Goal: Task Accomplishment & Management: Manage account settings

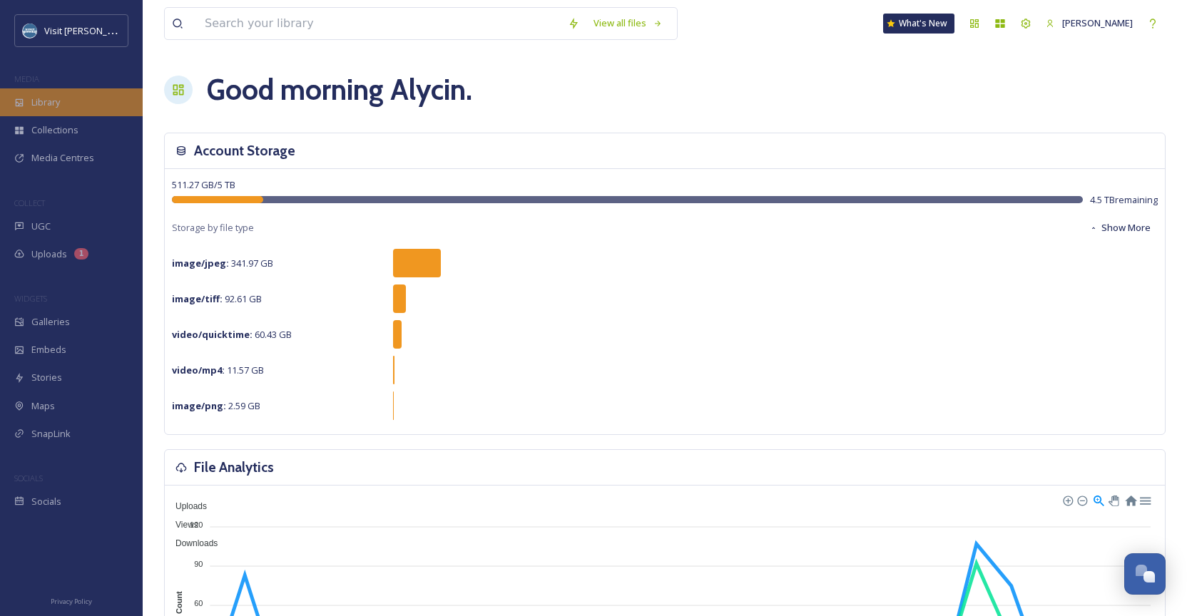
click at [41, 101] on span "Library" at bounding box center [45, 103] width 29 height 14
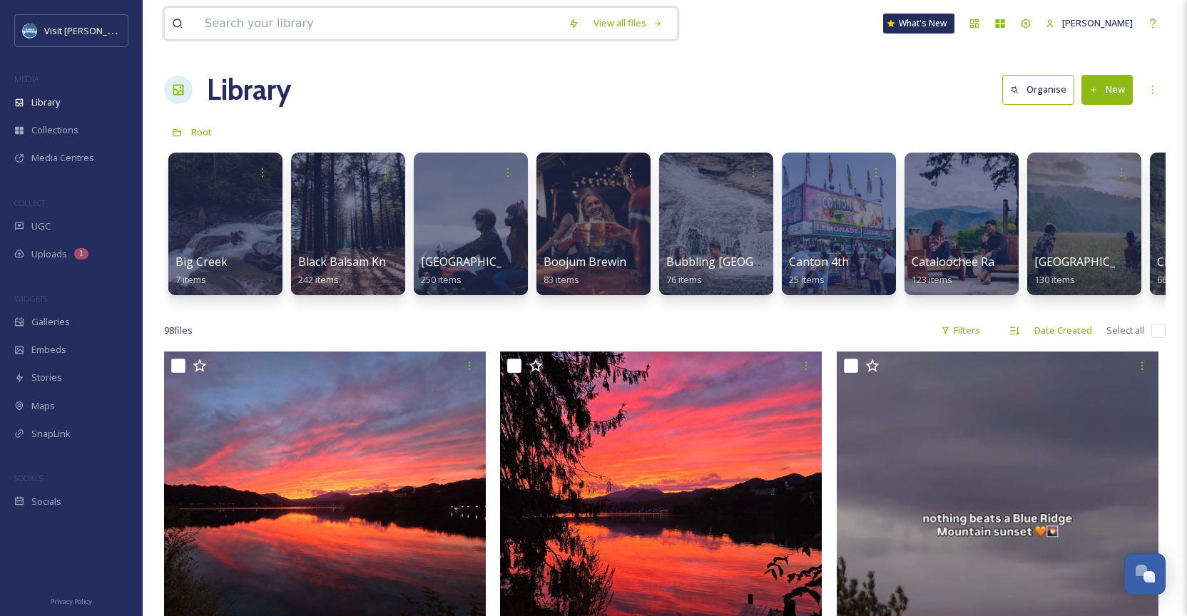
click at [285, 23] on input at bounding box center [379, 23] width 363 height 31
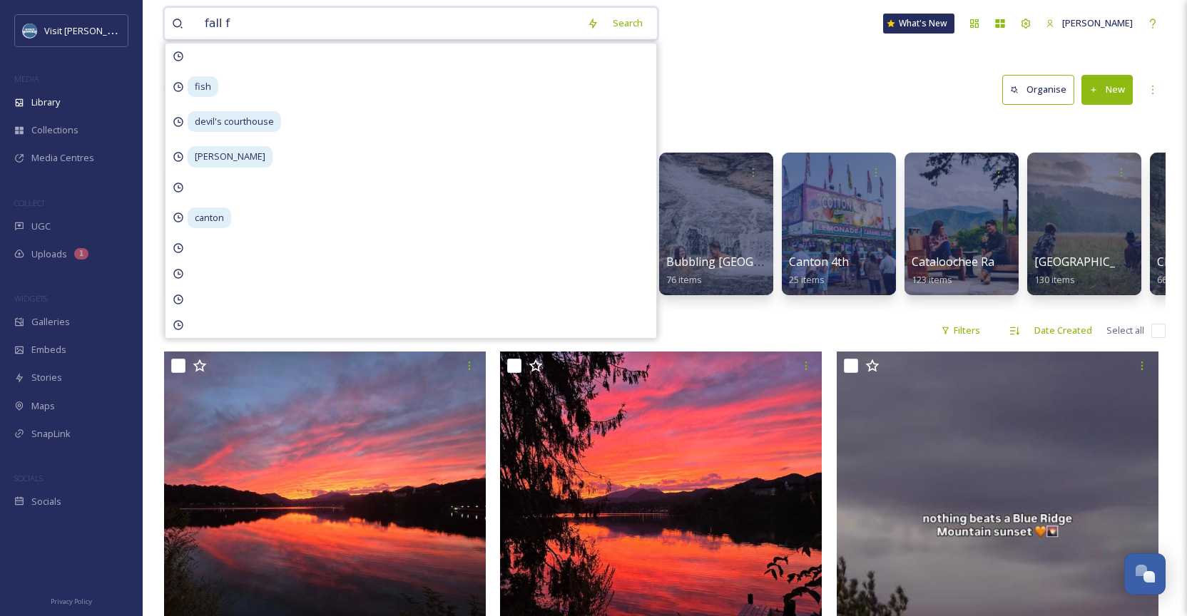
type input "fall"
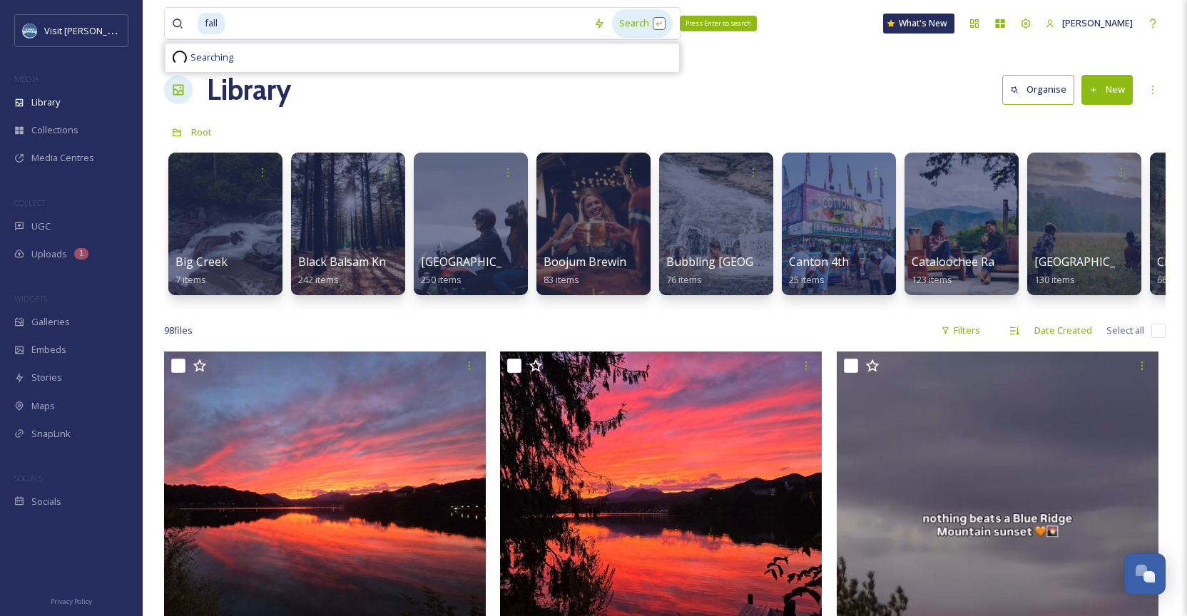
click at [656, 27] on div "Search Press Enter to search" at bounding box center [642, 23] width 61 height 28
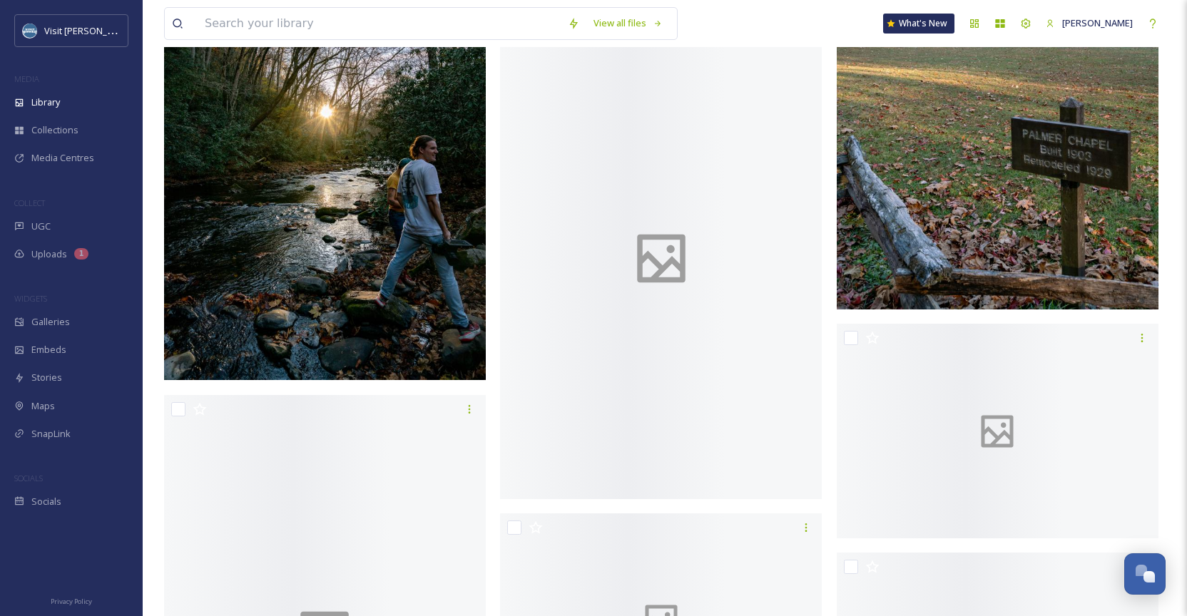
scroll to position [6155, 0]
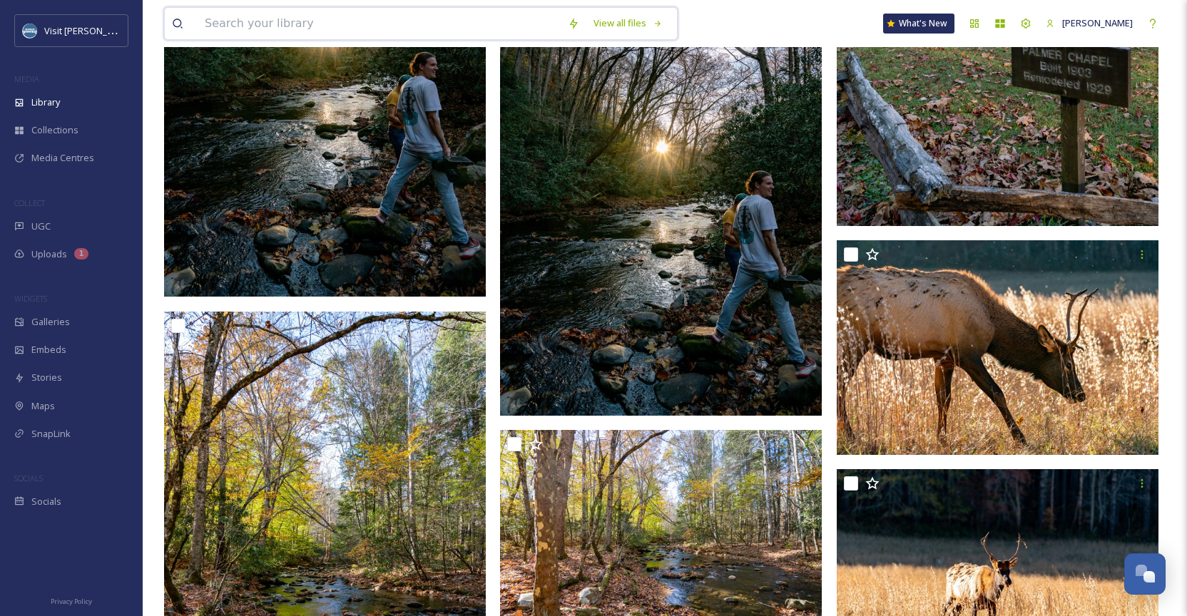
click at [402, 36] on input at bounding box center [379, 23] width 363 height 31
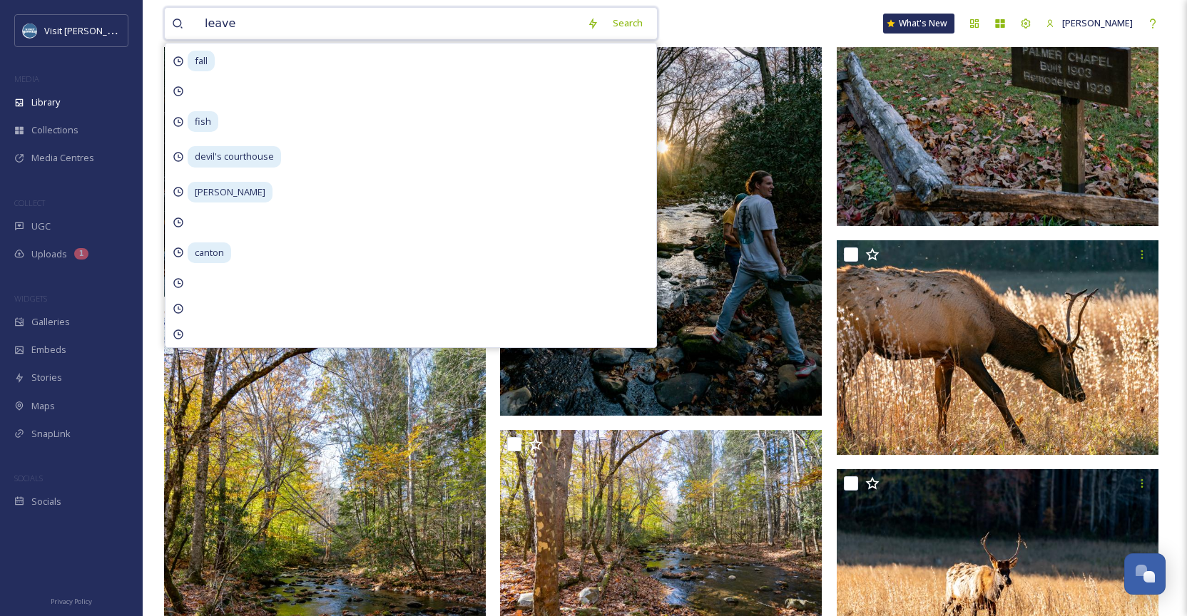
type input "leaves"
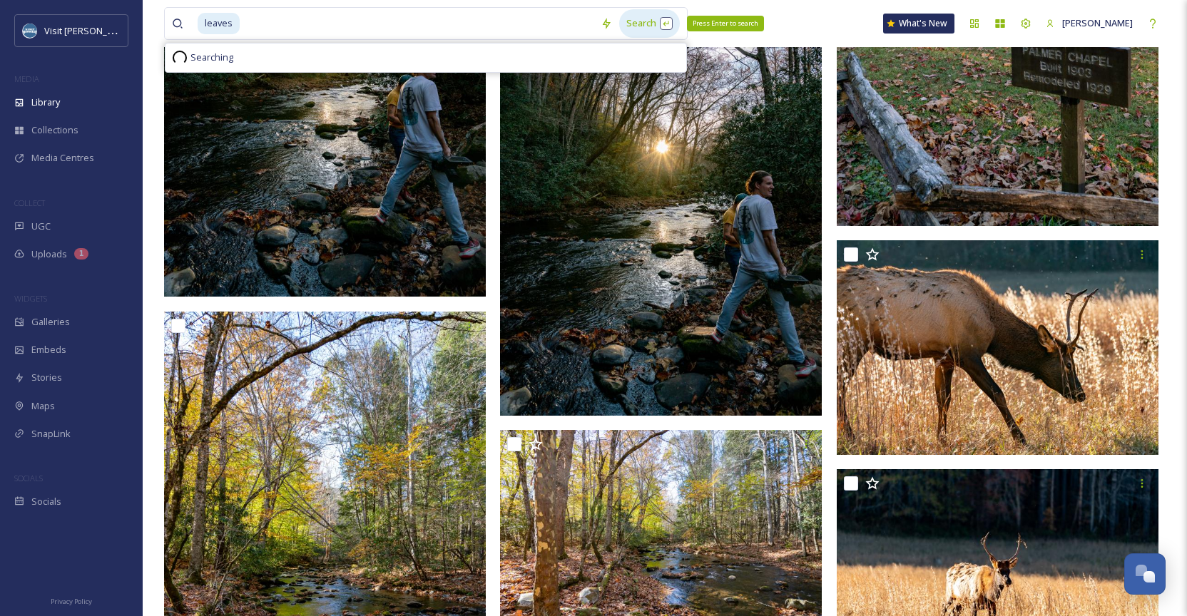
click at [660, 12] on div "Search Press Enter to search" at bounding box center [649, 23] width 61 height 28
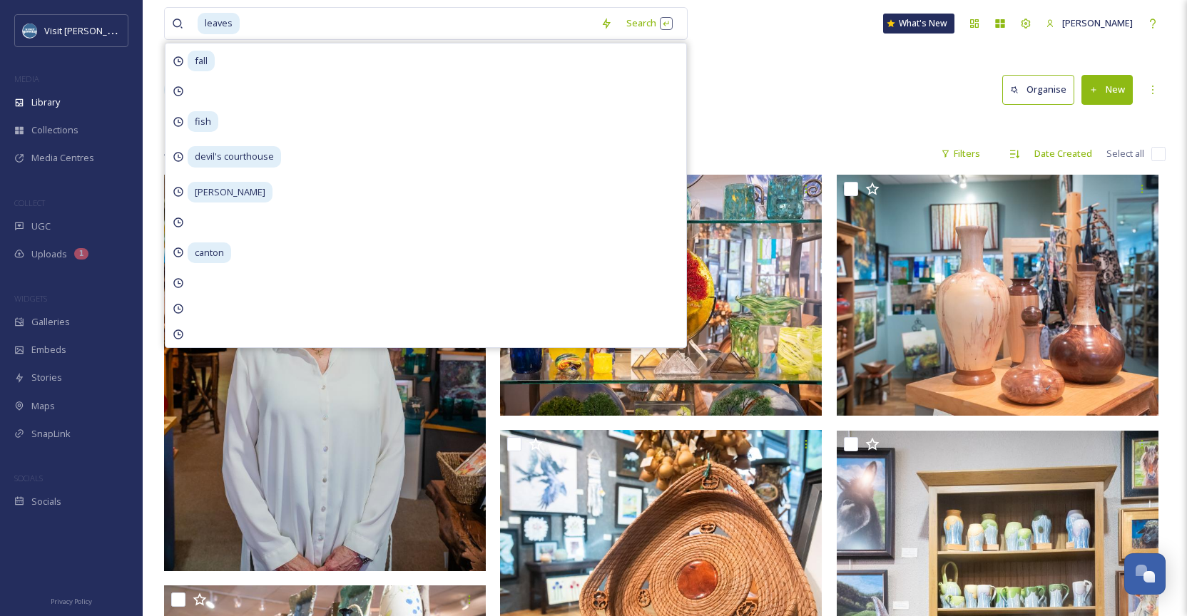
click at [800, 95] on div "Library Search Organise New" at bounding box center [665, 89] width 1002 height 43
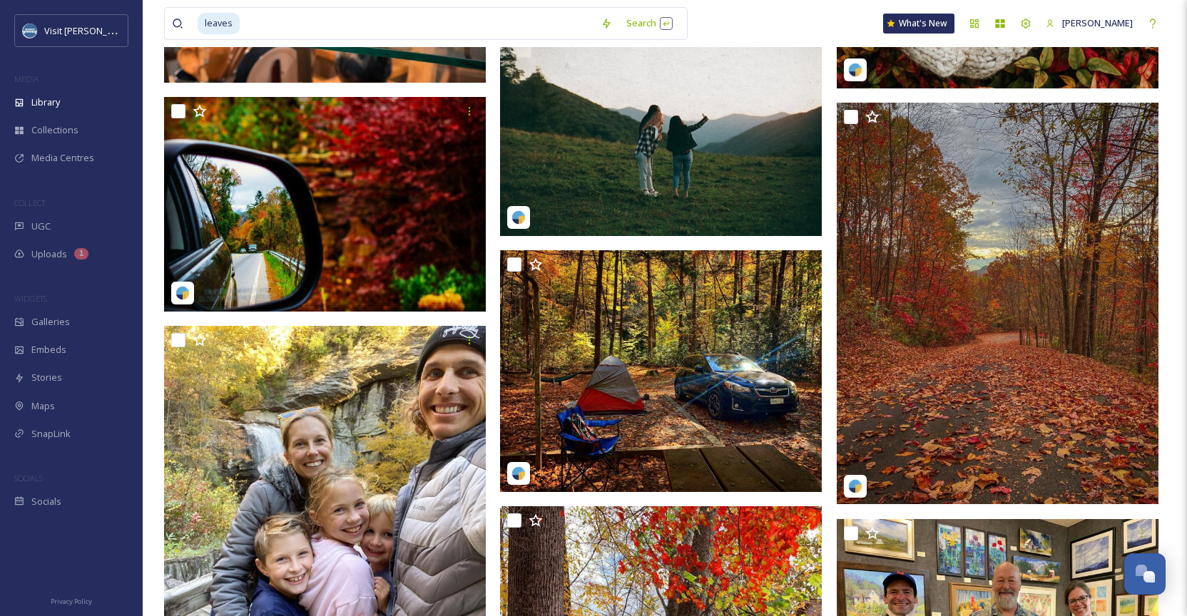
scroll to position [1016, 0]
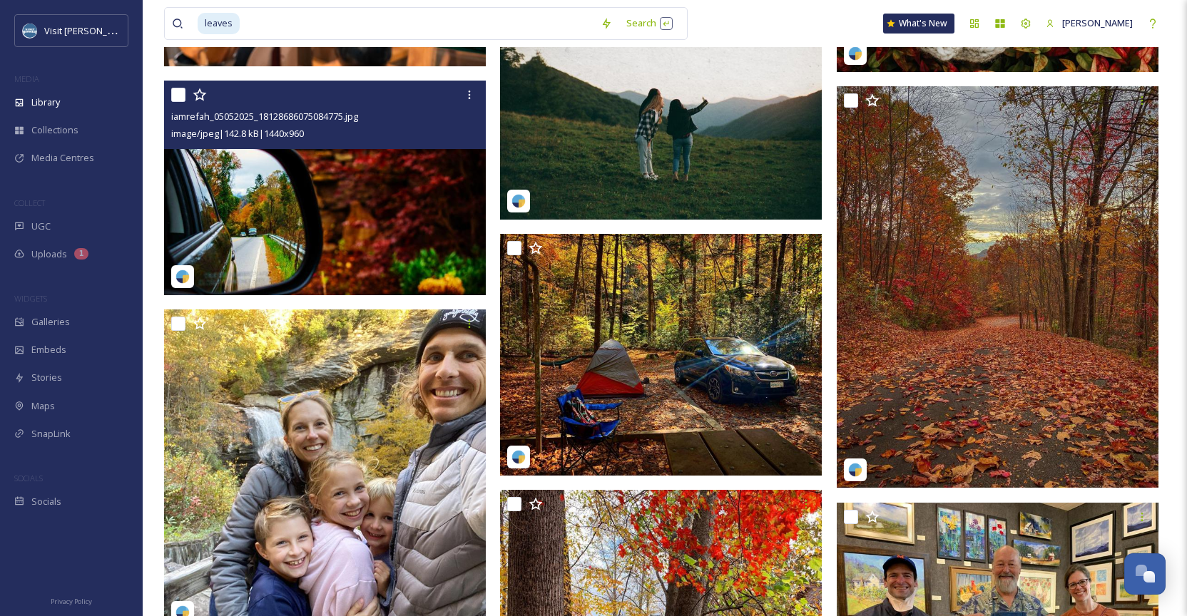
click at [351, 206] on img at bounding box center [325, 188] width 322 height 215
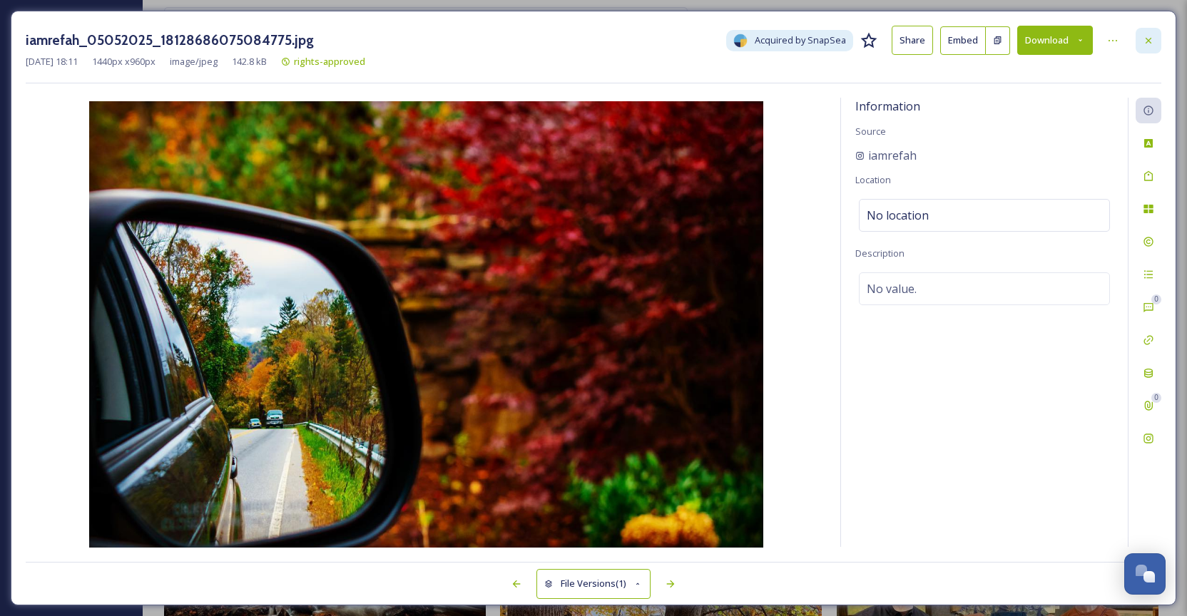
click at [1148, 39] on icon at bounding box center [1148, 40] width 11 height 11
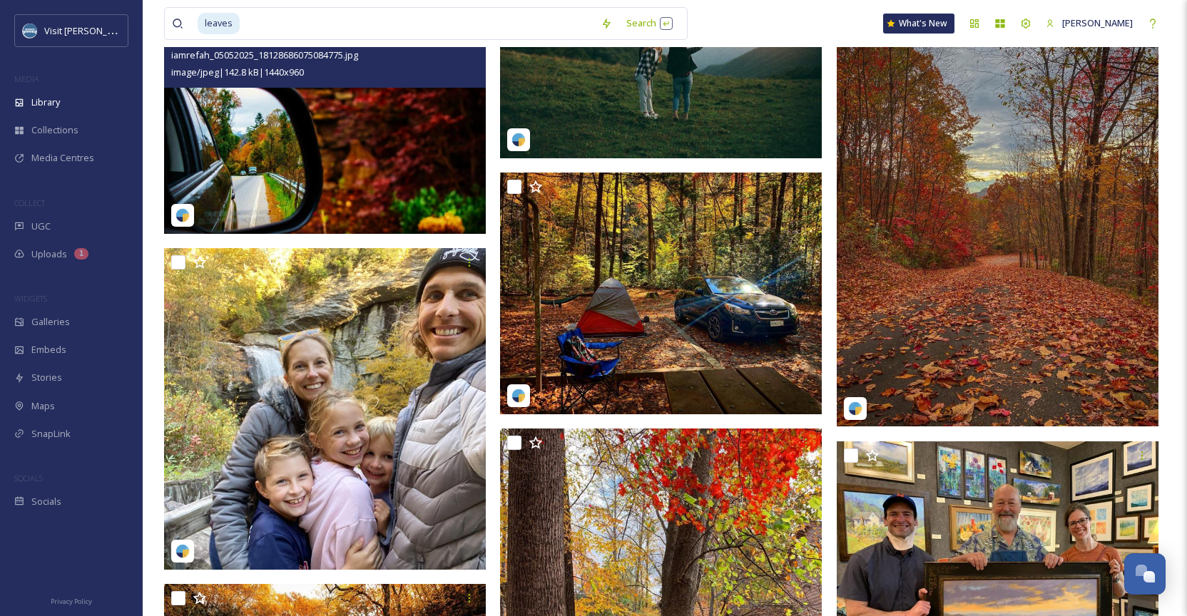
scroll to position [1081, 0]
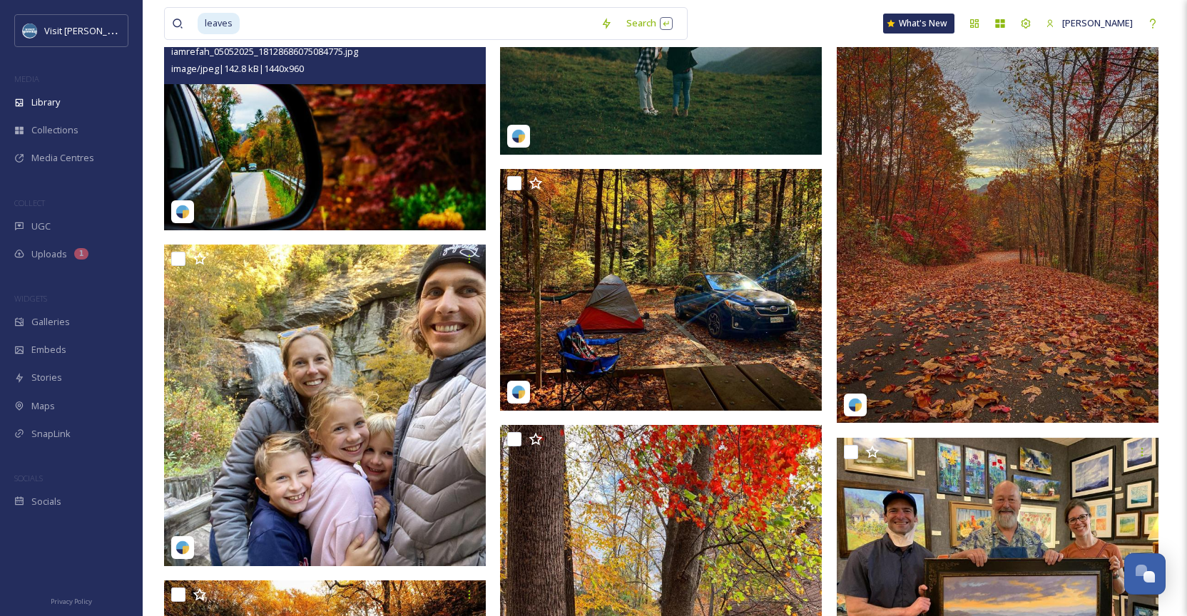
click at [365, 165] on img at bounding box center [325, 123] width 322 height 215
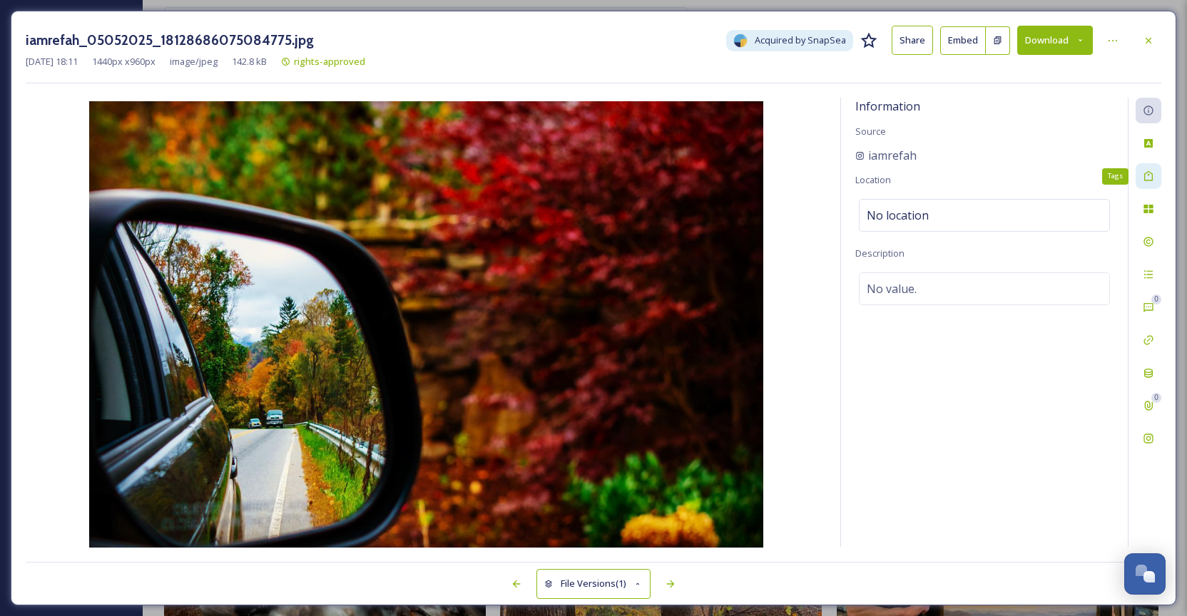
click at [1153, 172] on icon at bounding box center [1148, 175] width 11 height 11
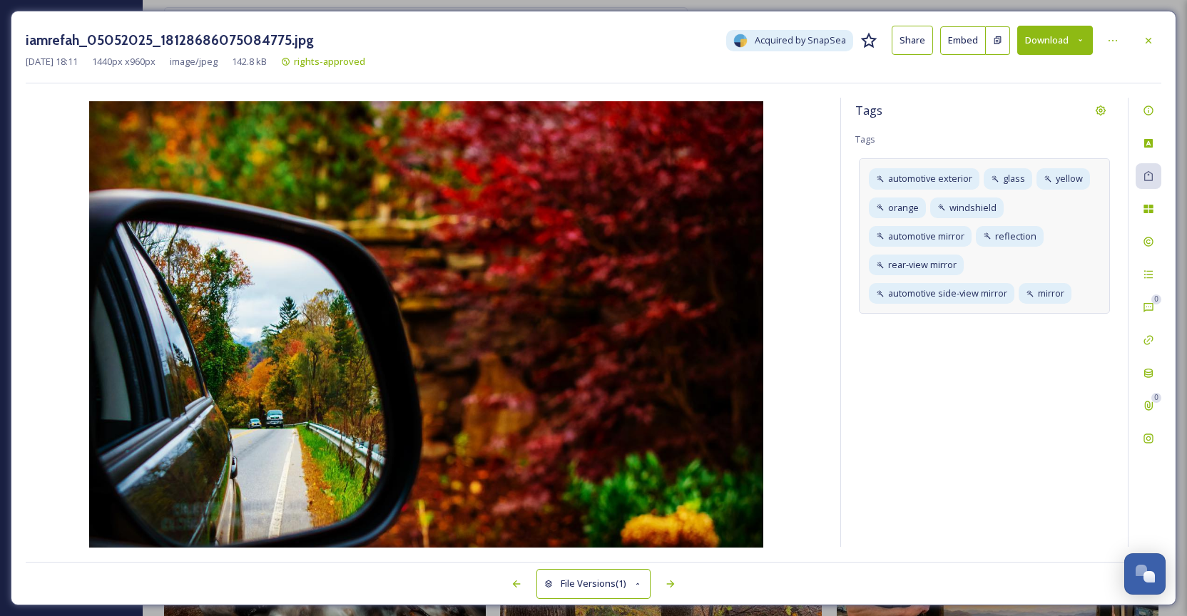
click at [1088, 282] on div "automotive exterior glass yellow orange windshield automotive mirror reflection…" at bounding box center [984, 236] width 251 height 156
type input "redl"
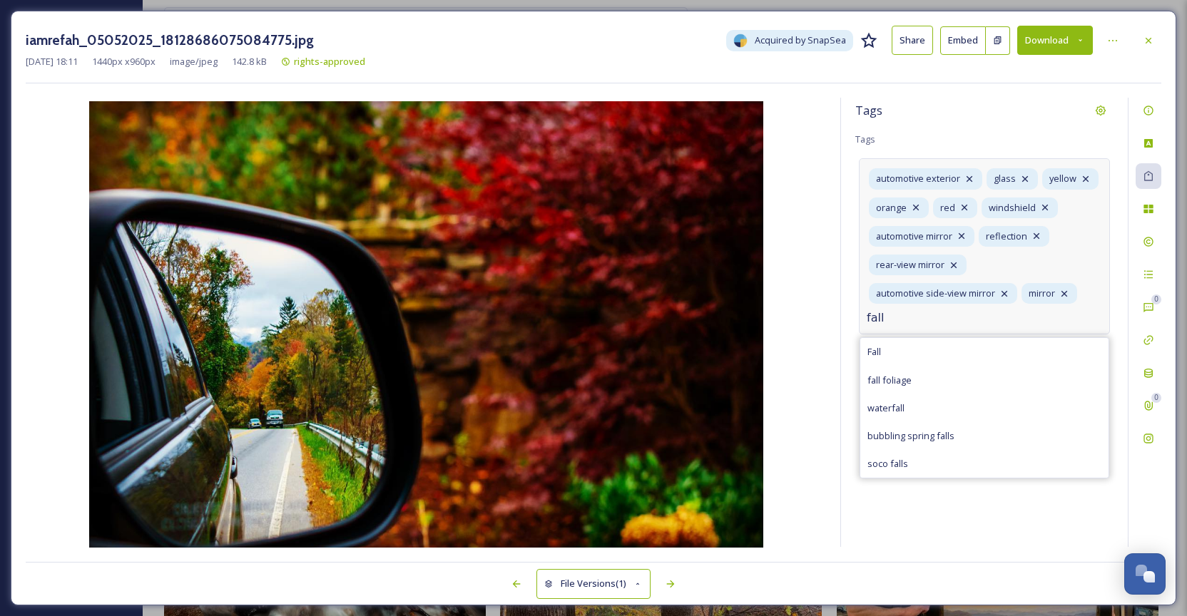
type input "fall"
type input "foliage"
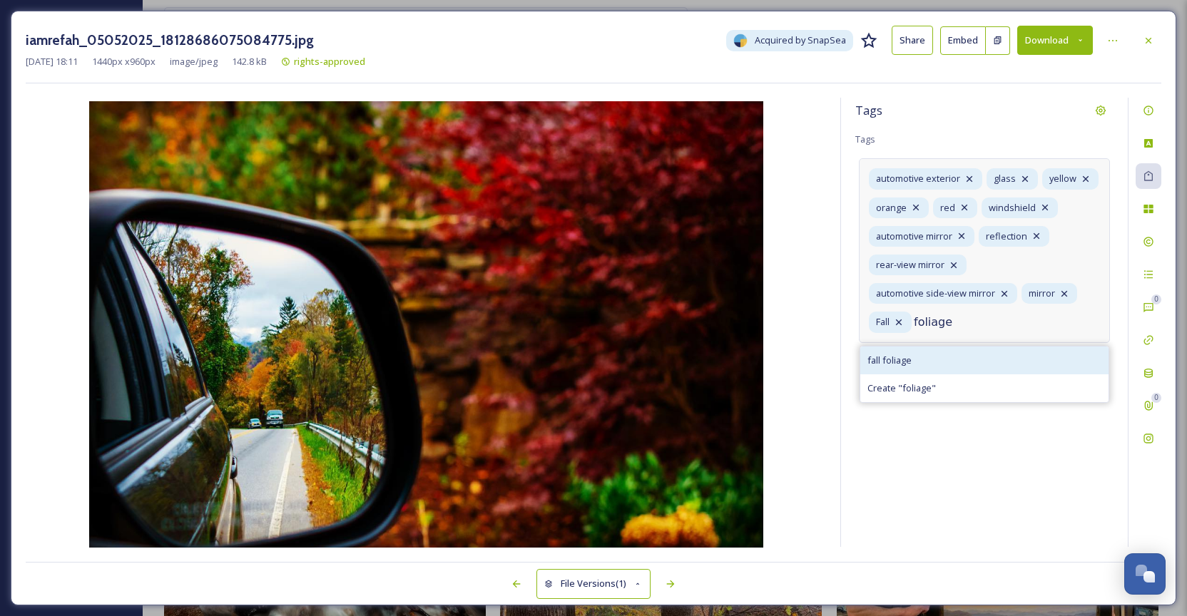
type input "foliage"
click at [982, 358] on div "fall foliage" at bounding box center [984, 361] width 248 height 28
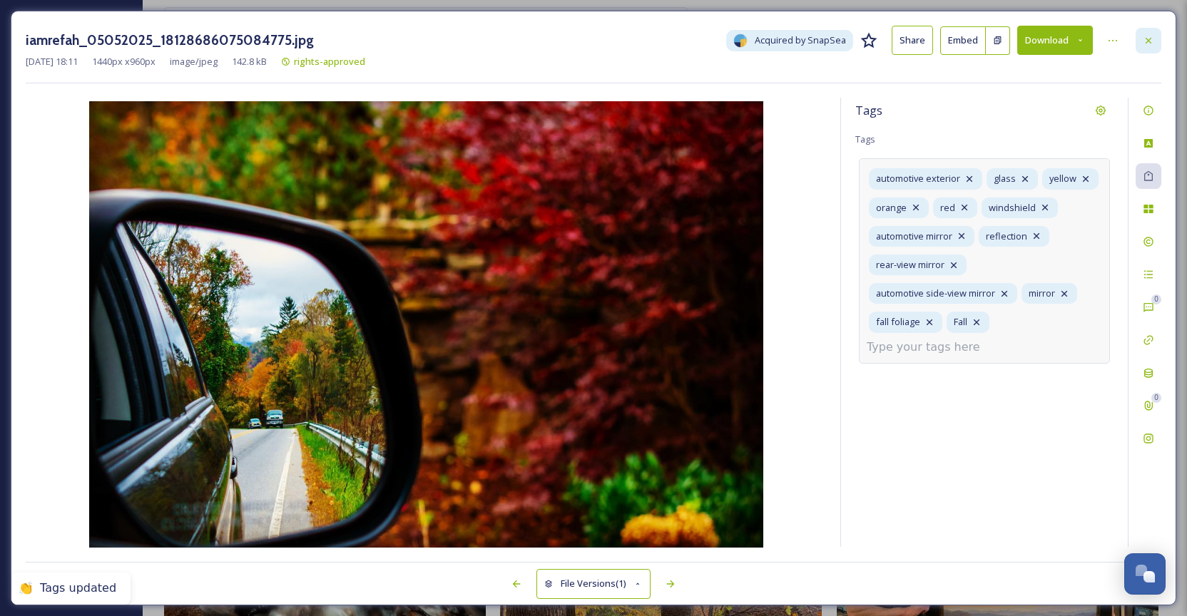
click at [1148, 43] on icon at bounding box center [1148, 40] width 11 height 11
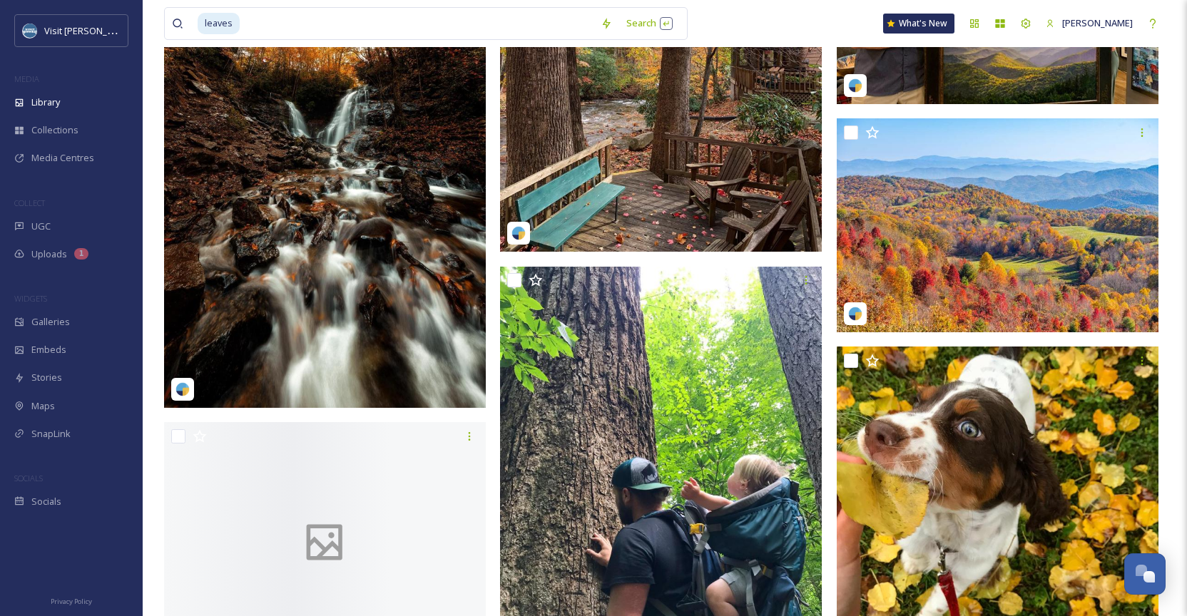
scroll to position [1676, 0]
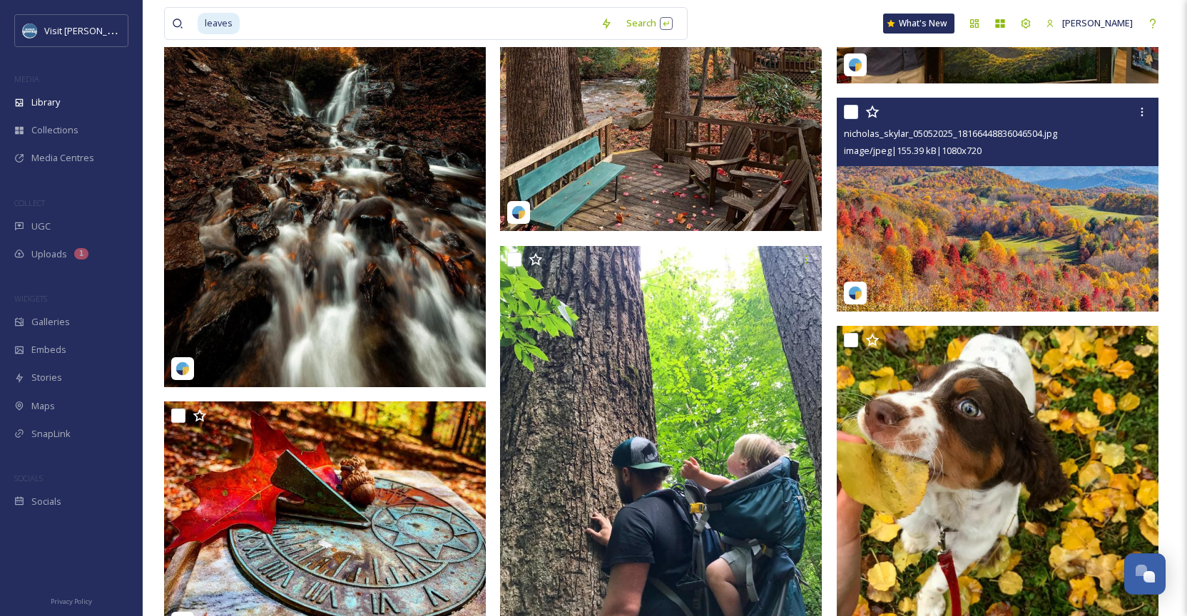
click at [1002, 173] on img at bounding box center [998, 205] width 322 height 215
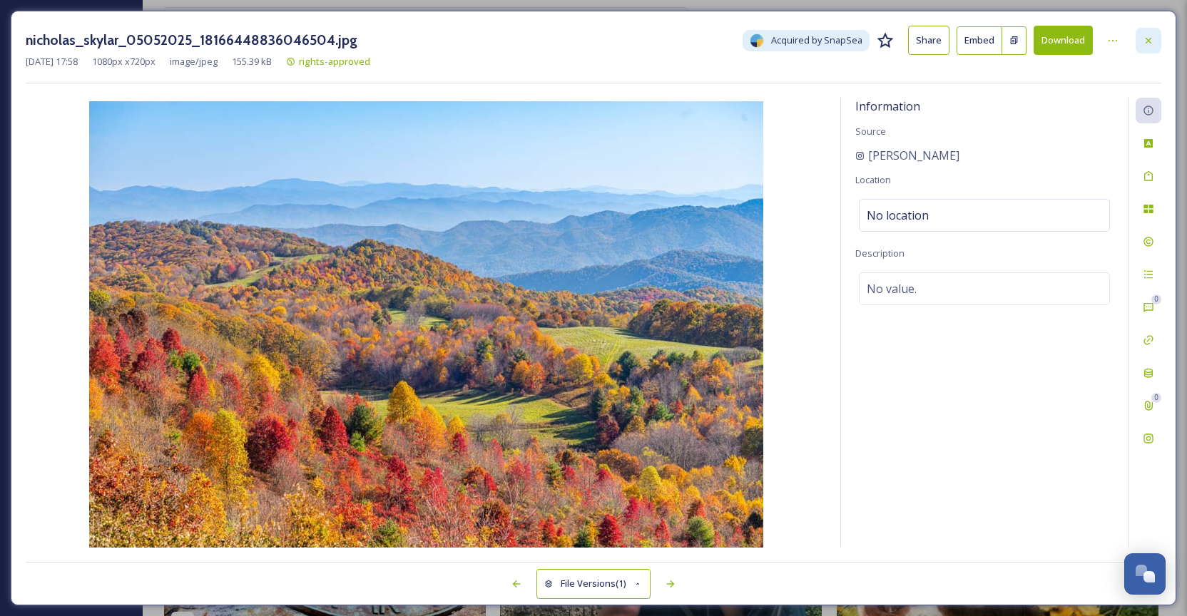
click at [1136, 46] on div at bounding box center [1149, 41] width 26 height 26
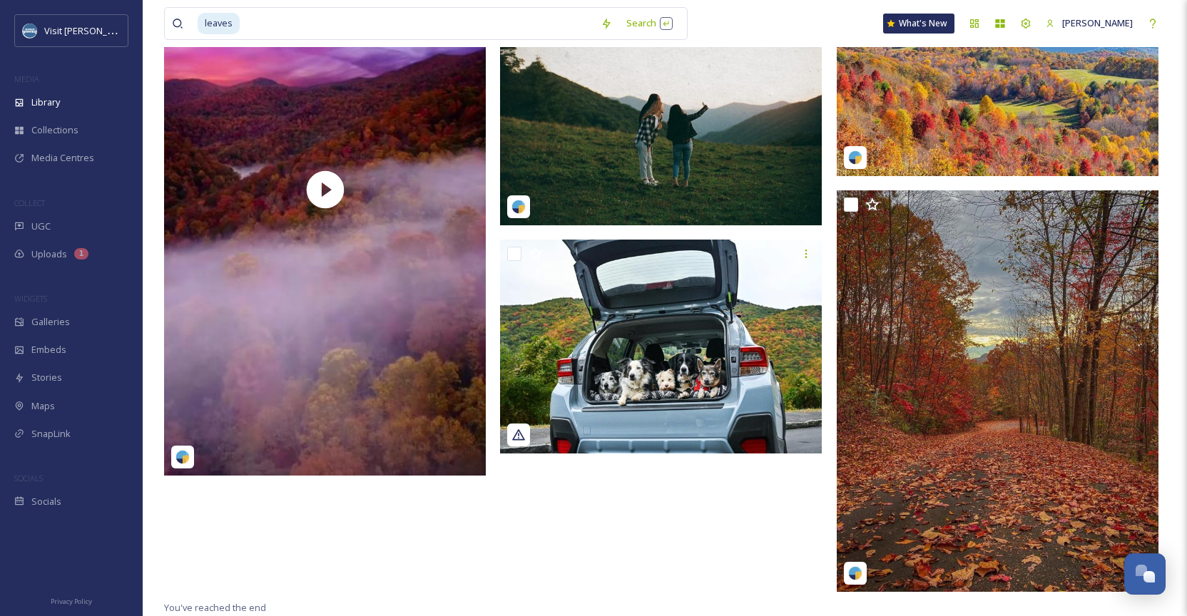
scroll to position [4042, 0]
click at [368, 27] on input at bounding box center [417, 23] width 352 height 31
type input "l"
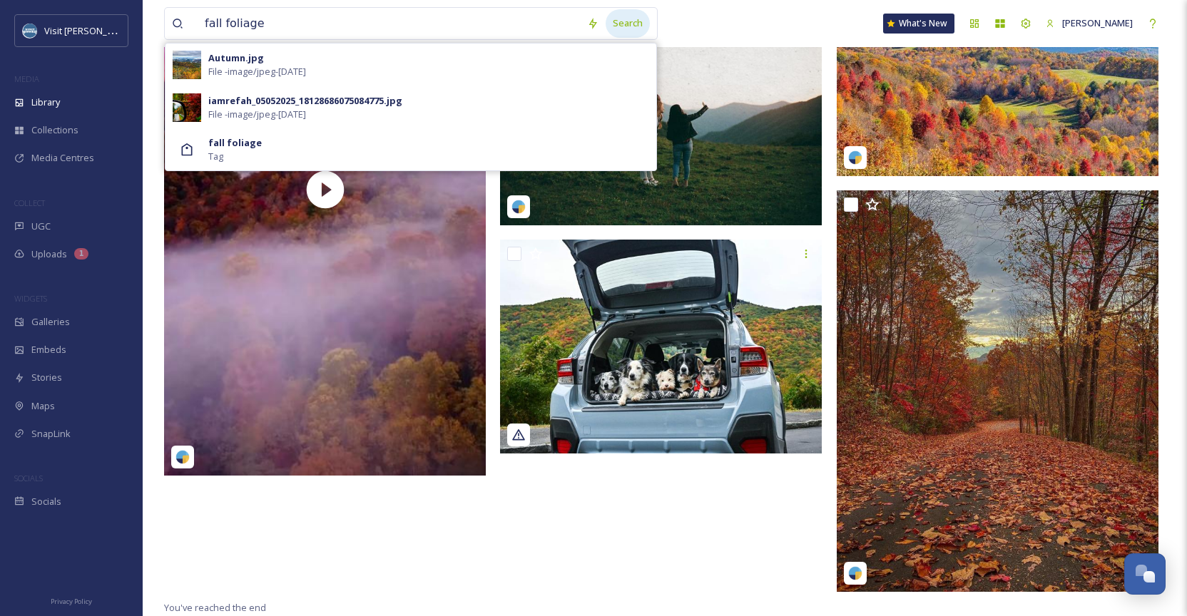
click at [649, 11] on div "Search" at bounding box center [628, 23] width 44 height 28
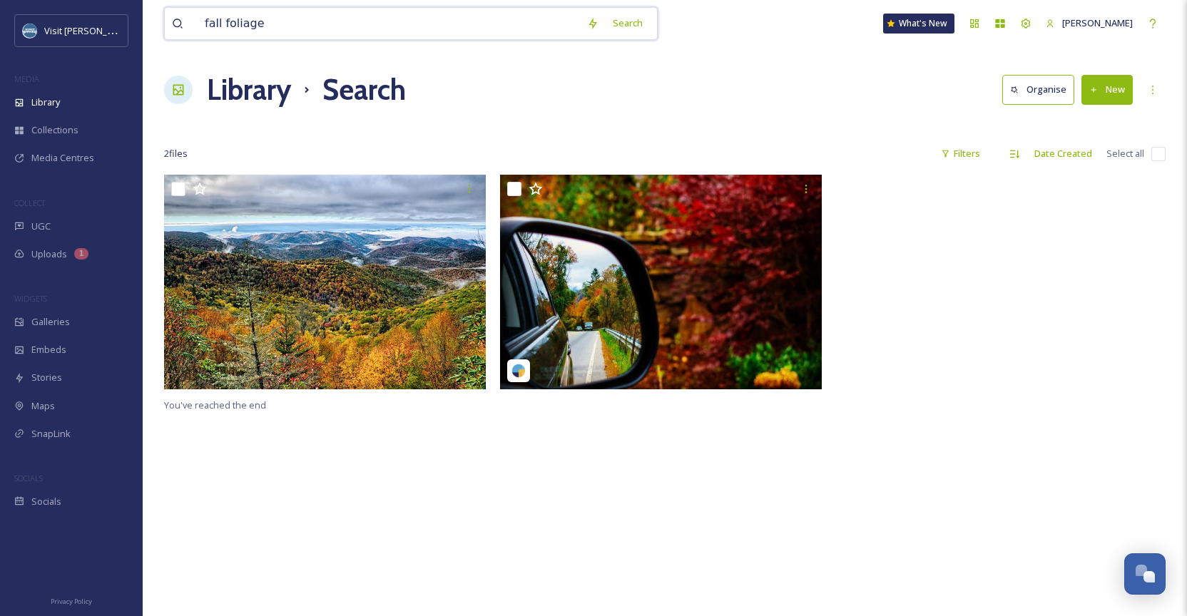
click at [229, 28] on input "fall foliage" at bounding box center [389, 23] width 382 height 31
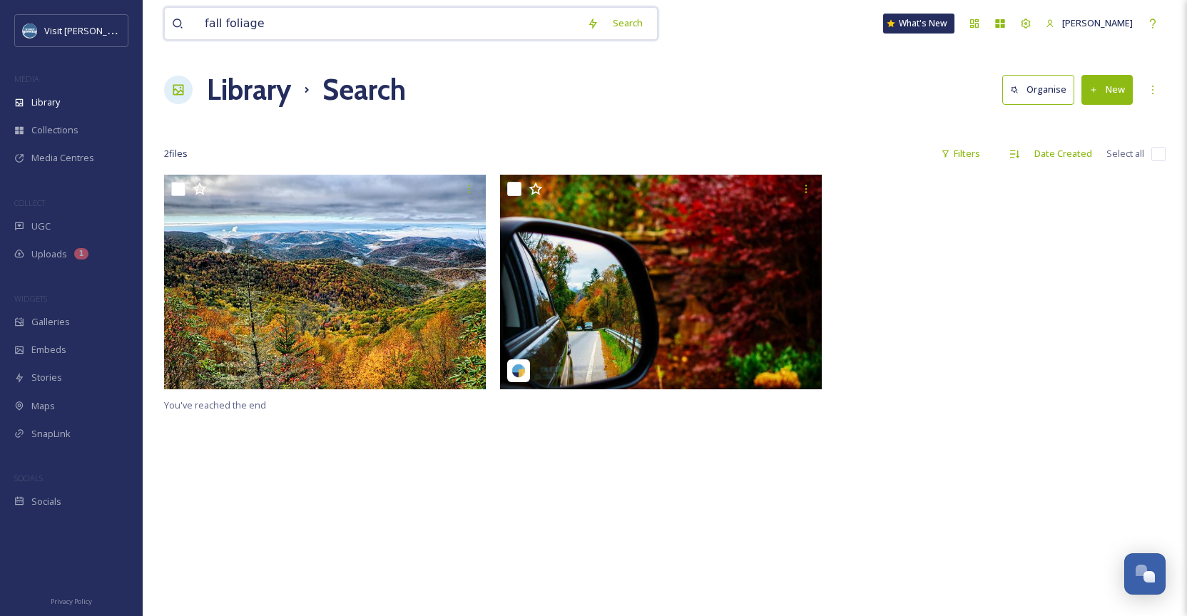
click at [229, 28] on input "fall foliage" at bounding box center [389, 23] width 382 height 31
type input "fall"
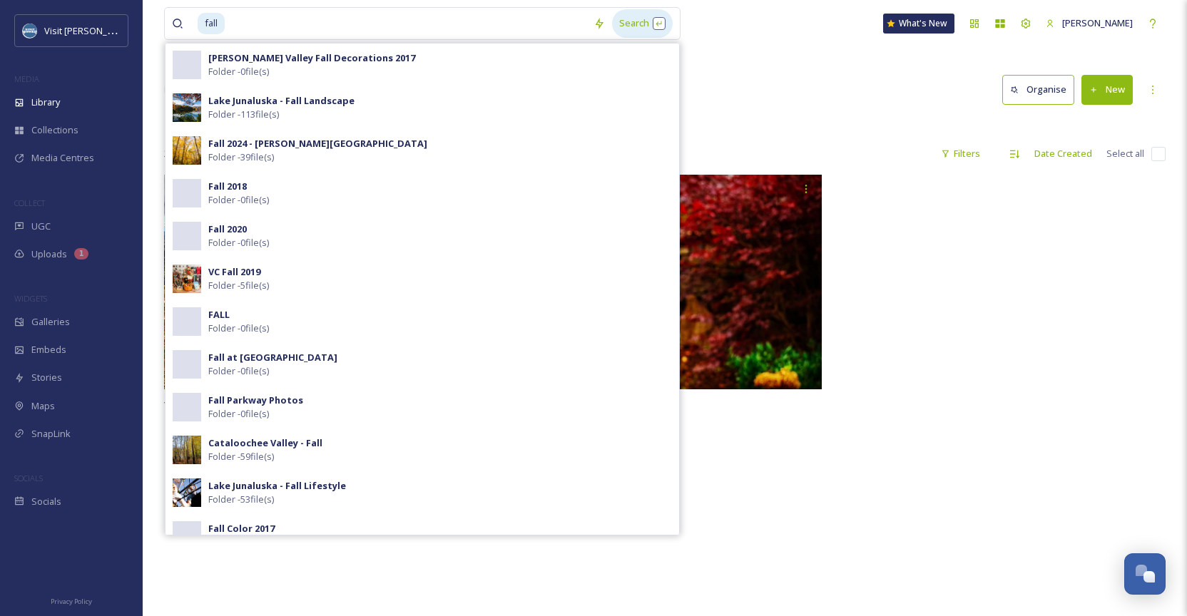
click at [646, 22] on div "Search" at bounding box center [642, 23] width 61 height 28
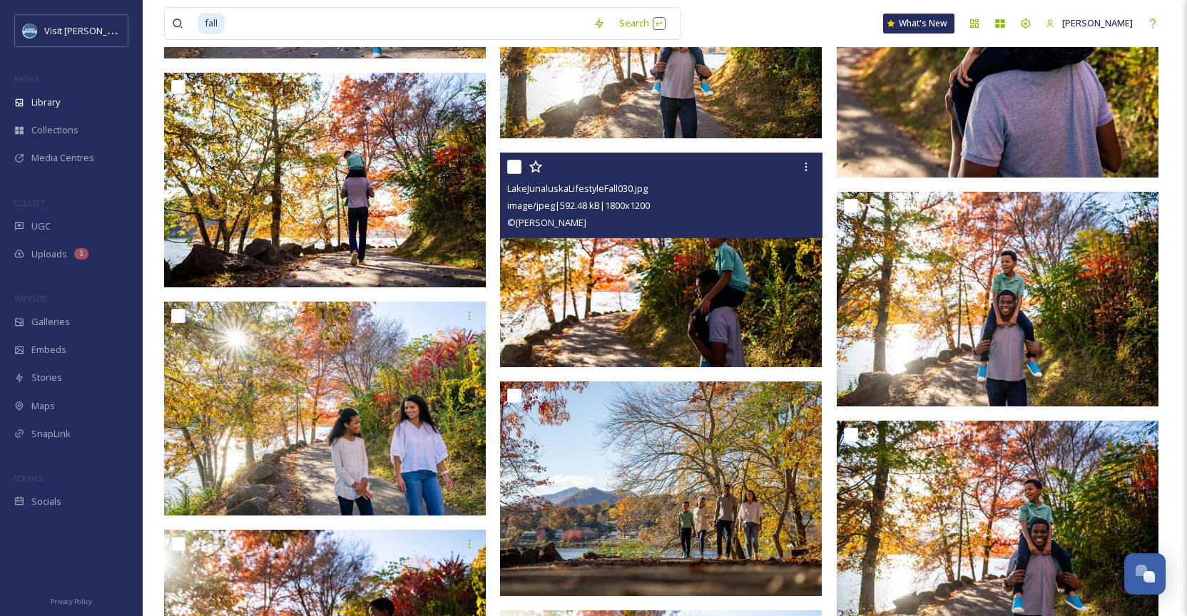
scroll to position [9442, 0]
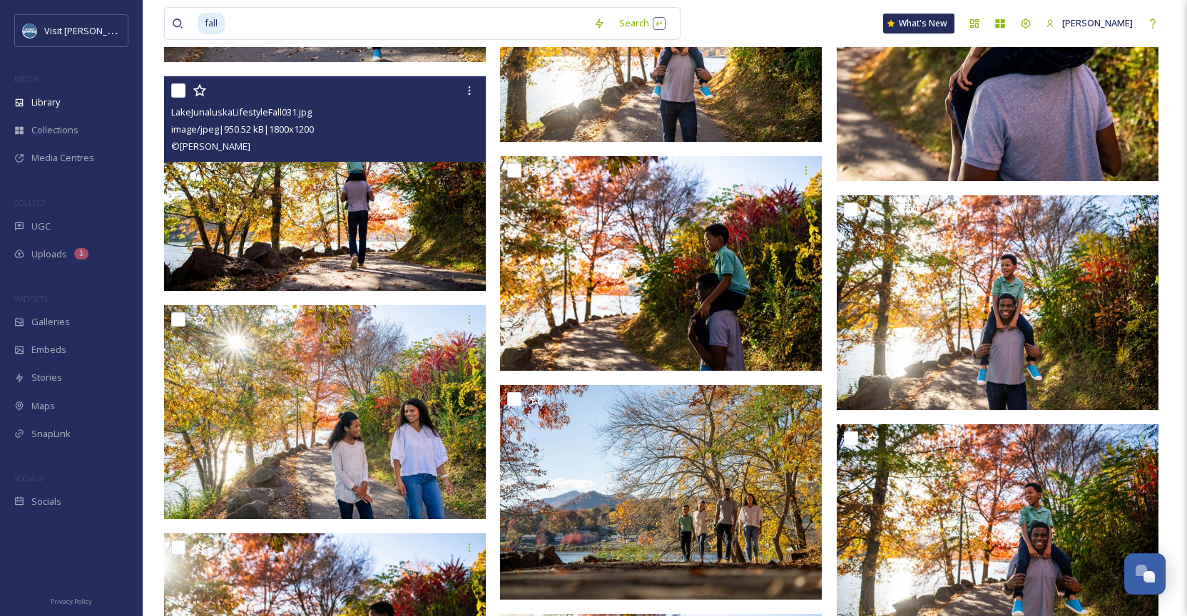
click at [370, 231] on img at bounding box center [325, 183] width 322 height 215
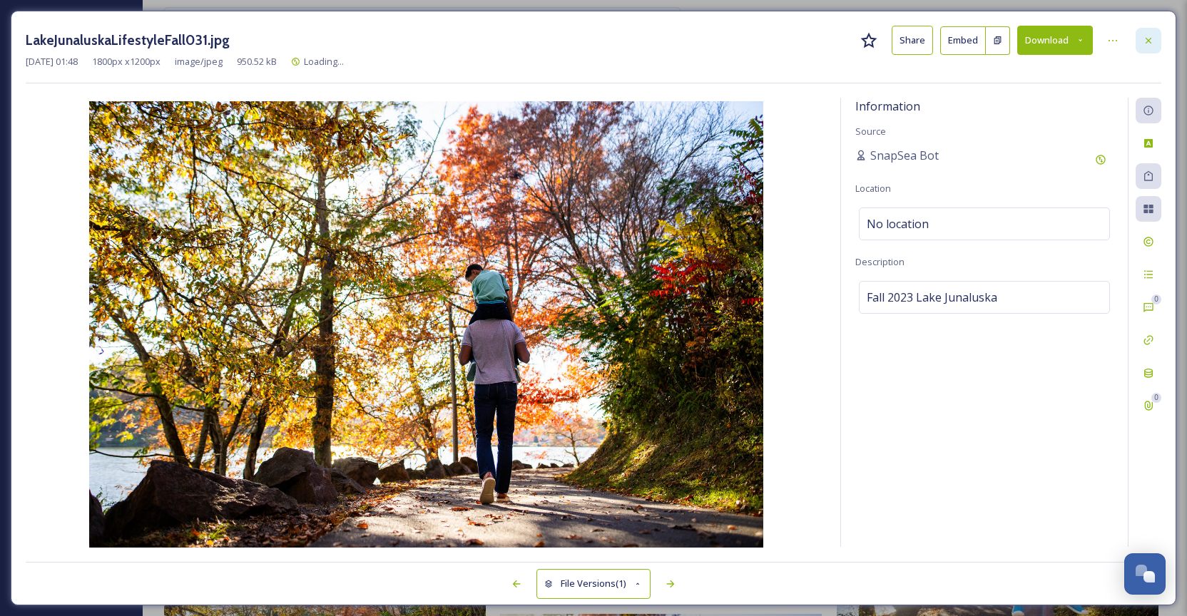
click at [1150, 43] on icon at bounding box center [1148, 40] width 11 height 11
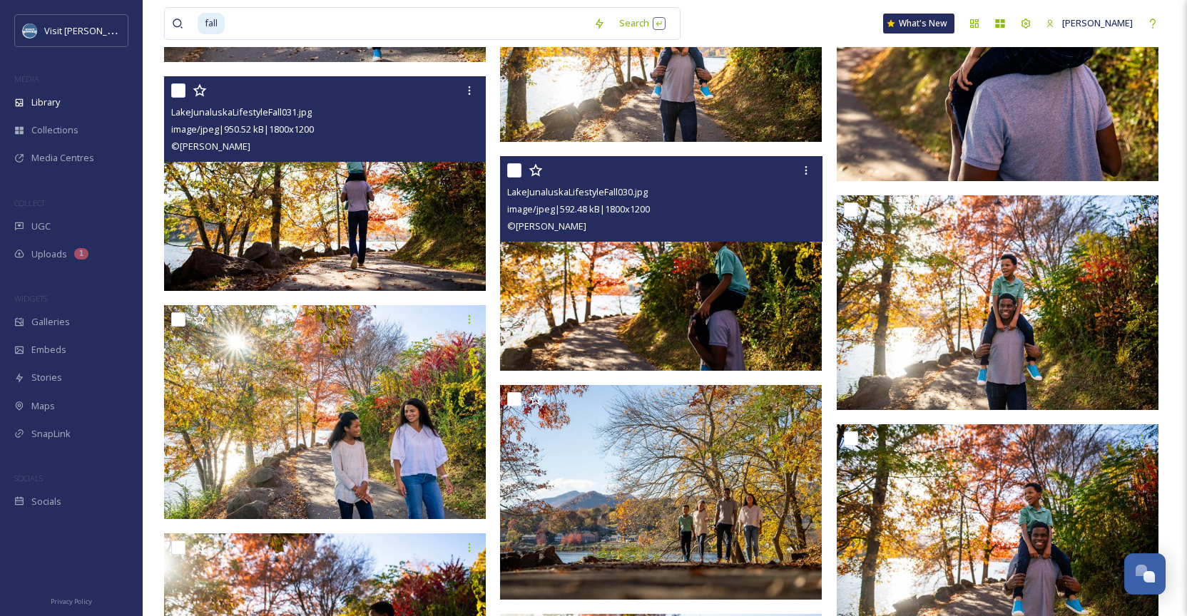
click at [720, 275] on img at bounding box center [661, 263] width 322 height 215
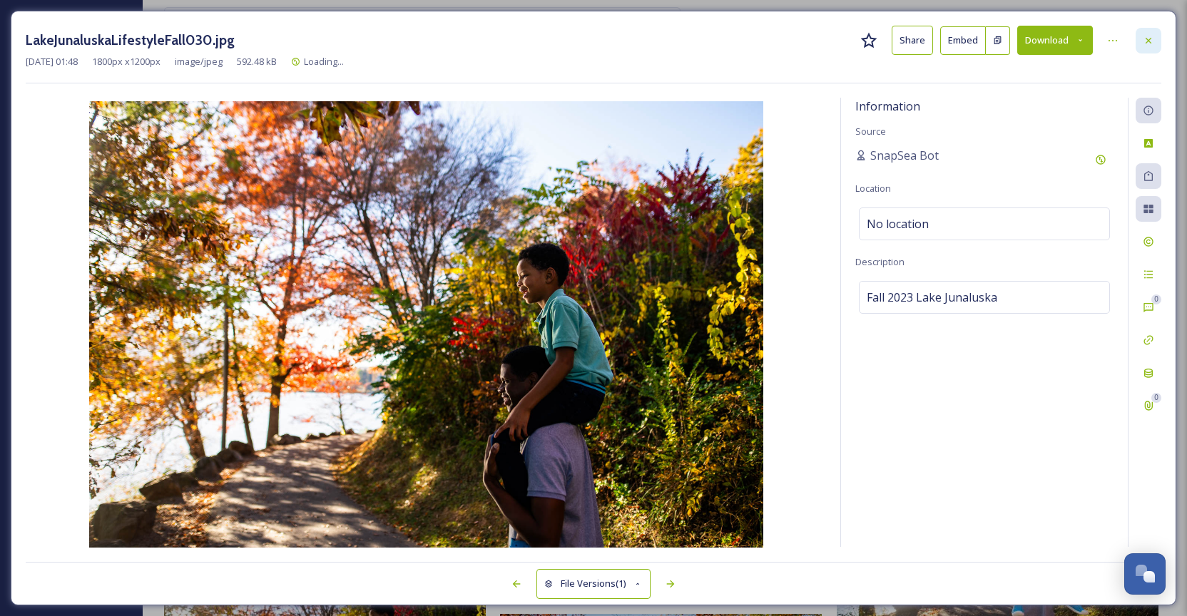
click at [1149, 39] on icon at bounding box center [1148, 40] width 11 height 11
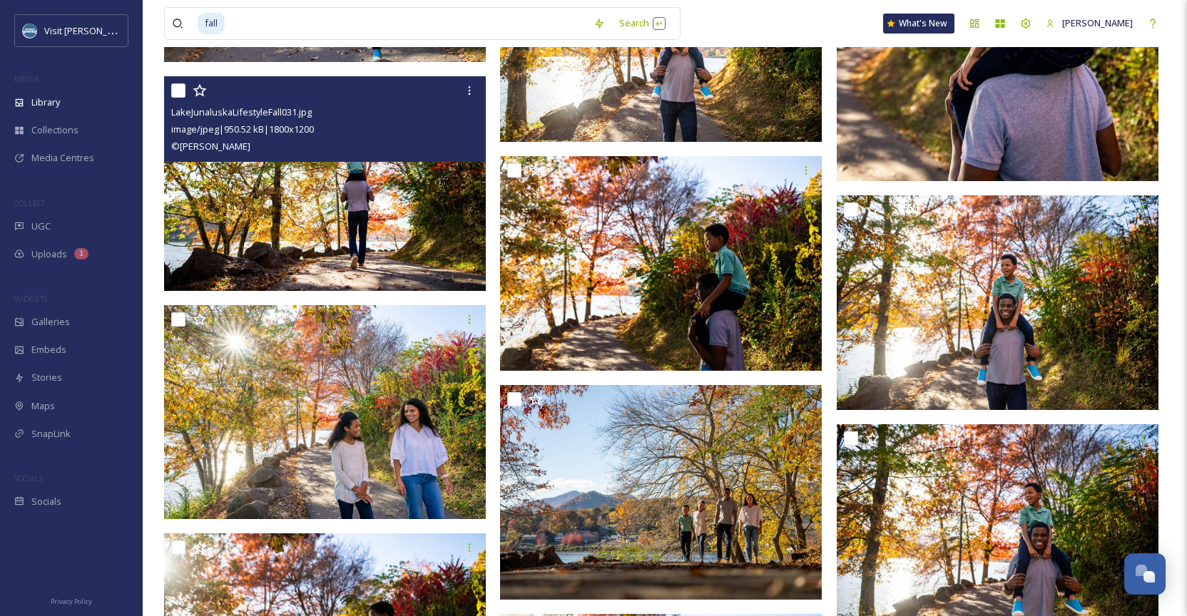
click at [171, 88] on input "checkbox" at bounding box center [178, 90] width 14 height 14
checkbox input "true"
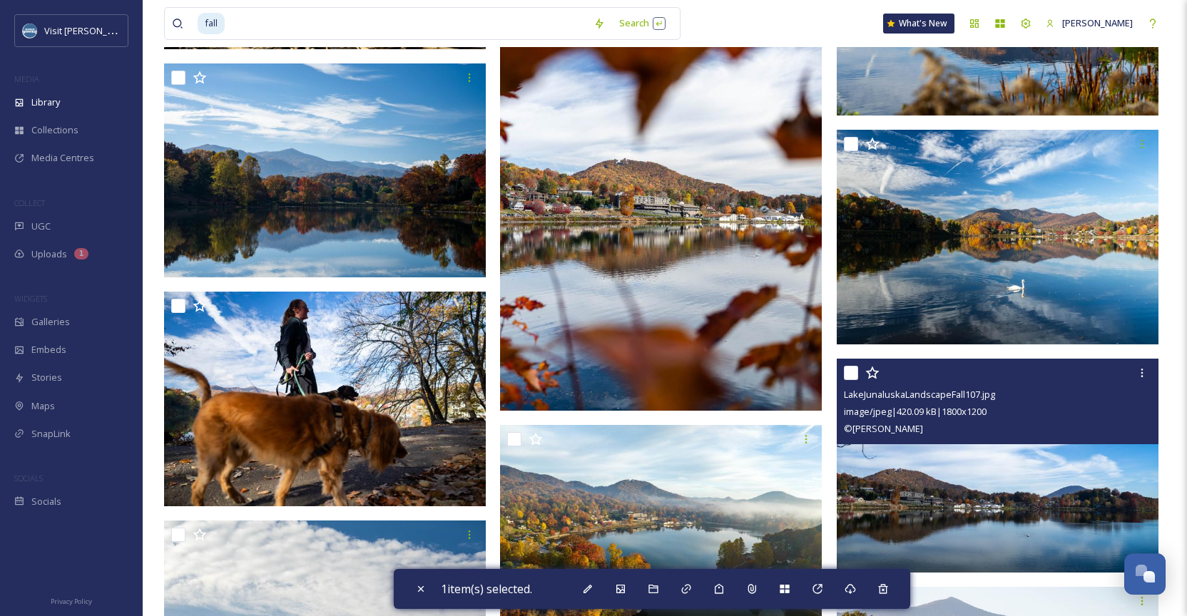
scroll to position [13835, 0]
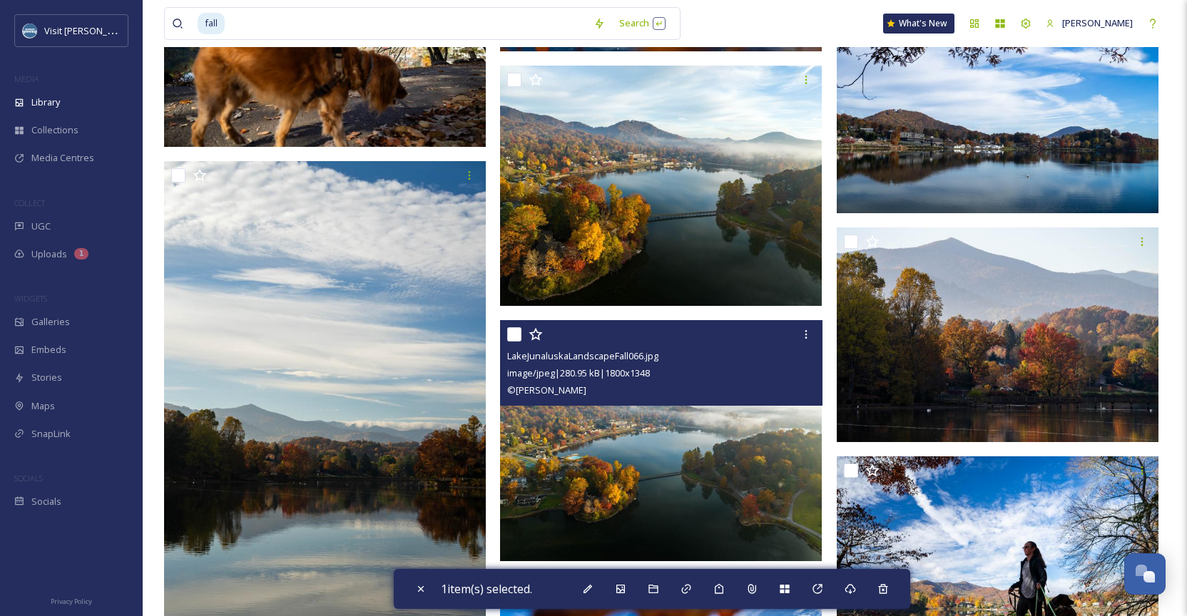
click at [686, 414] on img at bounding box center [661, 440] width 322 height 241
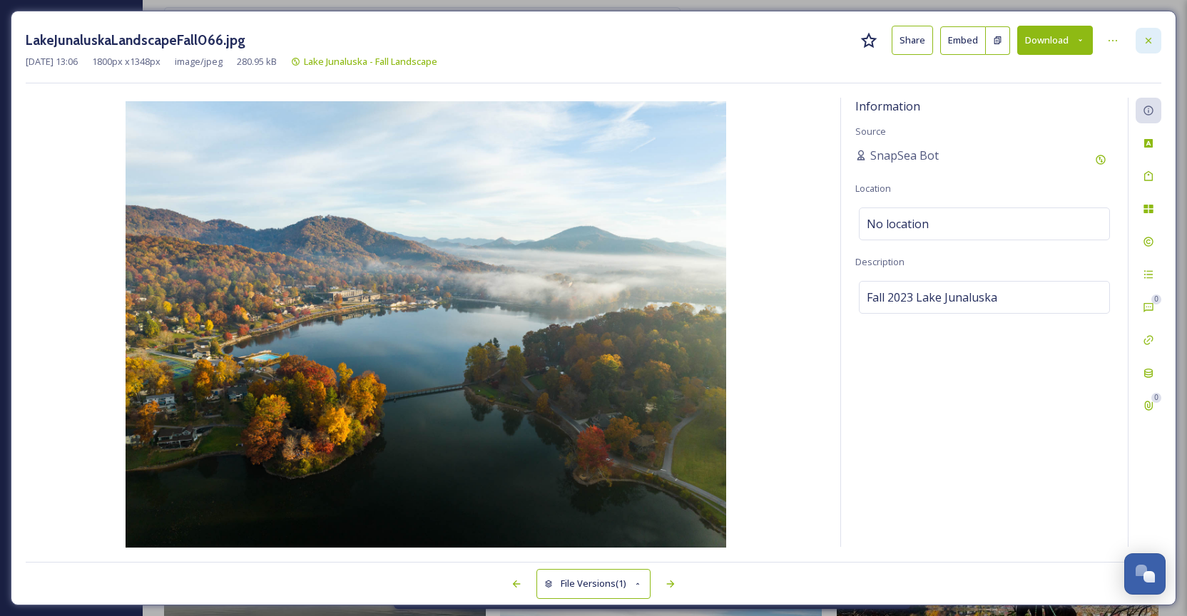
click at [1153, 46] on div at bounding box center [1149, 41] width 26 height 26
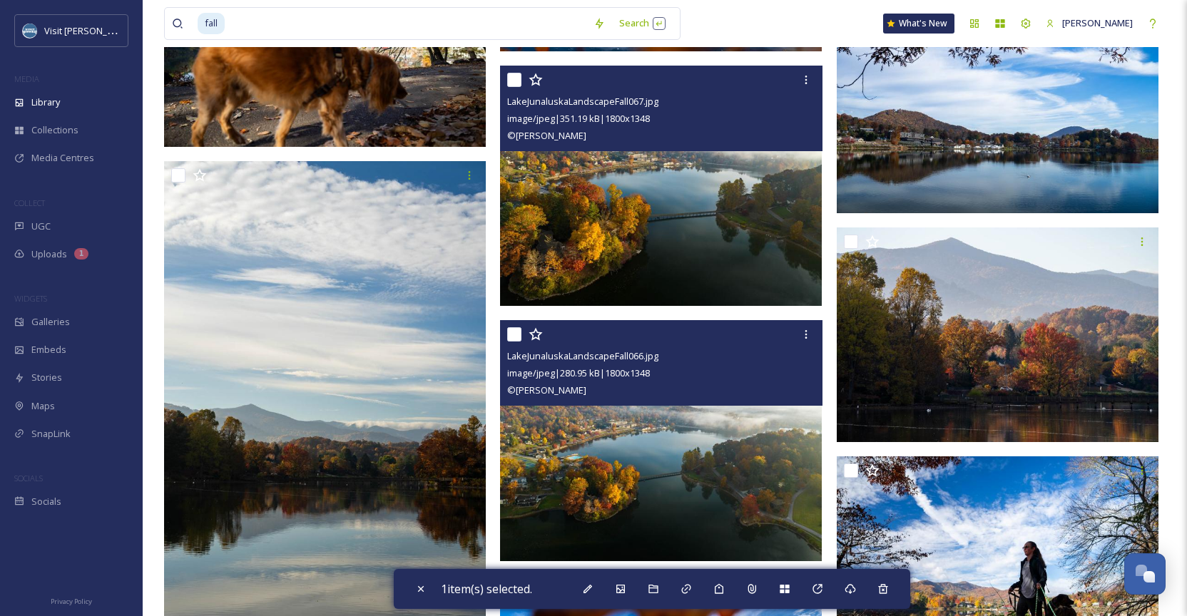
click at [627, 193] on img at bounding box center [661, 186] width 322 height 241
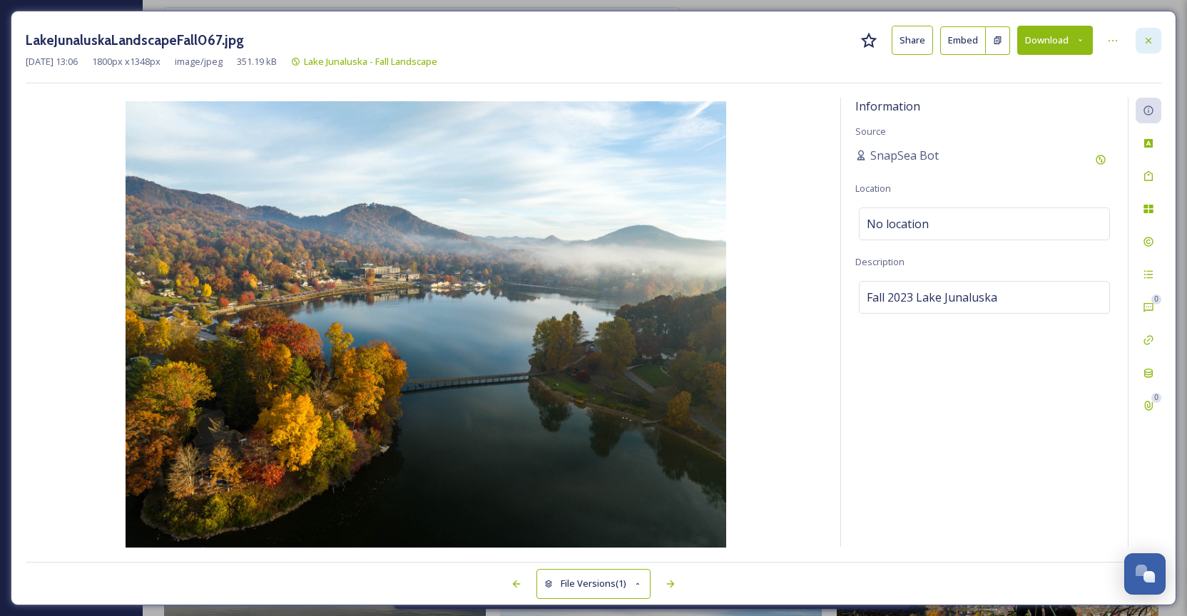
click at [1153, 40] on icon at bounding box center [1148, 40] width 11 height 11
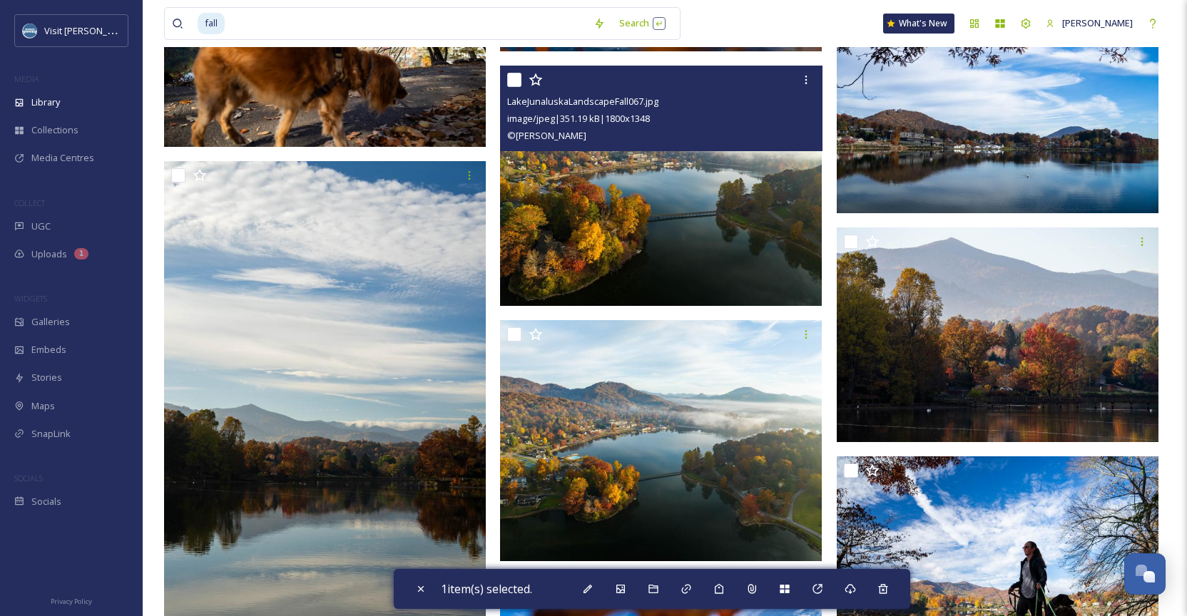
click at [513, 78] on input "checkbox" at bounding box center [514, 80] width 14 height 14
checkbox input "true"
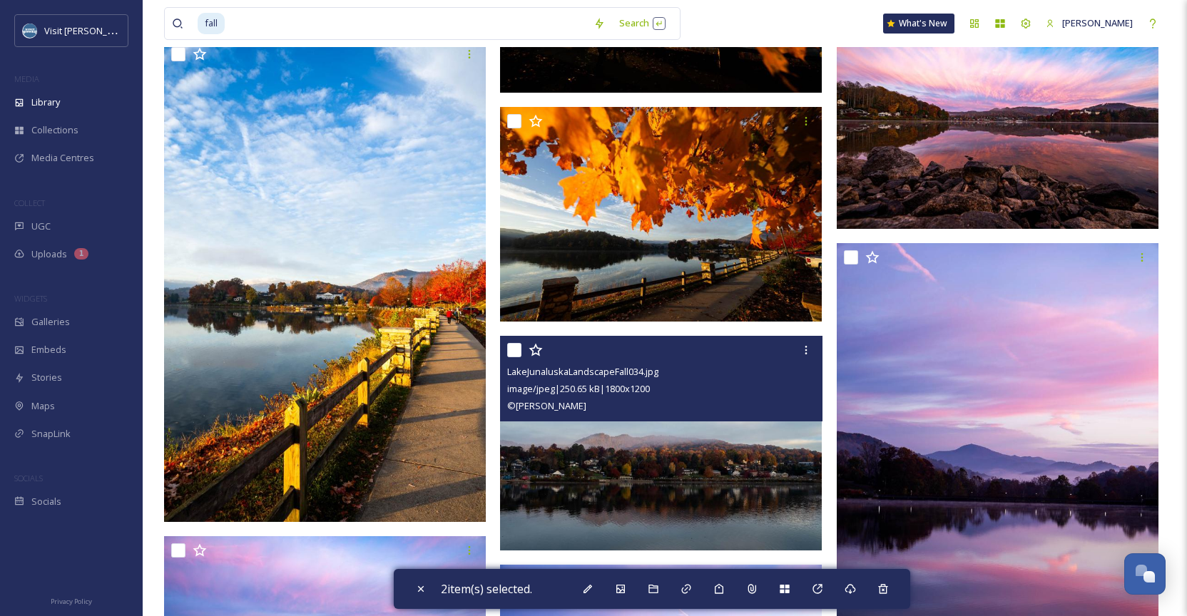
scroll to position [16845, 0]
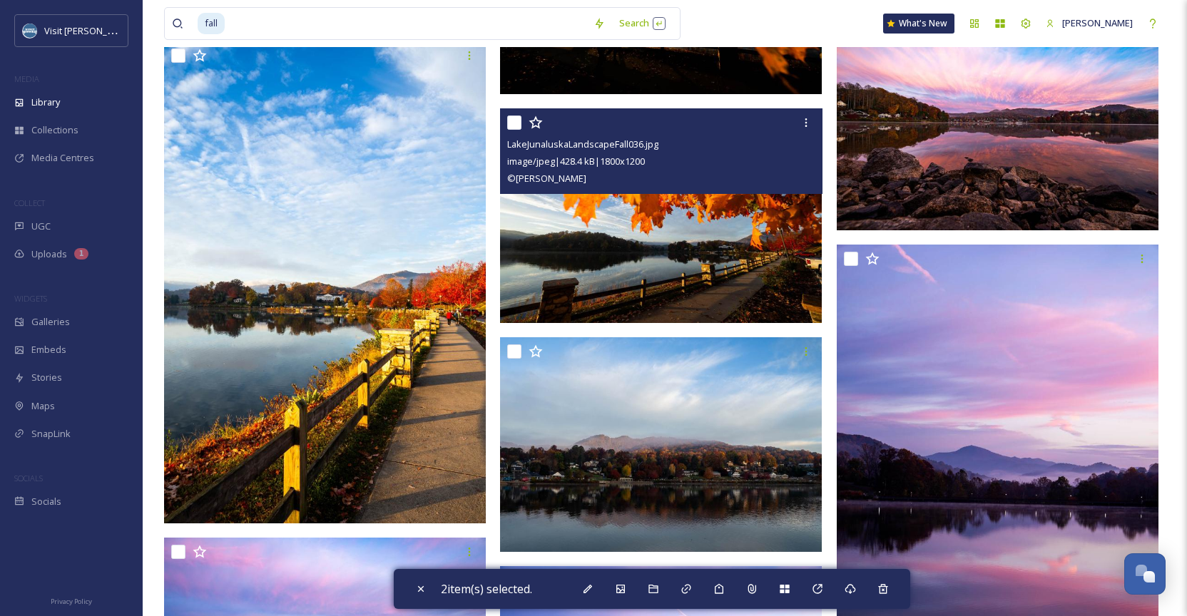
click at [728, 264] on img at bounding box center [661, 215] width 322 height 215
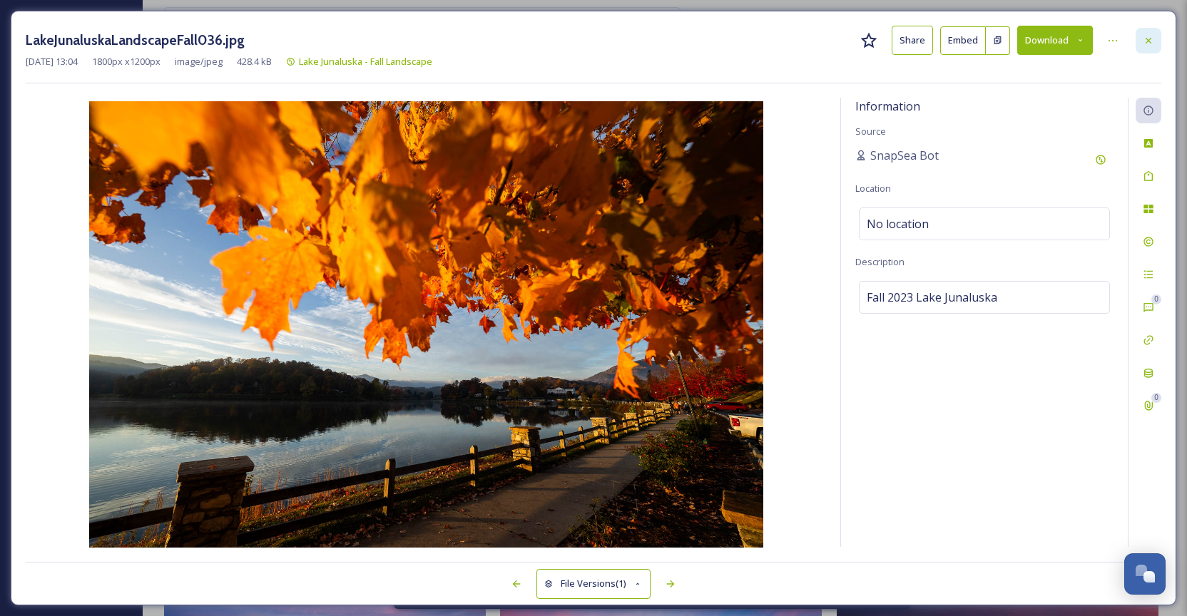
click at [1155, 39] on div at bounding box center [1149, 41] width 26 height 26
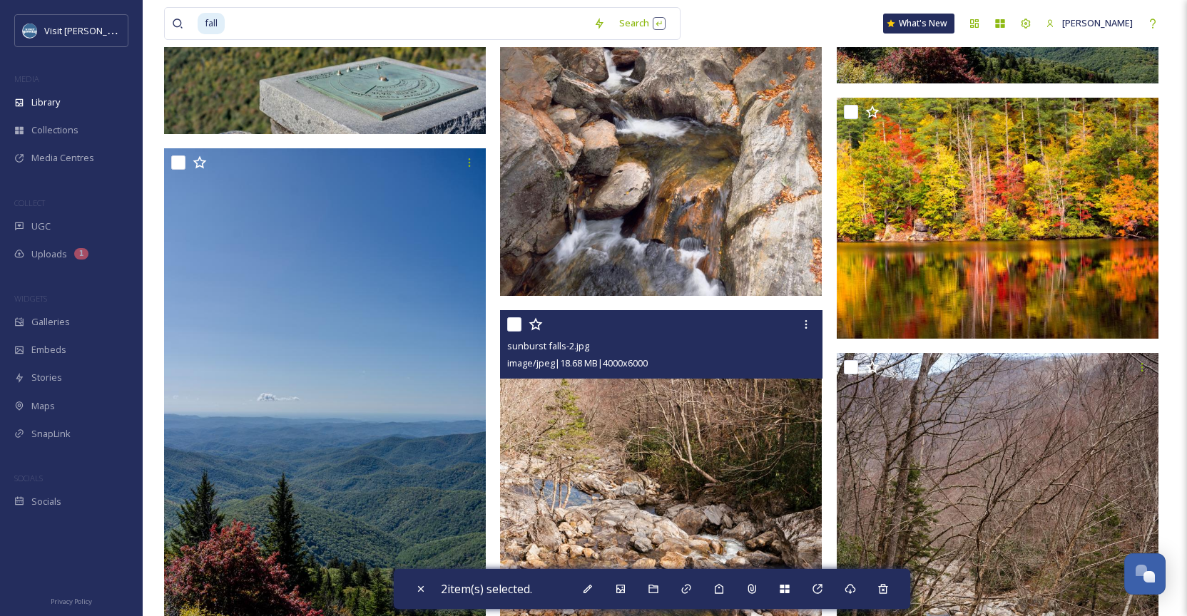
scroll to position [28522, 0]
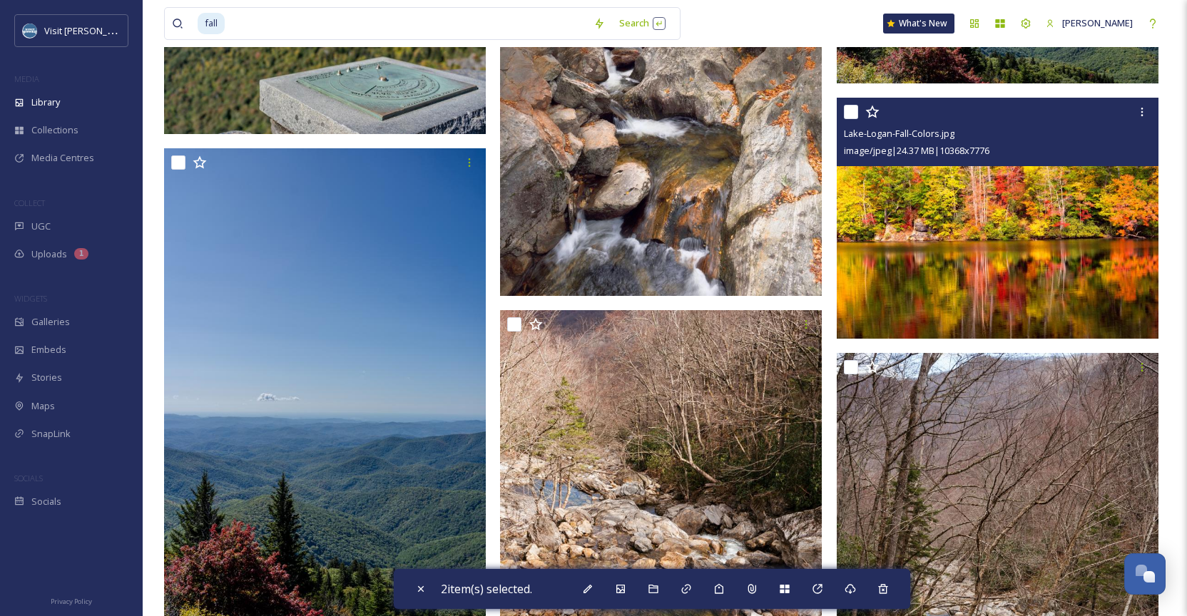
click at [974, 237] on img at bounding box center [998, 218] width 322 height 241
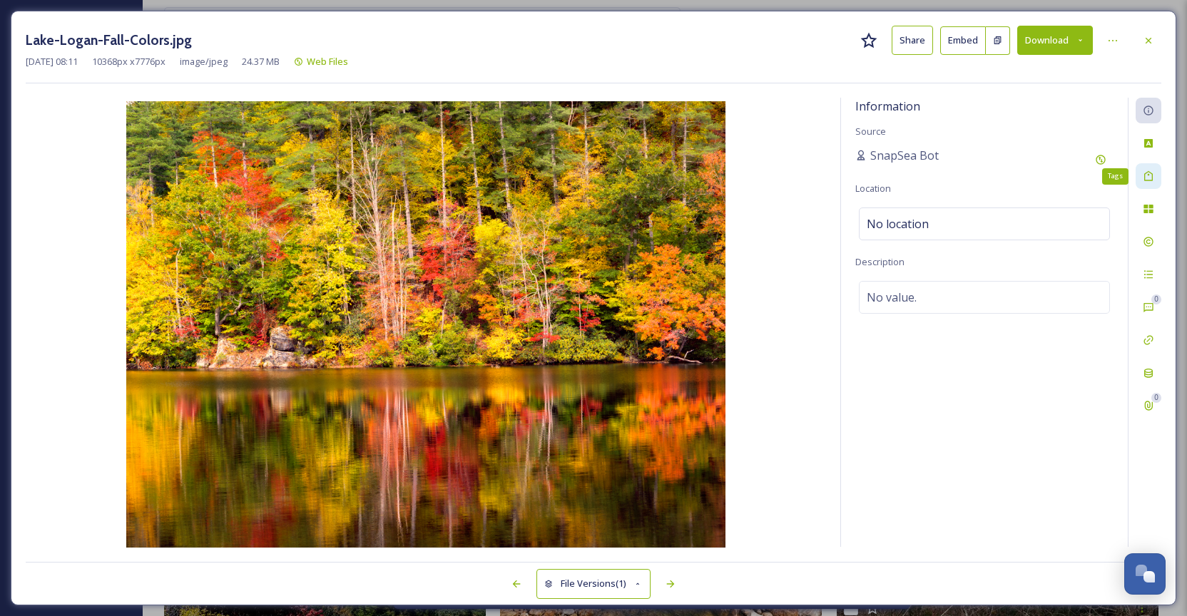
click at [1156, 185] on div "Tags" at bounding box center [1149, 176] width 26 height 26
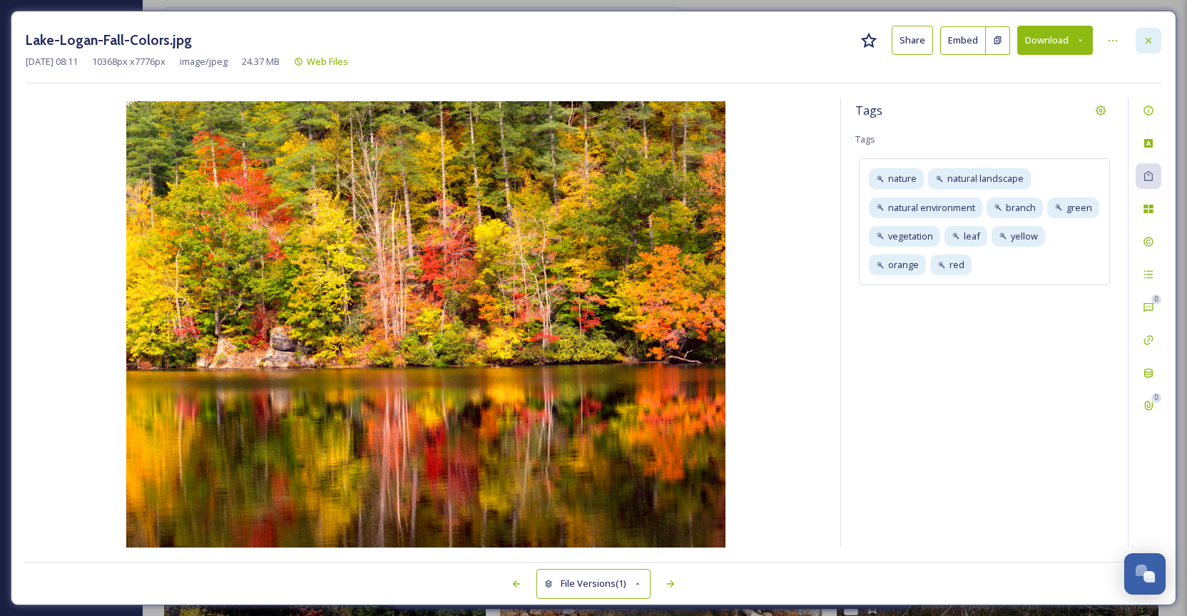
click at [1148, 46] on icon at bounding box center [1148, 40] width 11 height 11
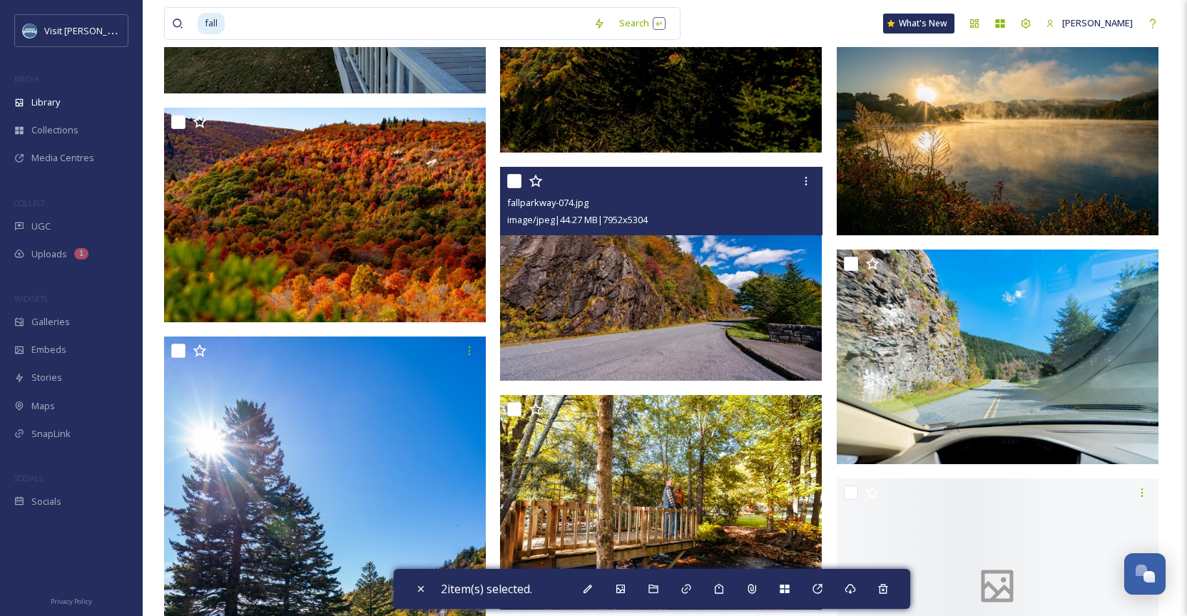
scroll to position [37276, 0]
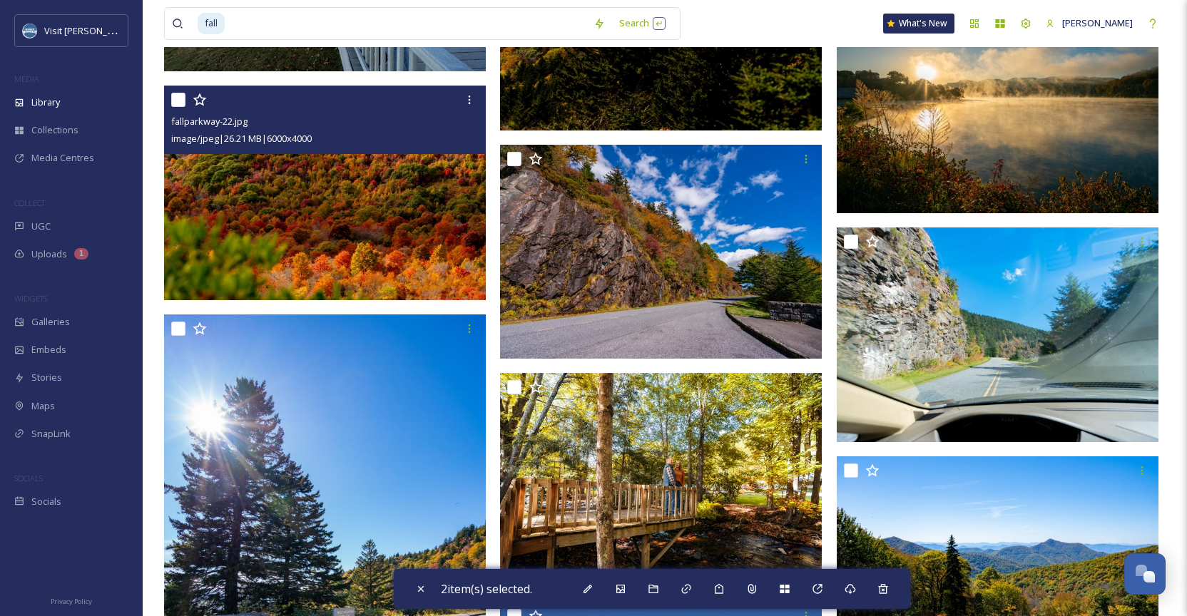
click at [345, 211] on img at bounding box center [325, 193] width 322 height 215
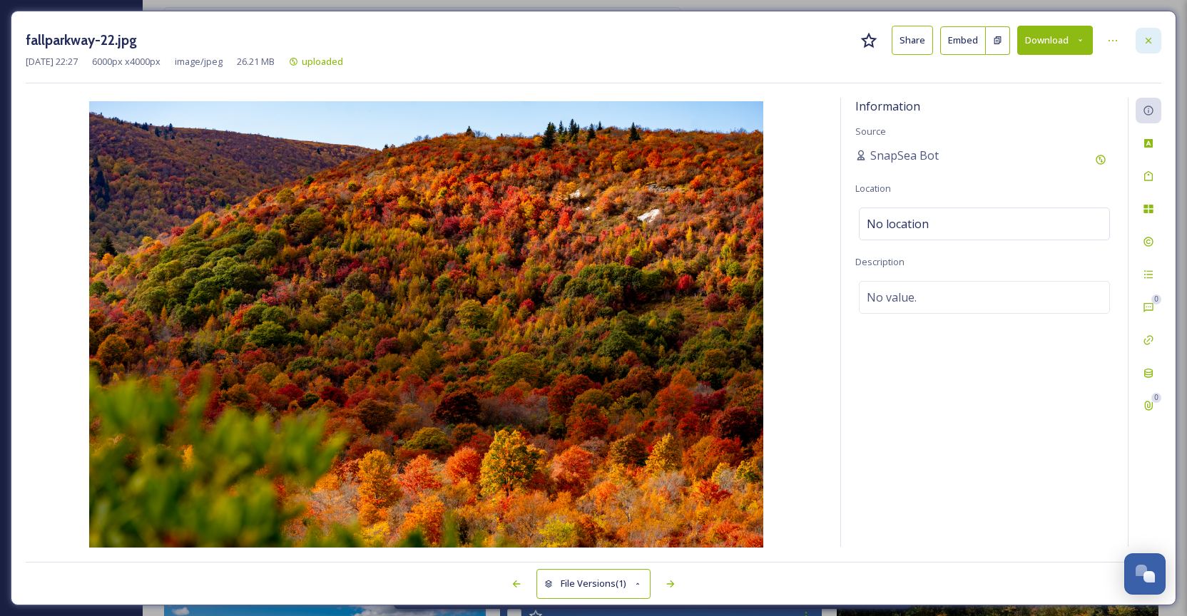
click at [1148, 38] on icon at bounding box center [1148, 40] width 11 height 11
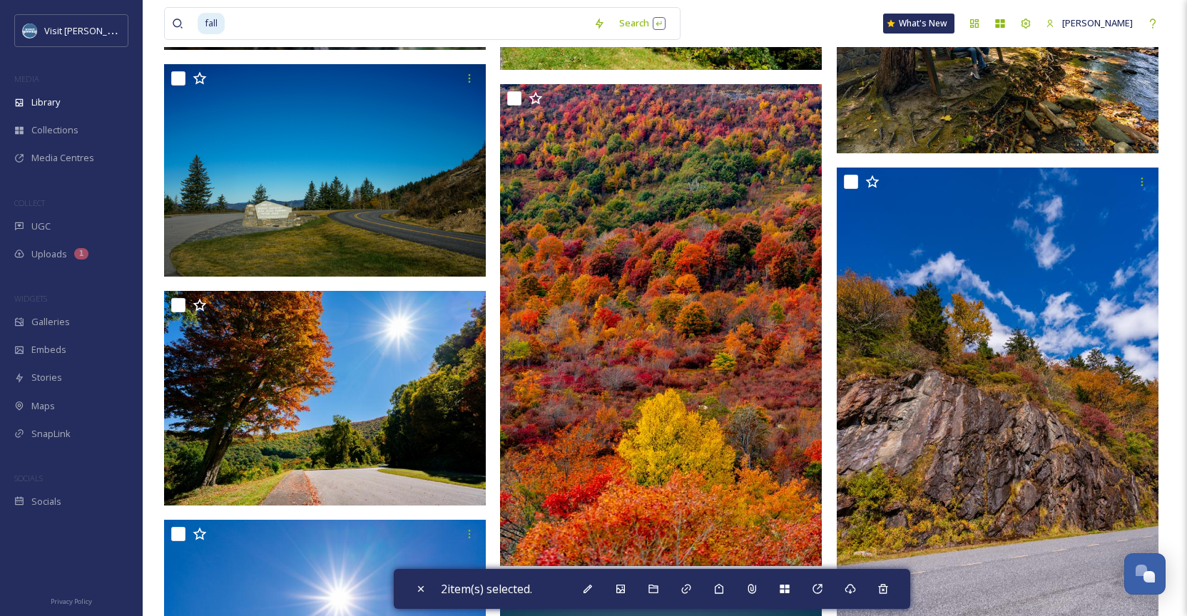
scroll to position [38749, 0]
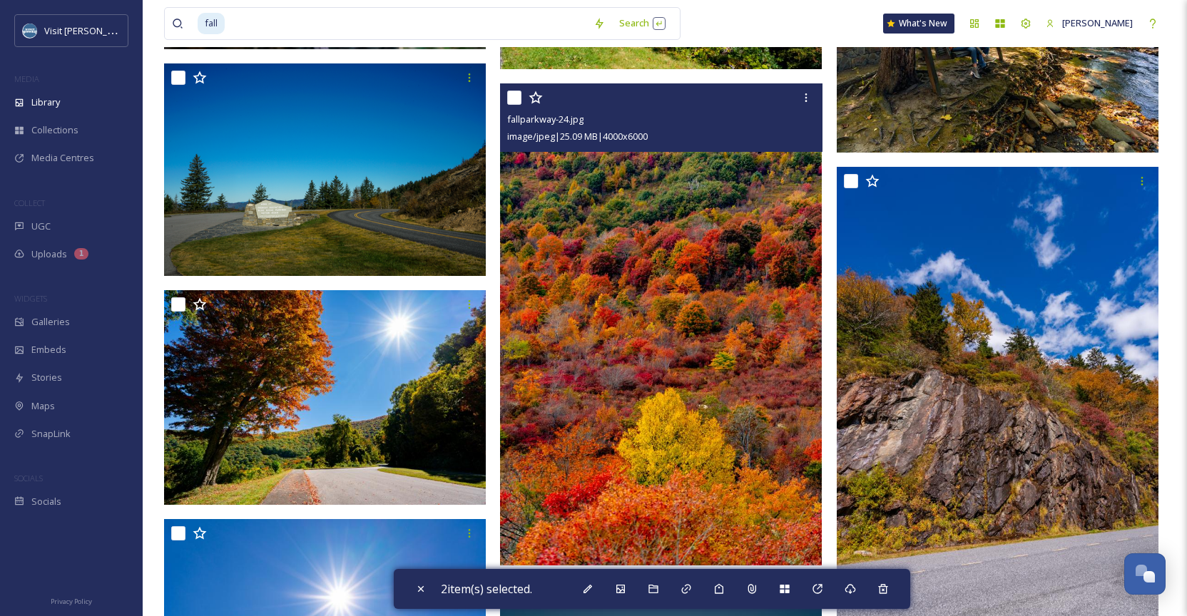
click at [658, 371] on img at bounding box center [661, 324] width 322 height 483
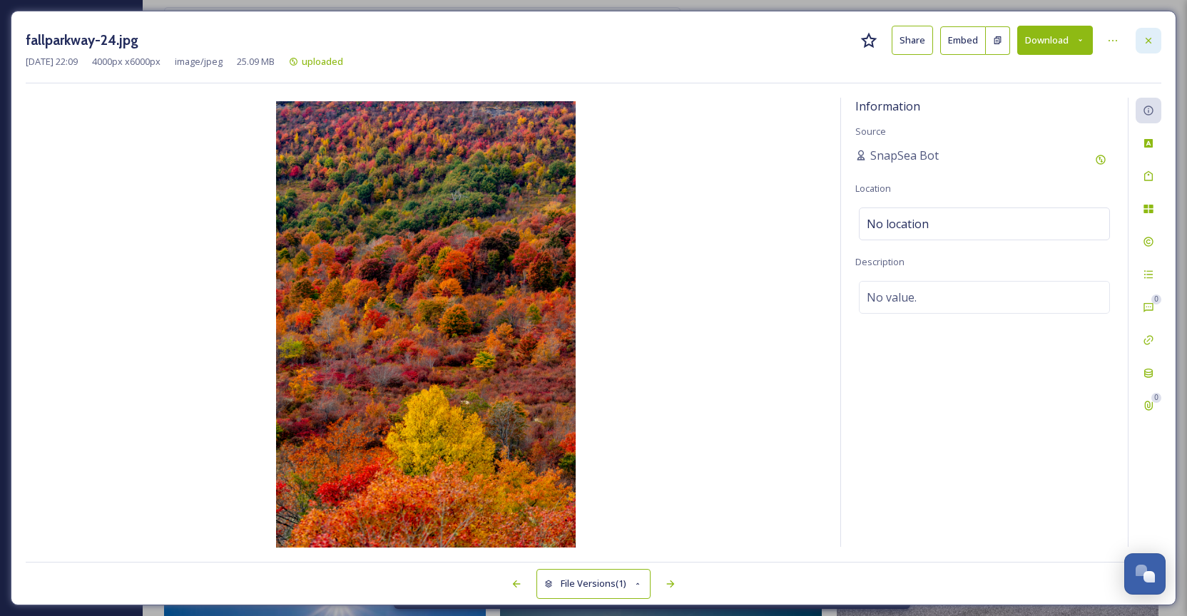
click at [1141, 36] on div at bounding box center [1149, 41] width 26 height 26
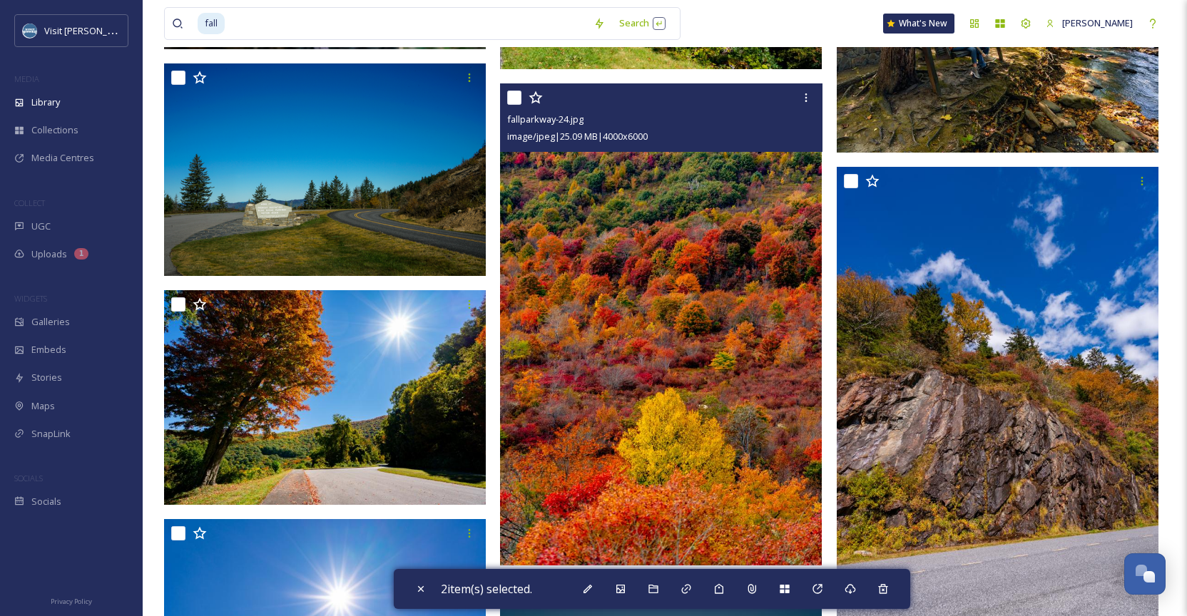
click at [546, 253] on img at bounding box center [661, 324] width 322 height 483
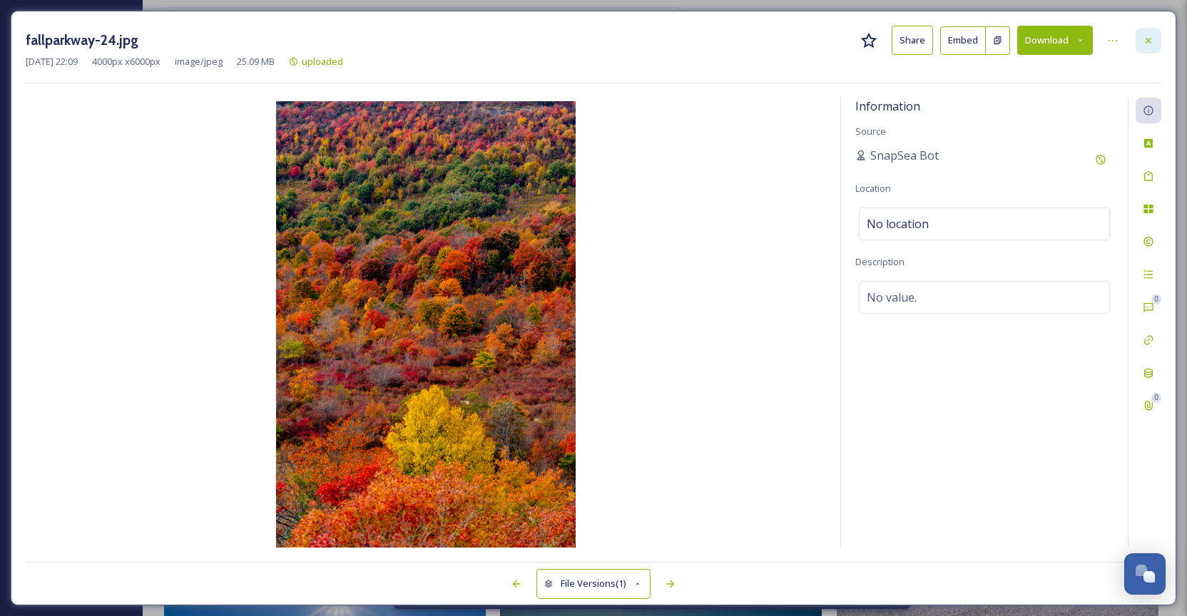
click at [1142, 32] on div at bounding box center [1149, 41] width 26 height 26
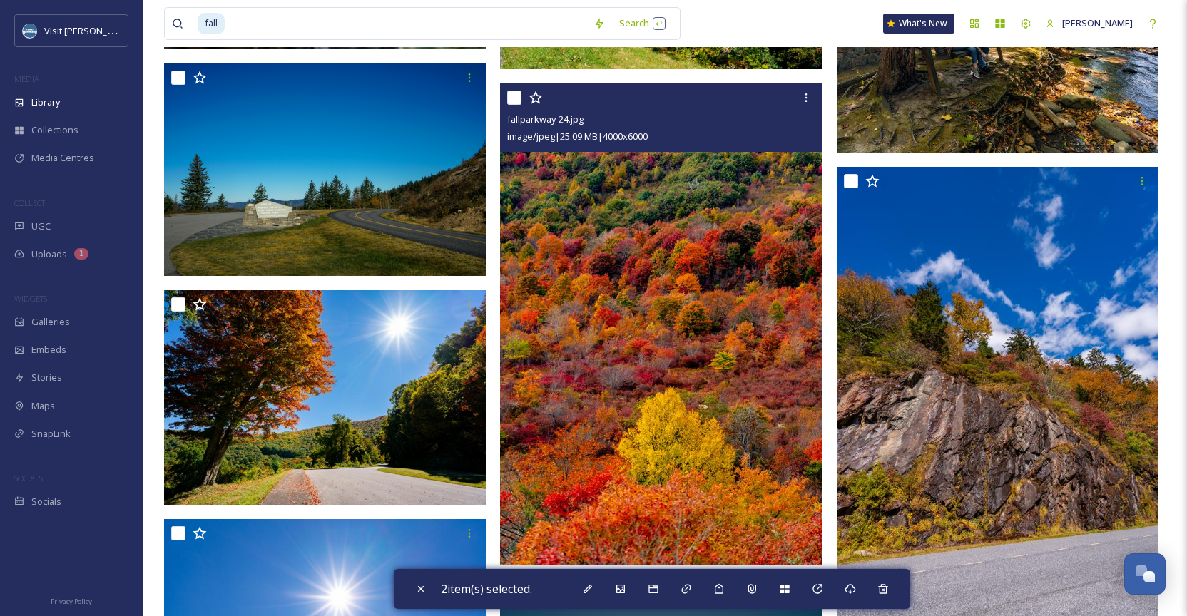
click at [524, 101] on div at bounding box center [662, 98] width 311 height 26
click at [515, 98] on input "checkbox" at bounding box center [514, 98] width 14 height 14
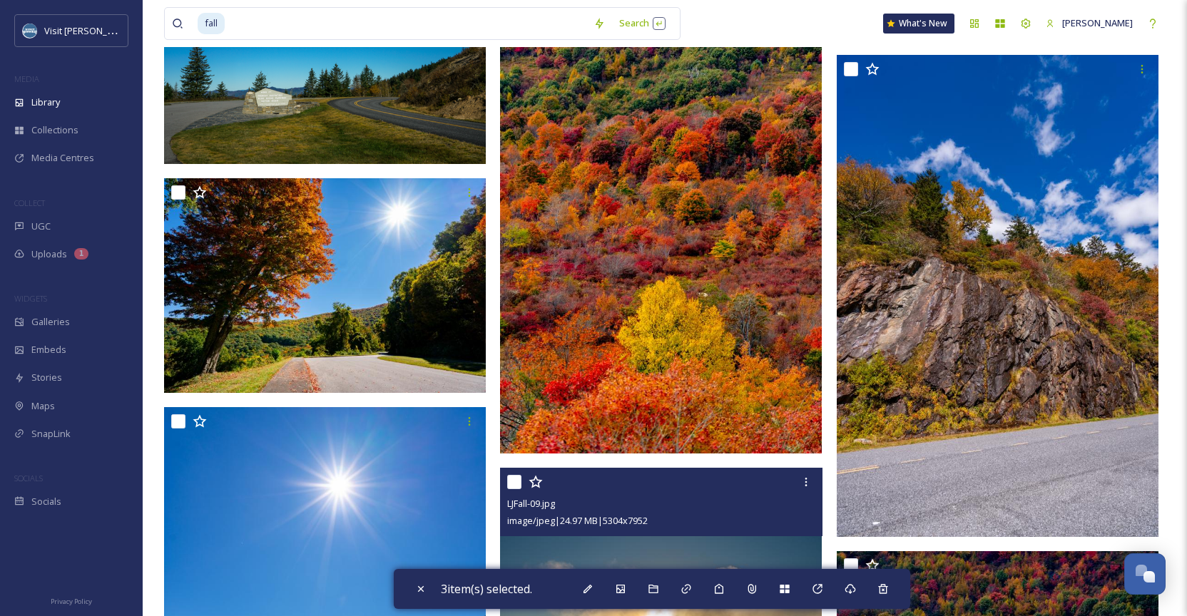
scroll to position [38691, 0]
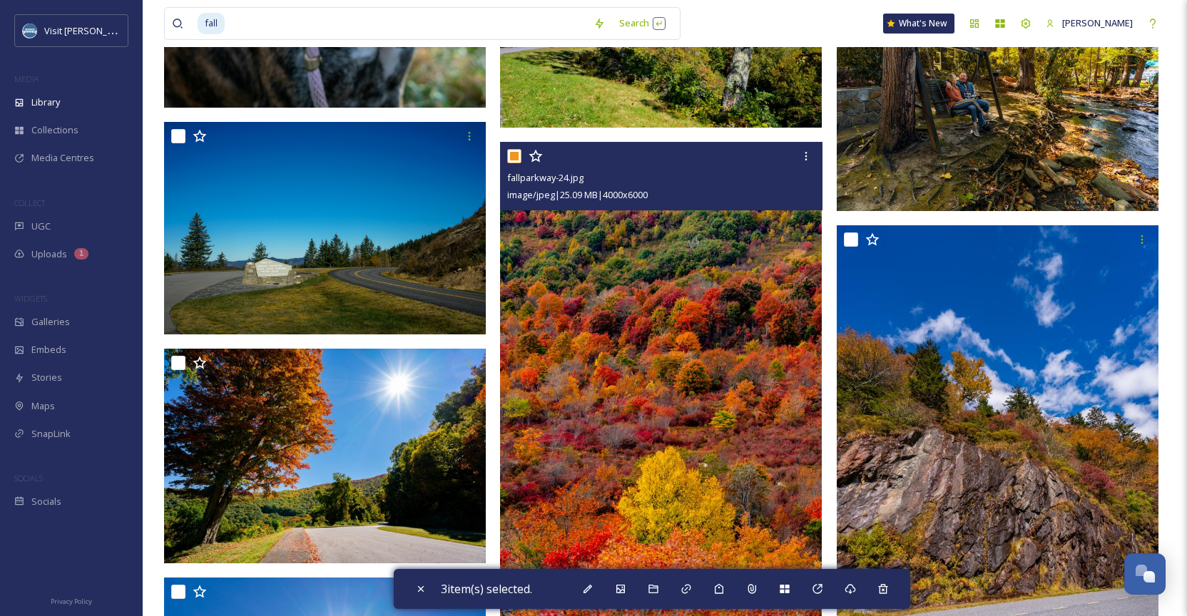
click at [517, 151] on input "checkbox" at bounding box center [514, 156] width 14 height 14
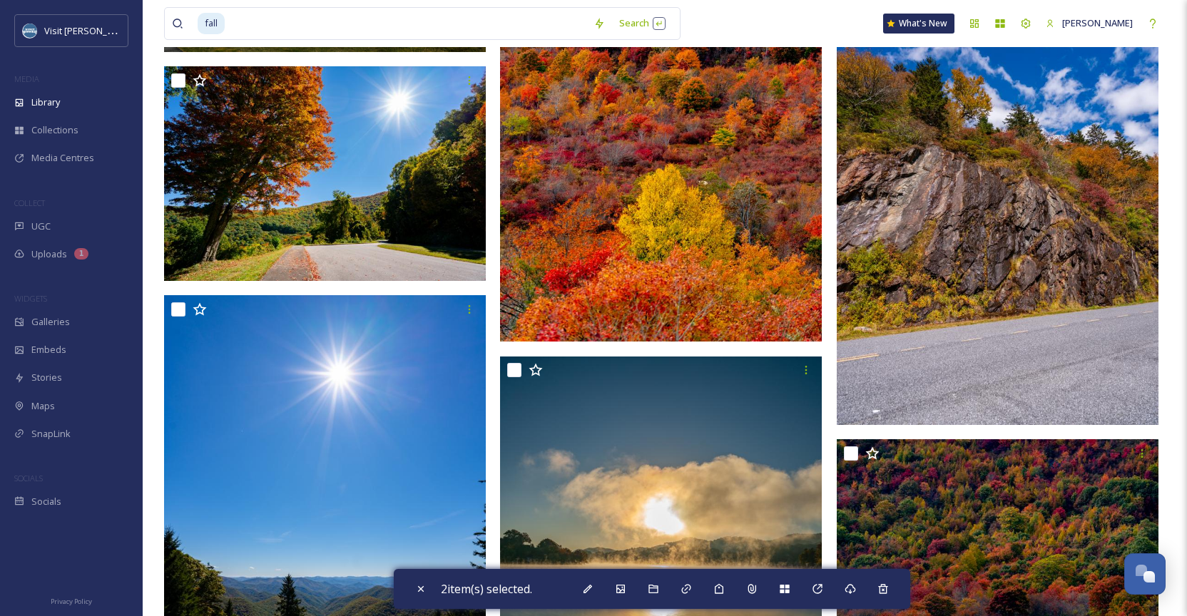
scroll to position [39194, 0]
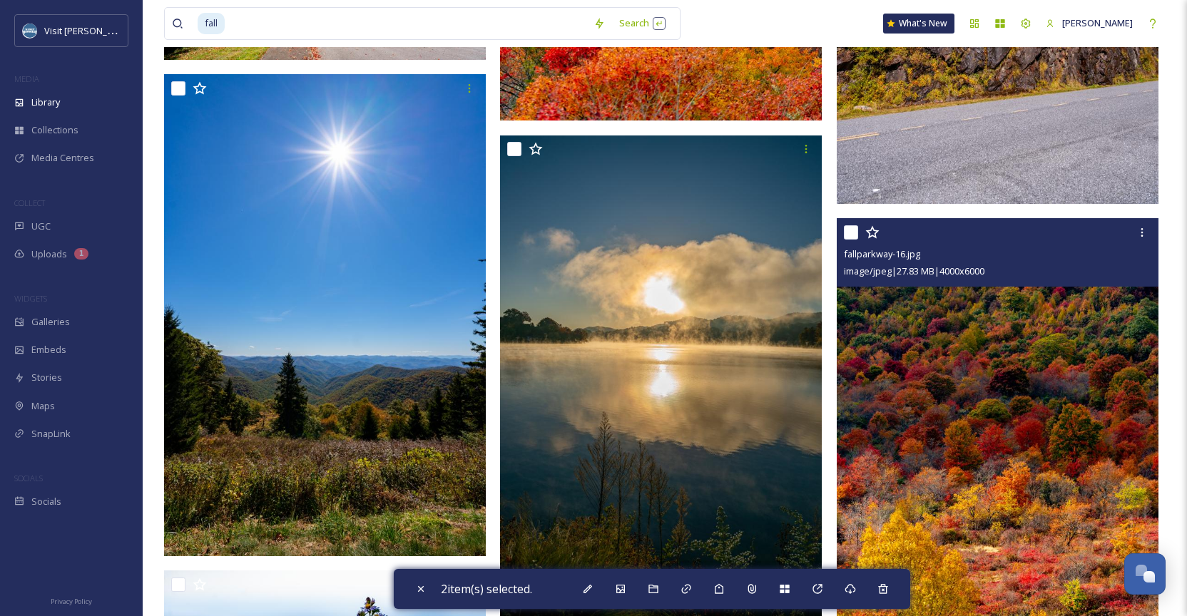
click at [960, 465] on img at bounding box center [998, 459] width 322 height 483
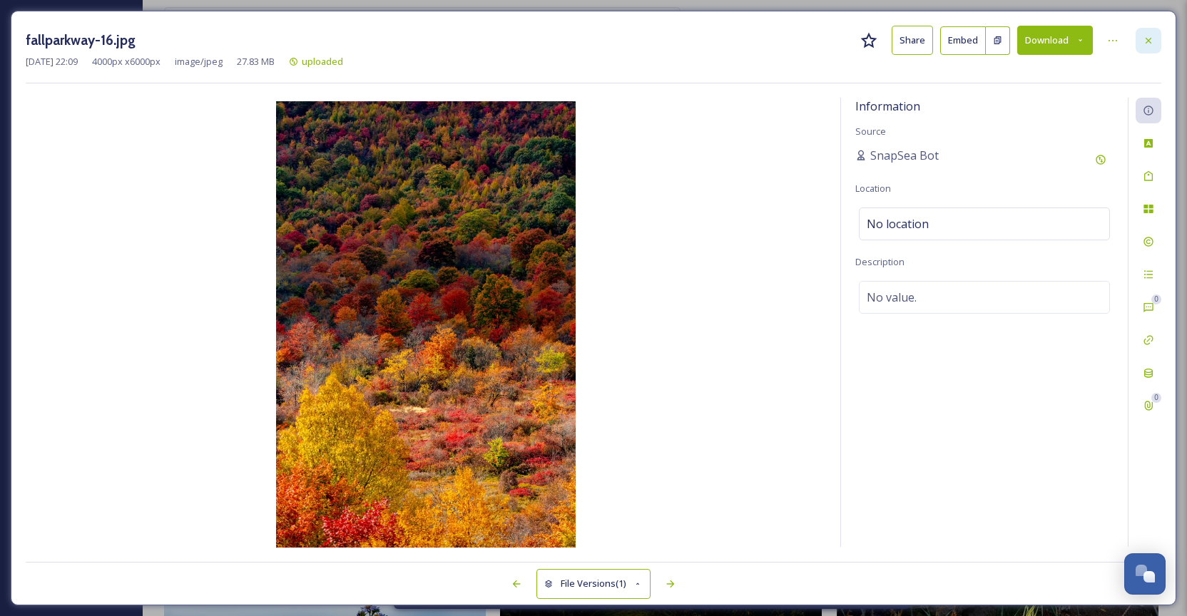
click at [1148, 41] on icon at bounding box center [1149, 40] width 6 height 6
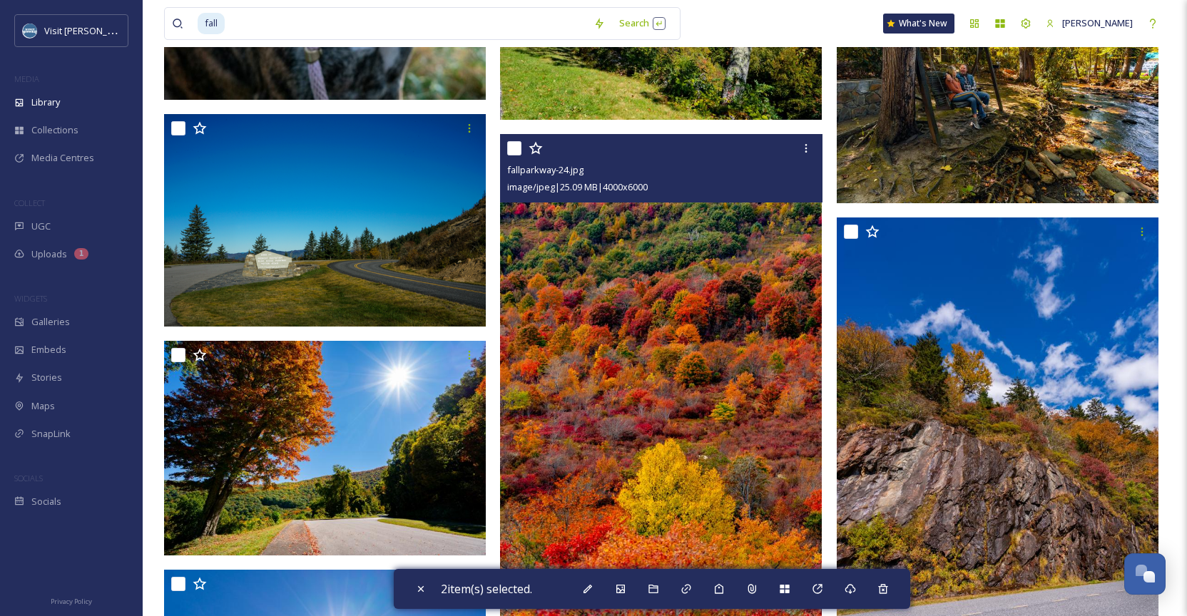
scroll to position [38692, 0]
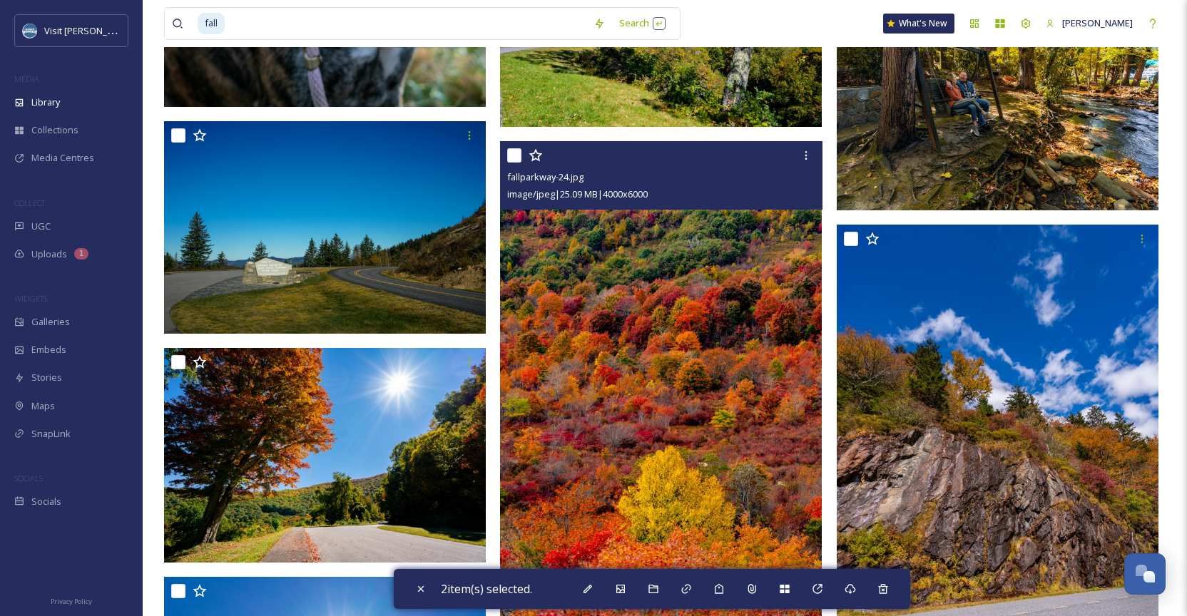
click at [522, 160] on div at bounding box center [662, 156] width 311 height 26
click at [514, 157] on input "checkbox" at bounding box center [514, 155] width 14 height 14
checkbox input "true"
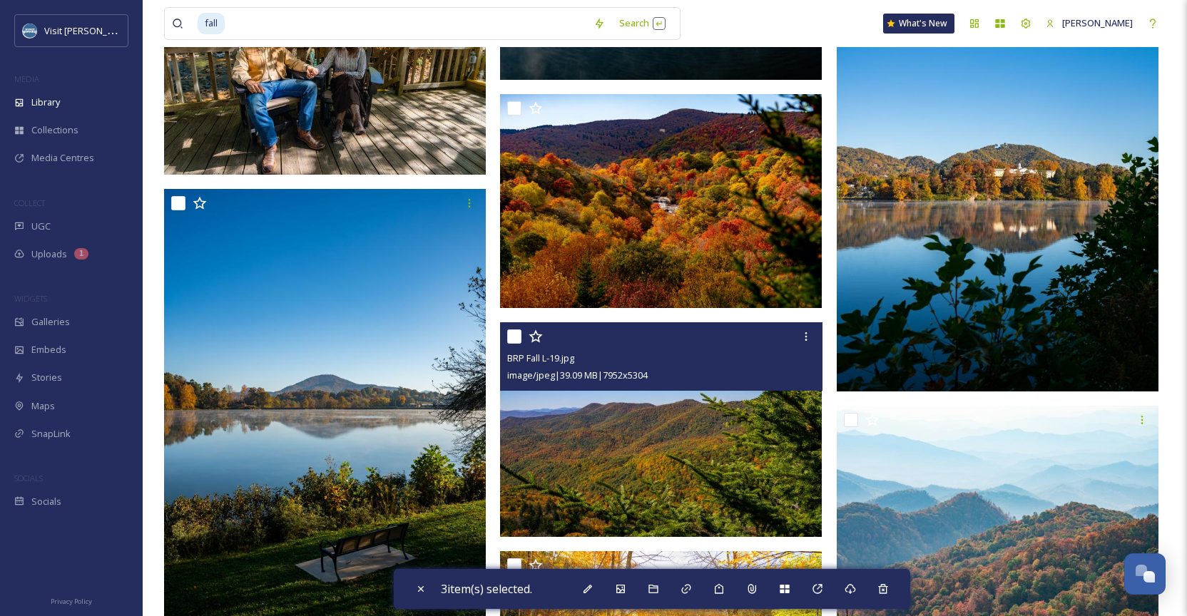
scroll to position [45725, 0]
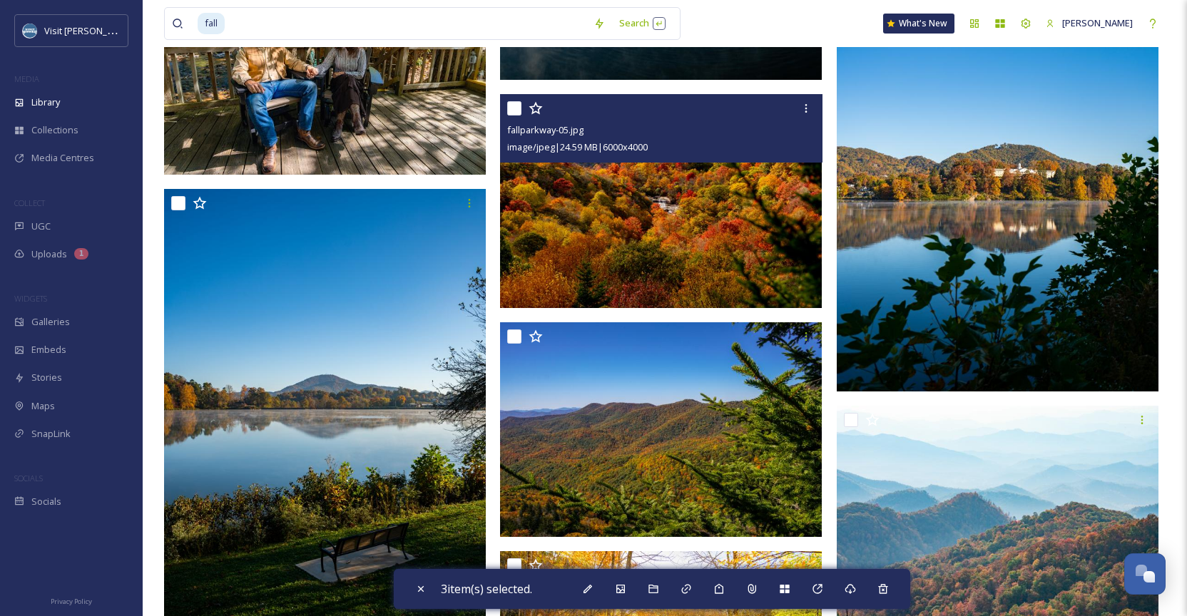
click at [718, 198] on img at bounding box center [661, 201] width 322 height 215
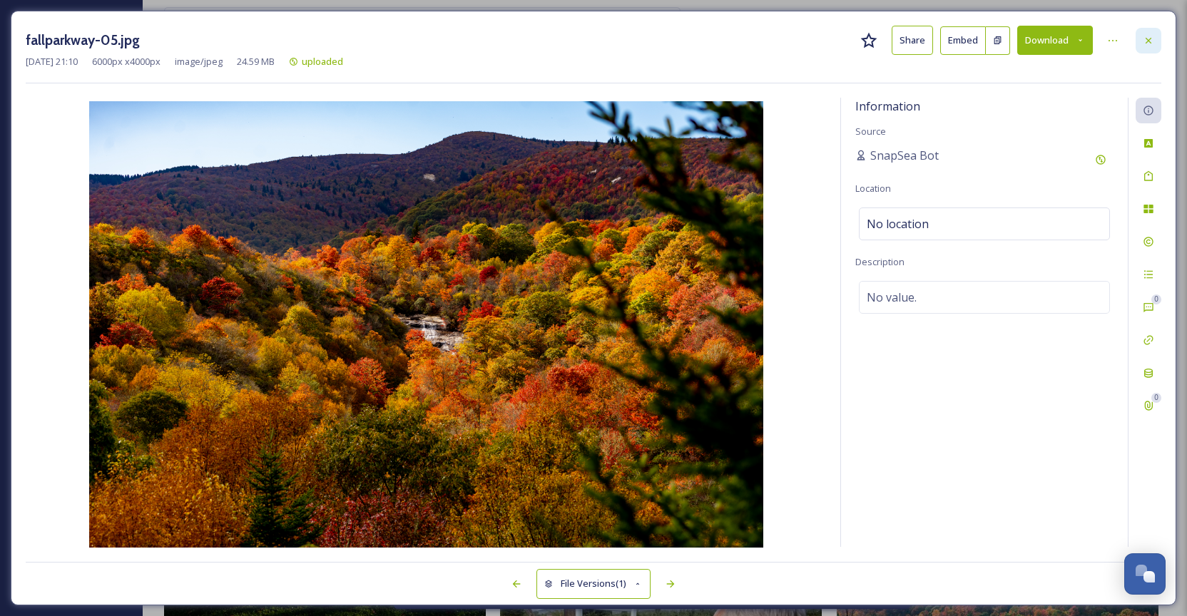
click at [1146, 39] on icon at bounding box center [1148, 40] width 11 height 11
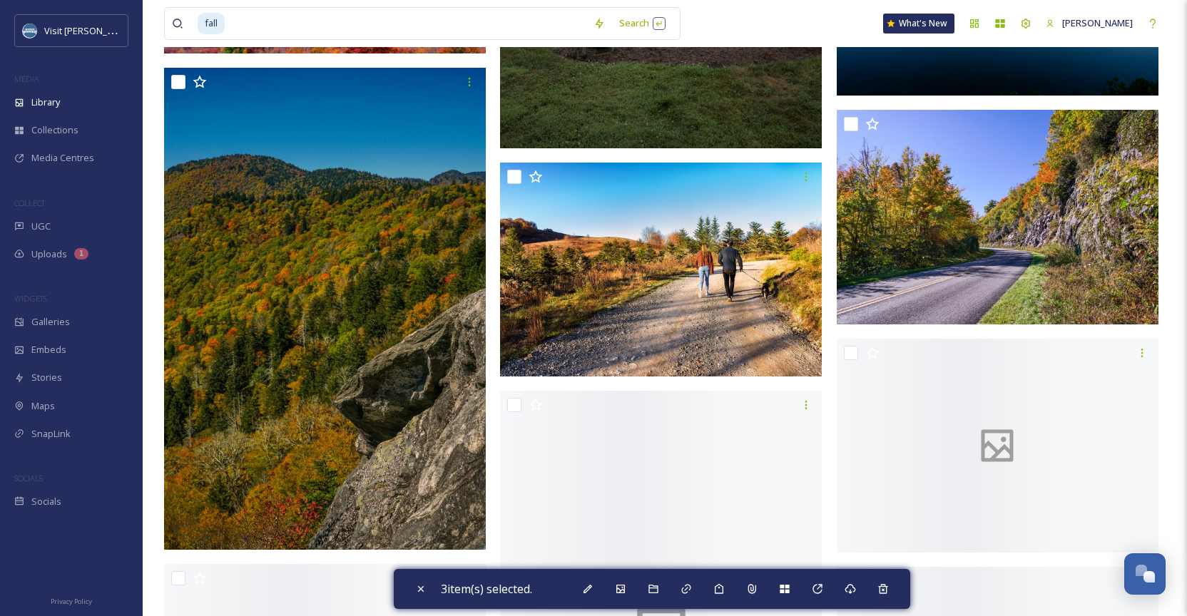
scroll to position [54460, 0]
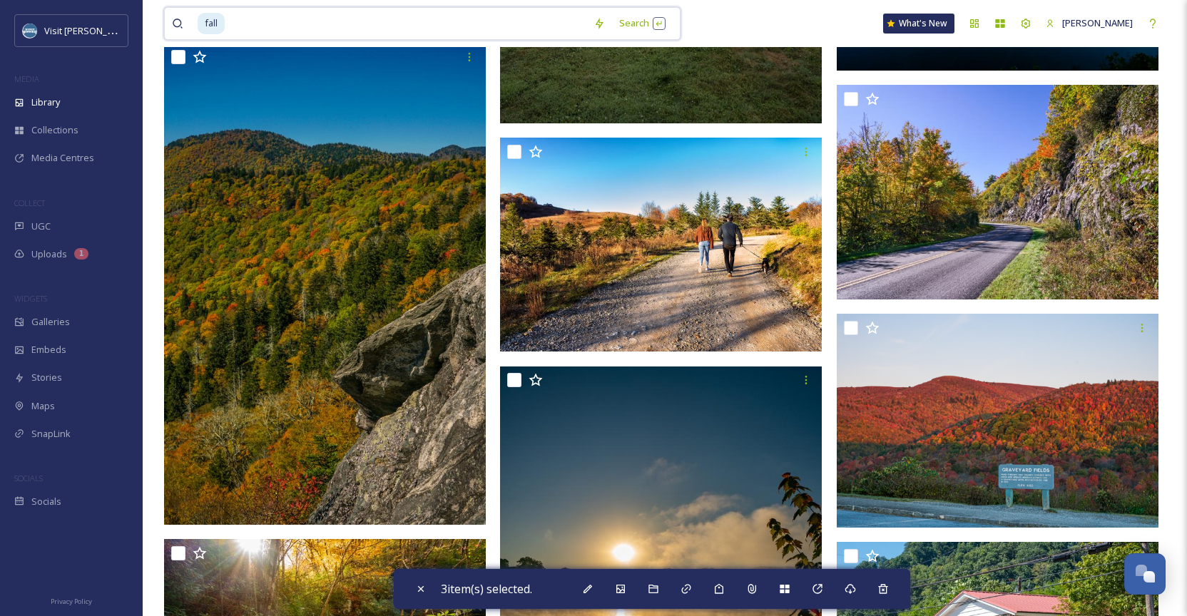
click at [402, 15] on input at bounding box center [406, 23] width 360 height 31
type input "f"
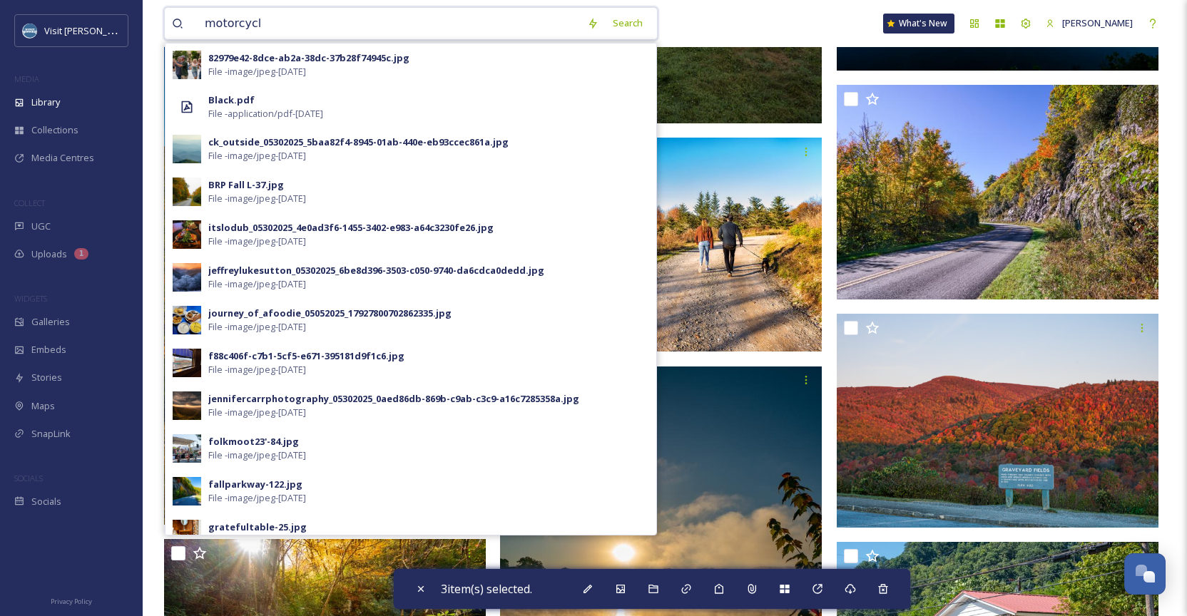
type input "motorcyclw"
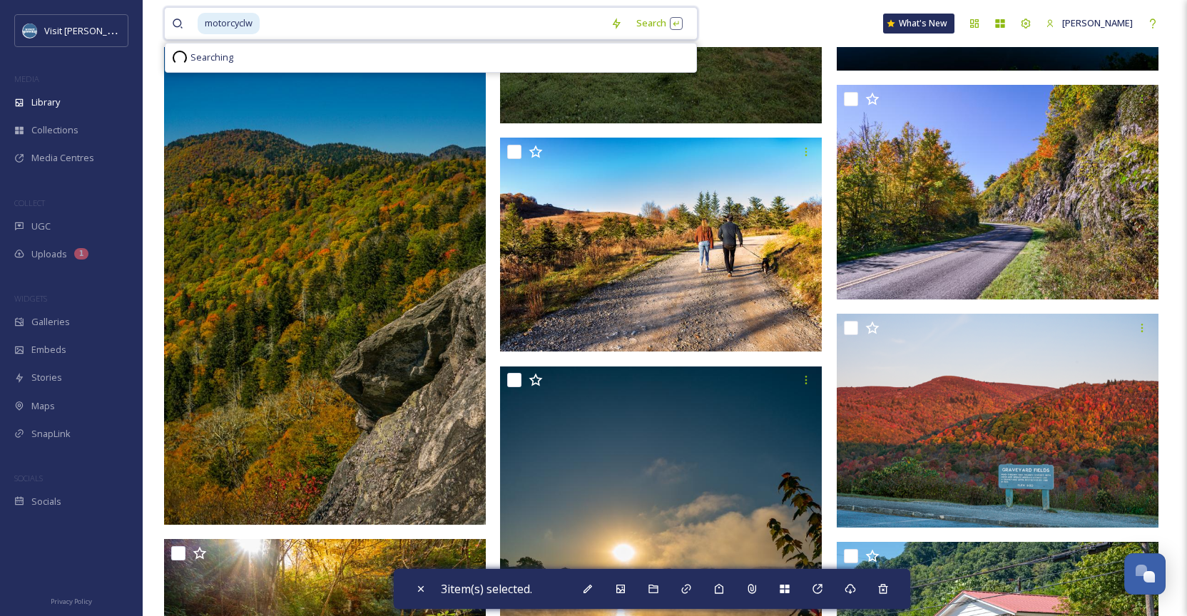
click at [354, 24] on input at bounding box center [432, 23] width 342 height 31
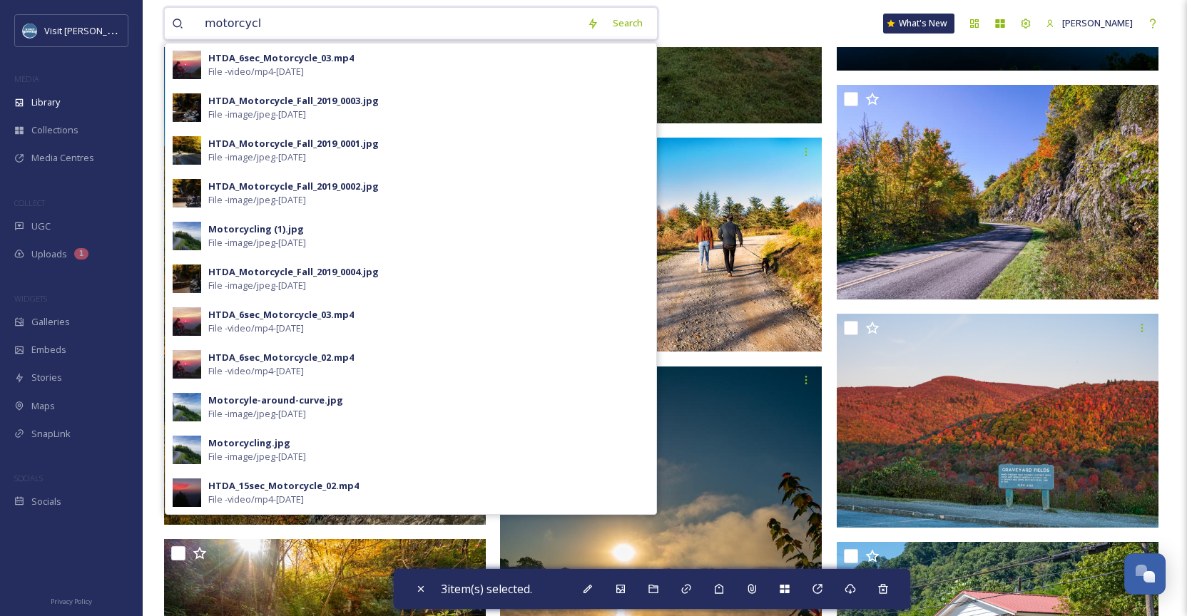
type input "motorcycle"
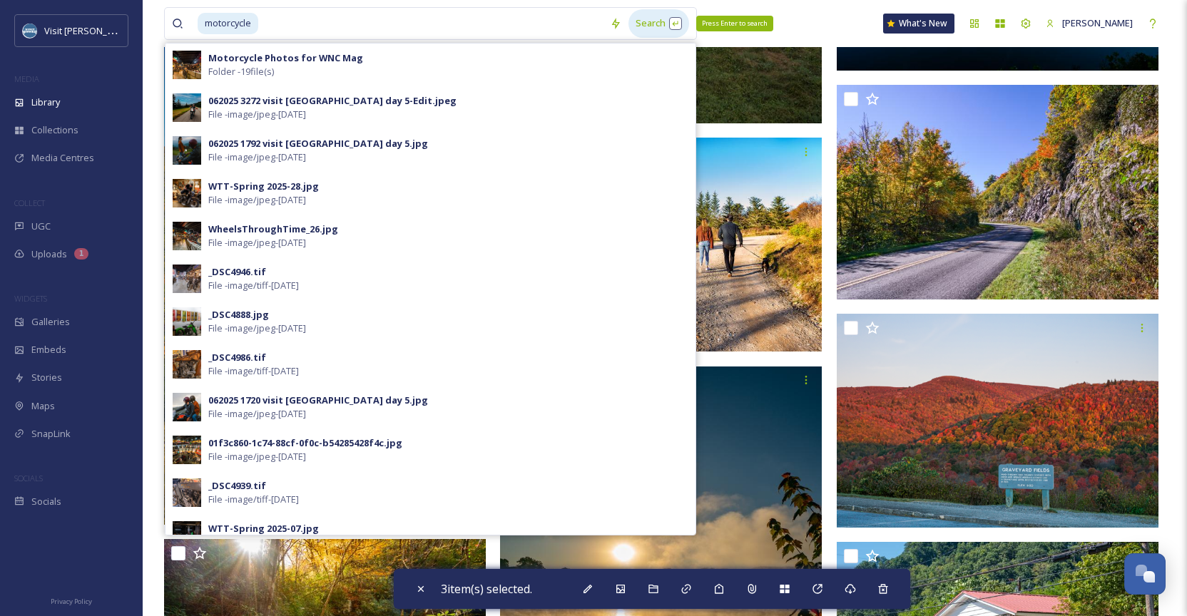
click at [660, 20] on div "Search Press Enter to search" at bounding box center [658, 23] width 61 height 28
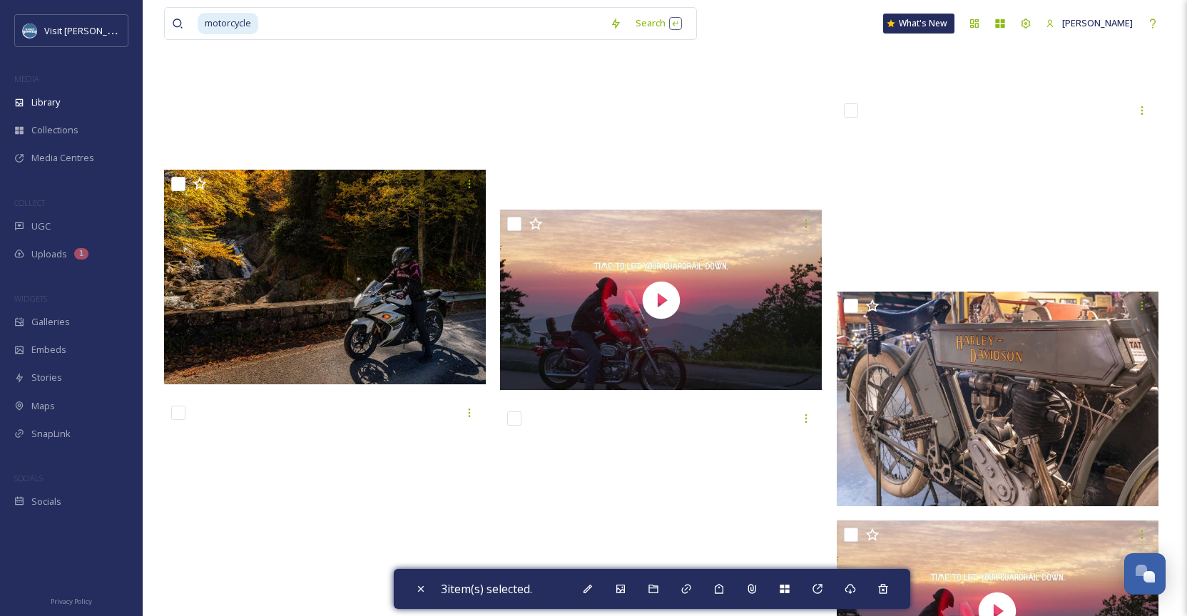
scroll to position [17712, 0]
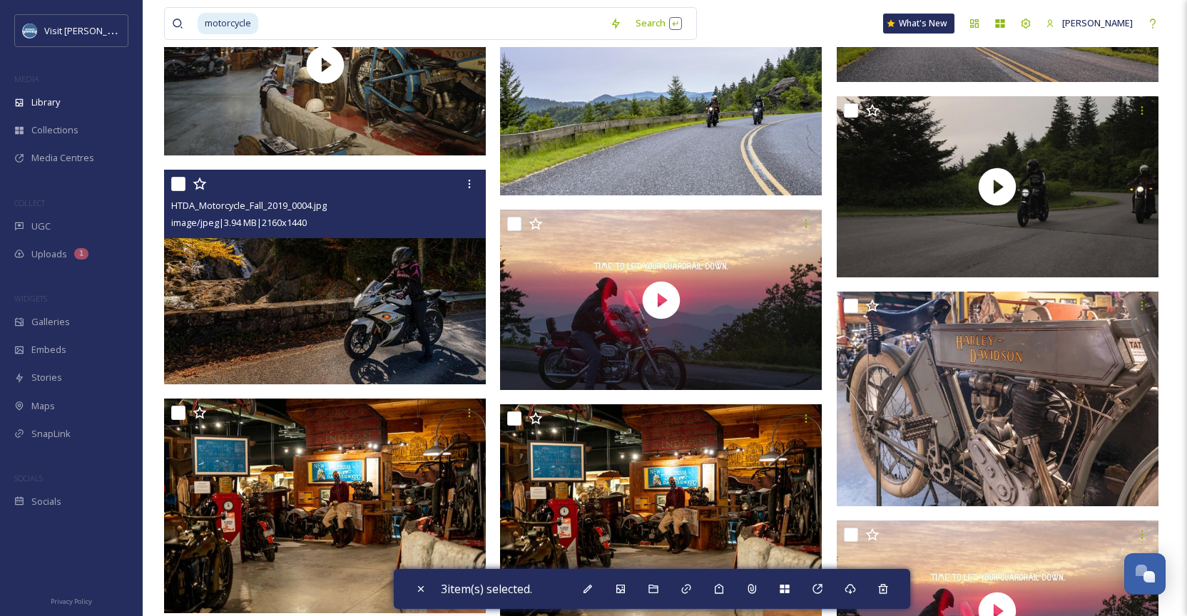
click at [333, 269] on img at bounding box center [325, 277] width 322 height 215
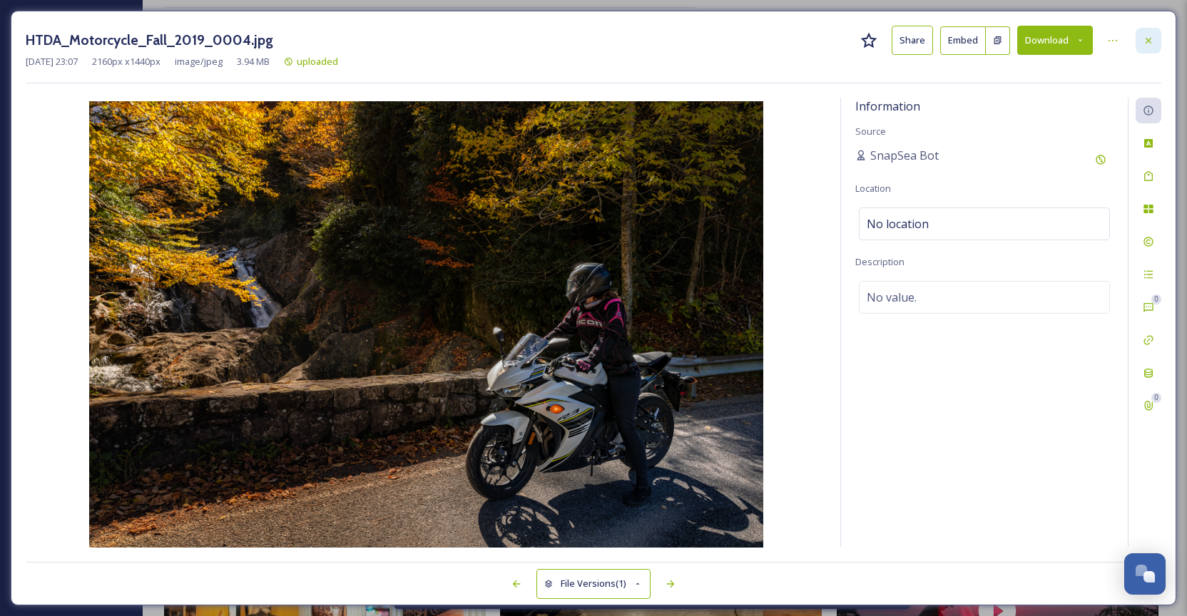
click at [1150, 37] on icon at bounding box center [1148, 40] width 11 height 11
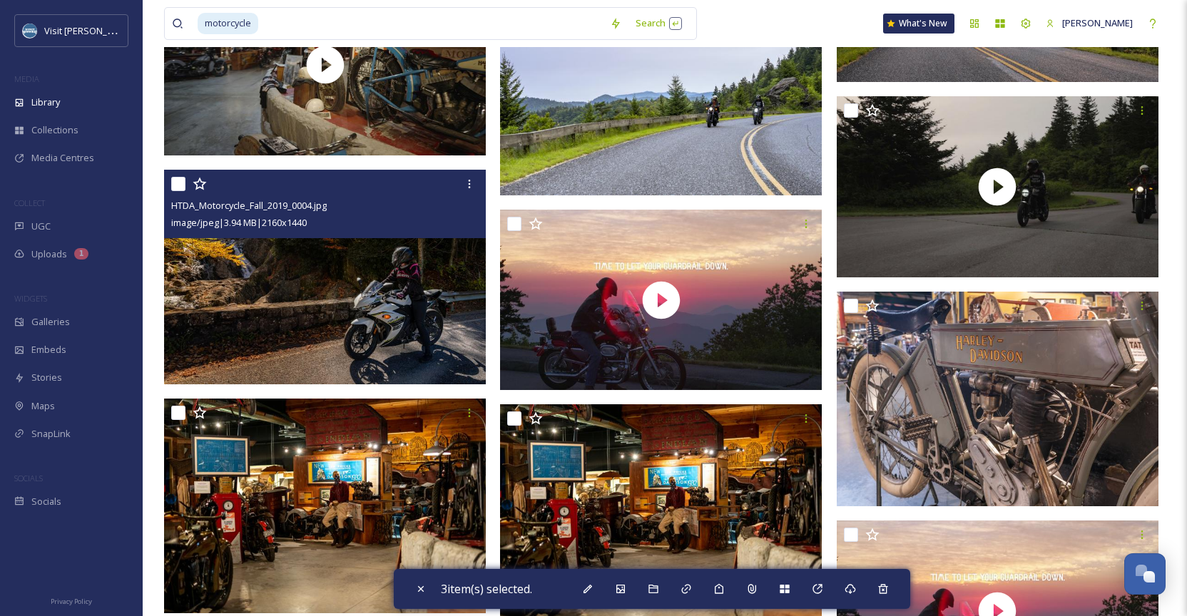
click at [180, 183] on input "checkbox" at bounding box center [178, 184] width 14 height 14
checkbox input "true"
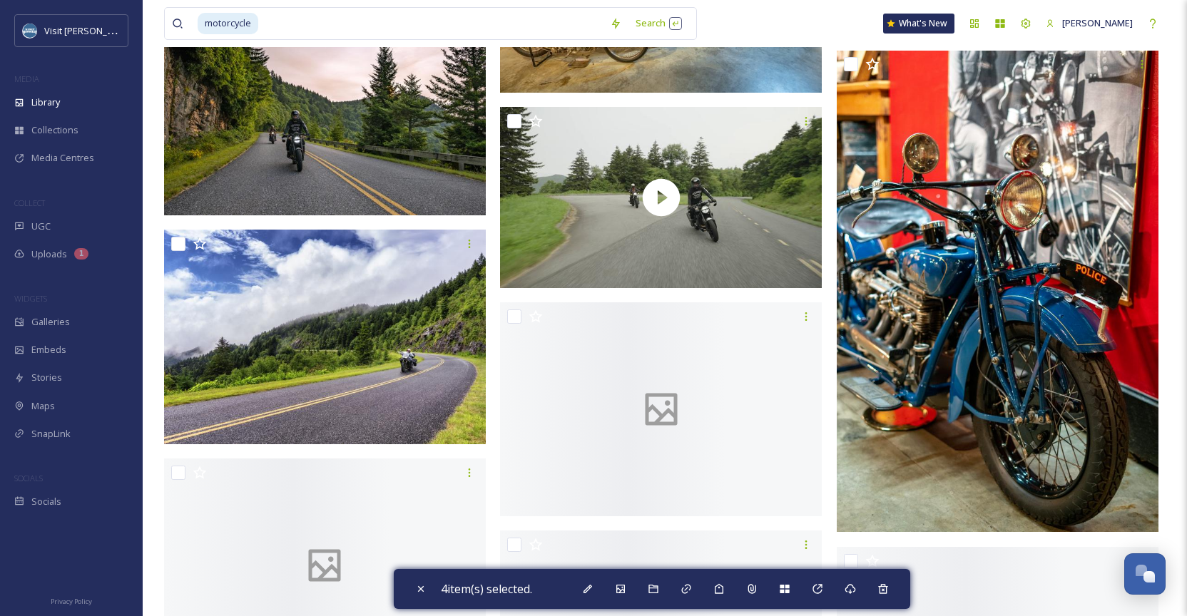
scroll to position [24856, 0]
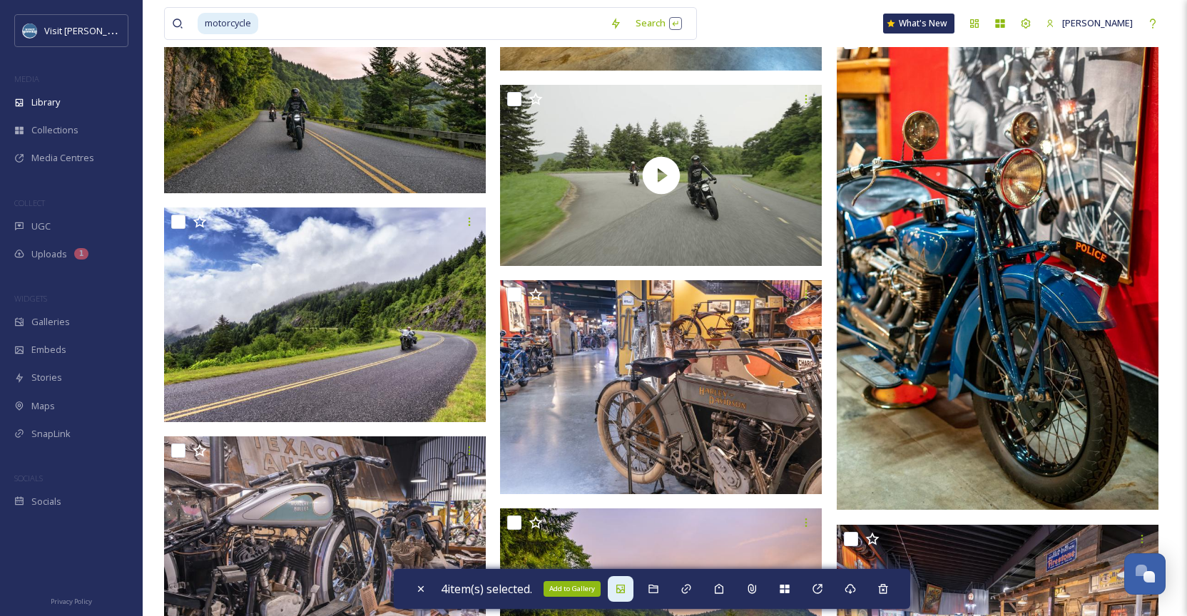
click at [632, 597] on div "Add to Gallery" at bounding box center [621, 589] width 26 height 26
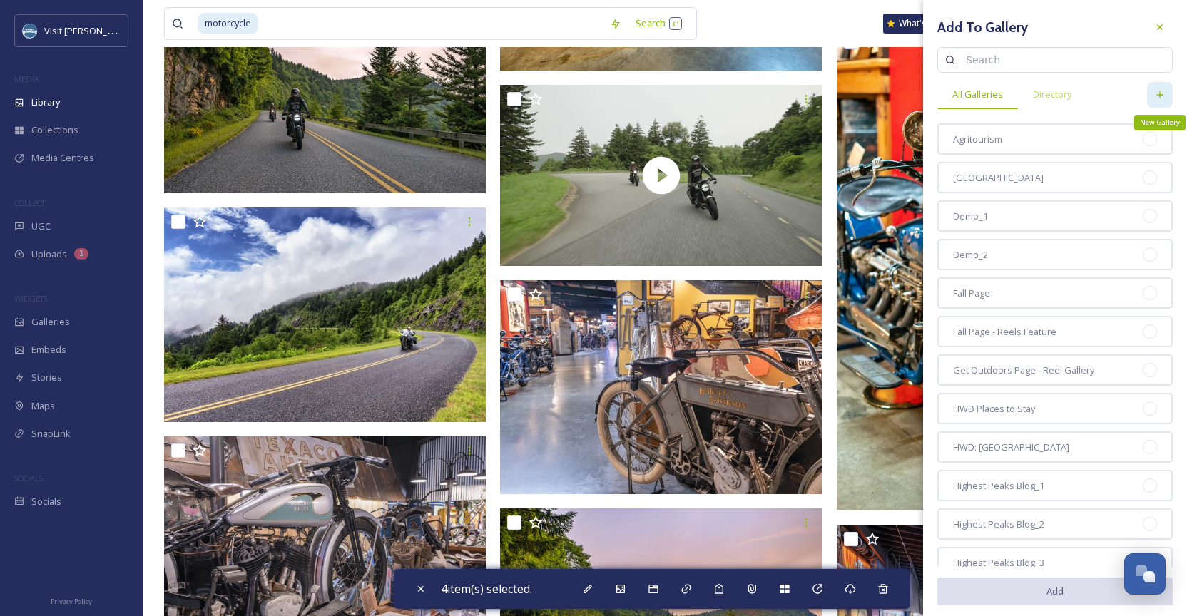
click at [1163, 96] on icon at bounding box center [1159, 94] width 11 height 11
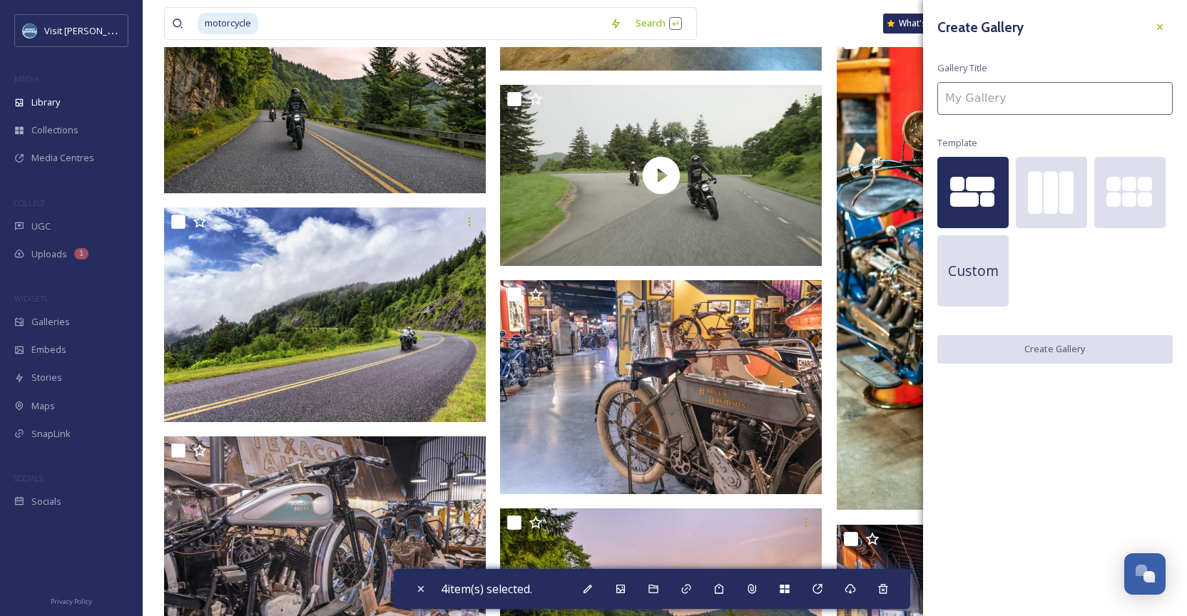
click at [1066, 88] on input at bounding box center [1054, 98] width 235 height 33
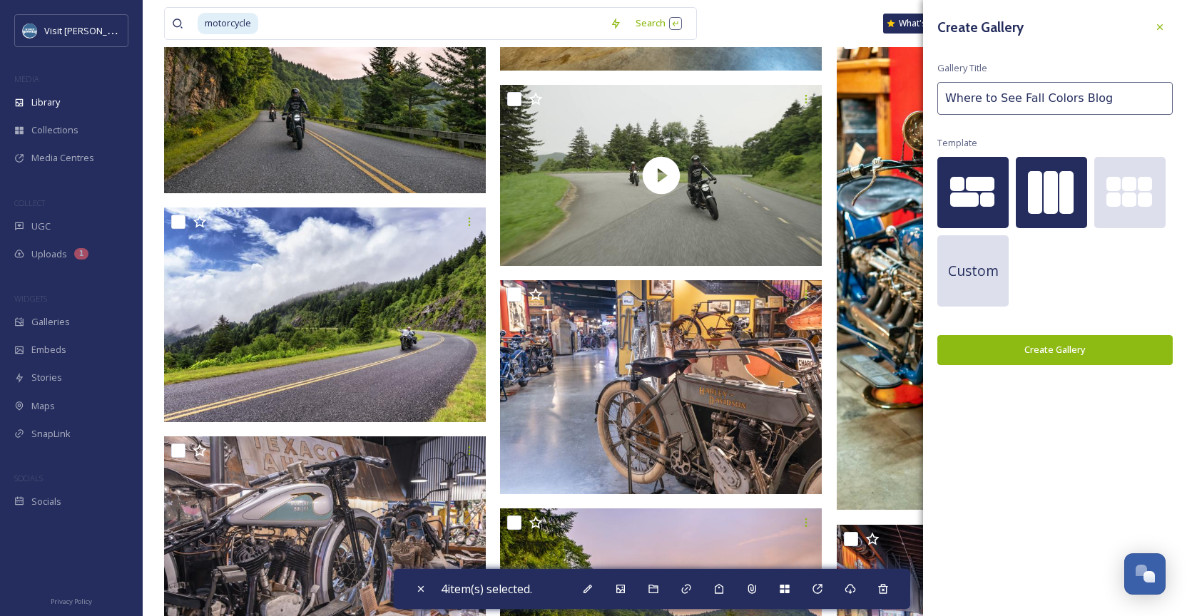
type input "Where to See Fall Colors Blog"
click at [1044, 223] on div at bounding box center [1051, 192] width 71 height 71
click at [1007, 333] on div "Create Gallery Gallery Title Where to See Fall Colors Blog Template Custom Crea…" at bounding box center [1055, 189] width 264 height 379
click at [1002, 352] on button "Create Gallery" at bounding box center [1054, 349] width 235 height 29
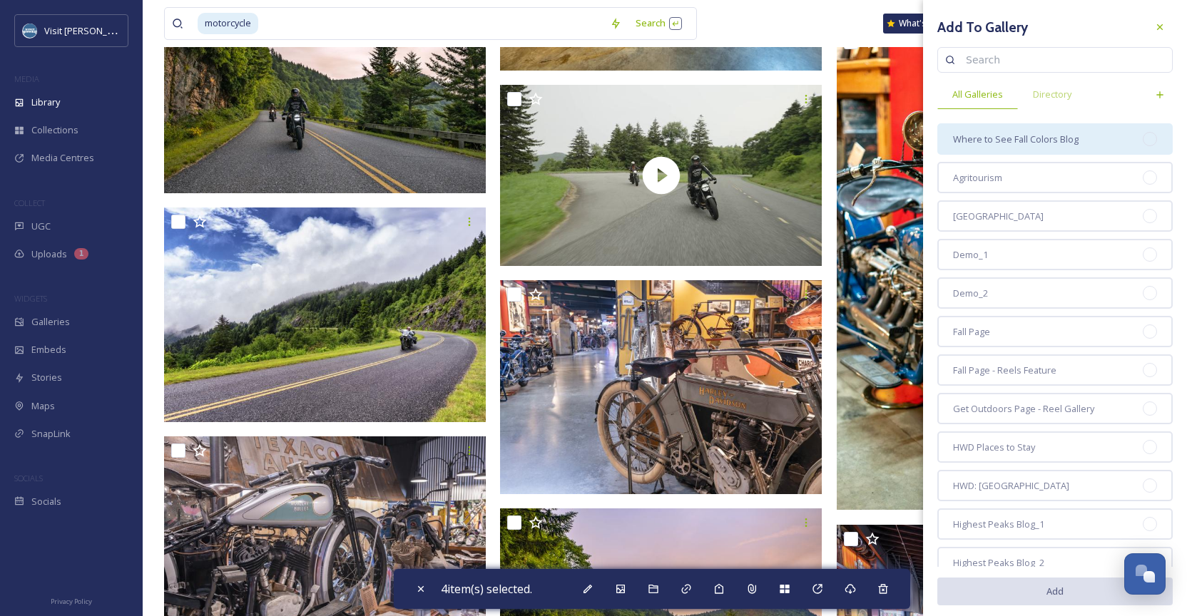
click at [1108, 142] on div "Where to See Fall Colors Blog" at bounding box center [1054, 138] width 235 height 31
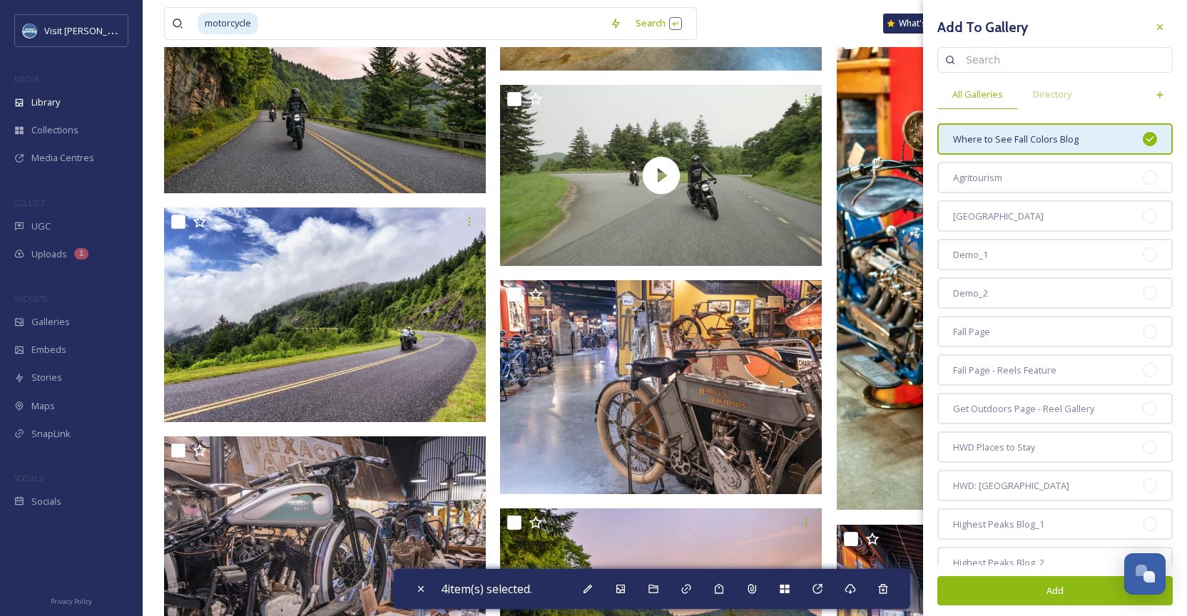
click at [1057, 595] on button "Add" at bounding box center [1054, 590] width 235 height 29
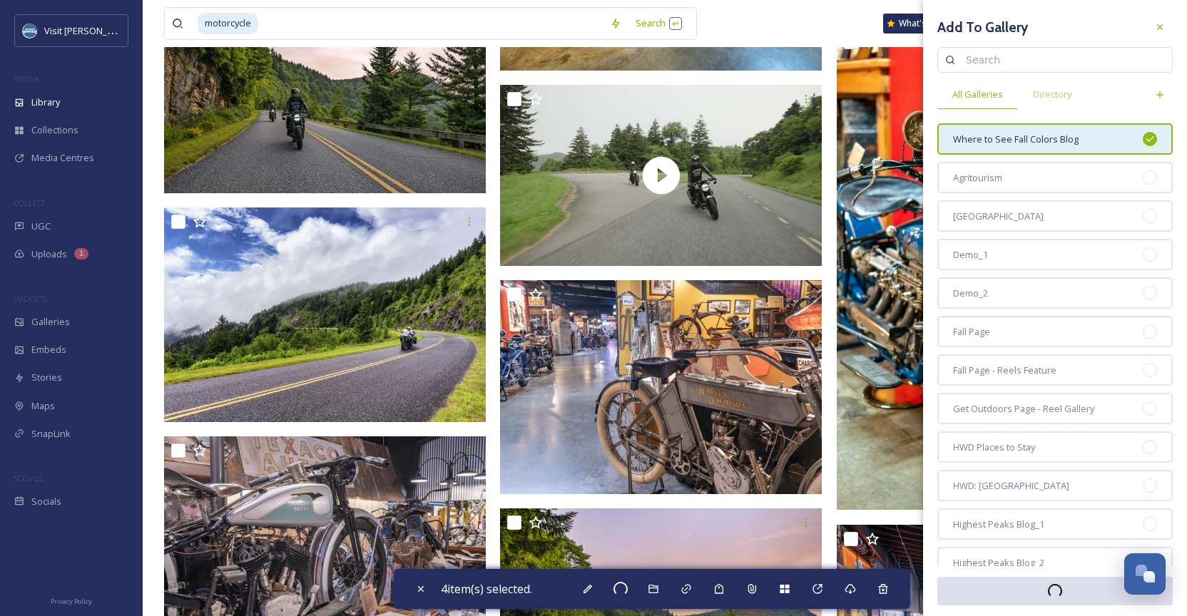
checkbox input "false"
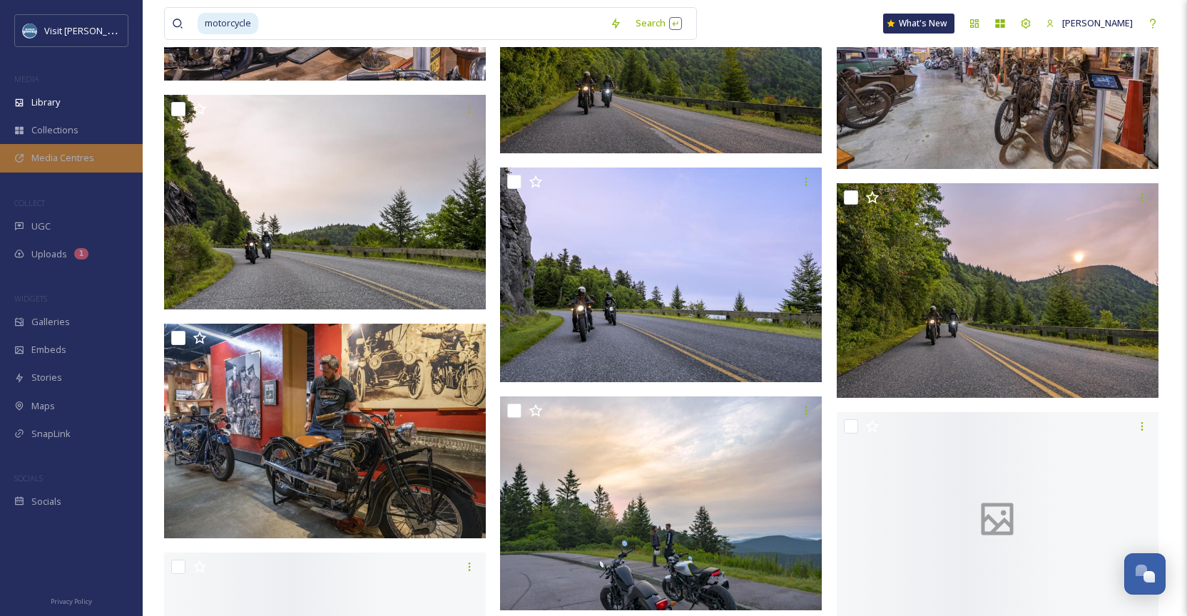
scroll to position [25428, 0]
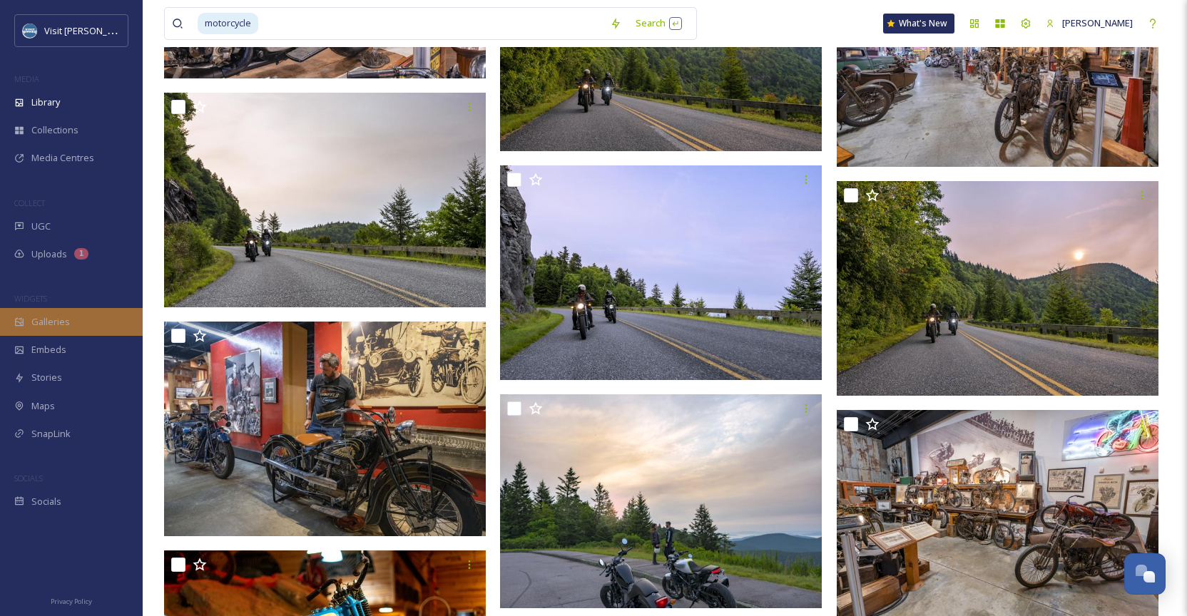
click at [67, 323] on span "Galleries" at bounding box center [50, 322] width 39 height 14
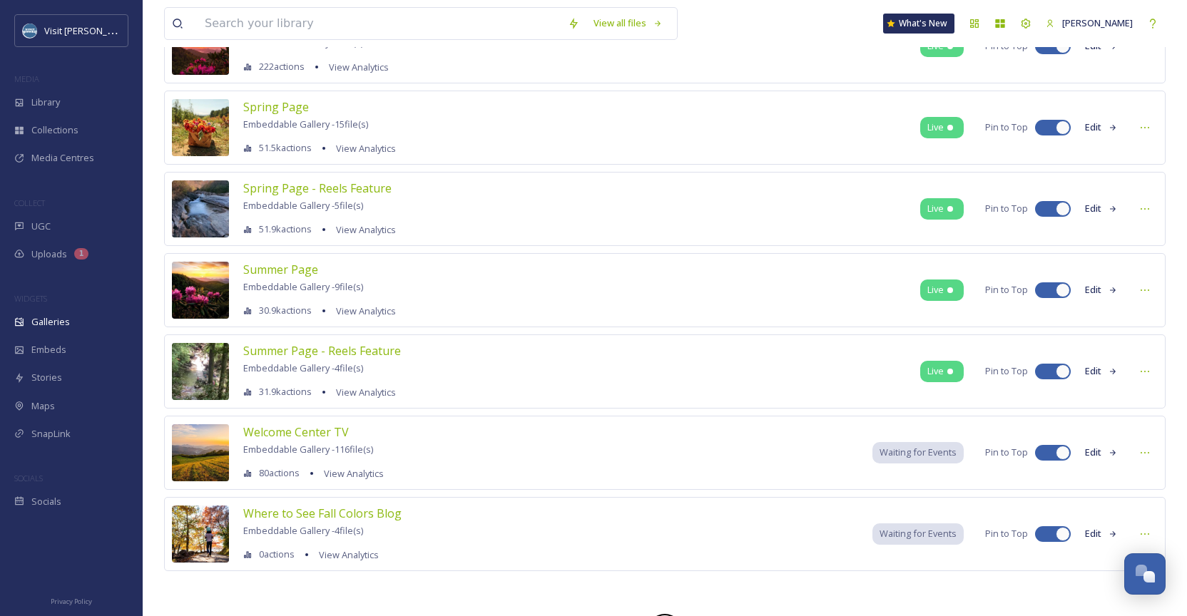
scroll to position [1178, 0]
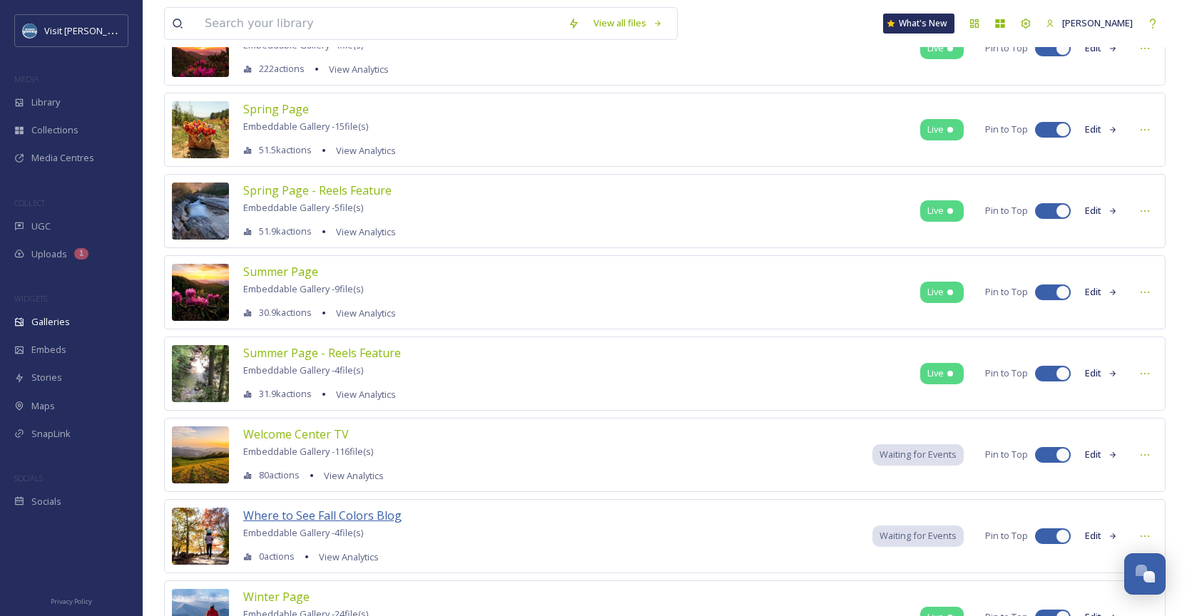
click at [365, 517] on span "Where to See Fall Colors Blog" at bounding box center [322, 516] width 158 height 16
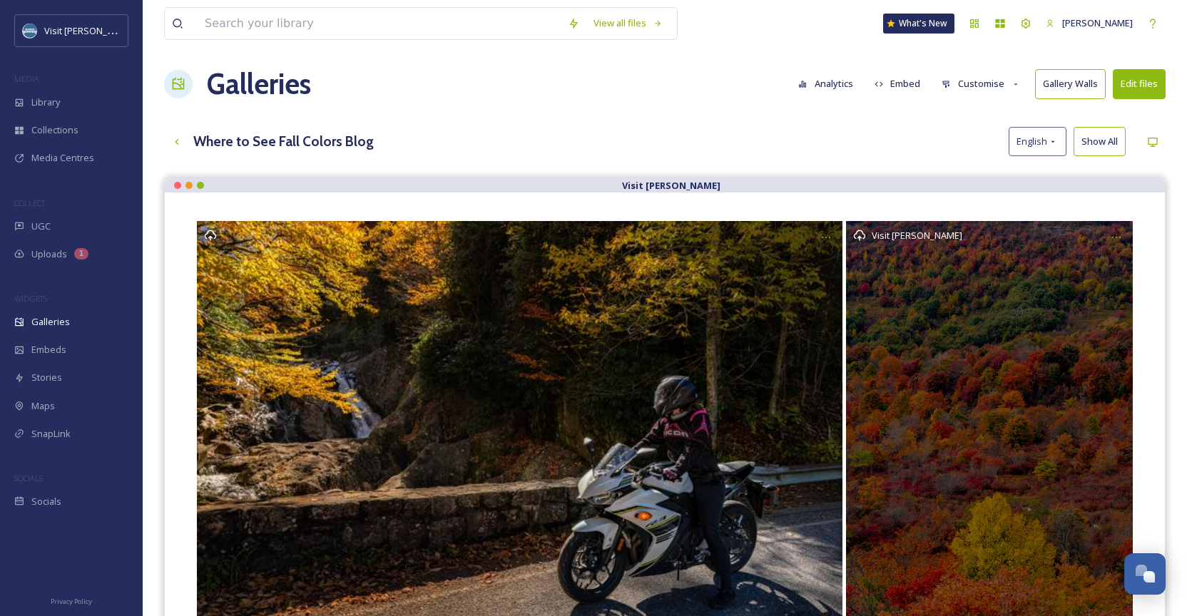
scroll to position [6, 0]
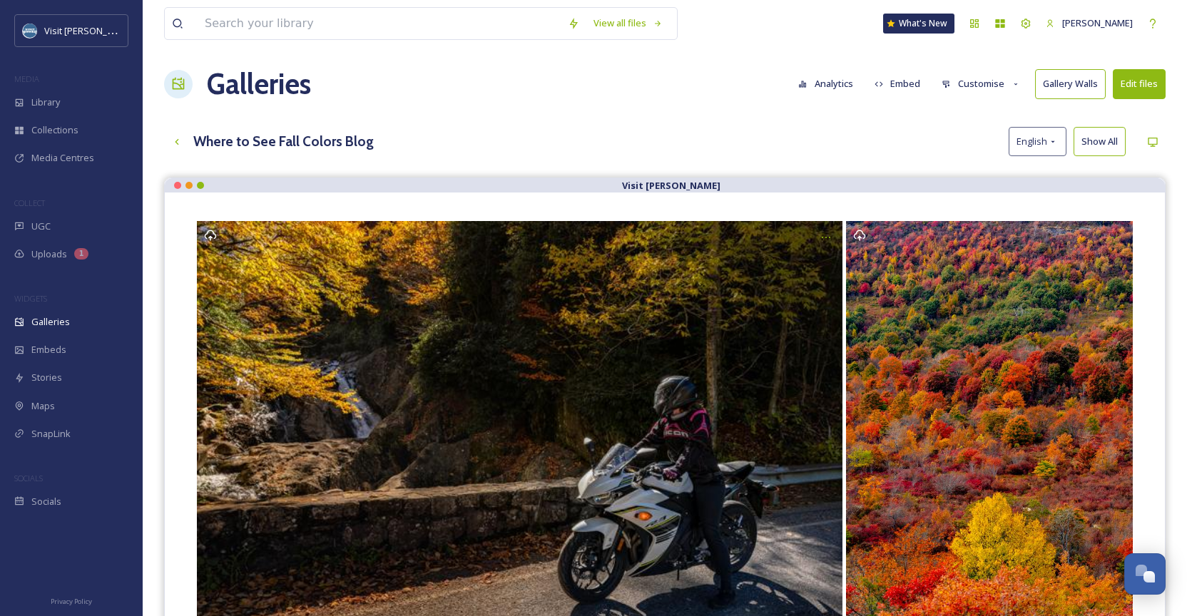
click at [1012, 87] on icon at bounding box center [1016, 84] width 9 height 9
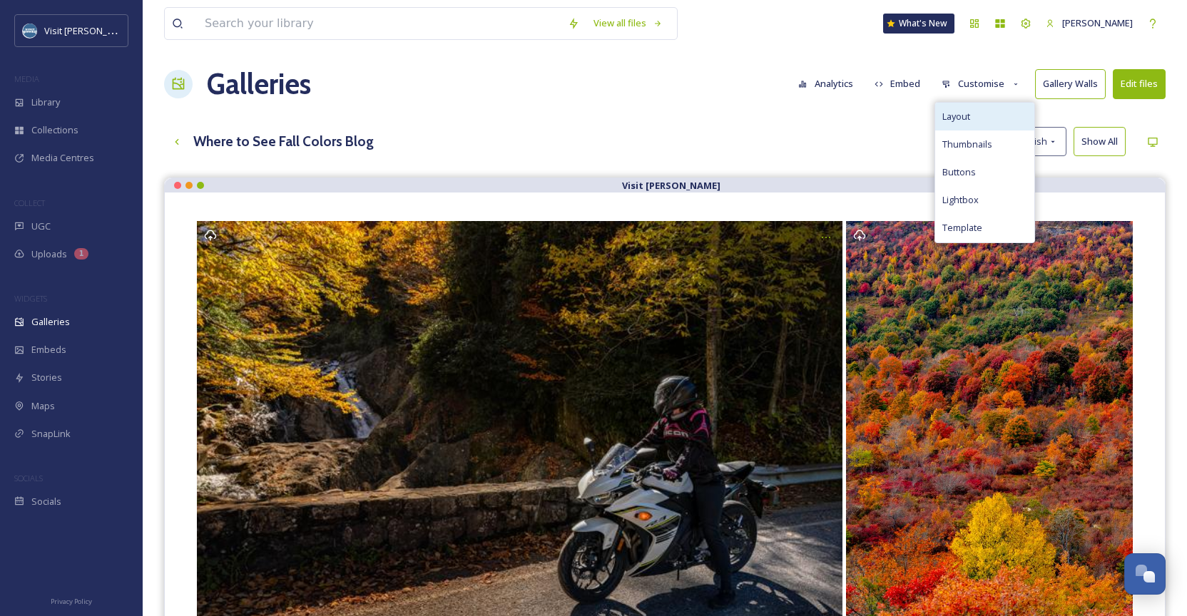
click at [989, 114] on div "Layout" at bounding box center [984, 117] width 99 height 28
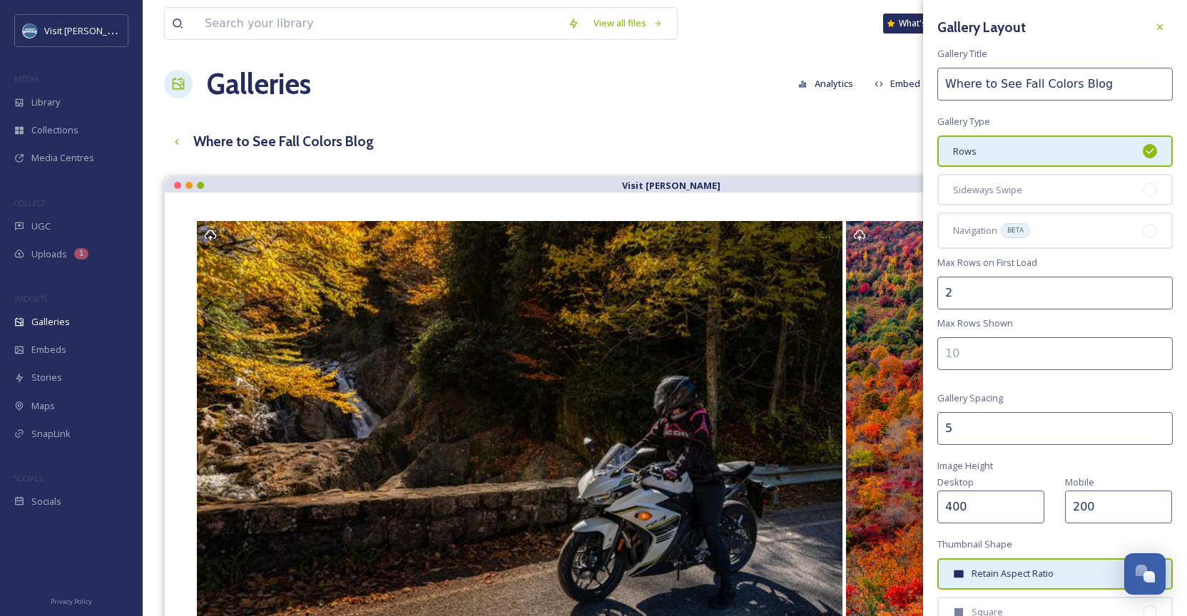
click at [958, 419] on input "5" at bounding box center [1054, 428] width 235 height 33
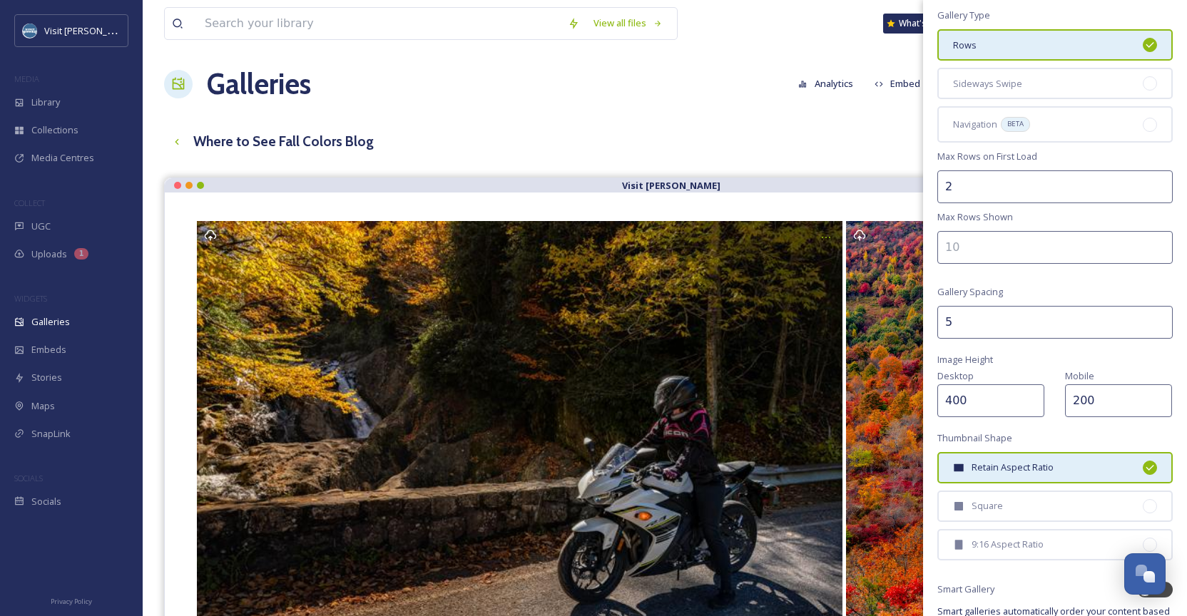
scroll to position [110, 0]
click at [1036, 381] on input "400" at bounding box center [990, 397] width 107 height 33
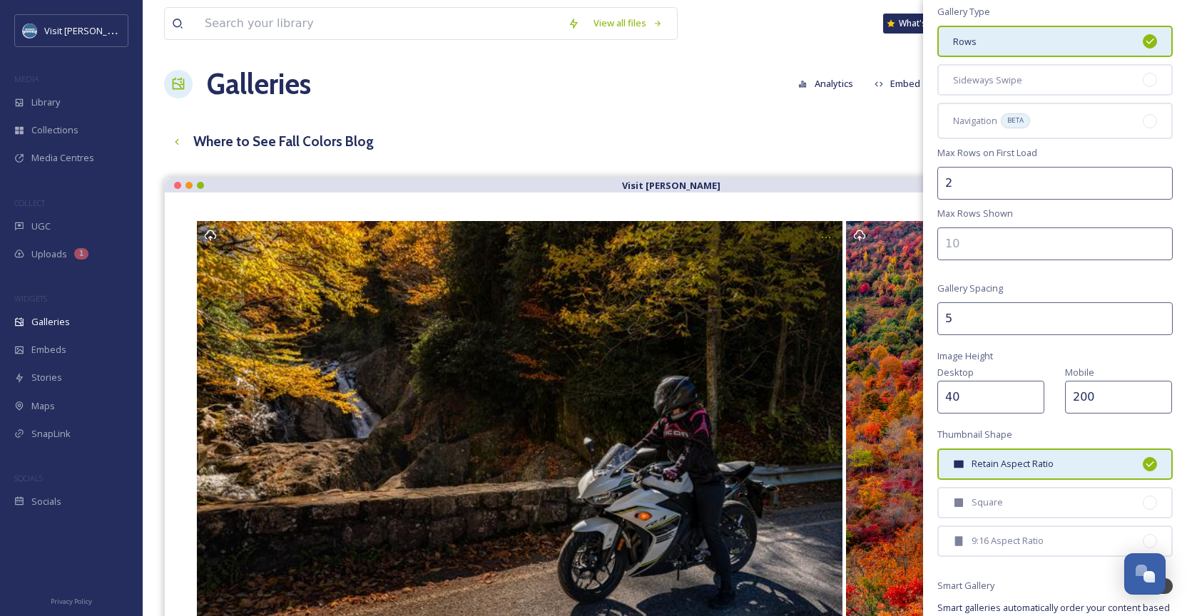
type input "4"
type input "200"
click at [1165, 381] on input "200" at bounding box center [1118, 397] width 107 height 33
type input "2"
type input "100"
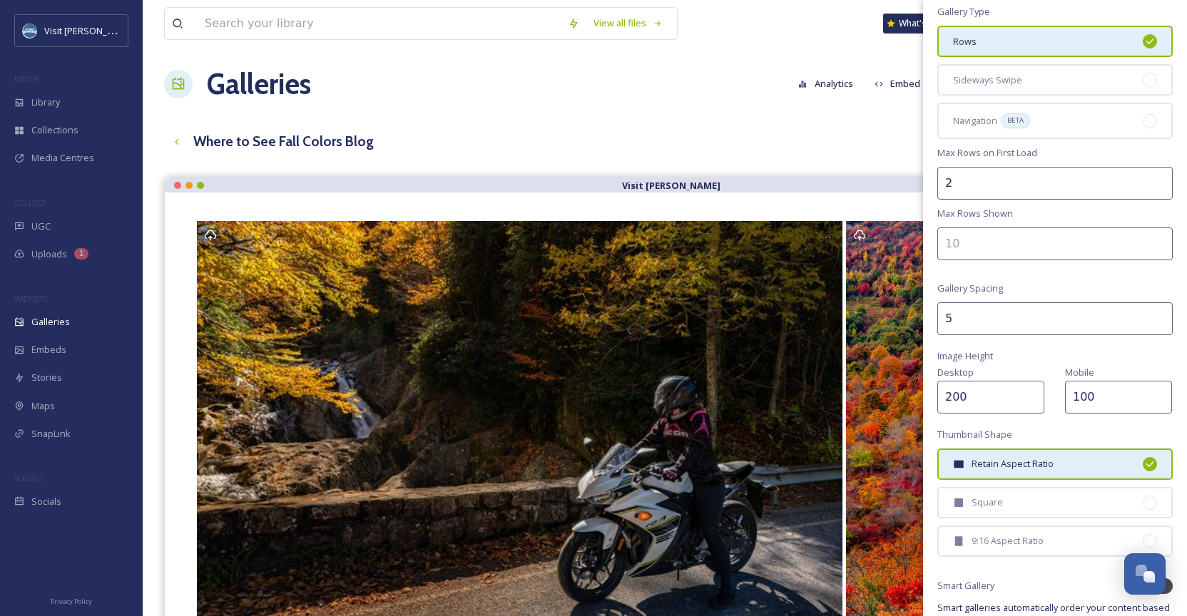
click at [1111, 402] on div "Gallery Layout Gallery Title Where to See Fall Colors Blog Gallery Type Rows Si…" at bounding box center [1055, 303] width 264 height 826
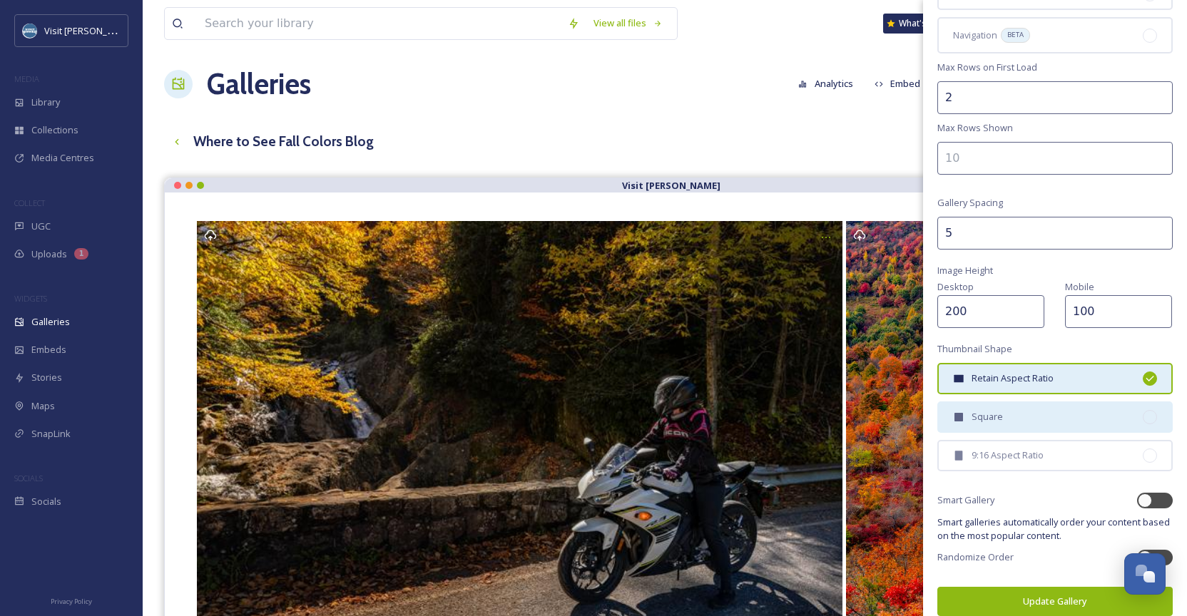
scroll to position [191, 0]
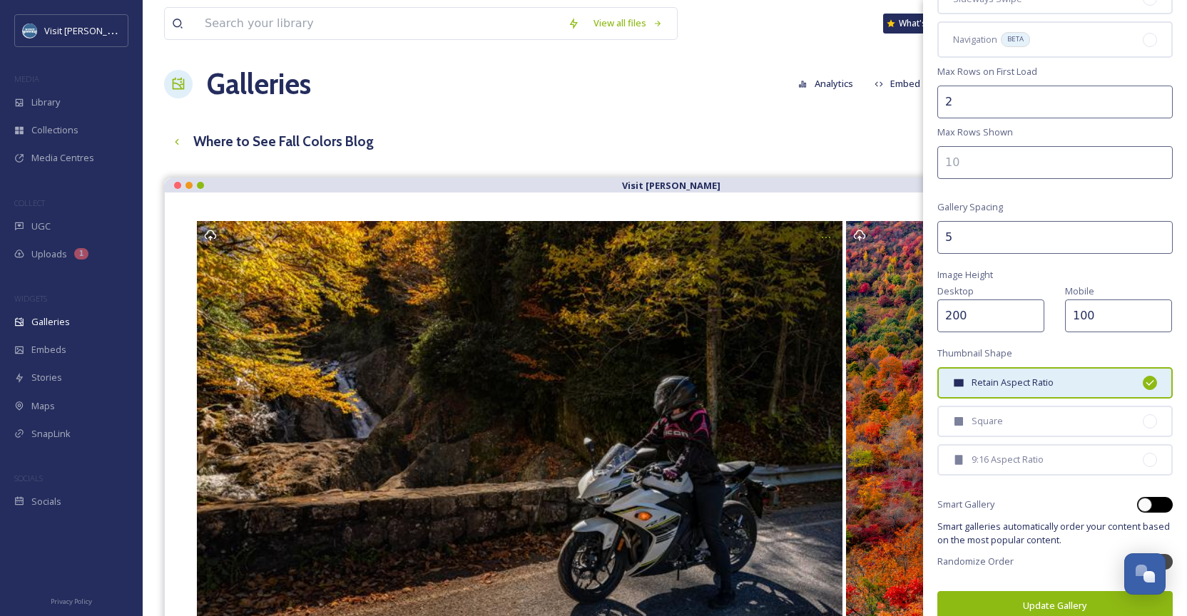
click at [1155, 497] on div at bounding box center [1155, 505] width 36 height 16
checkbox input "true"
click at [1033, 591] on button "Update Gallery" at bounding box center [1054, 605] width 235 height 29
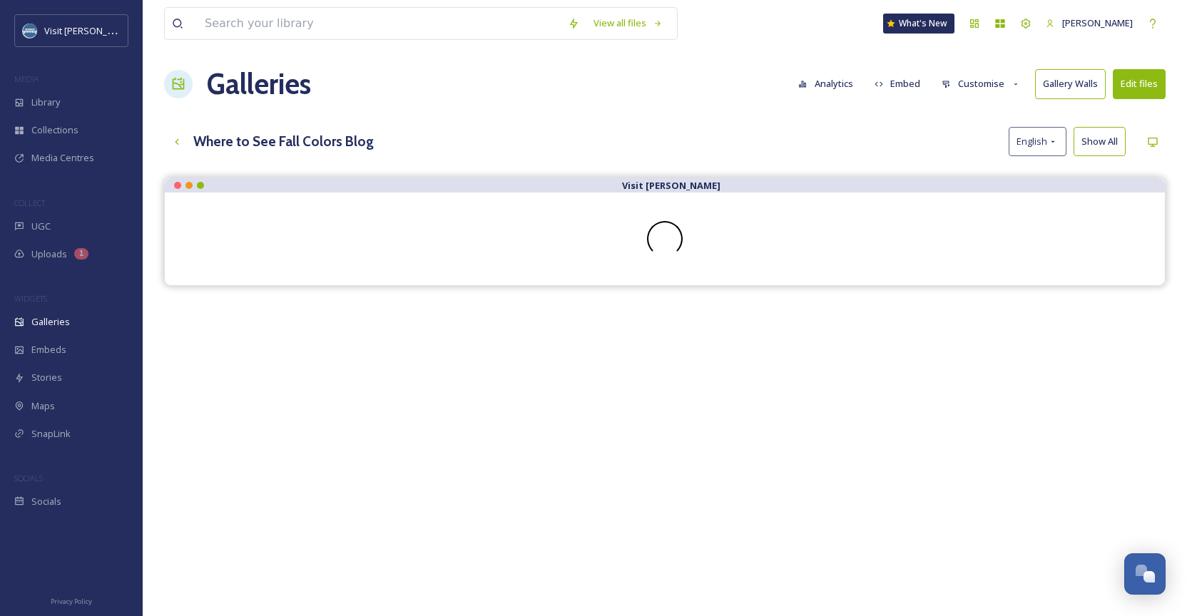
click at [982, 64] on div "Galleries Analytics Embed Customise Gallery Walls Edit files" at bounding box center [665, 84] width 1002 height 43
click at [981, 73] on button "Customise" at bounding box center [980, 84] width 93 height 28
click at [977, 81] on button "Customise" at bounding box center [980, 84] width 93 height 28
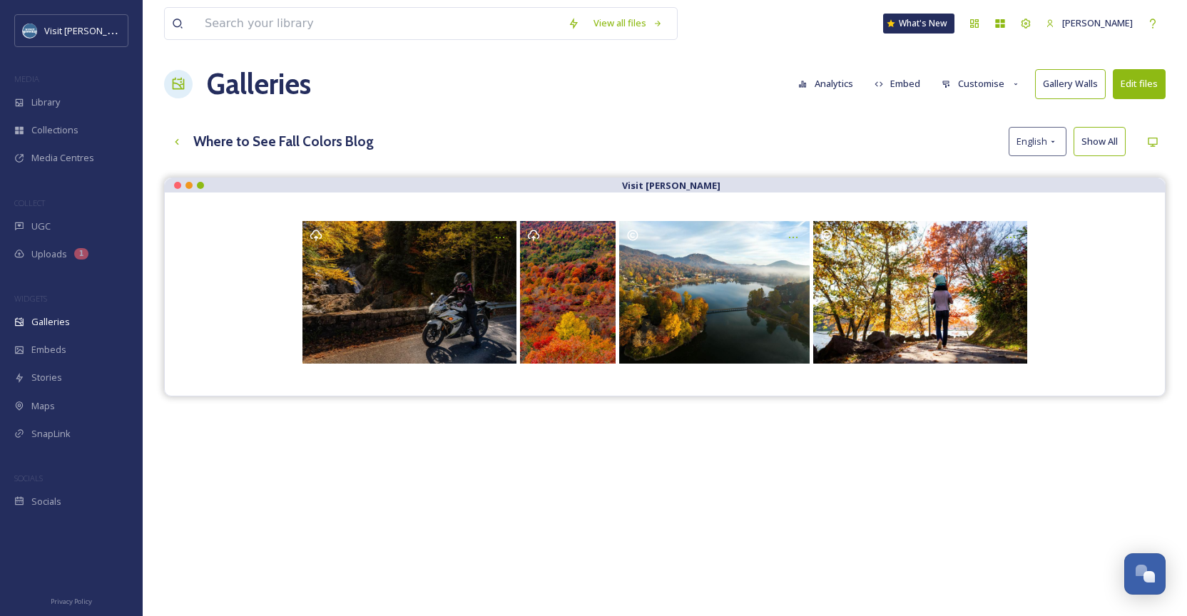
click at [977, 81] on button "Customise" at bounding box center [980, 84] width 93 height 28
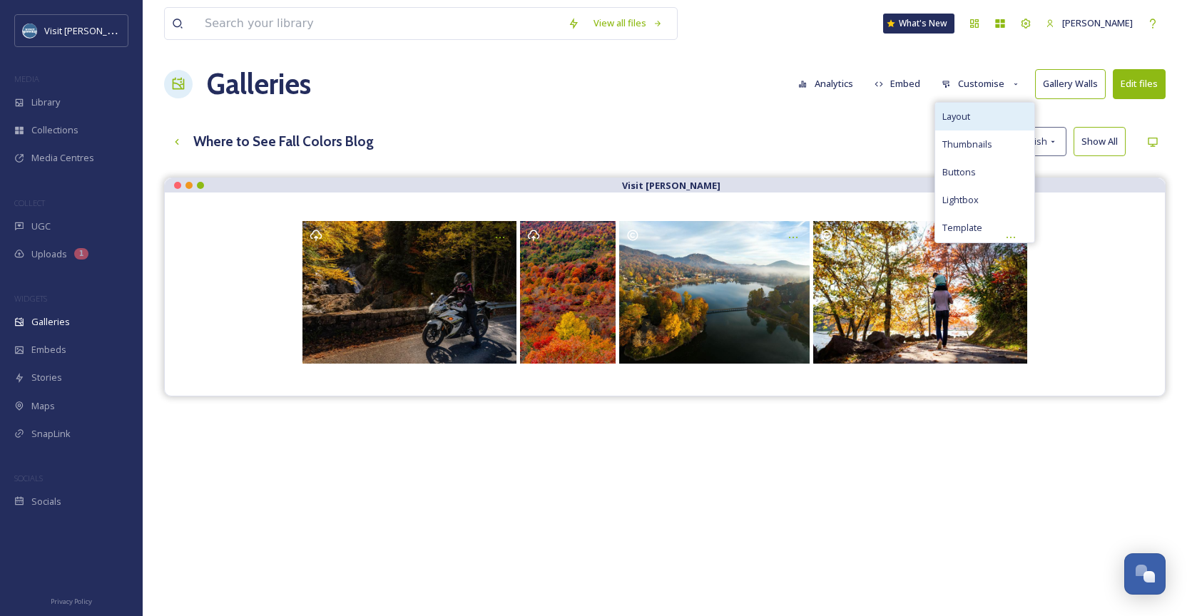
click at [973, 109] on div "Layout" at bounding box center [984, 117] width 99 height 28
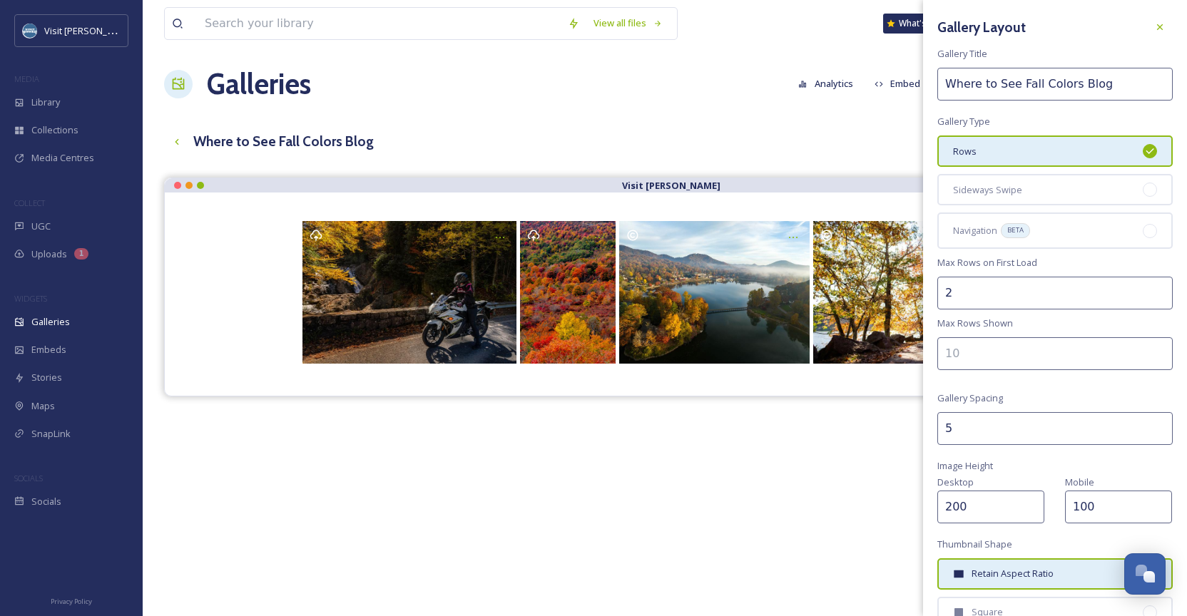
click at [1018, 496] on input "200" at bounding box center [990, 507] width 107 height 33
type input "2"
type input "250"
click at [1153, 494] on input "100" at bounding box center [1118, 507] width 107 height 33
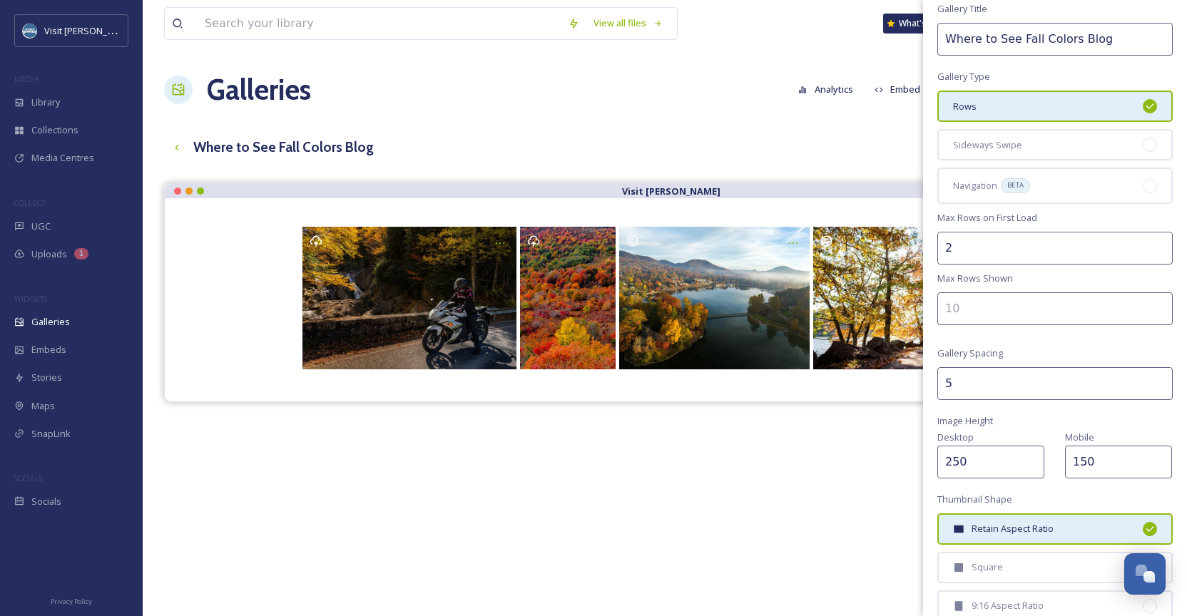
scroll to position [49, -1]
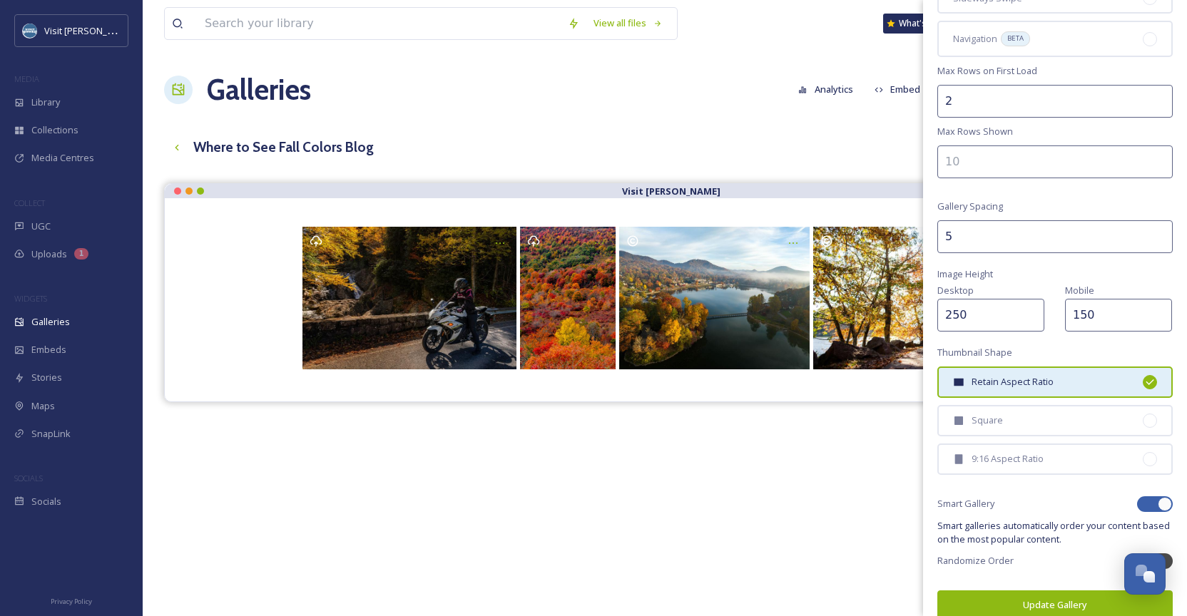
type input "150"
click at [982, 595] on button "Update Gallery" at bounding box center [1054, 605] width 235 height 29
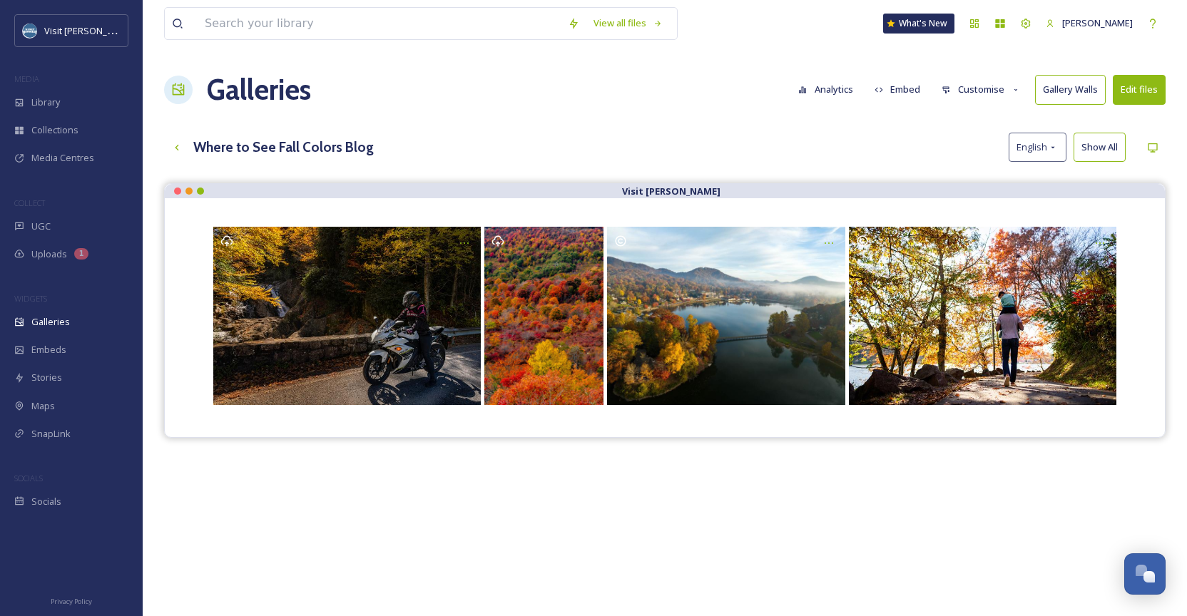
click at [885, 93] on button "Embed" at bounding box center [897, 90] width 61 height 28
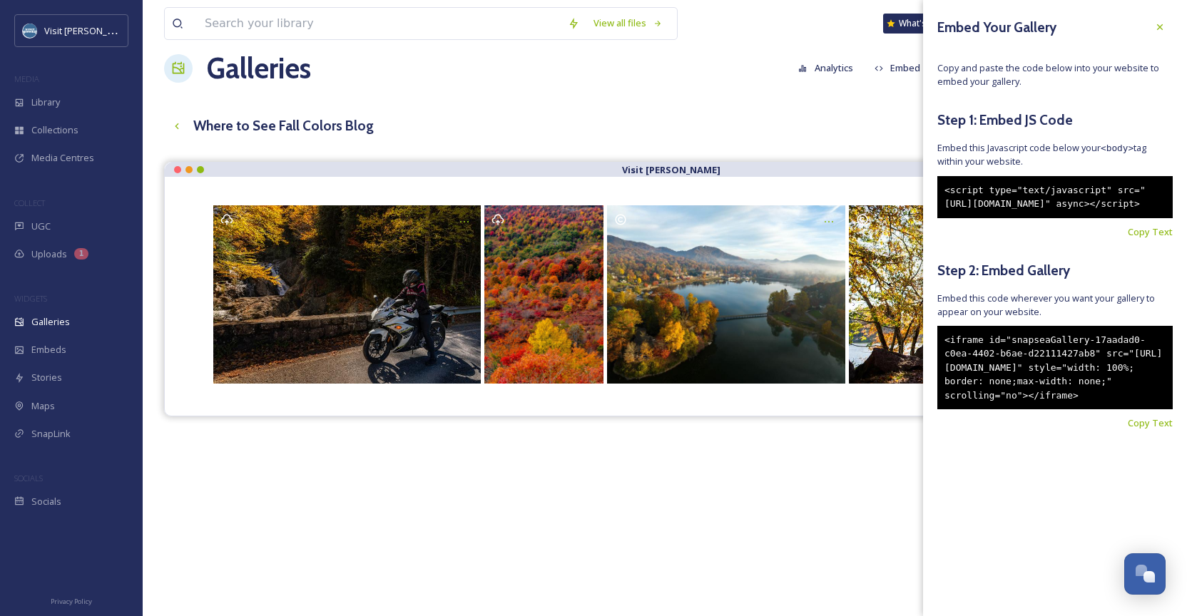
scroll to position [24, 0]
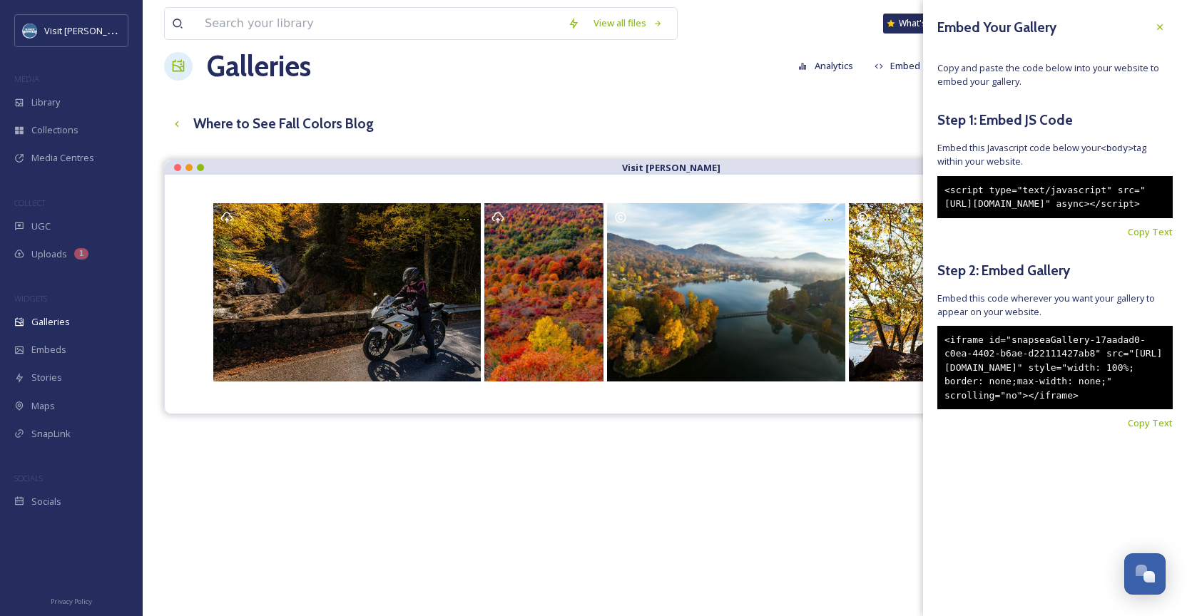
drag, startPoint x: 1020, startPoint y: 448, endPoint x: 944, endPoint y: 354, distance: 120.8
click at [944, 354] on div "<iframe id="snapseaGallery-17aadad0-c0ea-4402-b6ae-d22111427ab8" src="[URL][DOM…" at bounding box center [1054, 368] width 235 height 84
copy div "<iframe id="snapseaGallery-17aadad0-c0ea-4402-b6ae-d22111427ab8" src="[URL][DOM…"
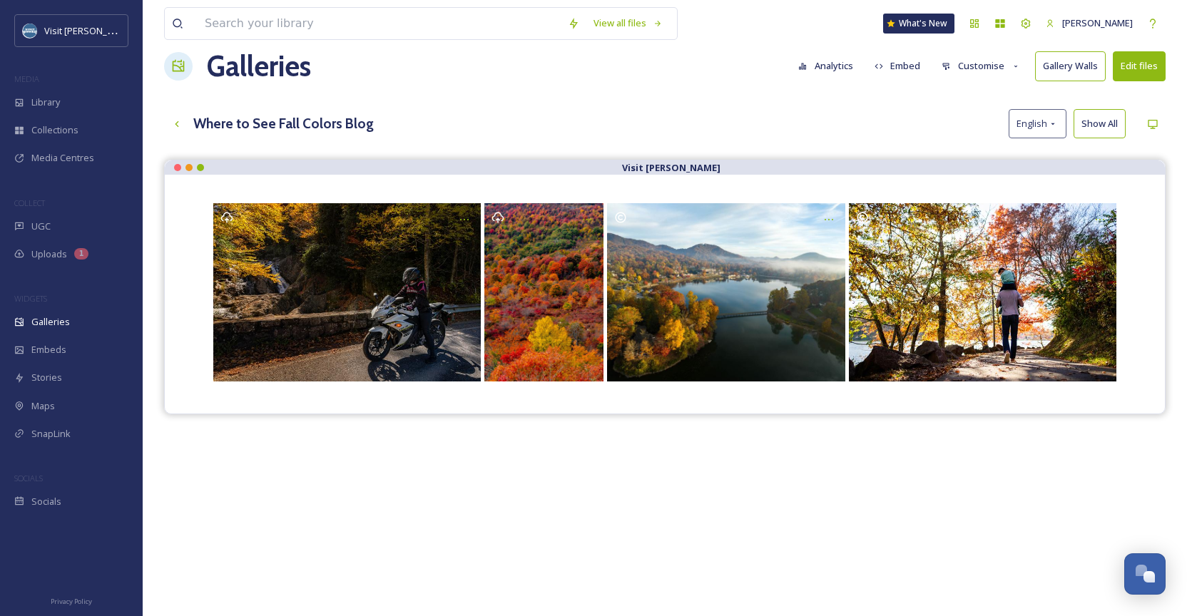
click at [800, 146] on div "View all files What's New [PERSON_NAME] Galleries Analytics Embed Customise Gal…" at bounding box center [665, 386] width 1044 height 821
click at [109, 108] on div "Library" at bounding box center [71, 102] width 143 height 28
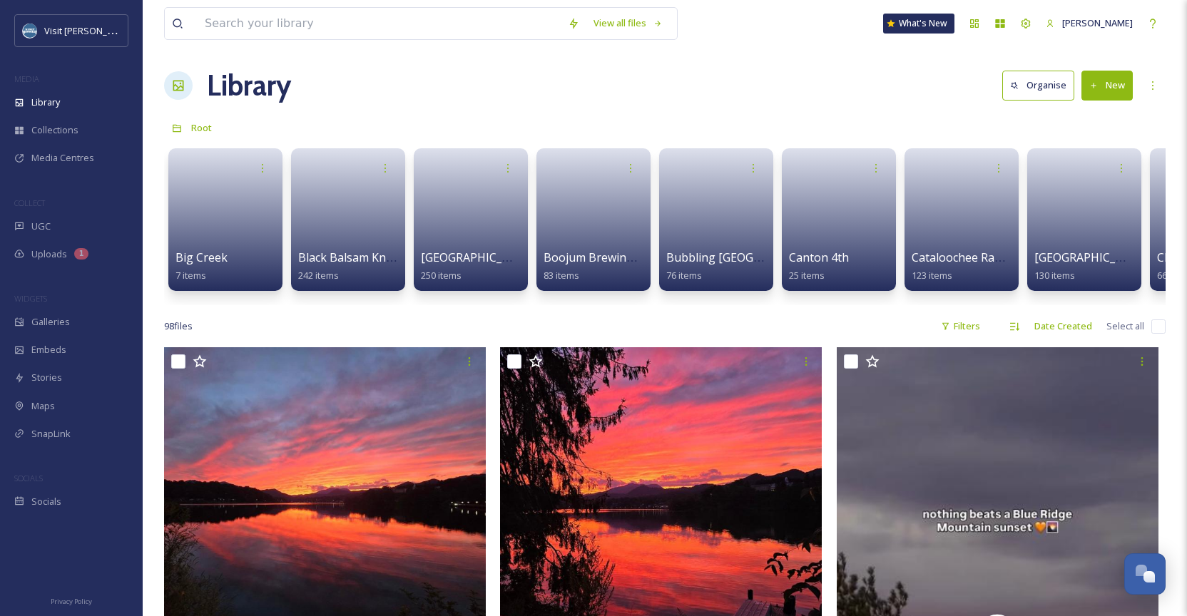
scroll to position [1, 0]
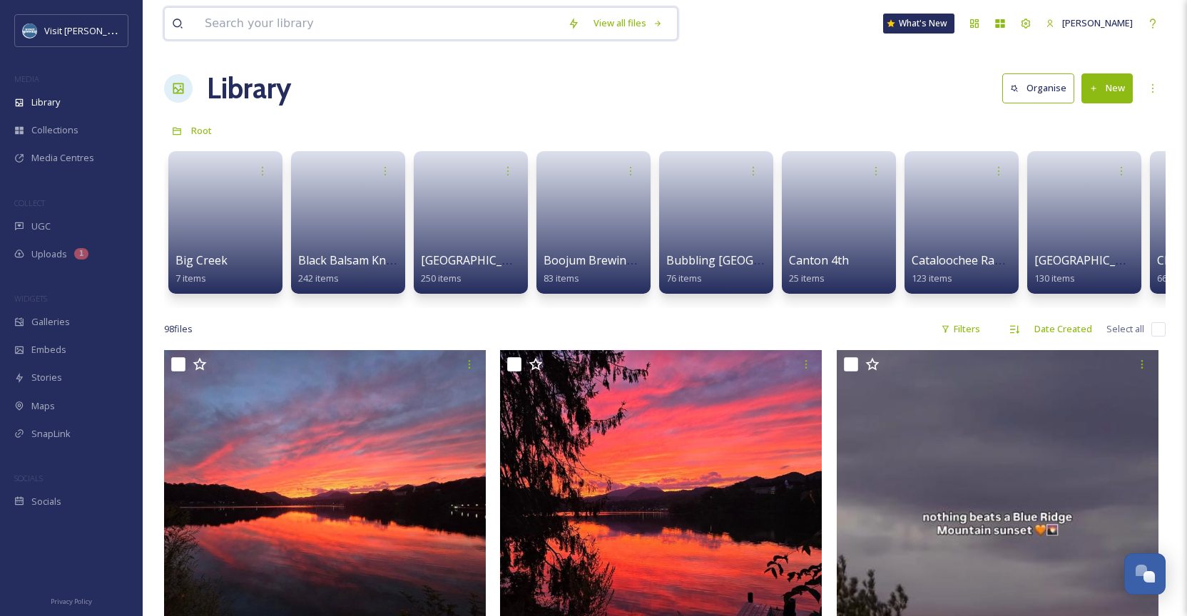
click at [290, 31] on input at bounding box center [379, 23] width 363 height 31
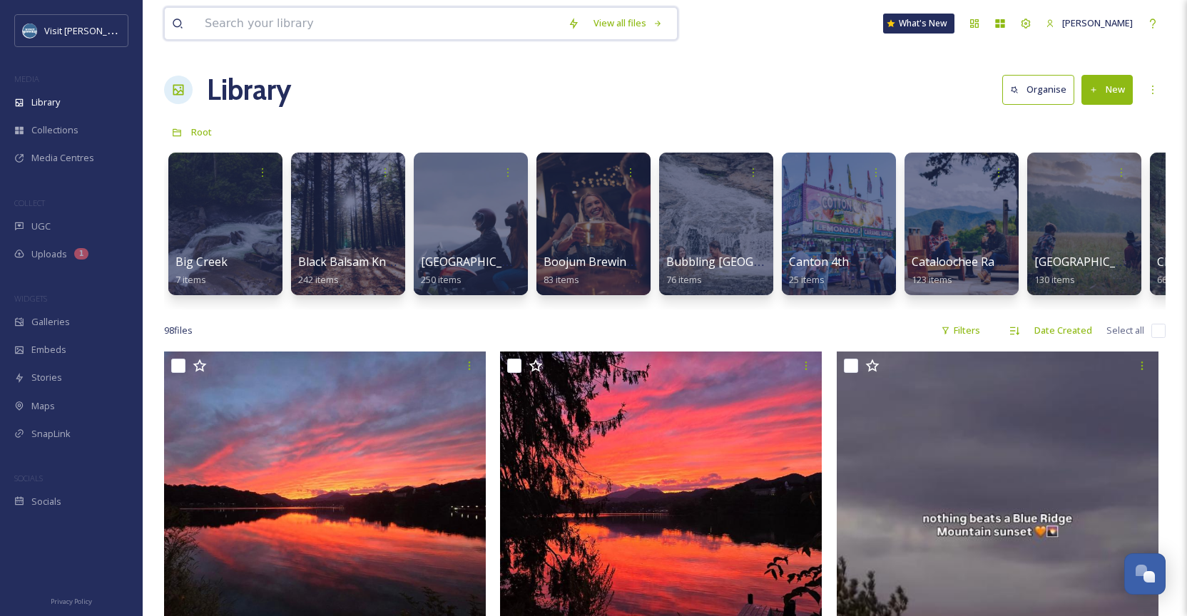
scroll to position [0, 0]
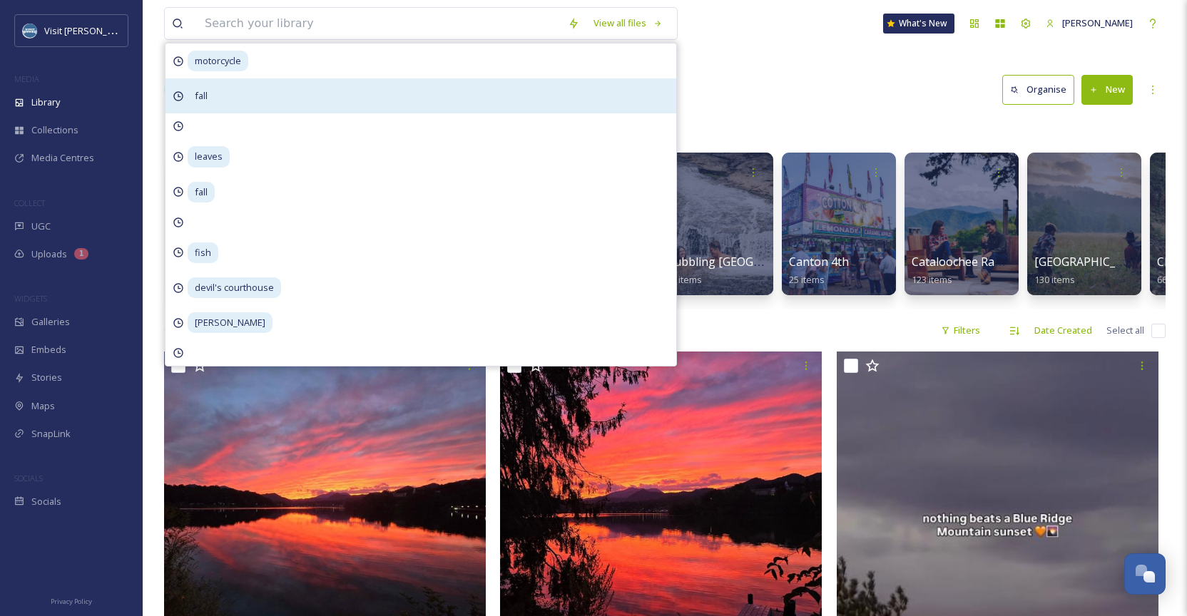
click at [276, 91] on div "fall" at bounding box center [420, 95] width 511 height 35
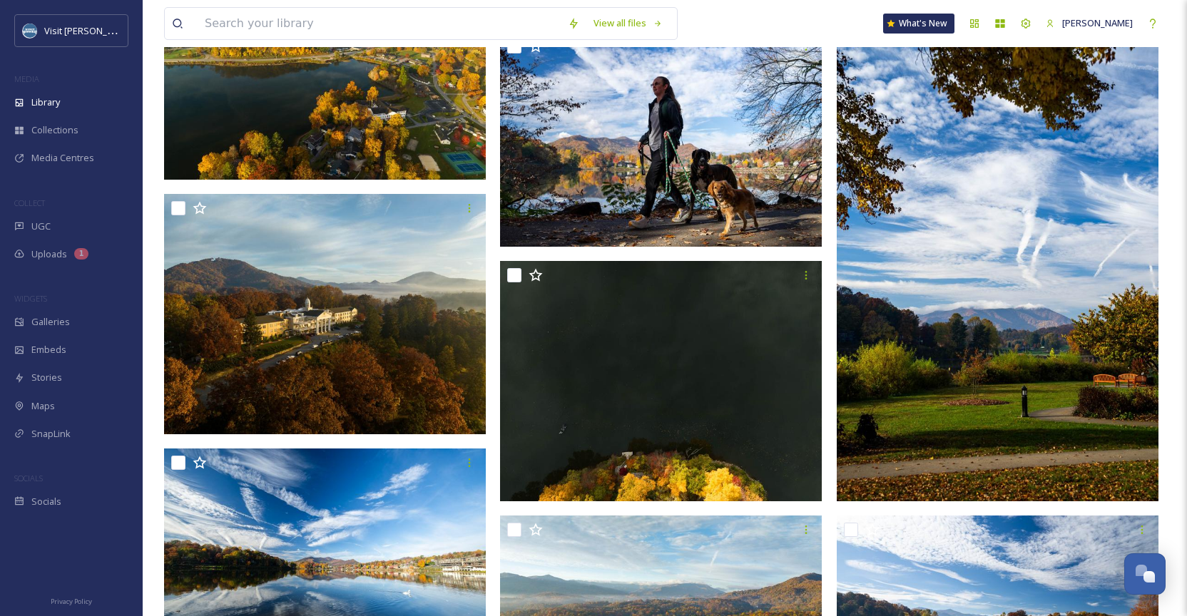
scroll to position [12339, 0]
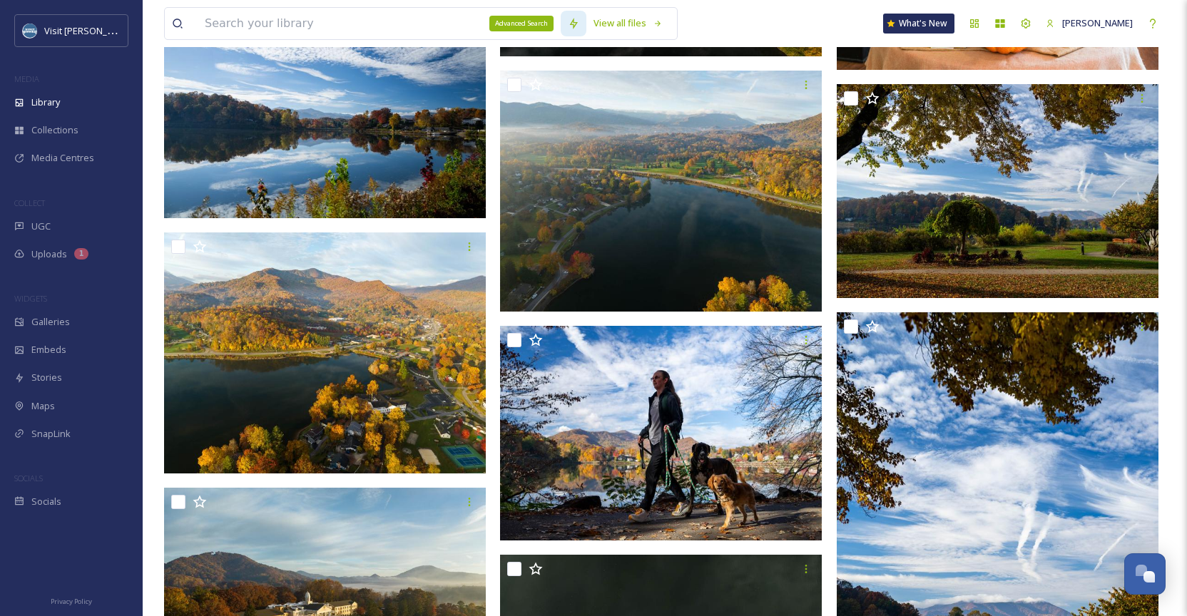
click at [586, 30] on div "Advanced Search" at bounding box center [574, 24] width 26 height 26
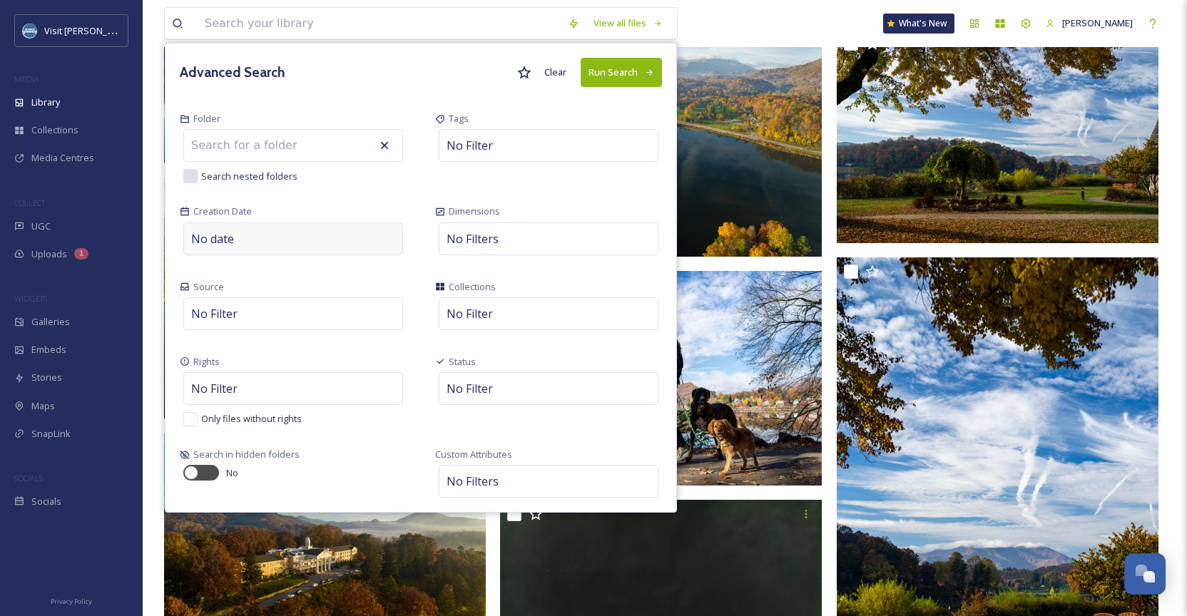
scroll to position [12394, 0]
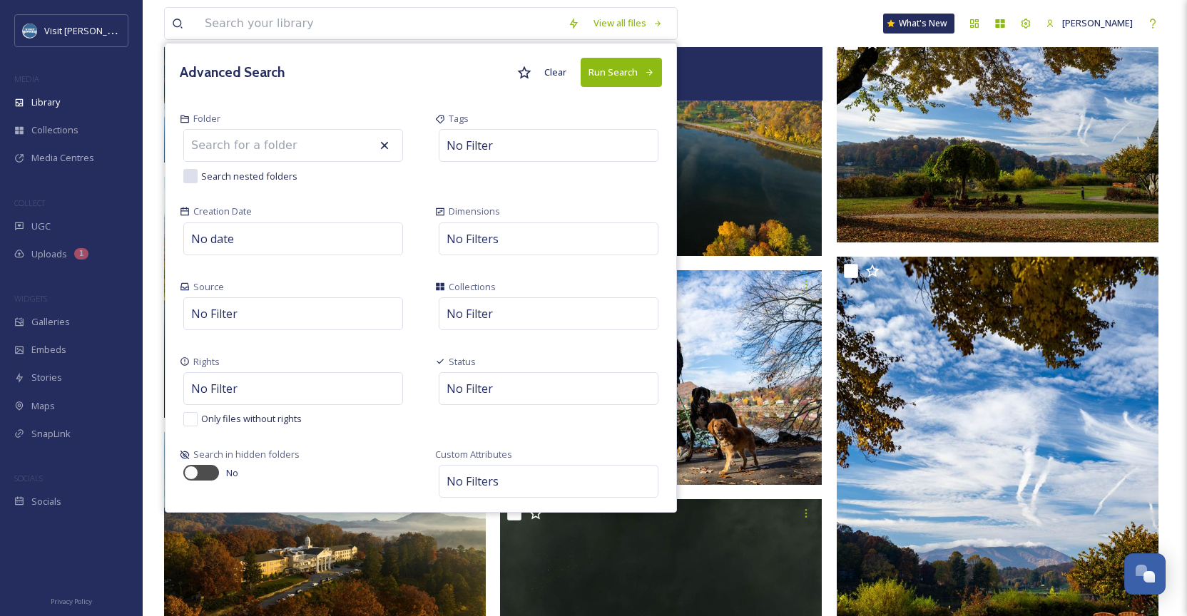
click at [717, 189] on img at bounding box center [661, 135] width 322 height 241
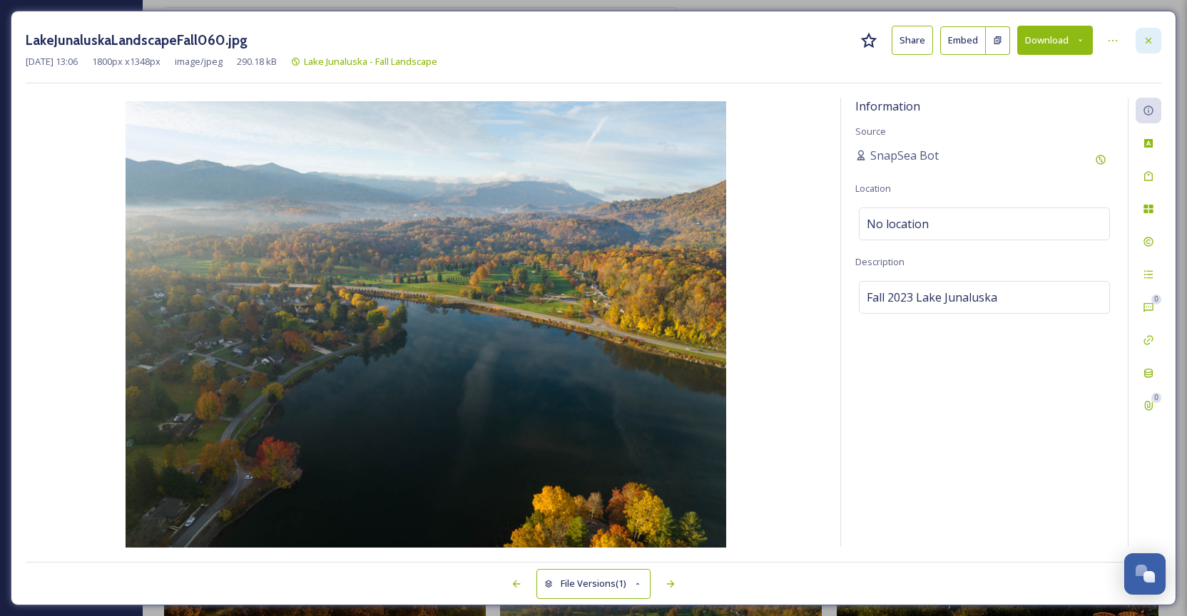
click at [1155, 36] on div at bounding box center [1149, 41] width 26 height 26
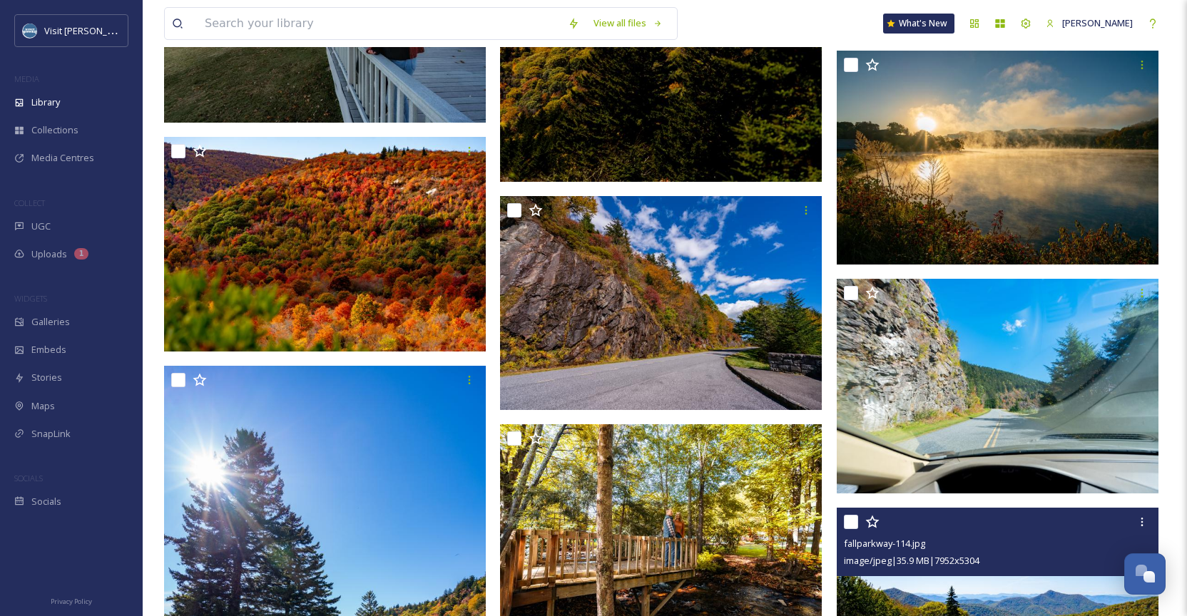
scroll to position [37215, 0]
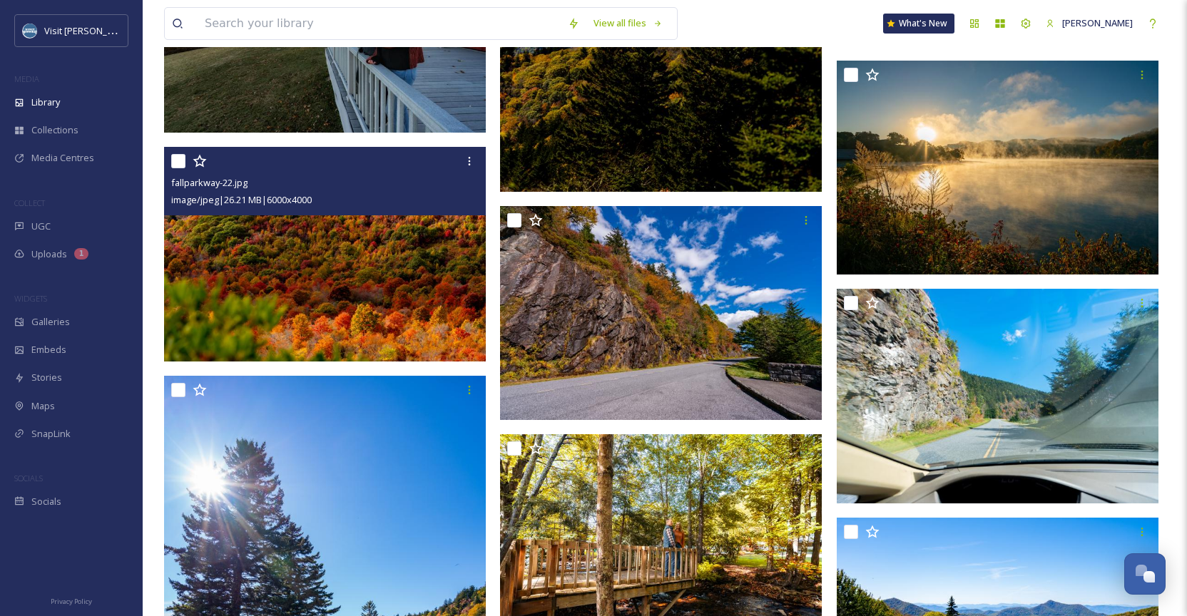
click at [389, 252] on img at bounding box center [325, 254] width 322 height 215
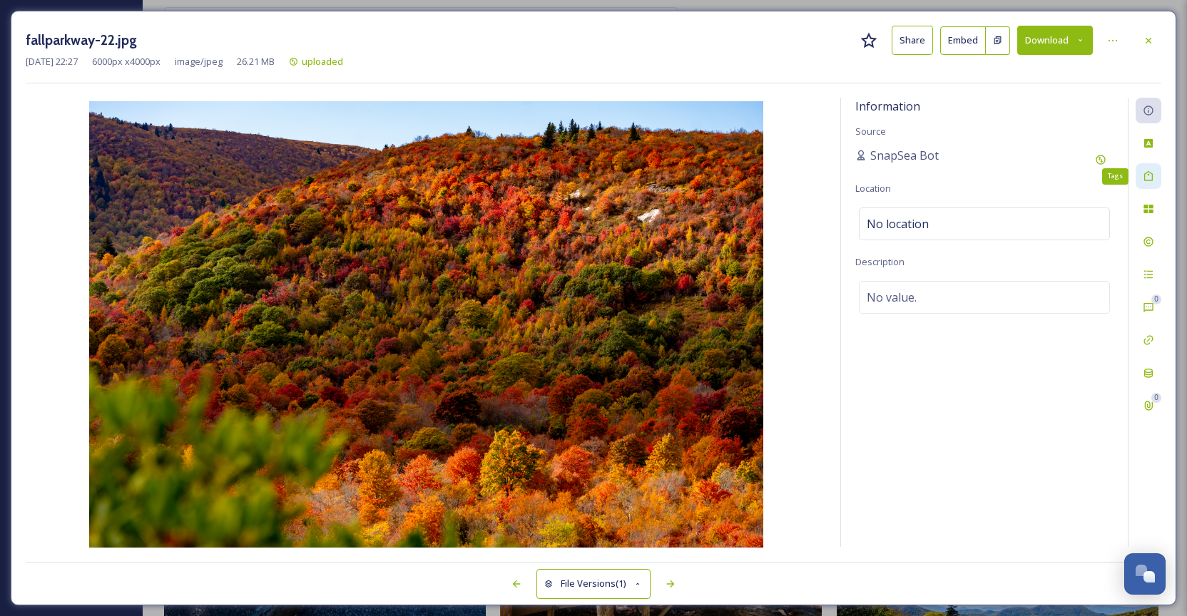
click at [1150, 183] on div "Tags" at bounding box center [1149, 176] width 26 height 26
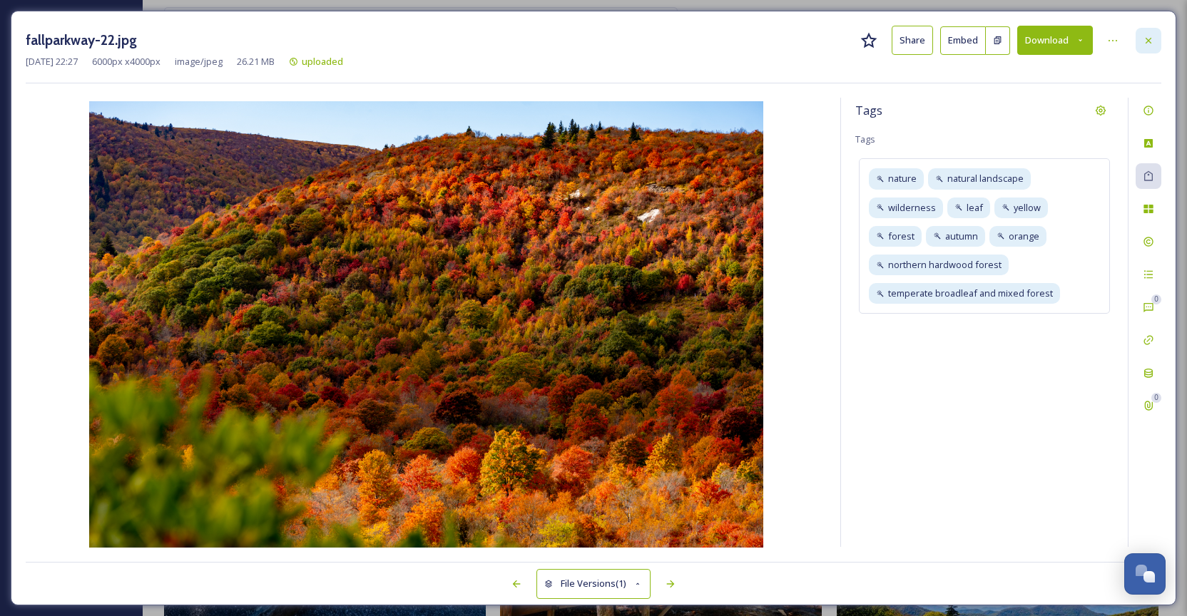
click at [1149, 42] on icon at bounding box center [1148, 40] width 11 height 11
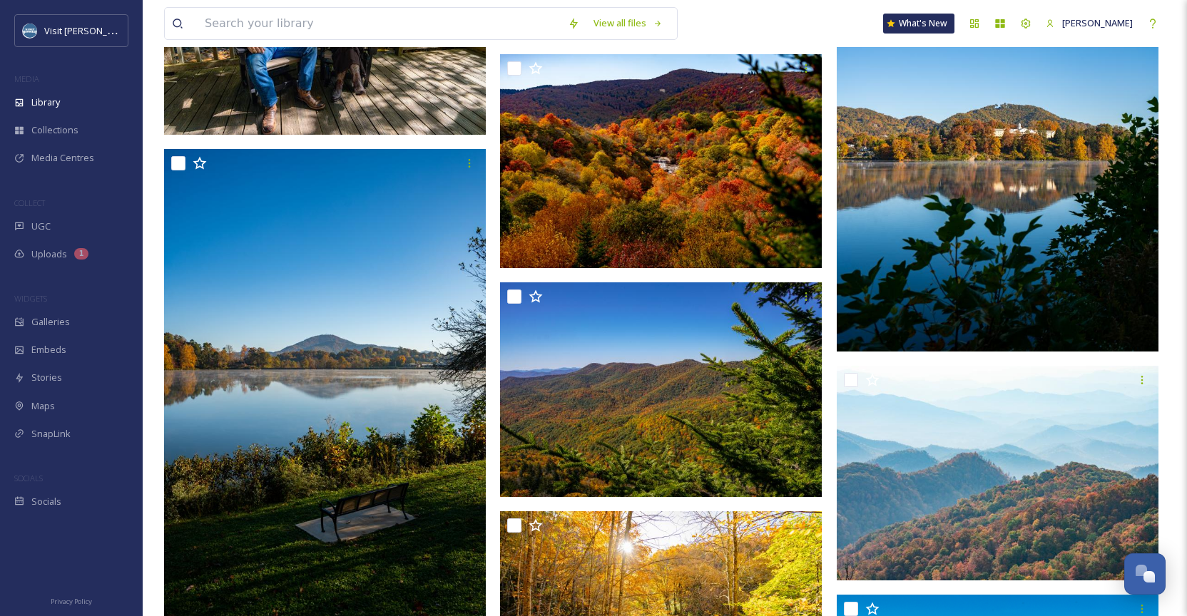
scroll to position [45766, 0]
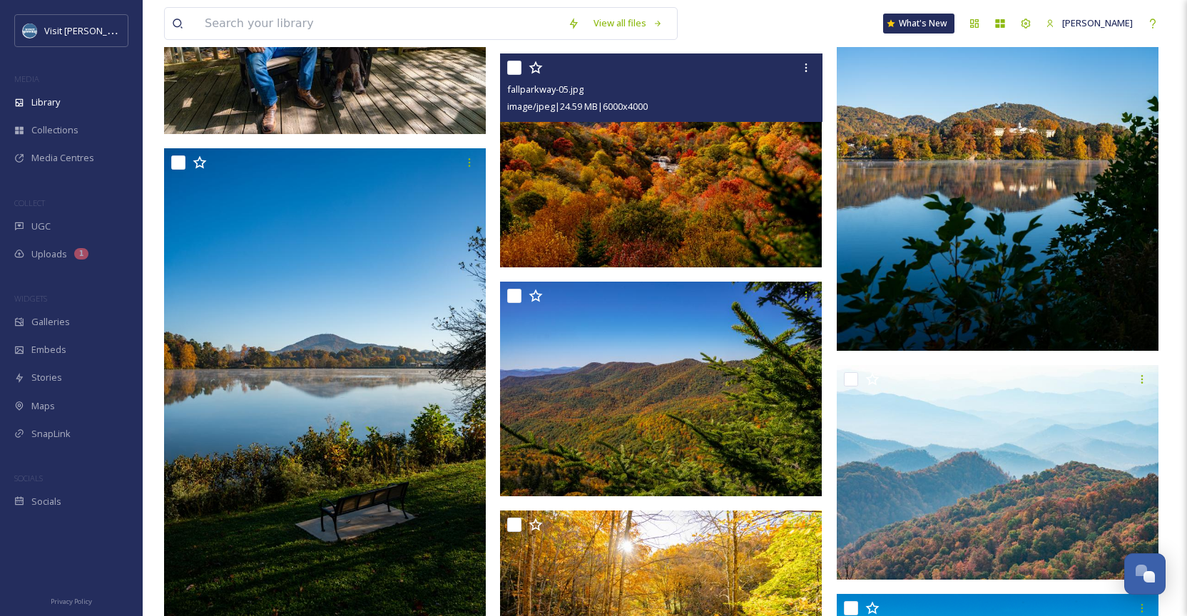
click at [614, 205] on img at bounding box center [661, 161] width 322 height 215
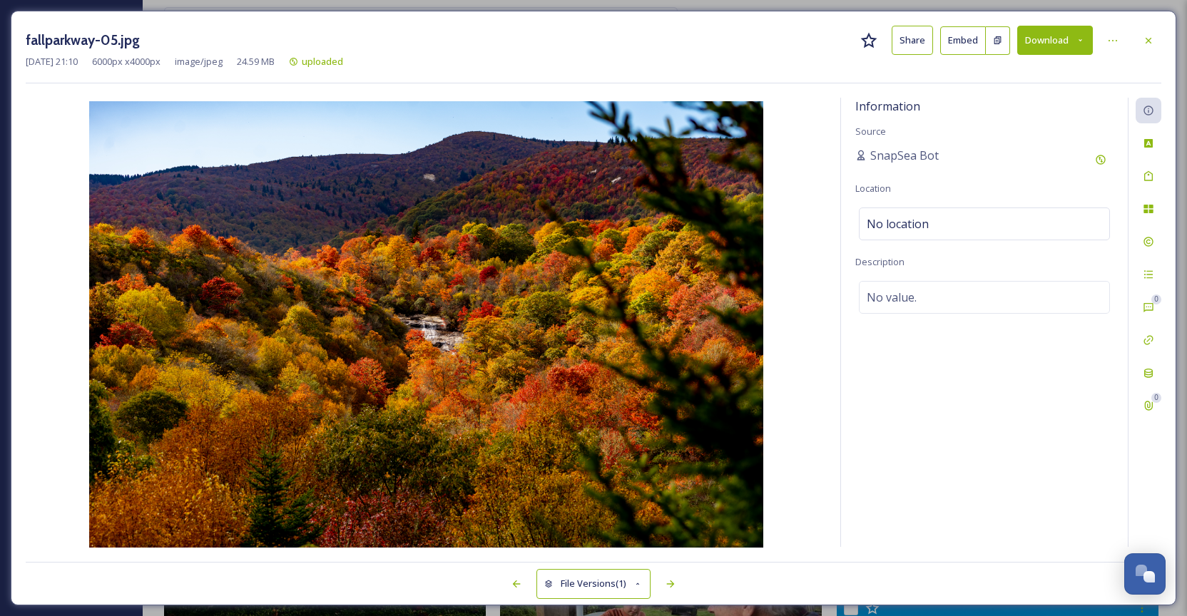
click at [1076, 36] on icon at bounding box center [1080, 40] width 9 height 9
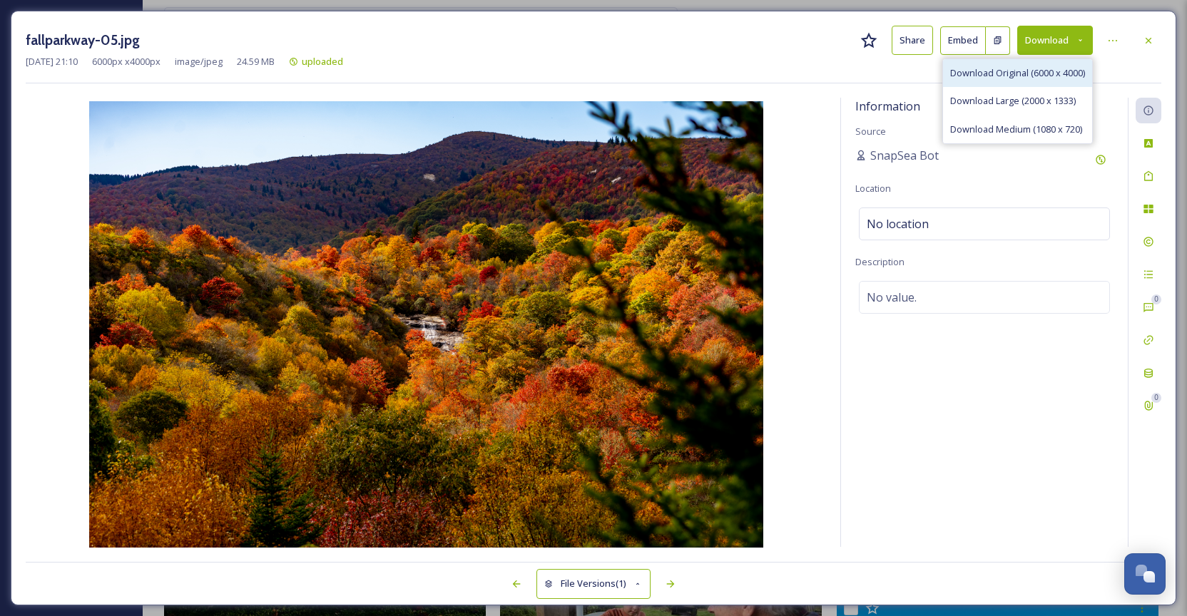
click at [1026, 68] on span "Download Original (6000 x 4000)" at bounding box center [1017, 73] width 135 height 14
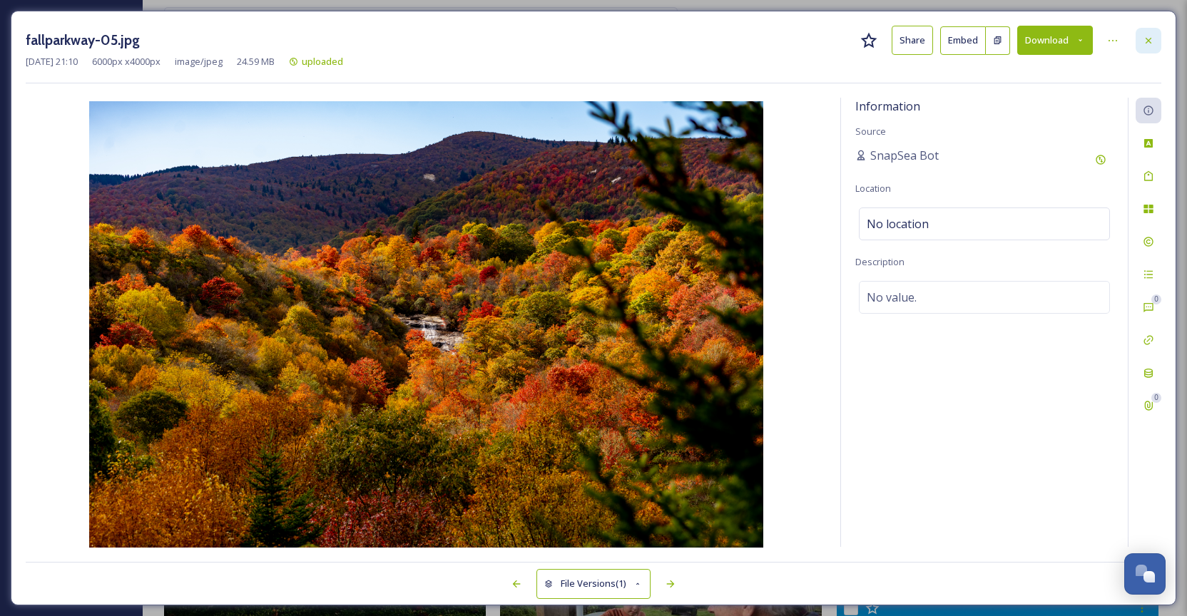
click at [1151, 38] on icon at bounding box center [1149, 40] width 6 height 6
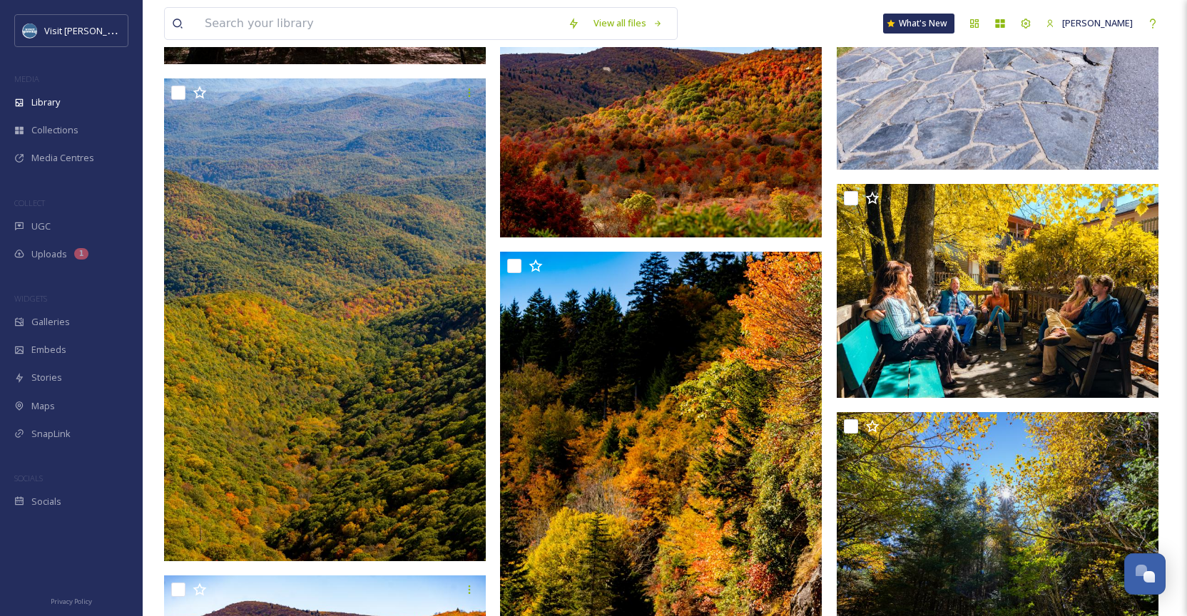
scroll to position [49584, 0]
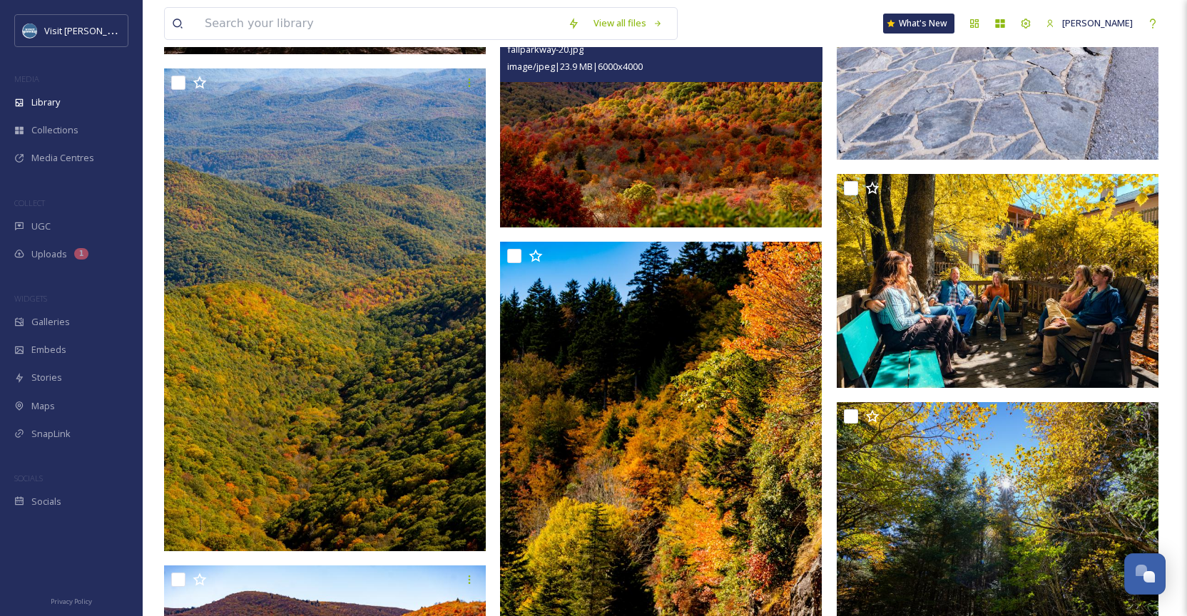
click at [733, 128] on img at bounding box center [661, 120] width 322 height 215
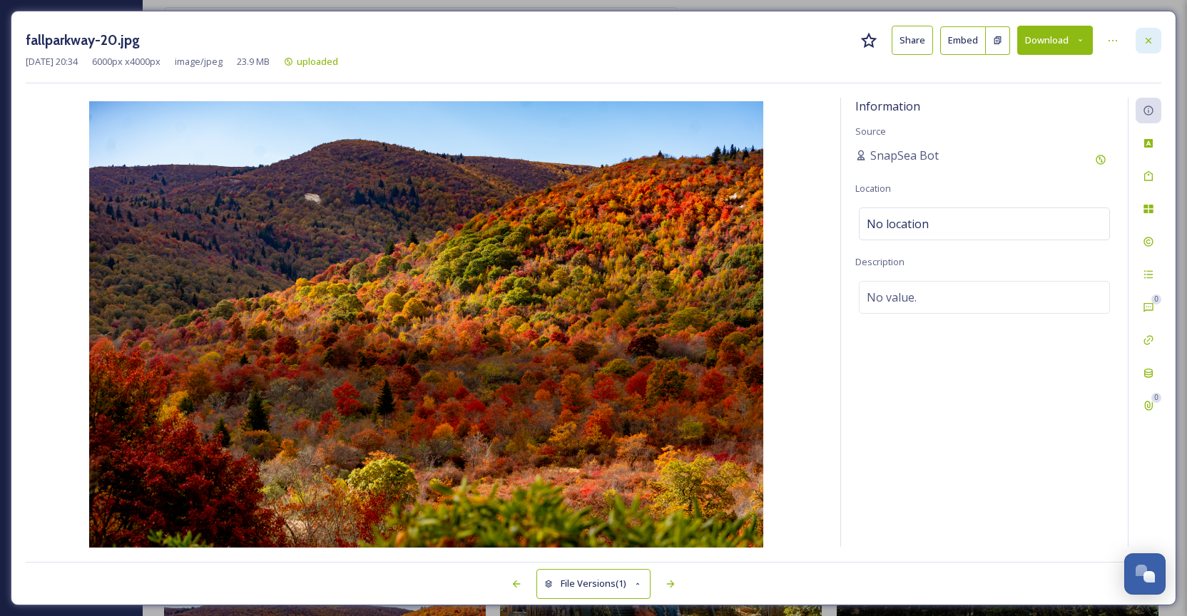
click at [1156, 39] on div at bounding box center [1149, 41] width 26 height 26
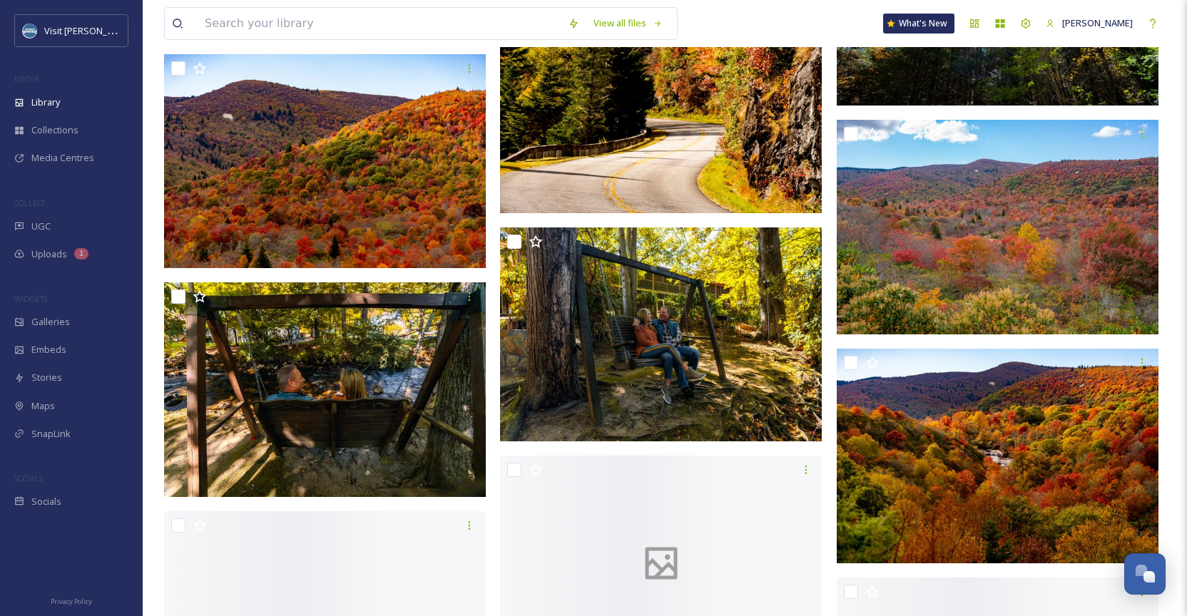
scroll to position [50294, 0]
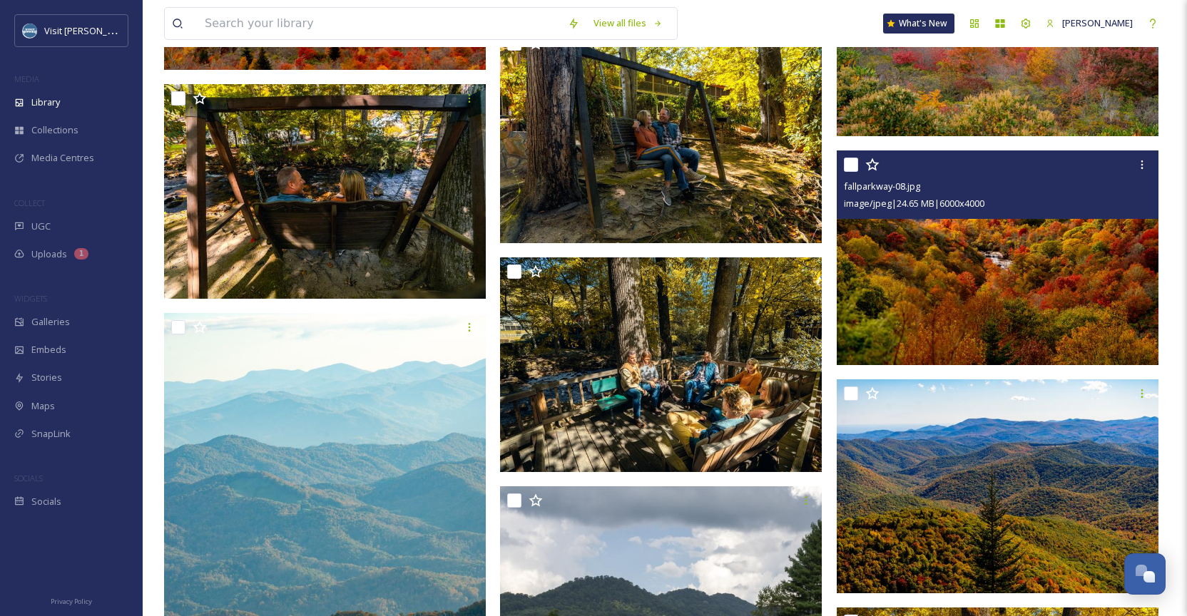
click at [1151, 303] on img at bounding box center [998, 258] width 322 height 215
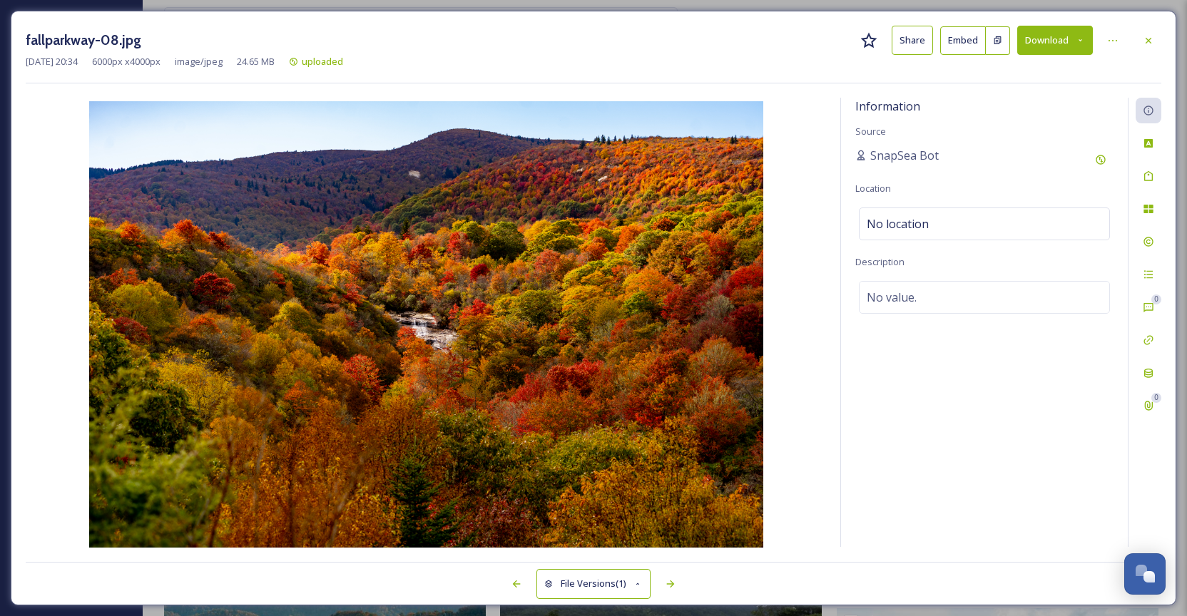
click at [1054, 36] on button "Download" at bounding box center [1055, 40] width 76 height 29
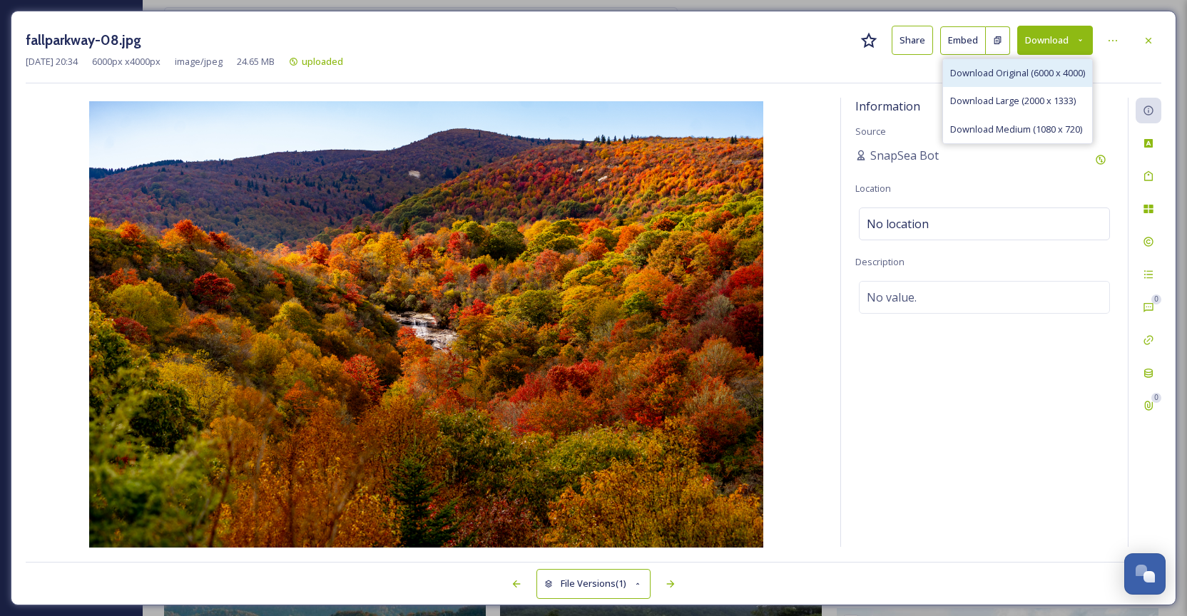
click at [1046, 69] on span "Download Original (6000 x 4000)" at bounding box center [1017, 73] width 135 height 14
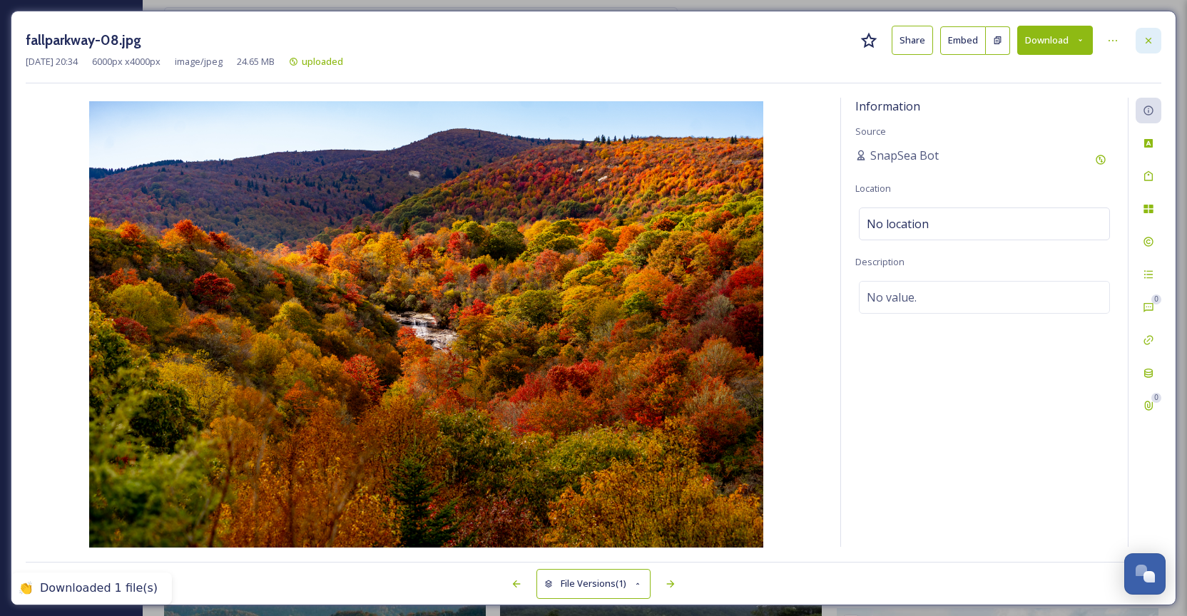
click at [1151, 43] on icon at bounding box center [1149, 40] width 6 height 6
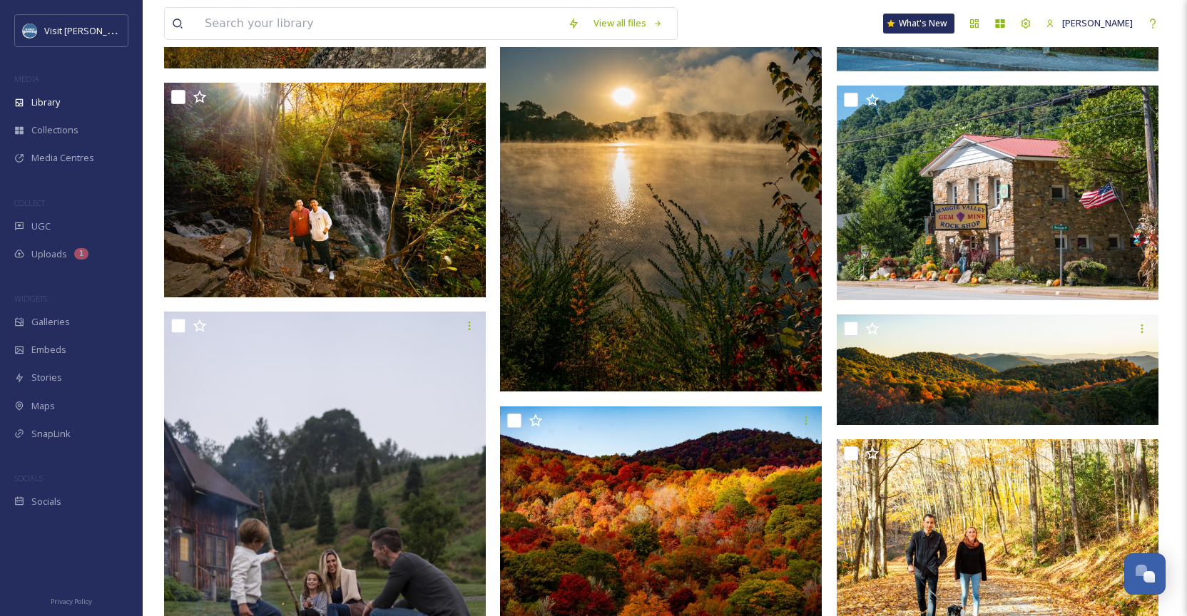
scroll to position [55180, 0]
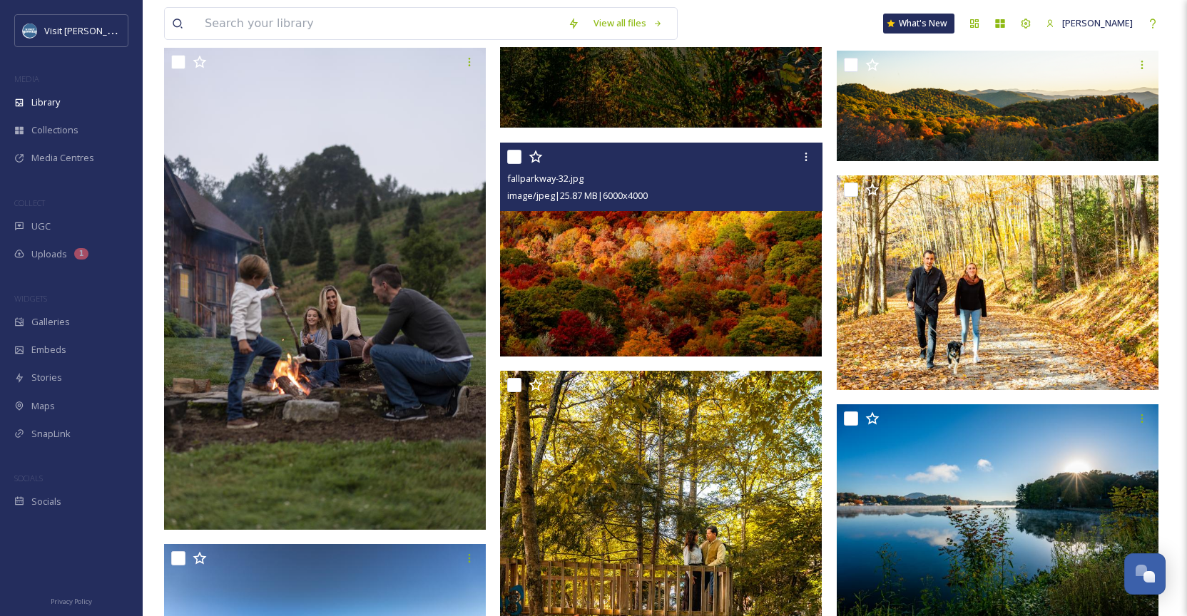
click at [665, 306] on img at bounding box center [661, 249] width 322 height 215
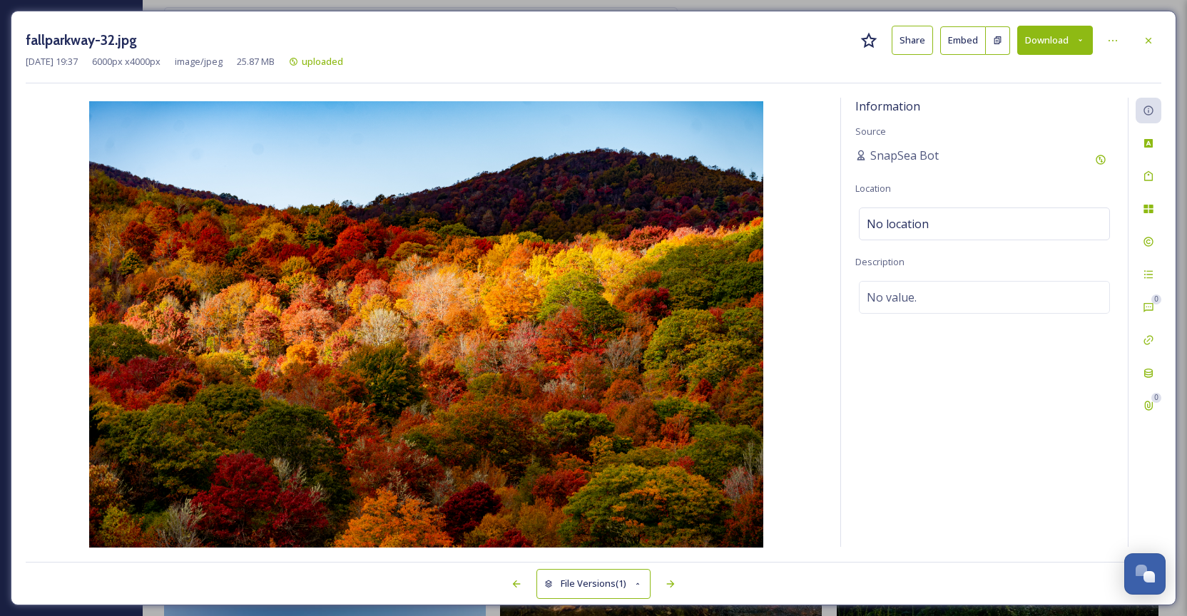
click at [1055, 36] on button "Download" at bounding box center [1055, 40] width 76 height 29
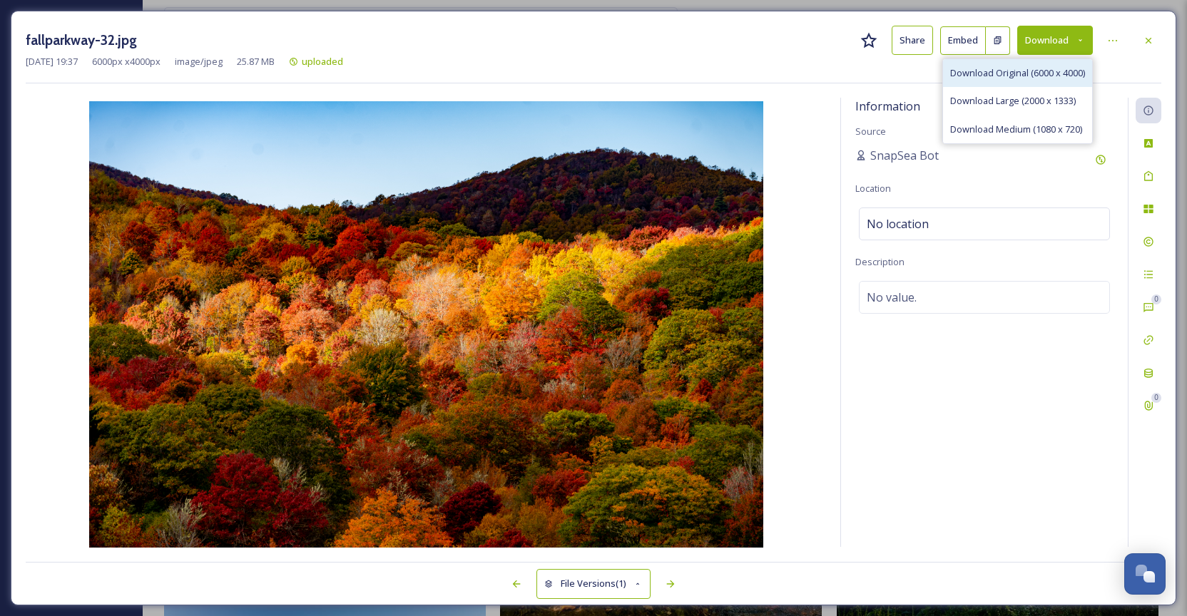
click at [1045, 67] on span "Download Original (6000 x 4000)" at bounding box center [1017, 73] width 135 height 14
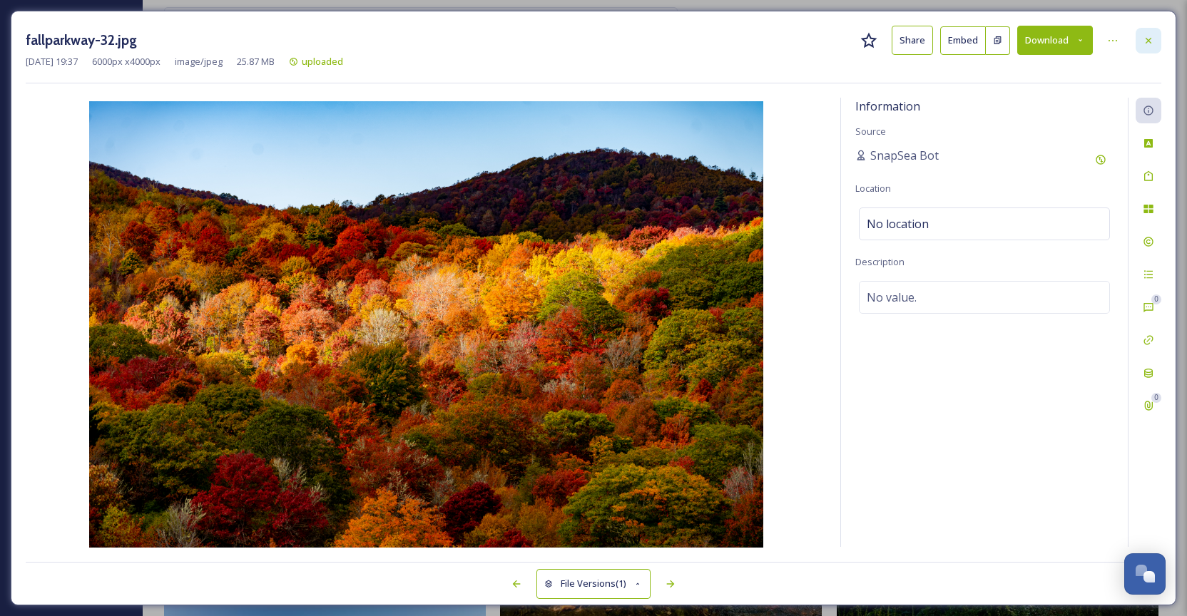
click at [1155, 37] on div at bounding box center [1149, 41] width 26 height 26
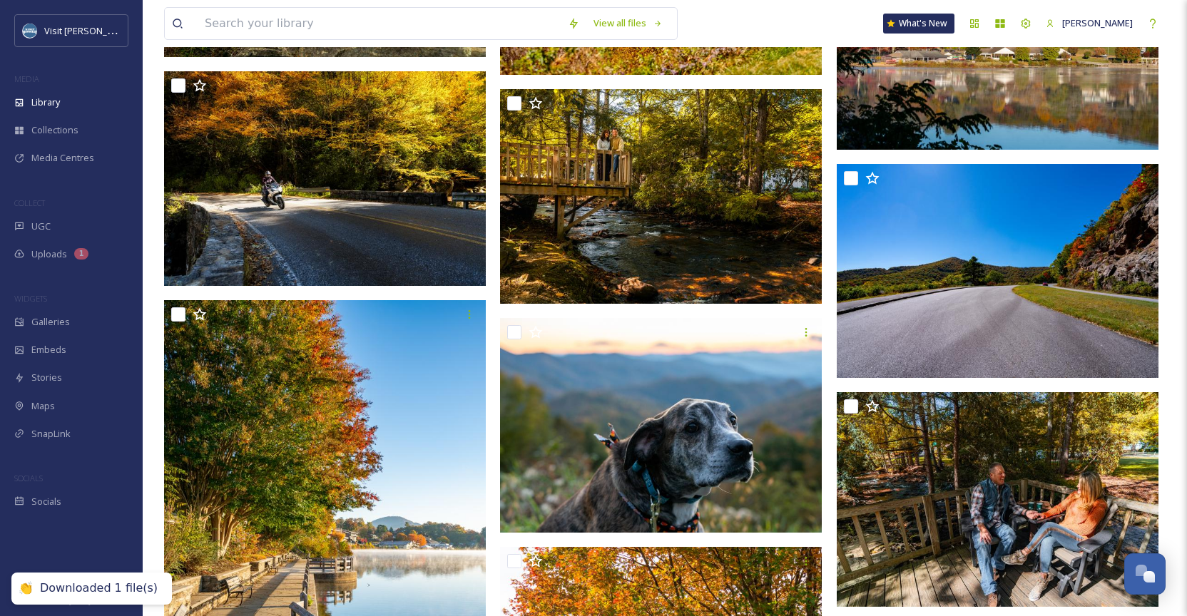
scroll to position [57143, 0]
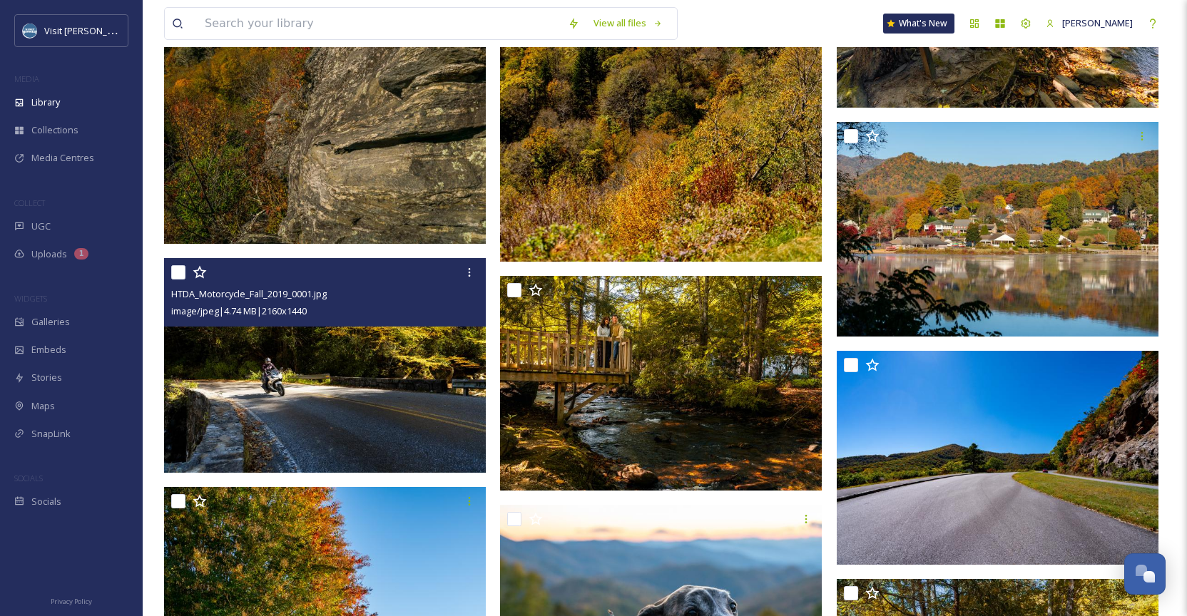
click at [343, 397] on img at bounding box center [325, 365] width 322 height 215
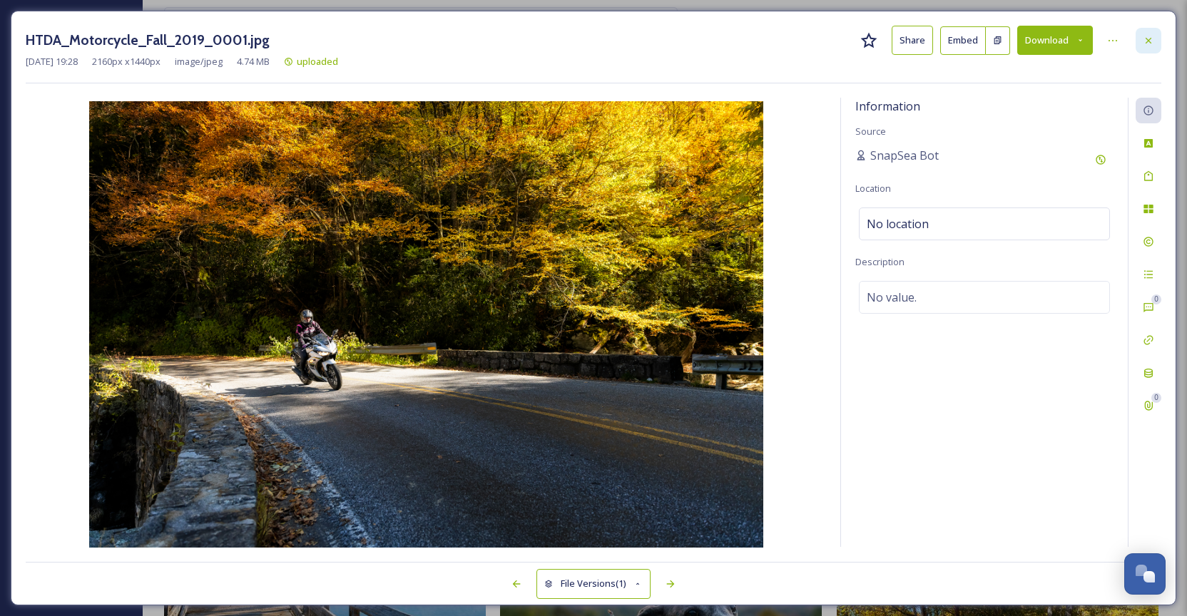
click at [1153, 39] on icon at bounding box center [1148, 40] width 11 height 11
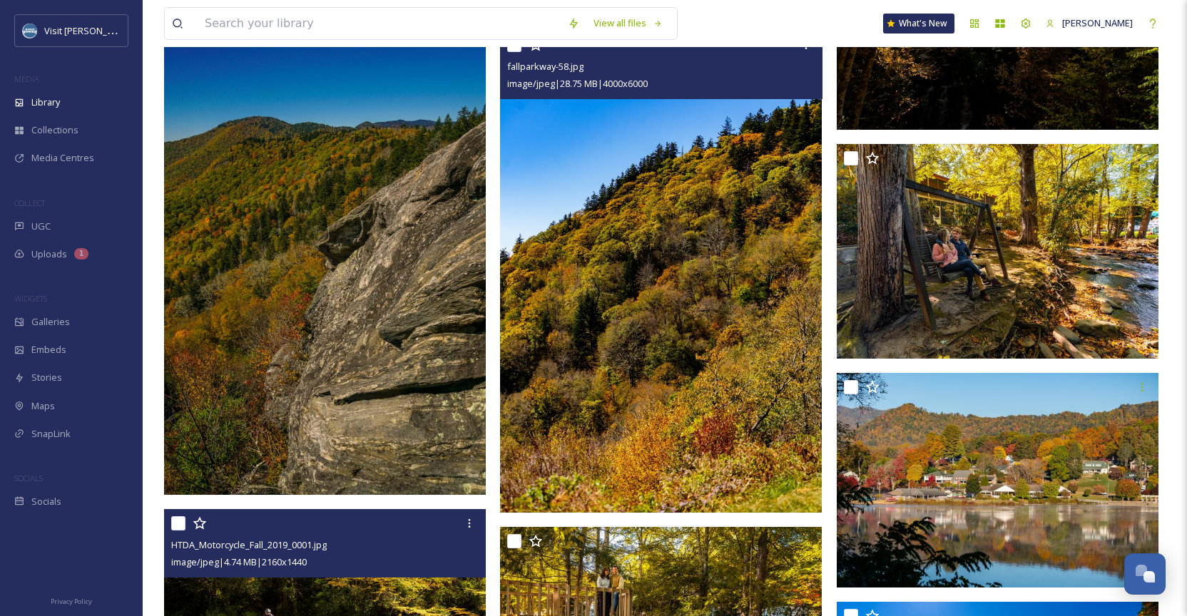
scroll to position [56212, 0]
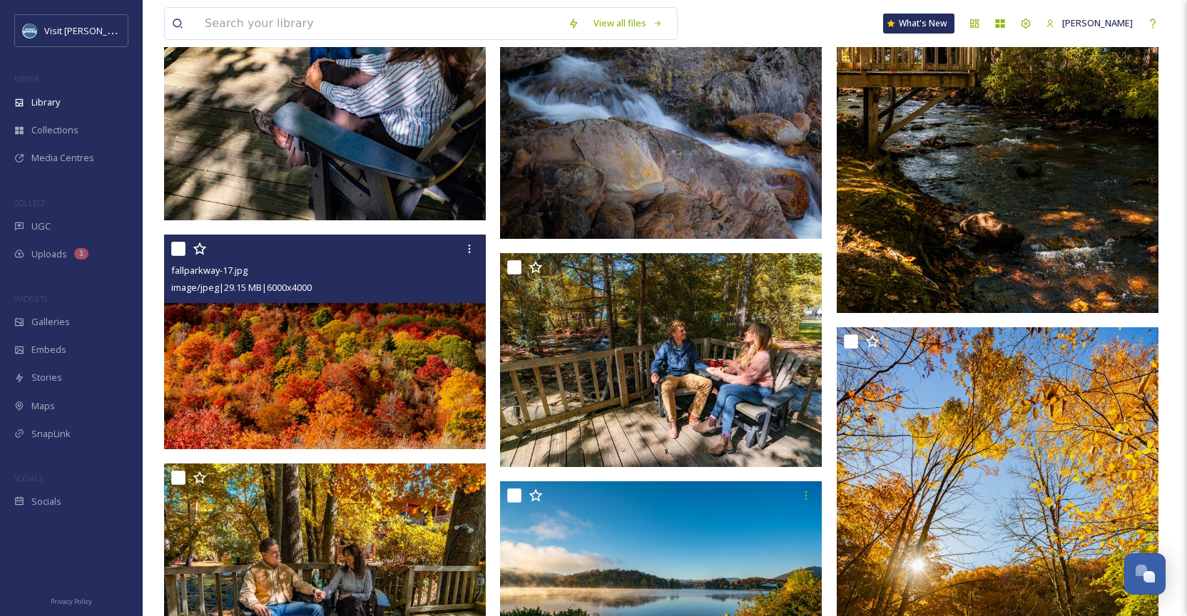
click at [394, 312] on img at bounding box center [325, 342] width 322 height 215
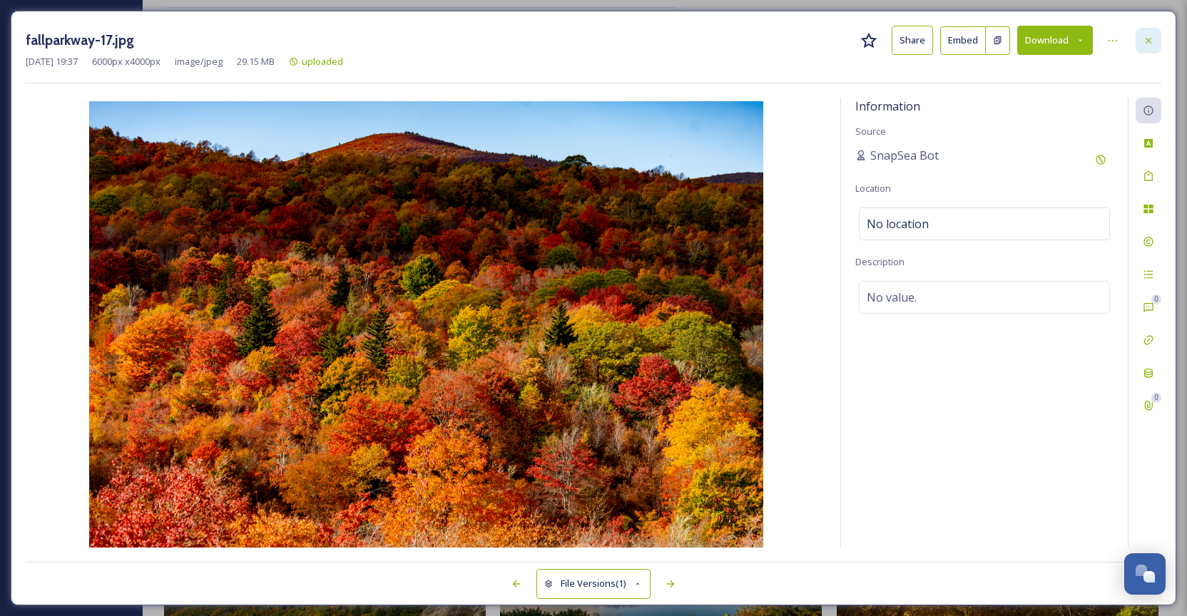
click at [1158, 36] on div at bounding box center [1149, 41] width 26 height 26
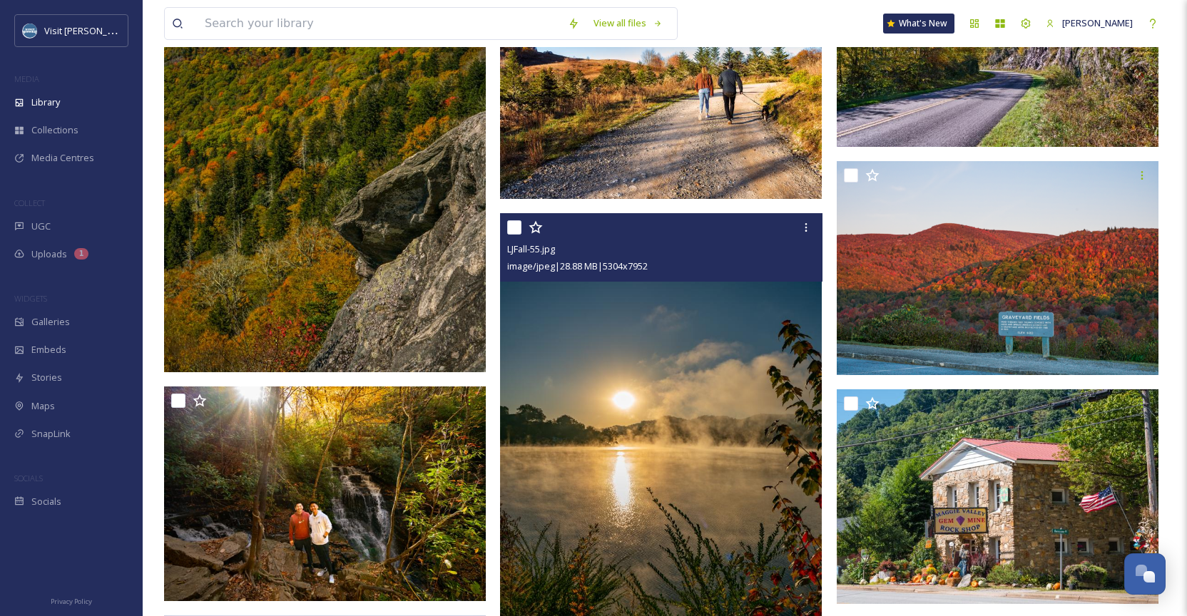
scroll to position [54603, 0]
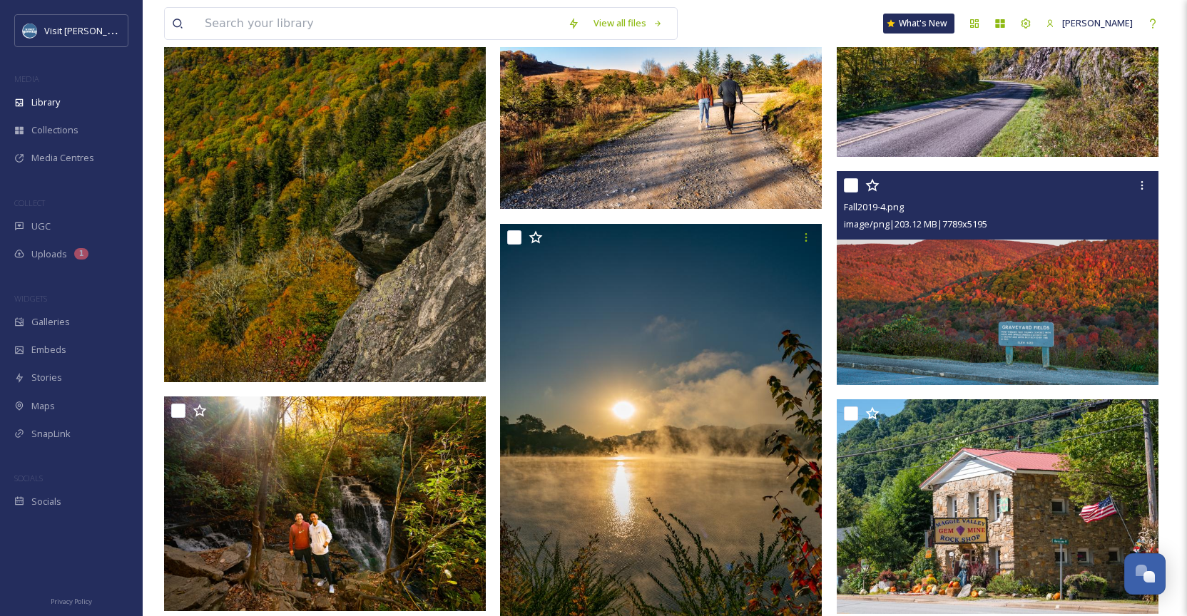
click at [855, 182] on input "checkbox" at bounding box center [851, 185] width 14 height 14
checkbox input "true"
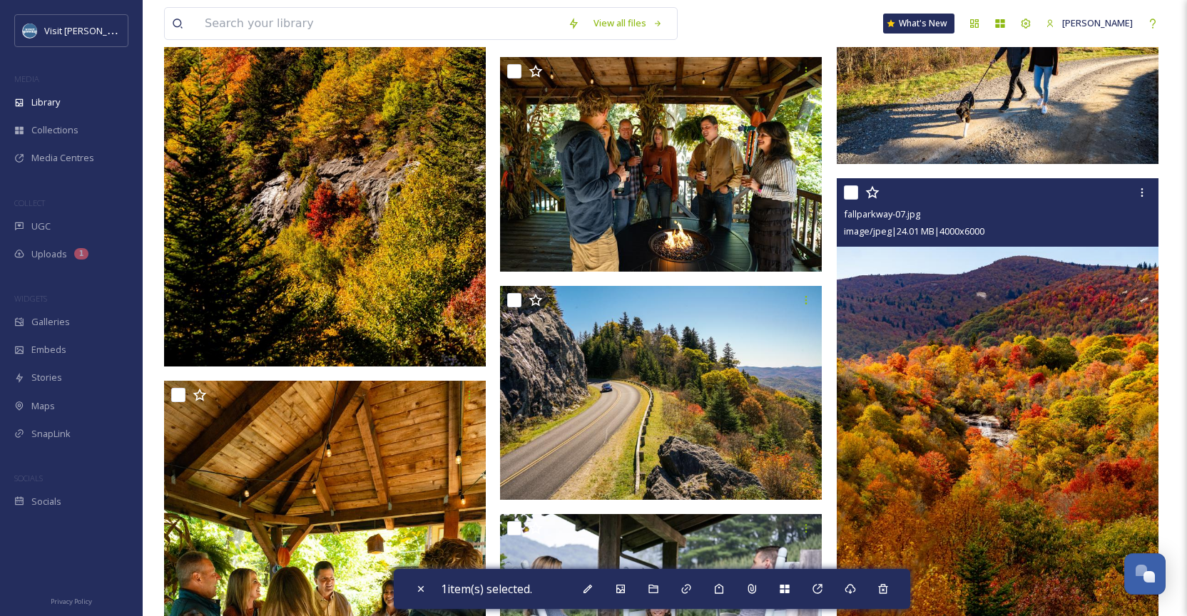
scroll to position [52172, 0]
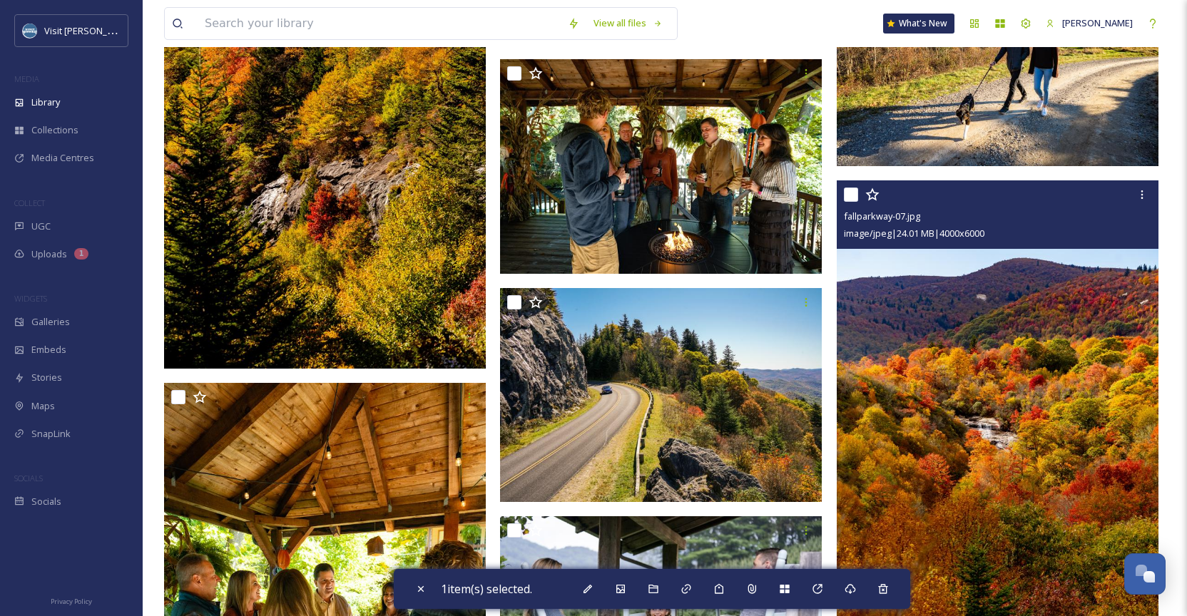
click at [847, 195] on input "checkbox" at bounding box center [851, 195] width 14 height 14
checkbox input "true"
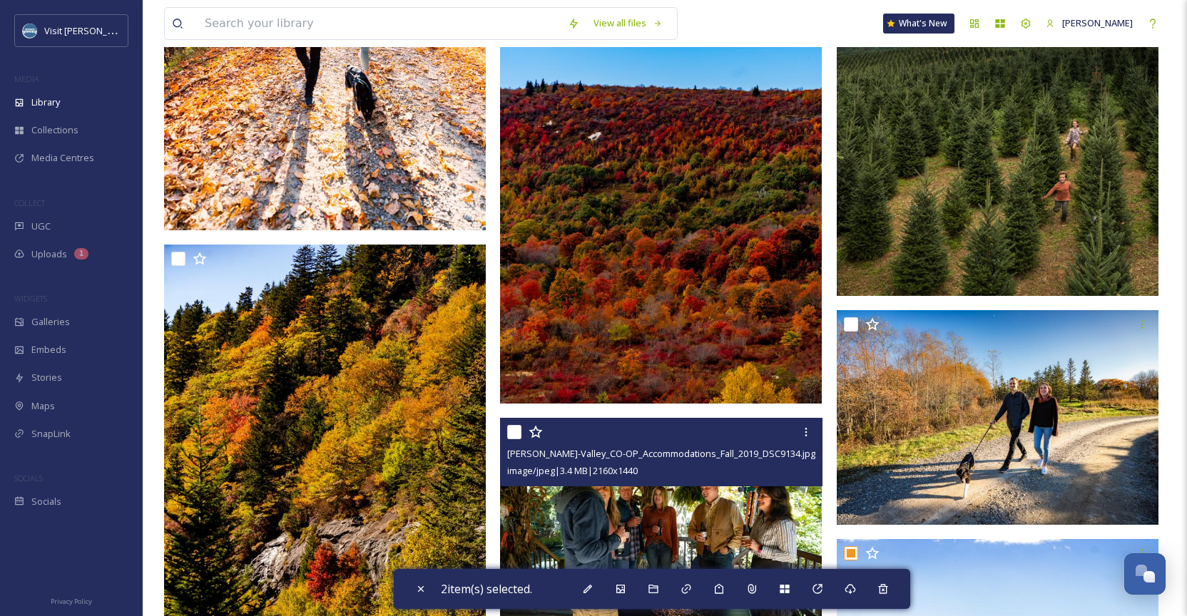
scroll to position [51811, 0]
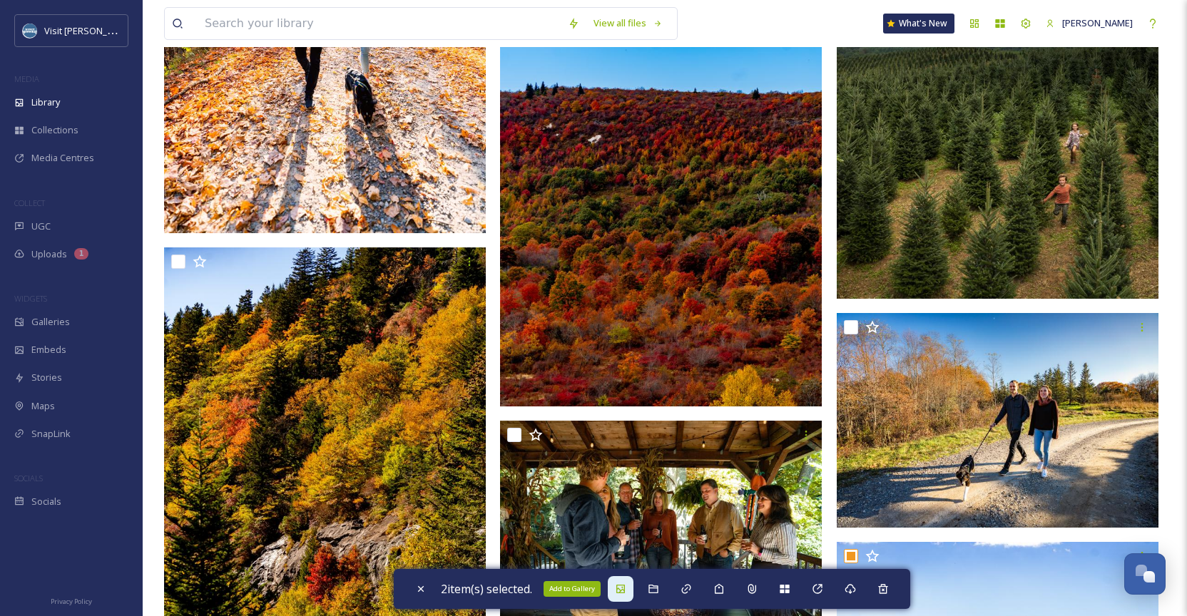
click at [619, 590] on icon at bounding box center [620, 589] width 11 height 11
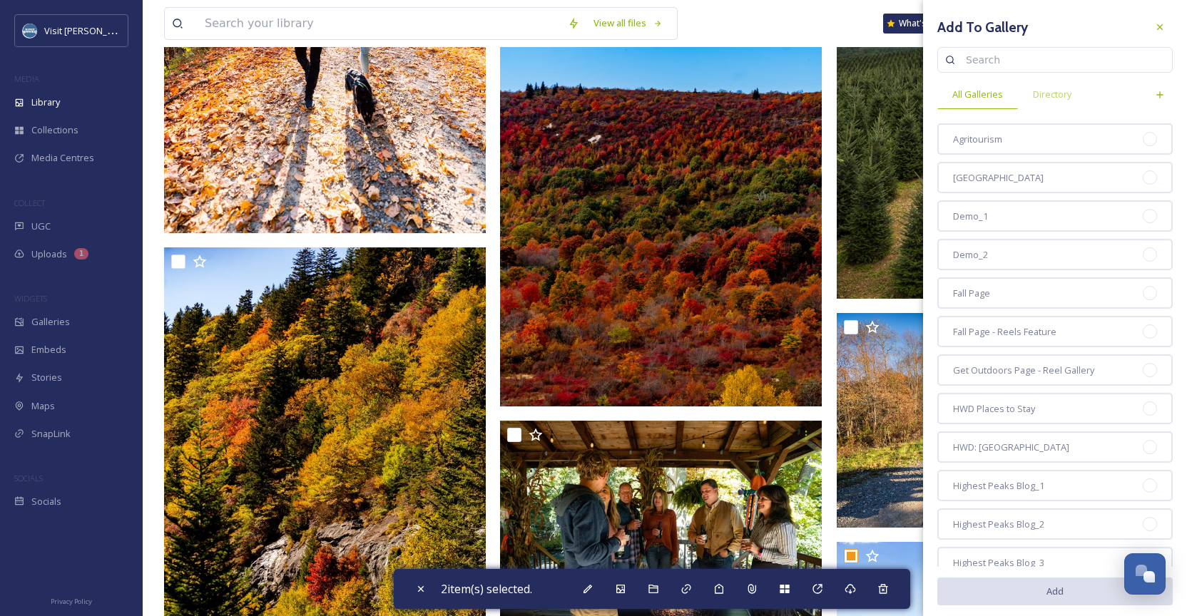
click at [1043, 68] on input at bounding box center [1062, 60] width 206 height 29
type input "where to see"
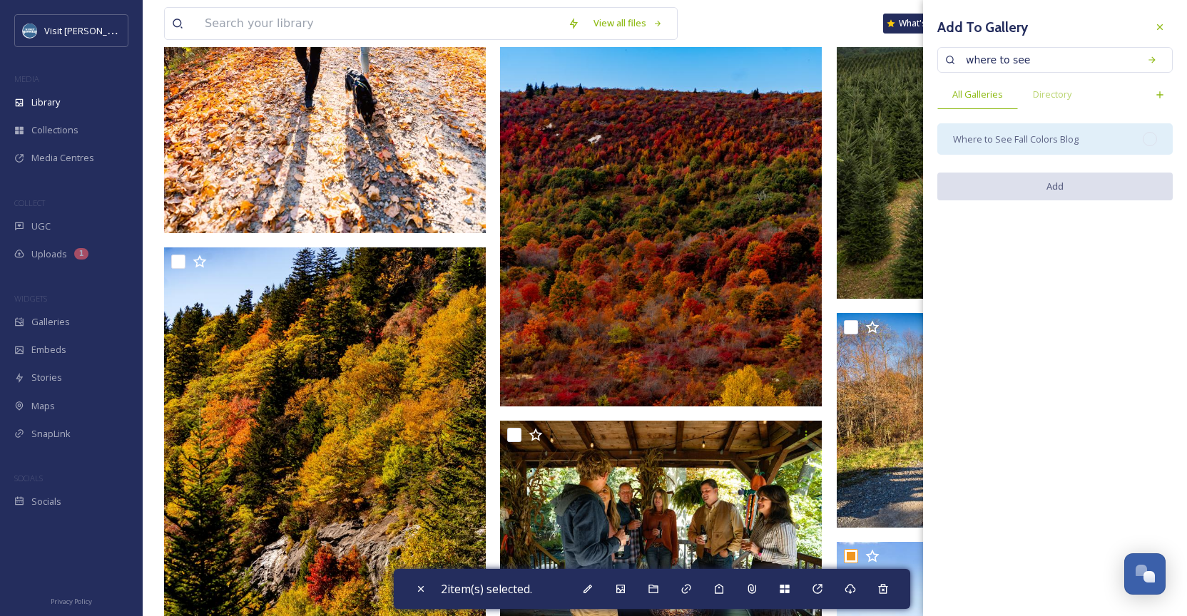
click at [1096, 153] on div "Where to See Fall Colors Blog" at bounding box center [1054, 138] width 235 height 31
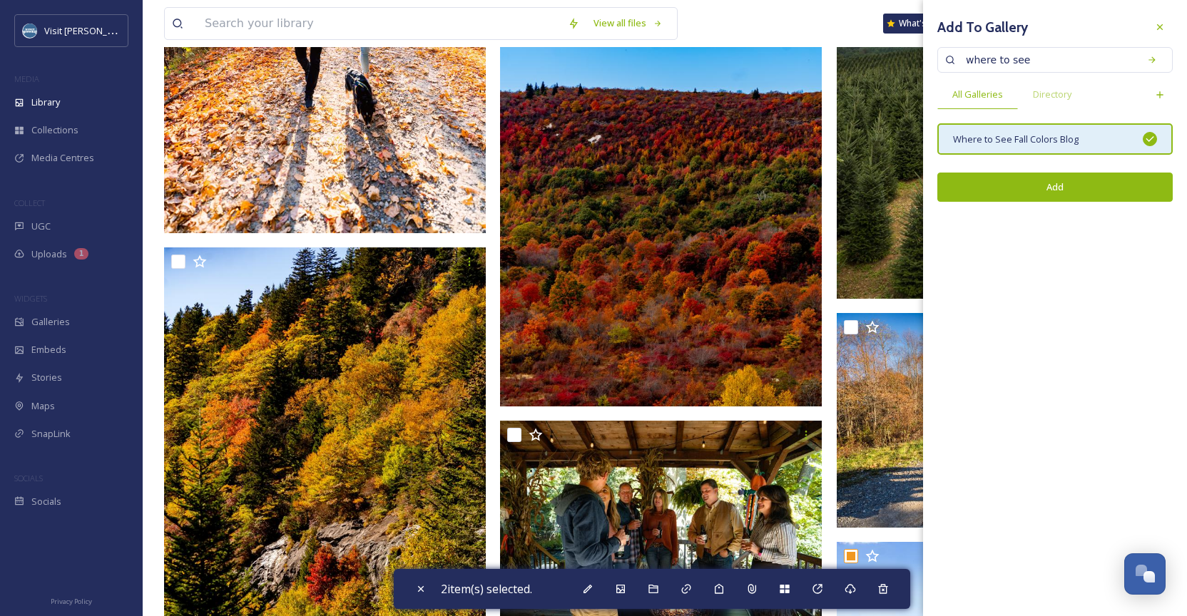
click at [1086, 188] on button "Add" at bounding box center [1054, 187] width 235 height 29
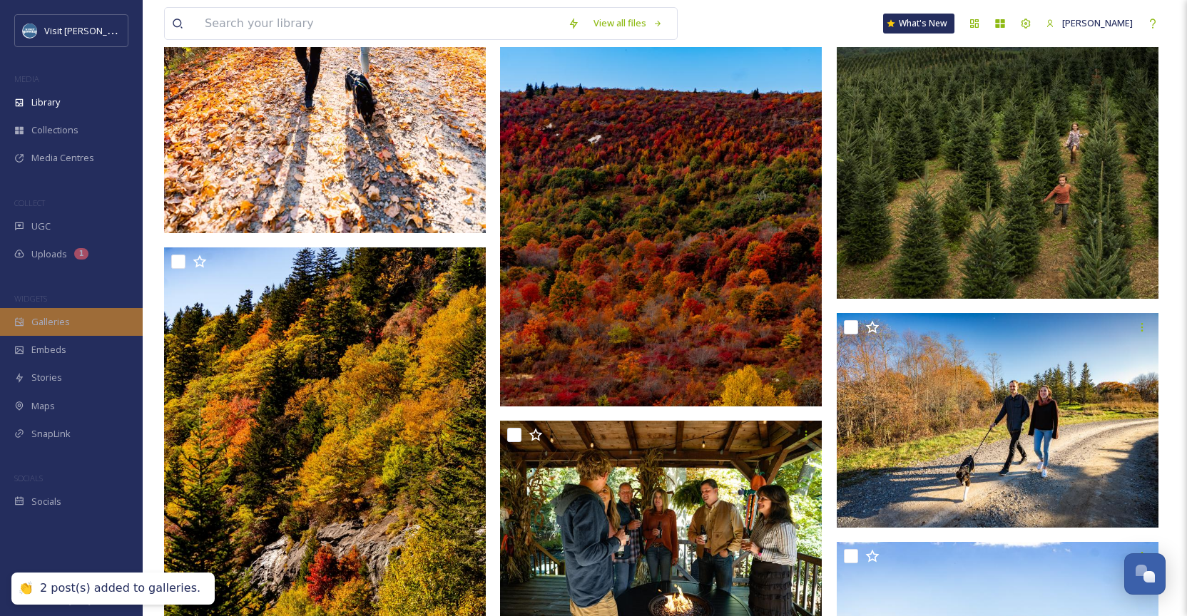
checkbox input "false"
click at [55, 319] on span "Galleries" at bounding box center [50, 322] width 39 height 14
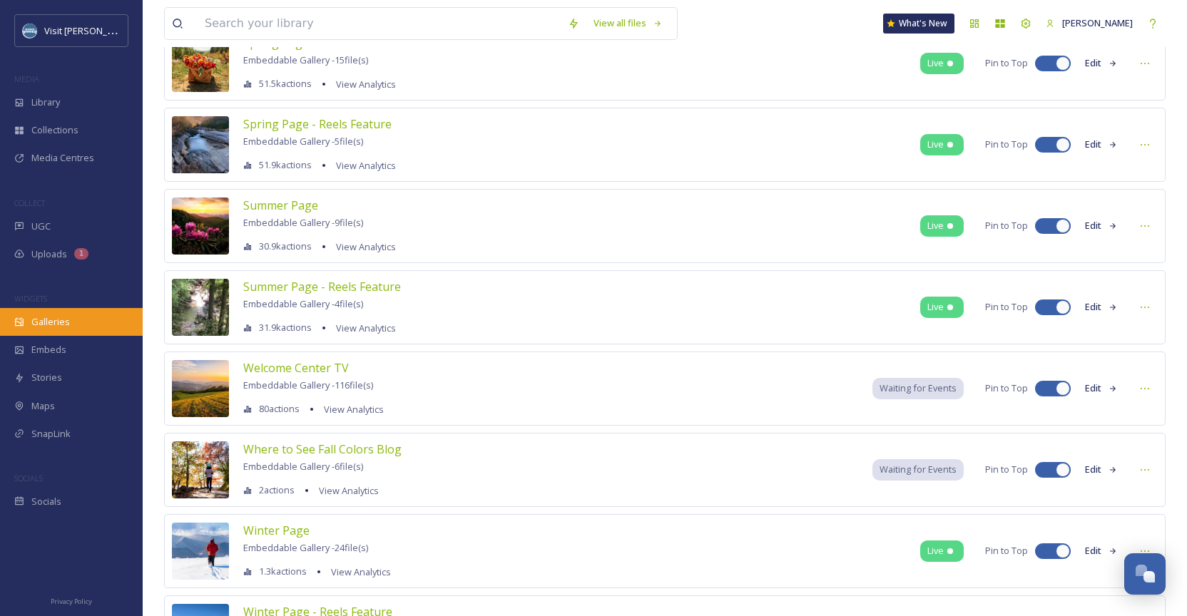
scroll to position [1244, 0]
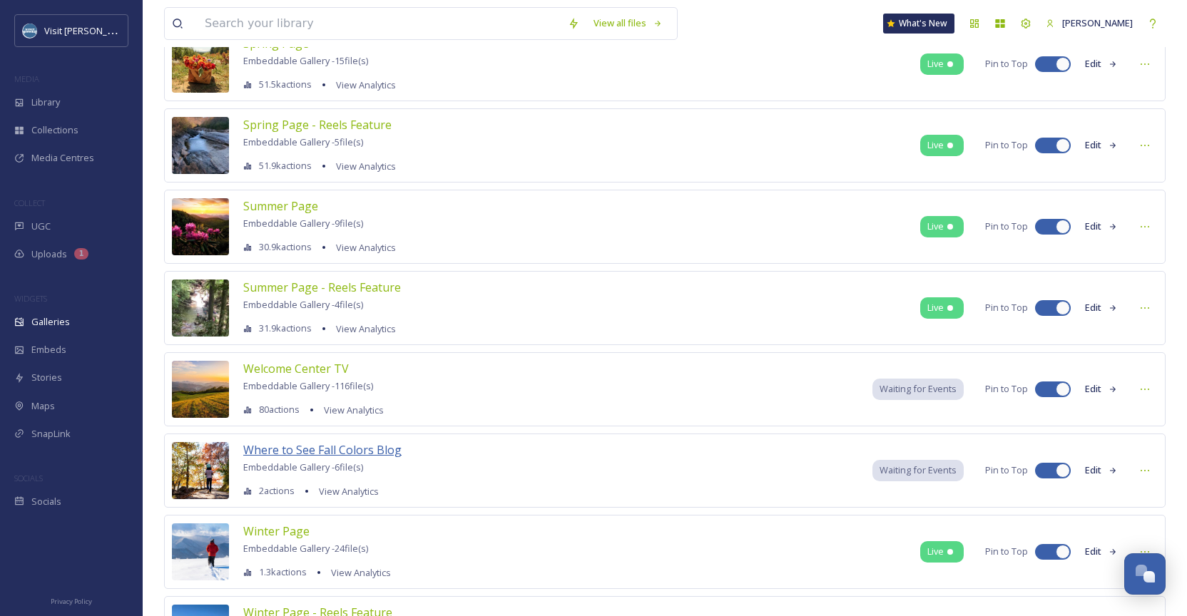
click at [293, 450] on span "Where to See Fall Colors Blog" at bounding box center [322, 450] width 158 height 16
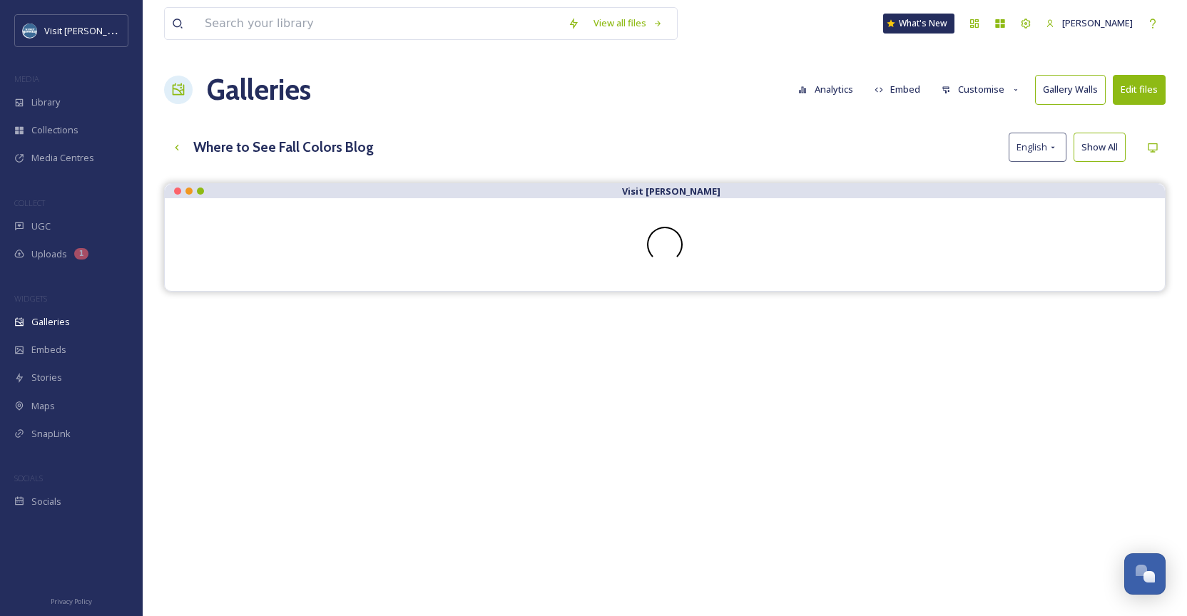
click at [995, 88] on button "Customise" at bounding box center [980, 90] width 93 height 28
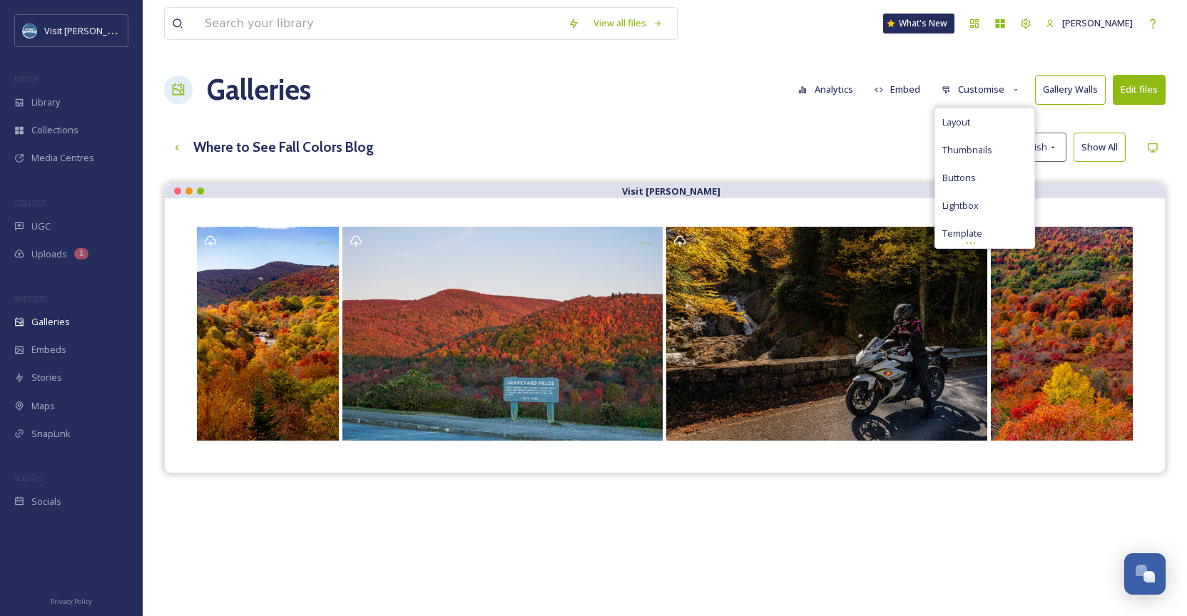
click at [881, 155] on div "Where to See Fall Colors Blog English Show All" at bounding box center [665, 147] width 1002 height 29
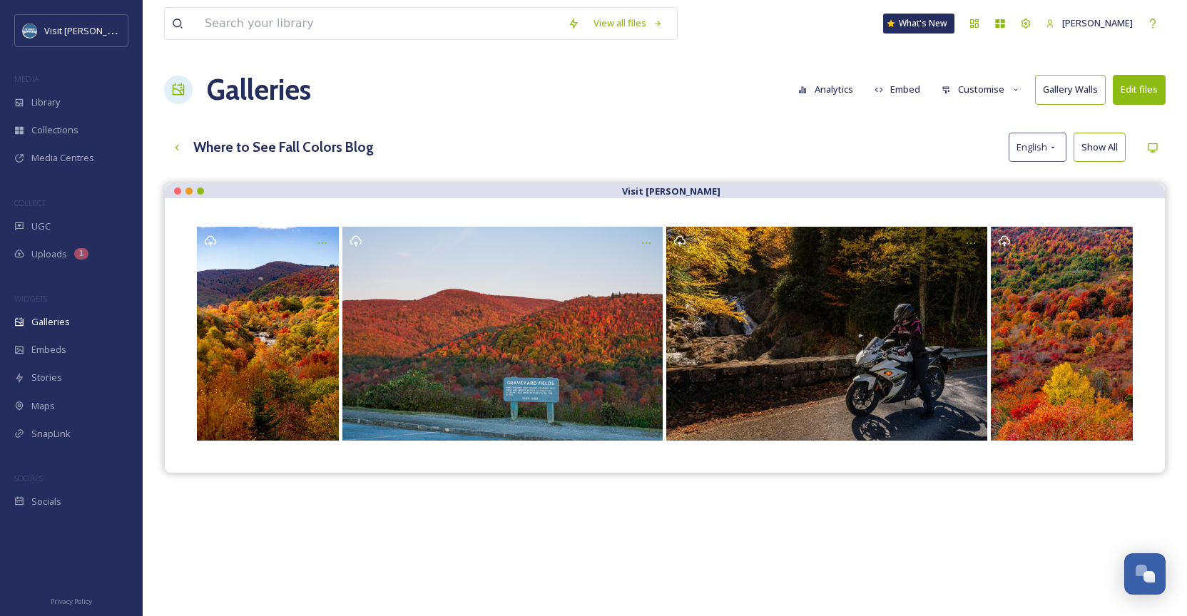
click at [1121, 98] on button "Edit files" at bounding box center [1139, 89] width 53 height 29
click at [793, 117] on div "View all files What's New [PERSON_NAME] Galleries Analytics Embed Customise Gal…" at bounding box center [665, 410] width 1044 height 821
click at [1104, 151] on button "Show All" at bounding box center [1100, 147] width 52 height 29
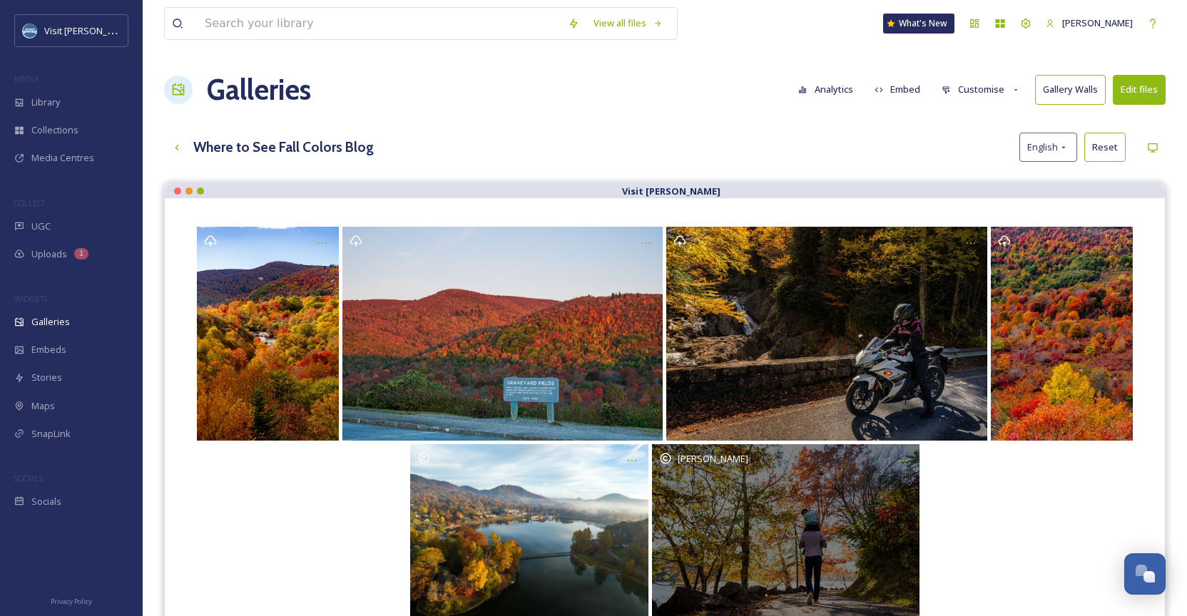
scroll to position [4, 0]
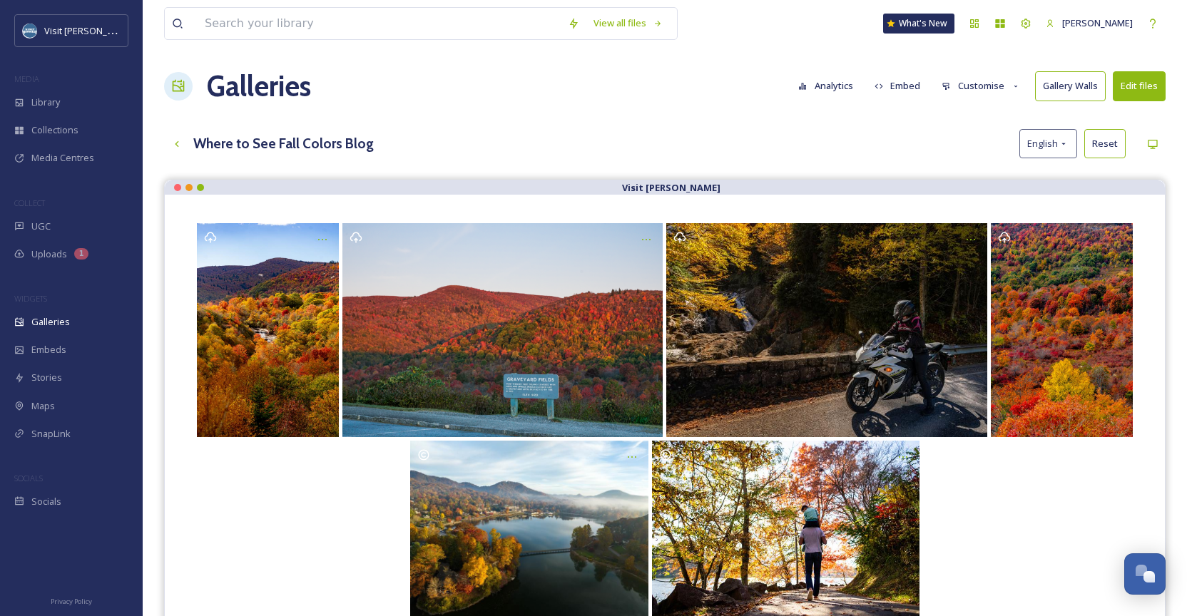
click at [1140, 93] on button "Edit files" at bounding box center [1139, 85] width 53 height 29
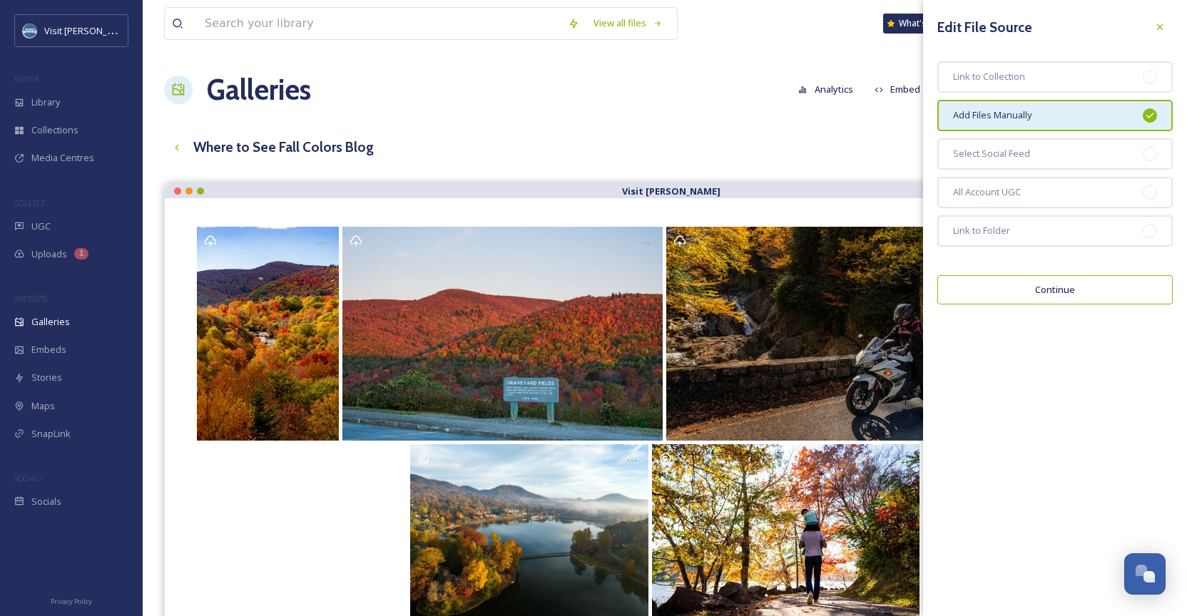
scroll to position [0, 0]
click at [872, 157] on div "Where to See Fall Colors Blog English Reset" at bounding box center [665, 147] width 1002 height 29
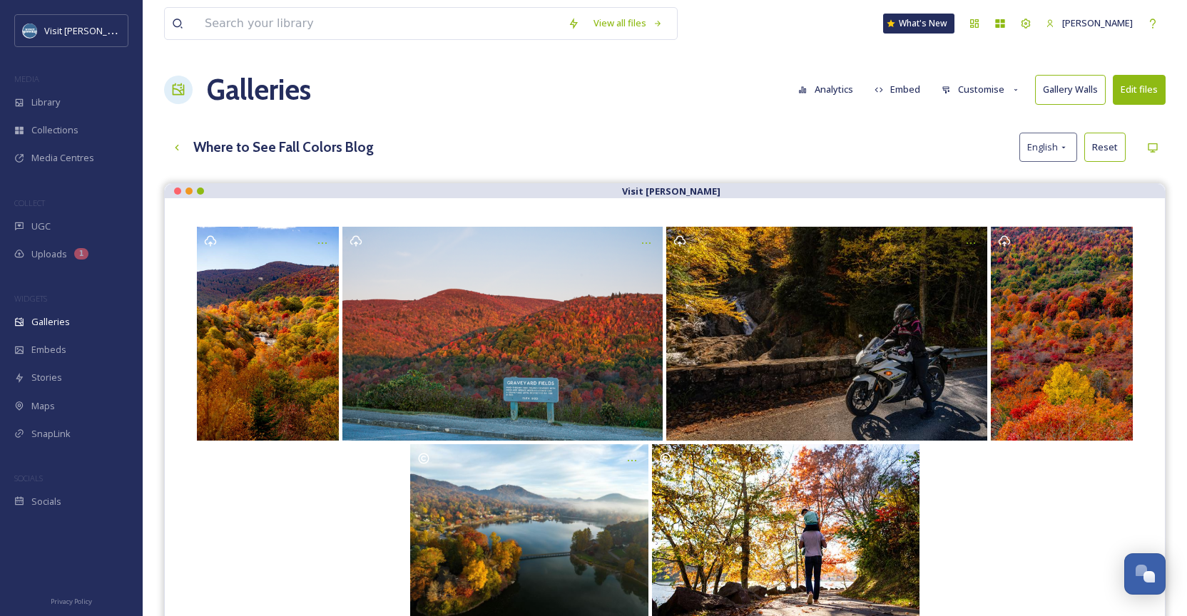
click at [1010, 91] on button "Customise" at bounding box center [980, 90] width 93 height 28
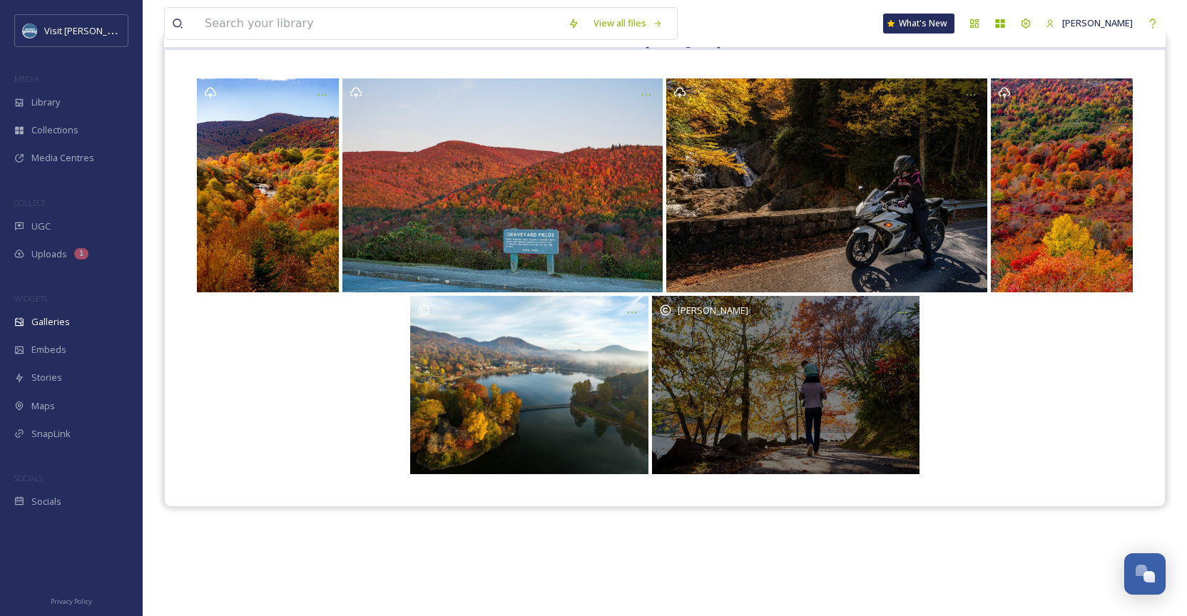
scroll to position [162, 0]
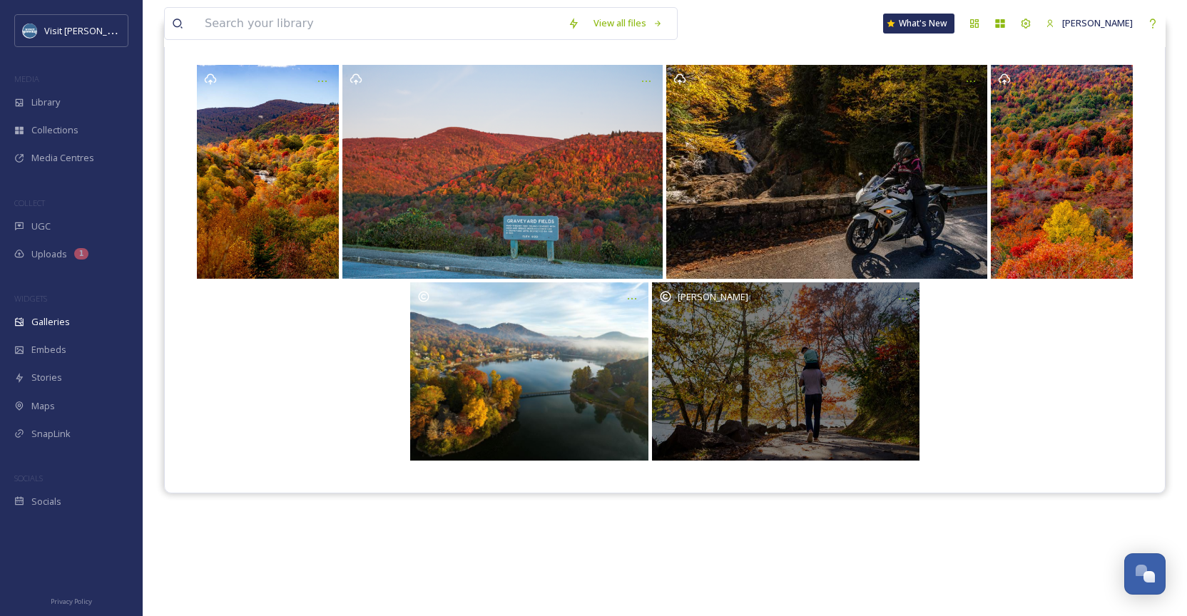
click at [738, 397] on div "[PERSON_NAME]" at bounding box center [786, 371] width 268 height 178
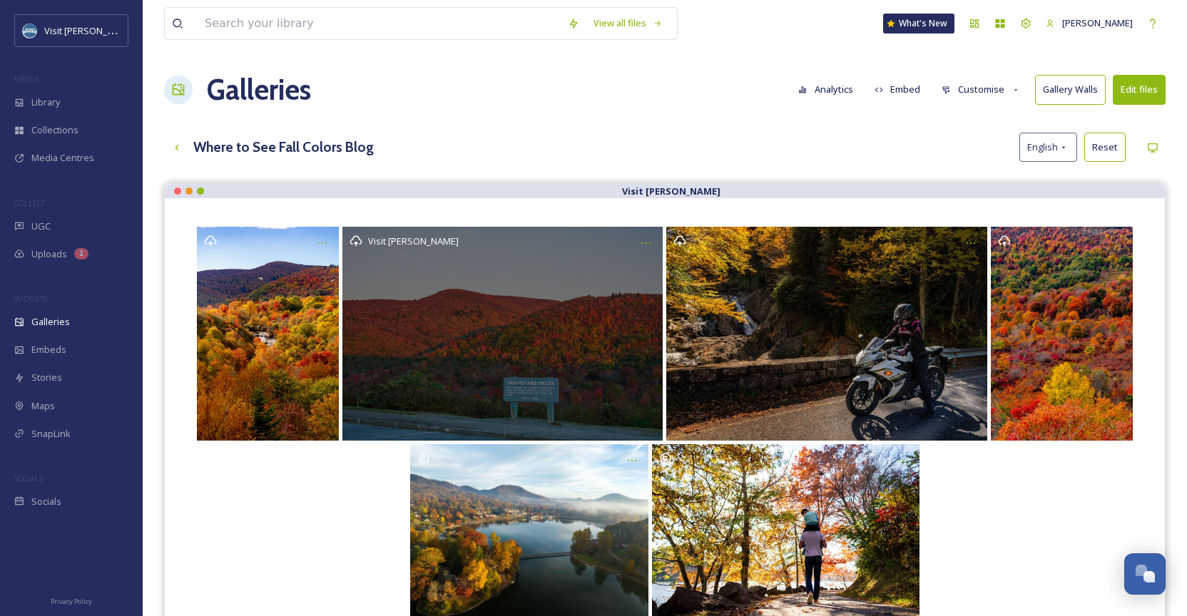
scroll to position [0, 0]
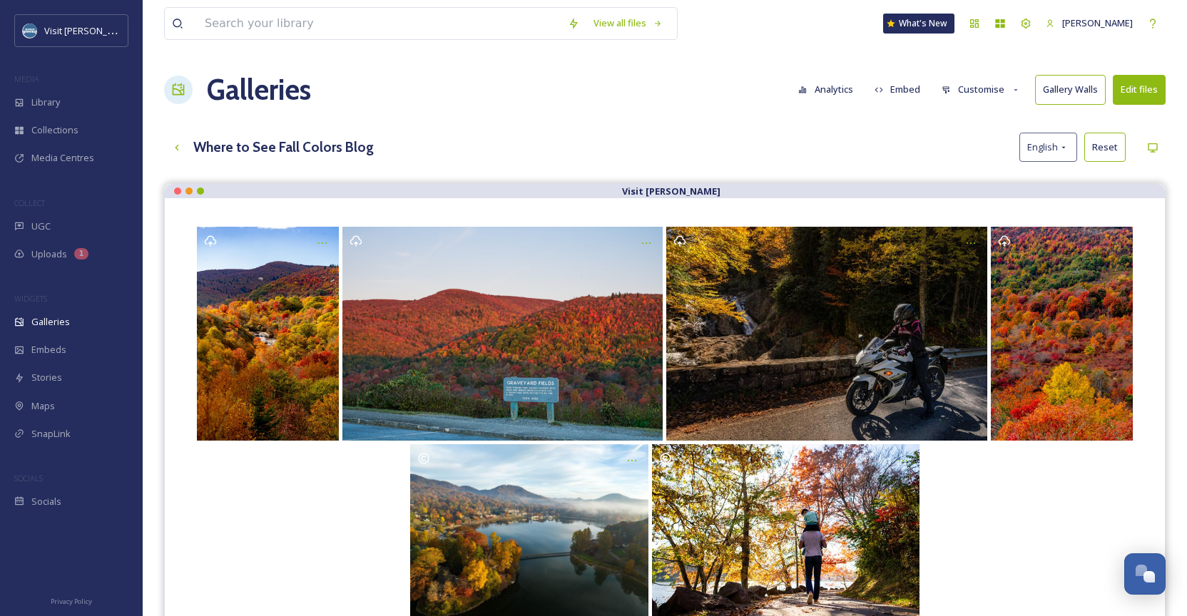
click at [1080, 87] on button "Gallery Walls" at bounding box center [1070, 89] width 71 height 29
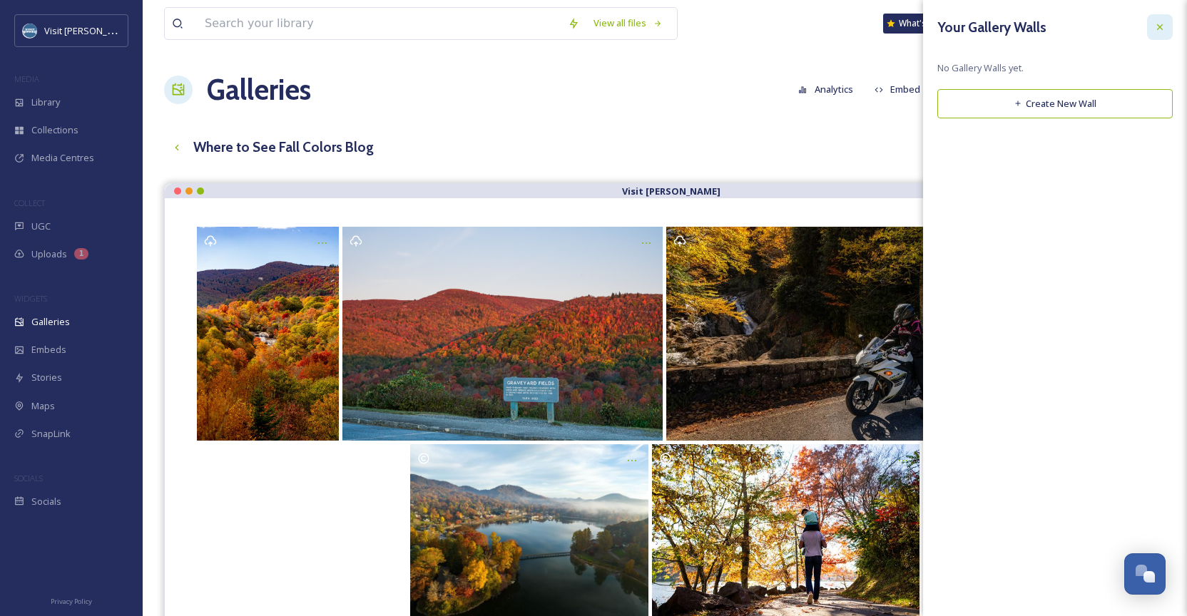
click at [1161, 29] on icon at bounding box center [1159, 26] width 11 height 11
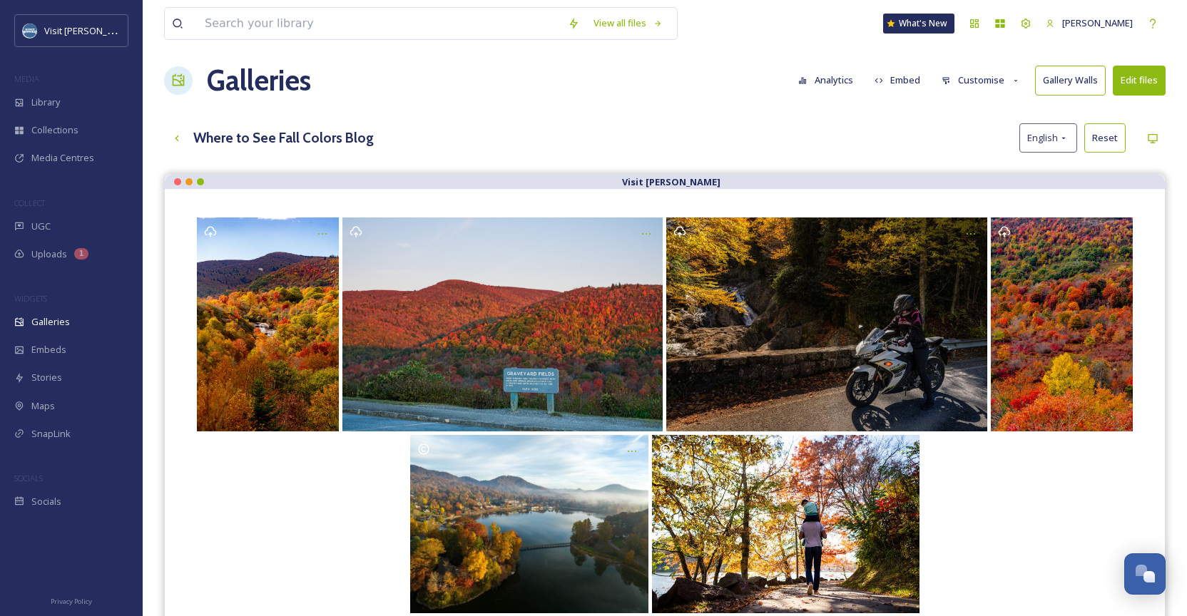
scroll to position [13, 1]
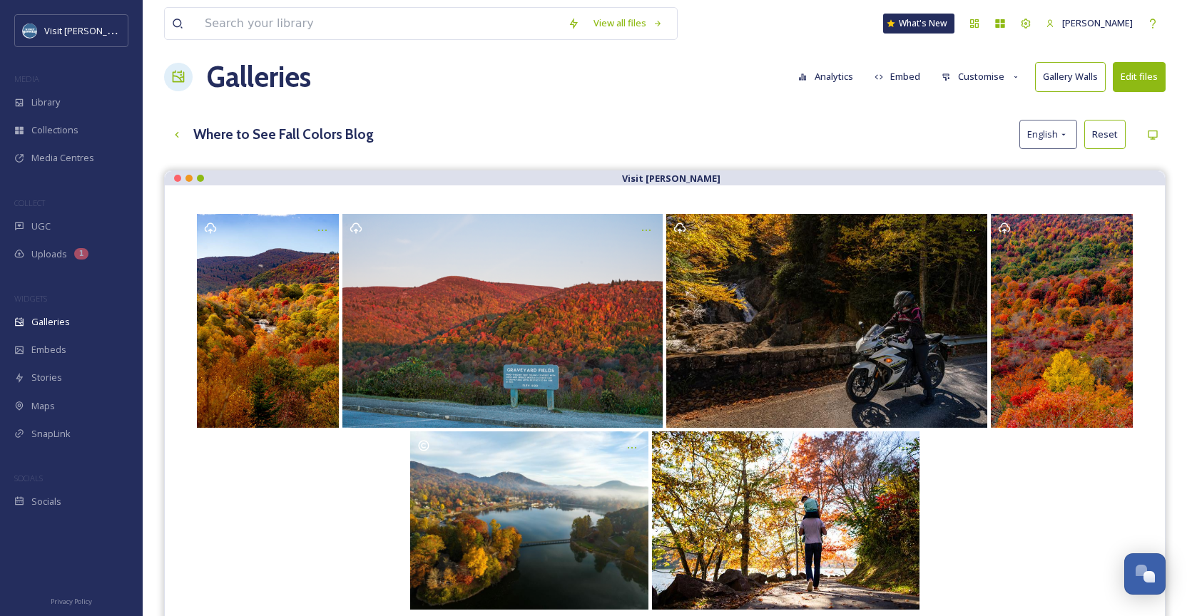
click at [1145, 68] on button "Edit files" at bounding box center [1139, 76] width 53 height 29
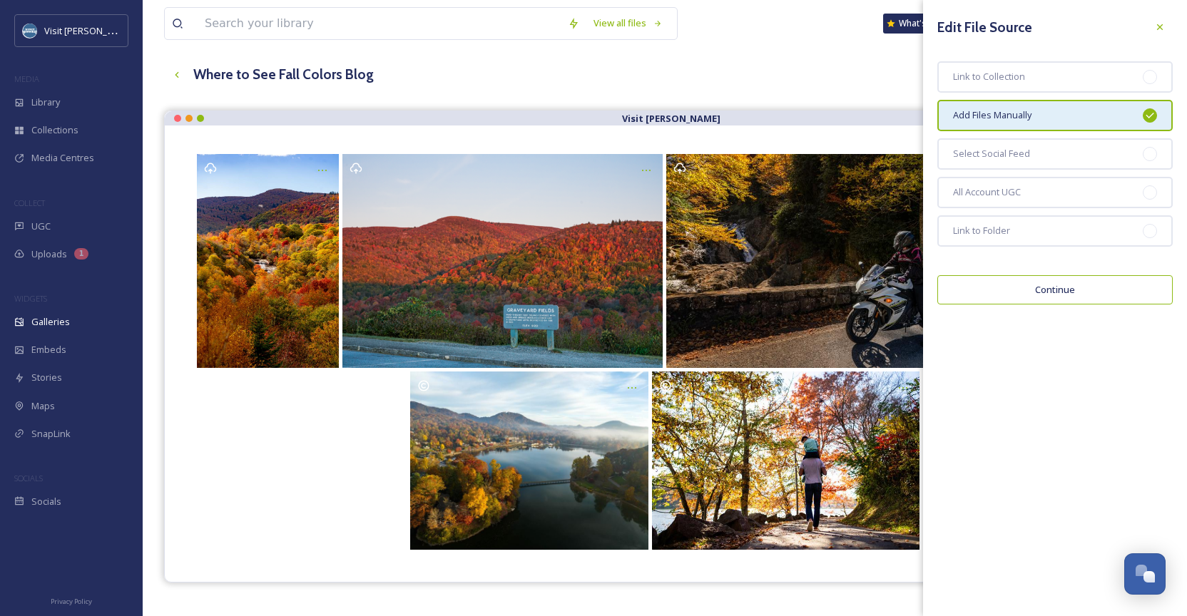
scroll to position [77, 0]
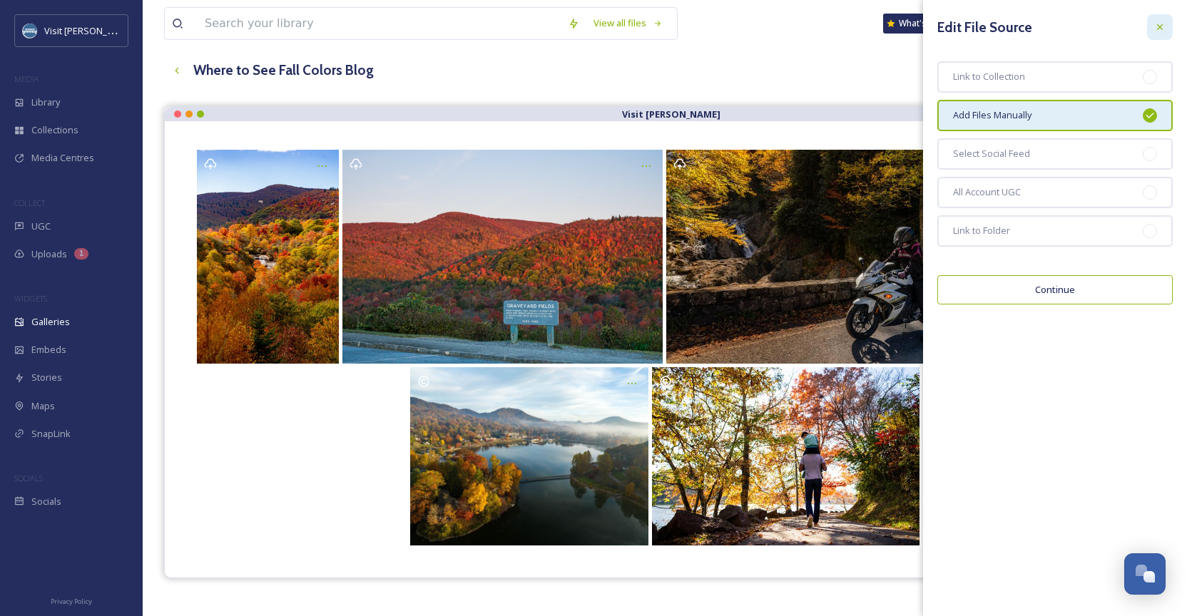
click at [1158, 27] on icon at bounding box center [1159, 26] width 11 height 11
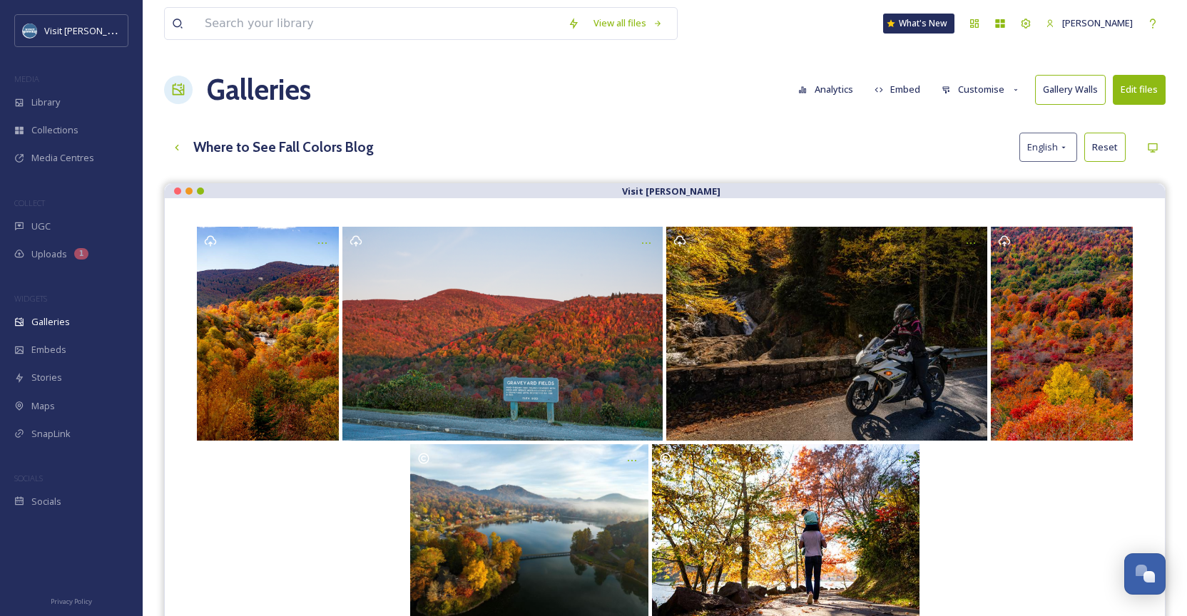
scroll to position [0, 0]
click at [1151, 100] on button "Edit files" at bounding box center [1139, 89] width 53 height 29
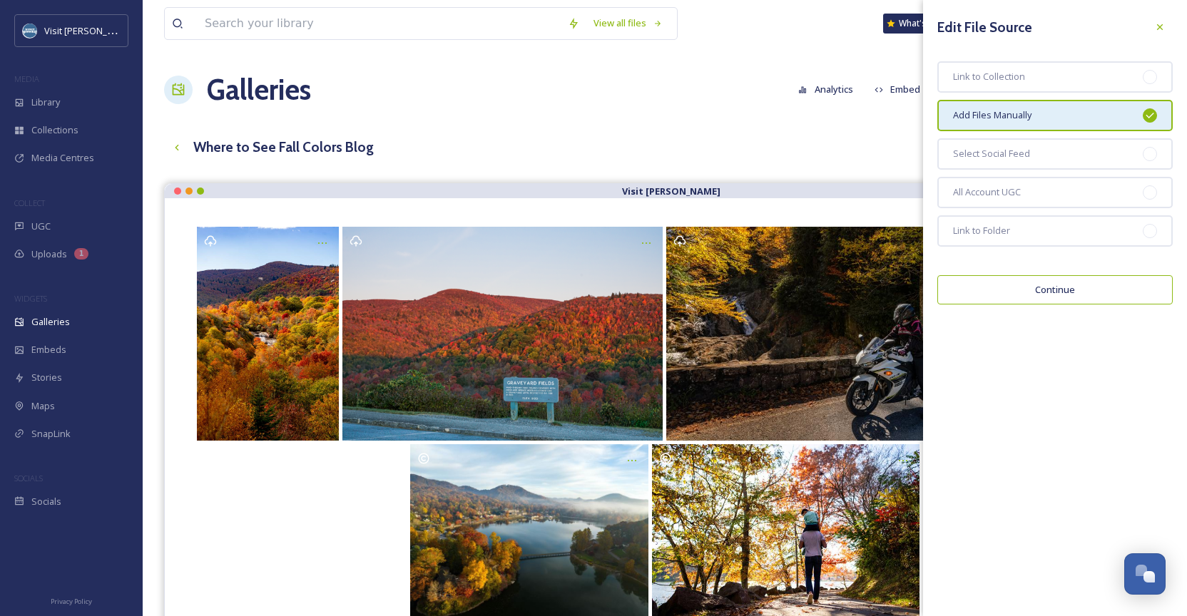
click at [1088, 291] on button "Continue" at bounding box center [1054, 289] width 235 height 29
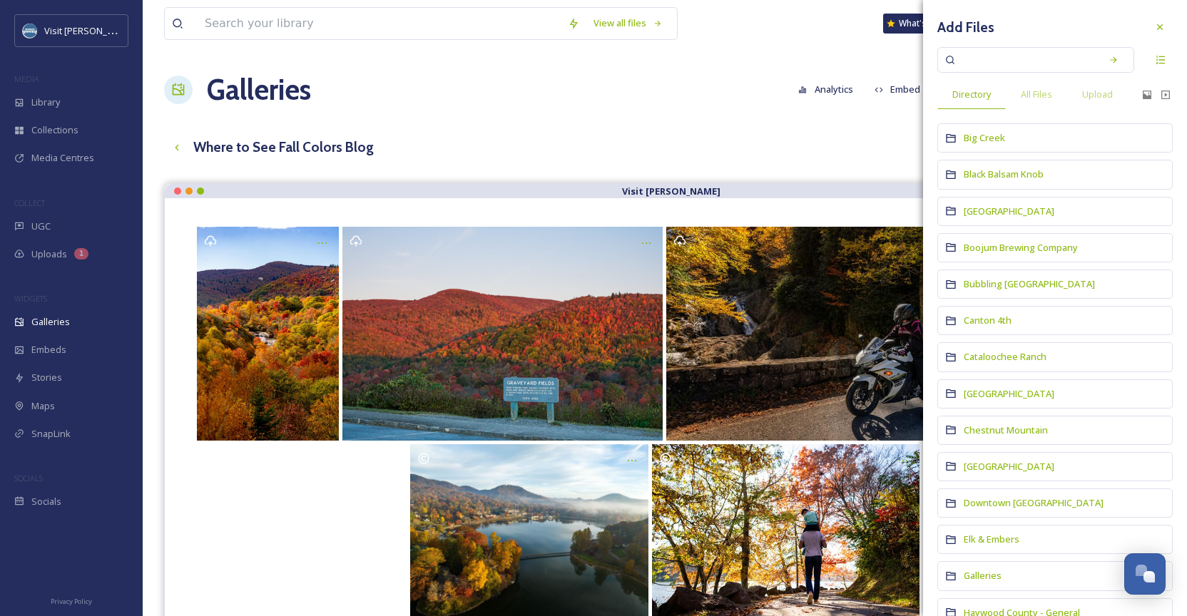
click at [747, 147] on div "Where to See Fall Colors Blog English Reset" at bounding box center [665, 147] width 1002 height 29
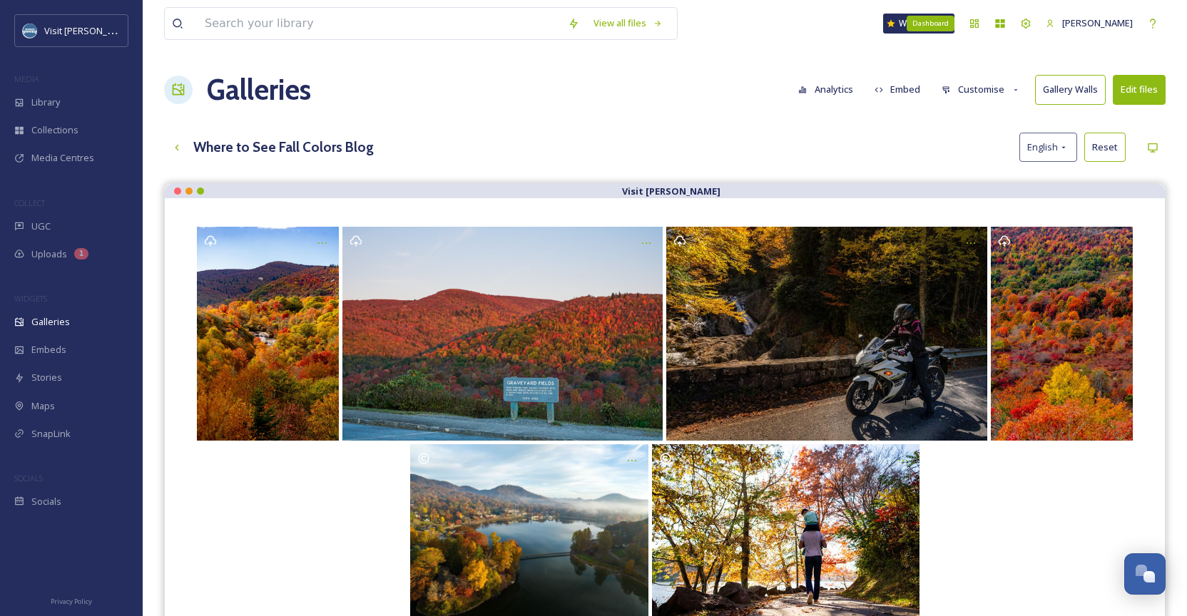
scroll to position [-2, 0]
click at [998, 87] on button "Customise" at bounding box center [980, 90] width 93 height 28
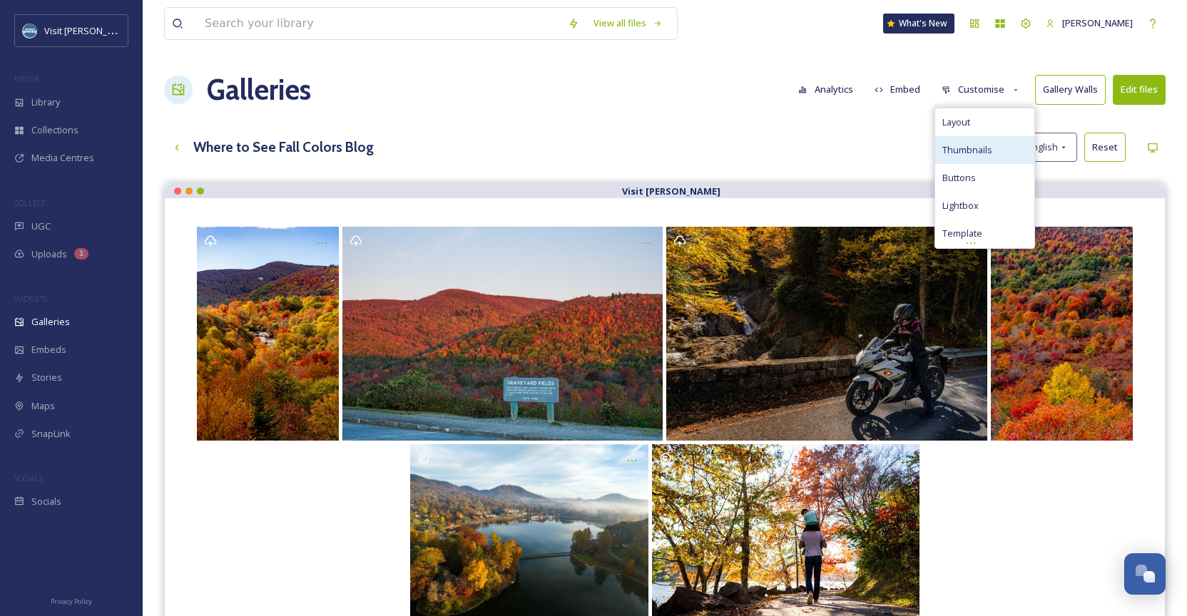
click at [969, 147] on span "Thumbnails" at bounding box center [967, 150] width 50 height 14
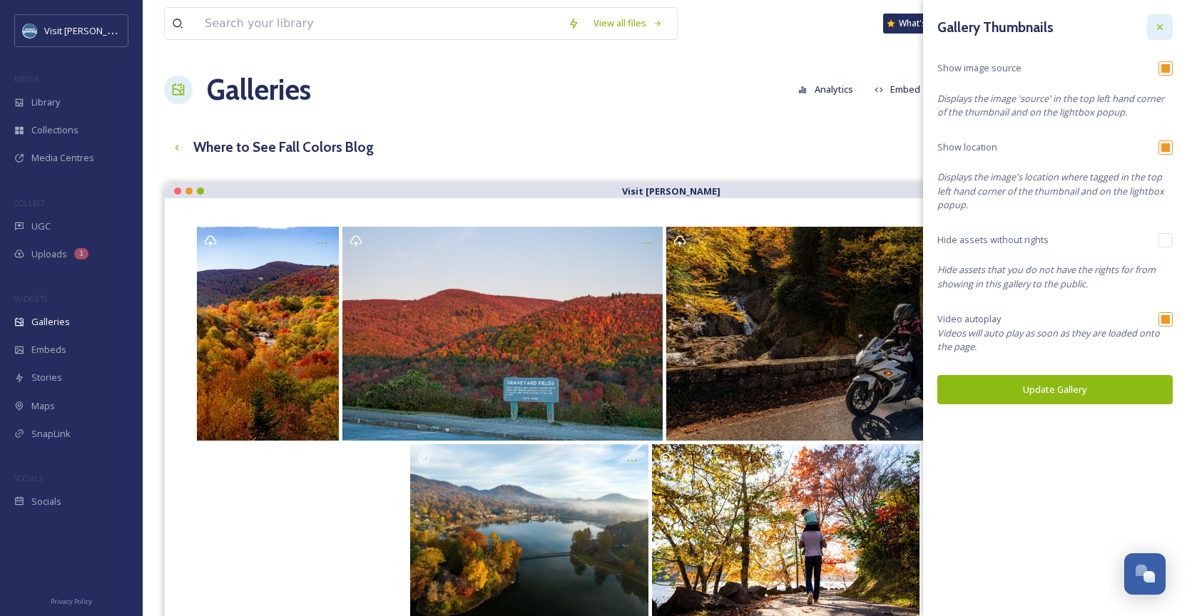
click at [1159, 26] on icon at bounding box center [1159, 26] width 11 height 11
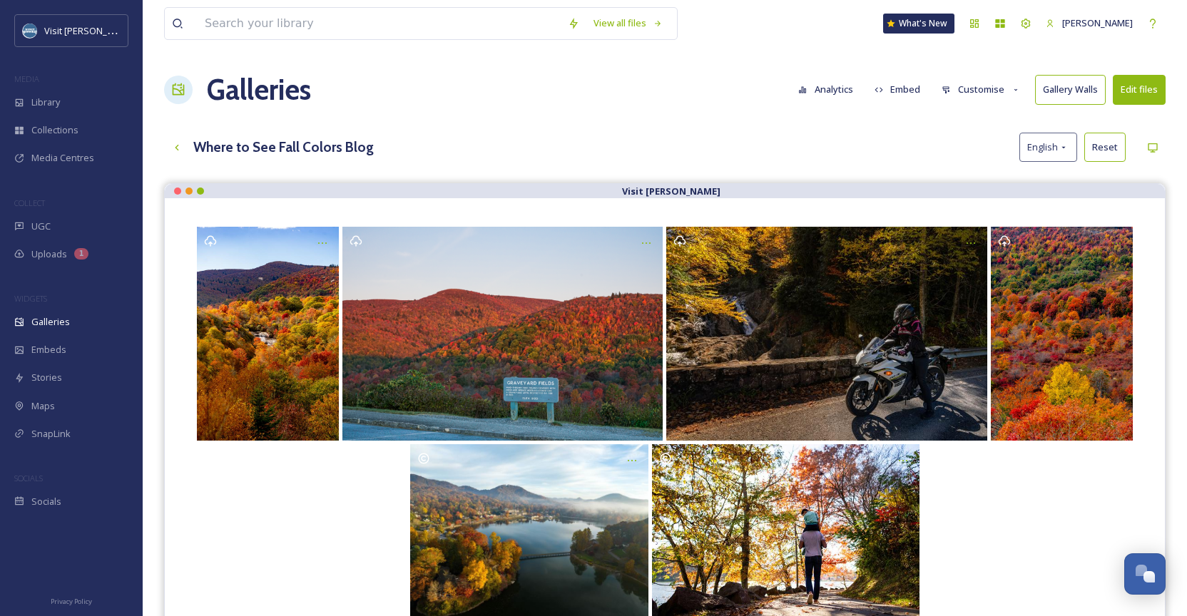
click at [991, 101] on button "Customise" at bounding box center [980, 90] width 93 height 28
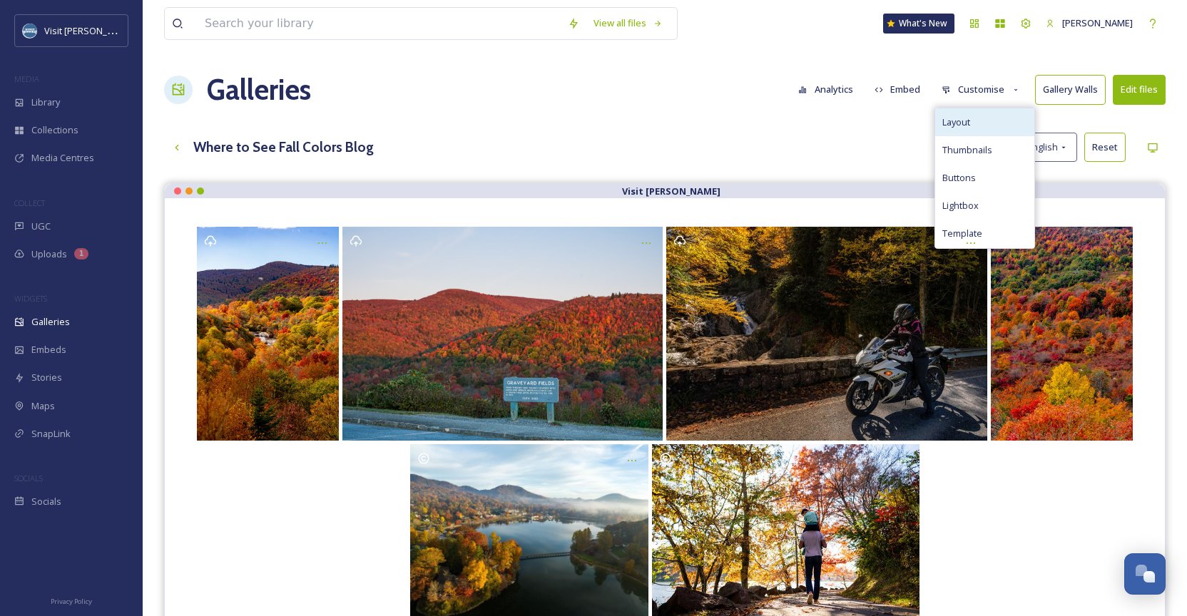
click at [982, 126] on div "Layout" at bounding box center [984, 122] width 99 height 28
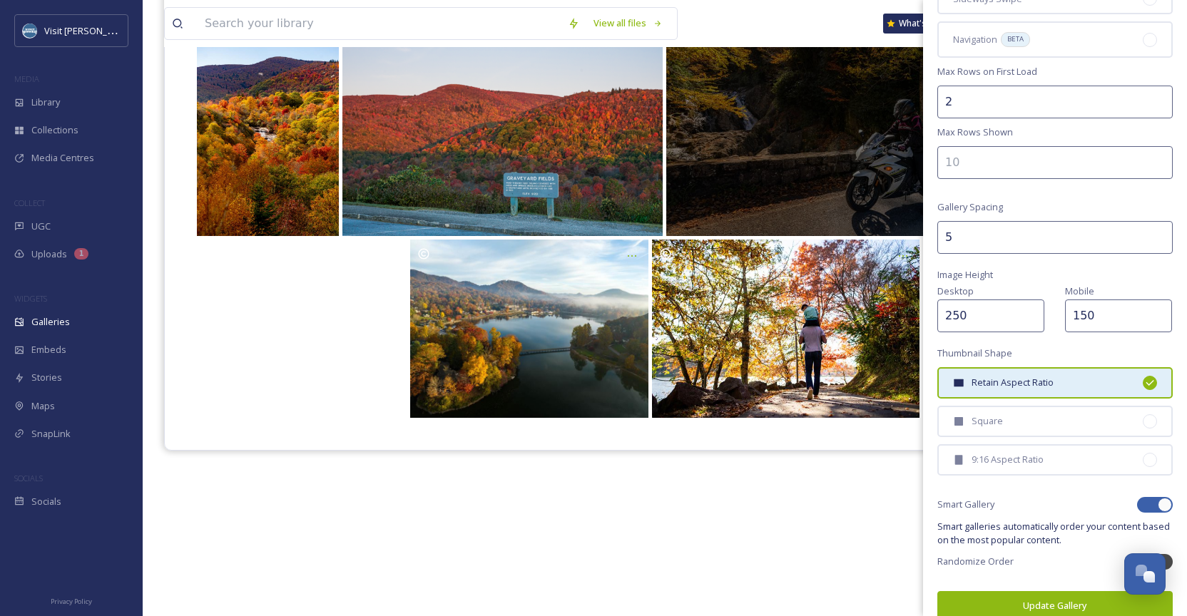
scroll to position [205, 0]
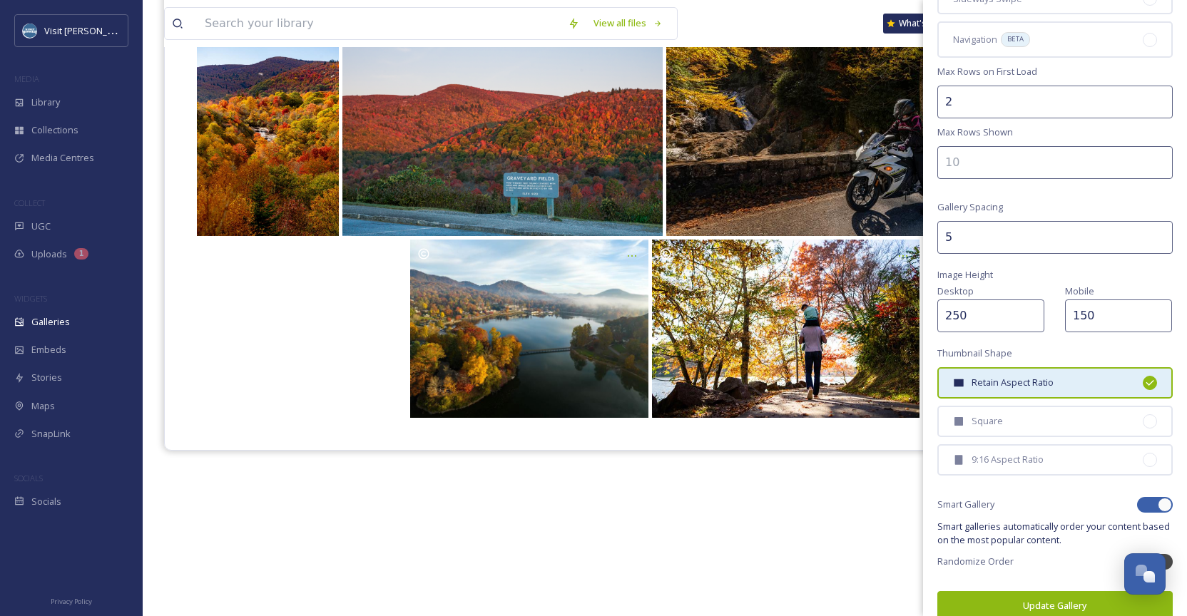
click at [312, 301] on div at bounding box center [664, 329] width 943 height 178
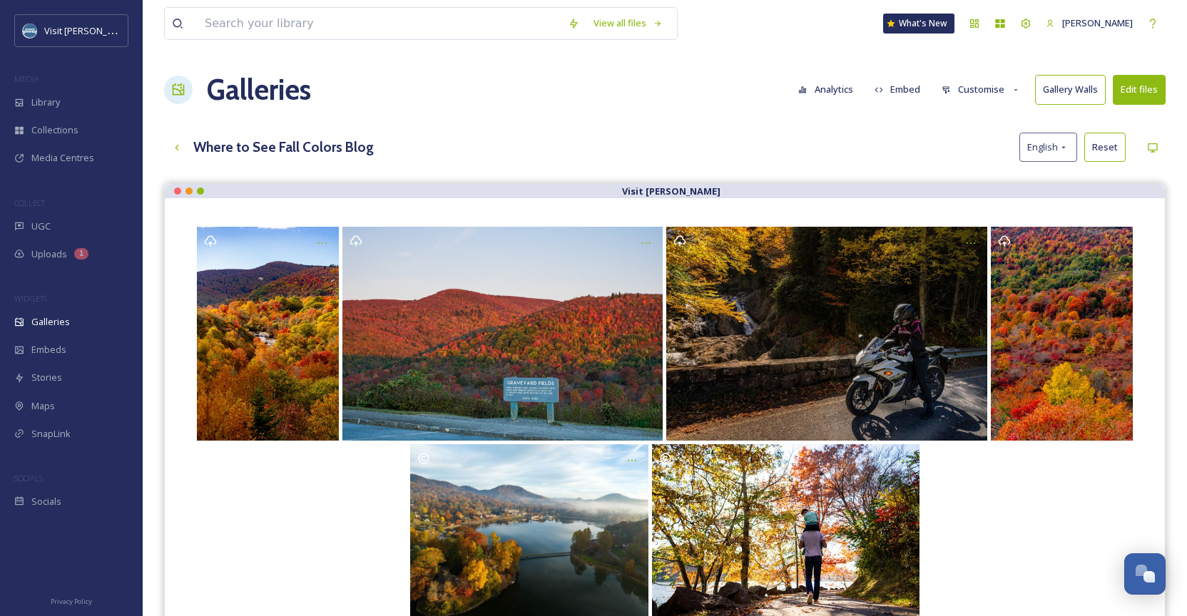
scroll to position [0, 0]
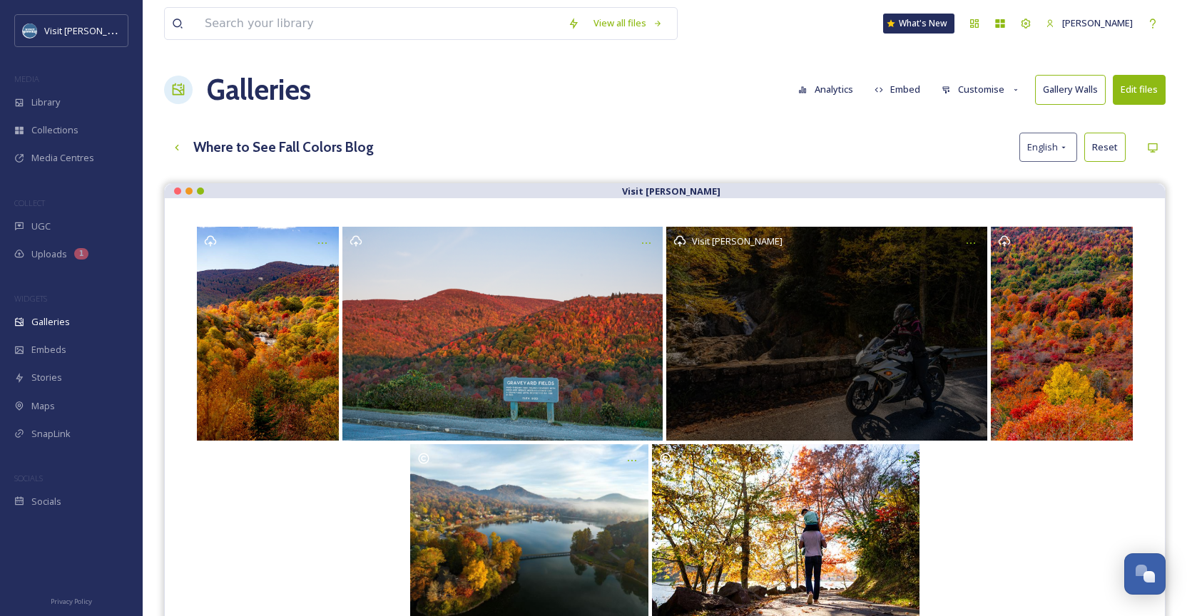
click at [917, 321] on div "Visit [PERSON_NAME]" at bounding box center [826, 334] width 320 height 214
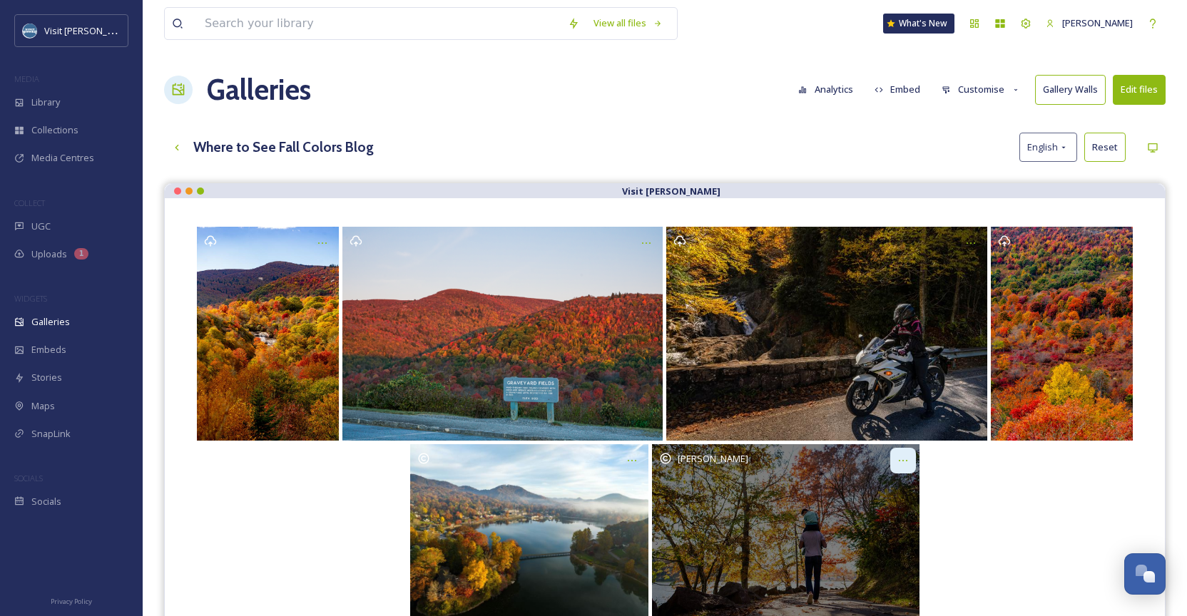
click at [905, 458] on icon at bounding box center [902, 460] width 11 height 11
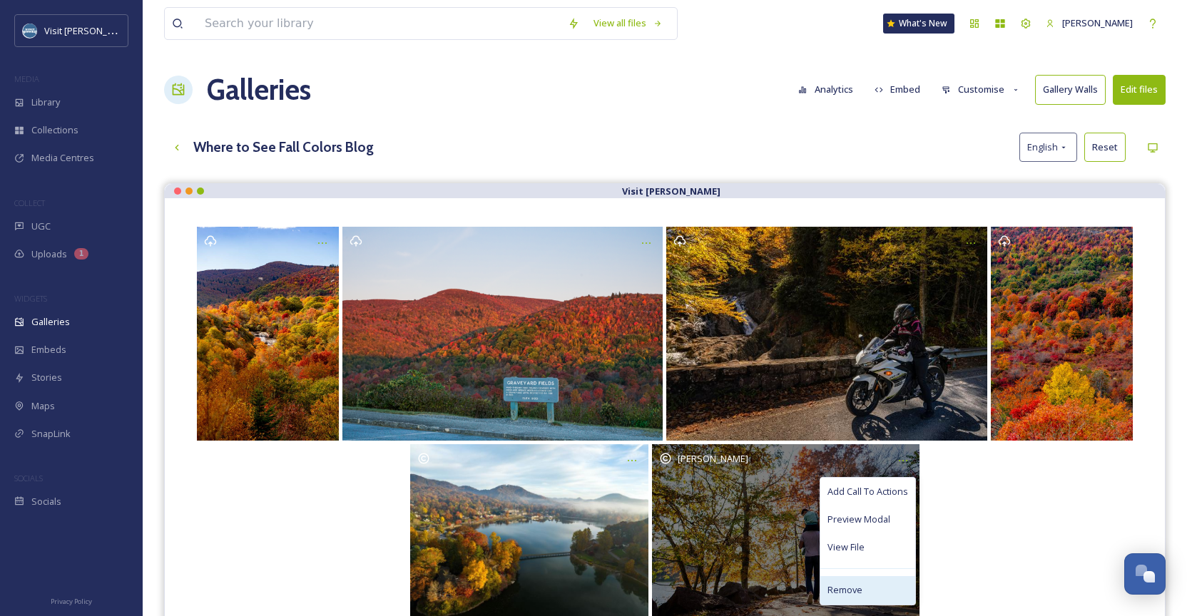
click at [890, 581] on div "Remove" at bounding box center [867, 590] width 95 height 28
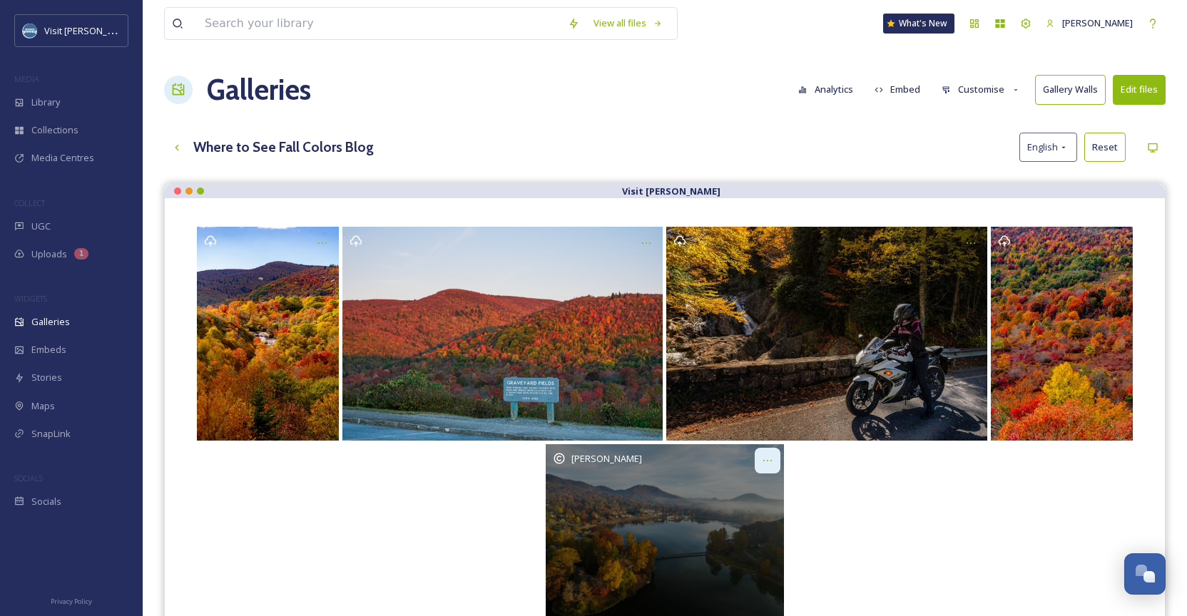
click at [768, 460] on icon at bounding box center [767, 460] width 9 height 1
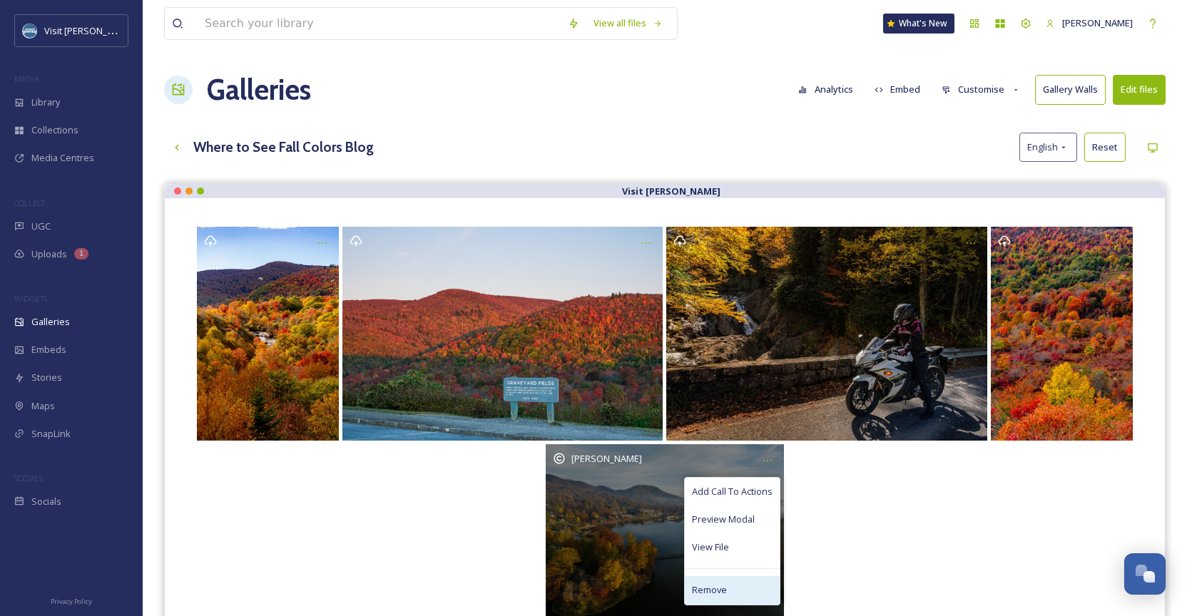
click at [762, 585] on div "Remove" at bounding box center [732, 590] width 95 height 28
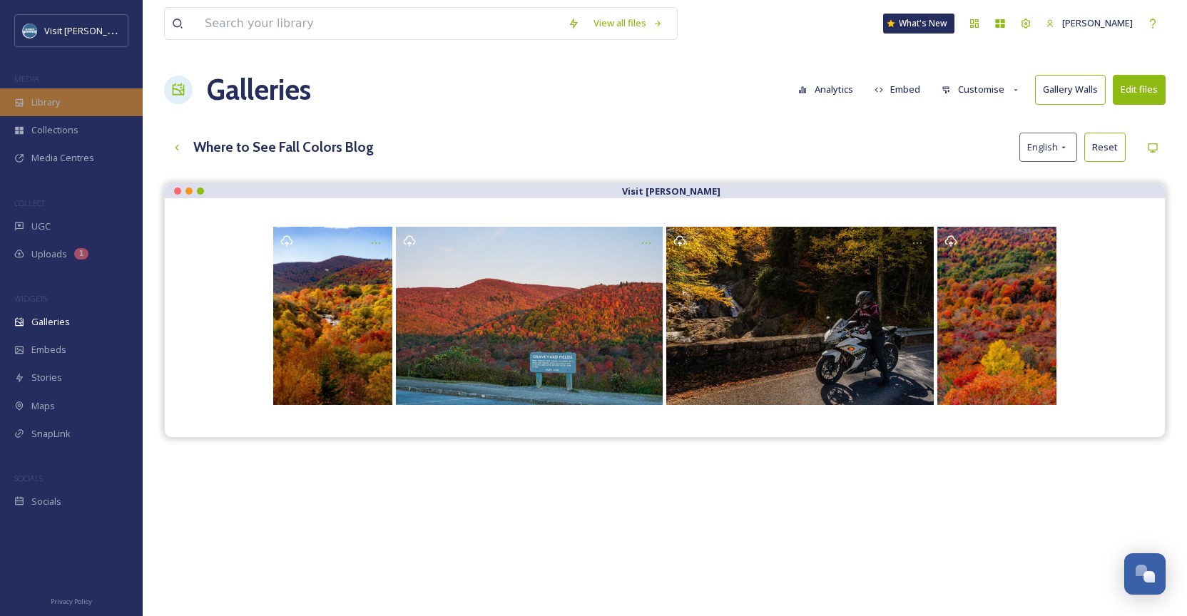
click at [84, 98] on div "Library" at bounding box center [71, 102] width 143 height 28
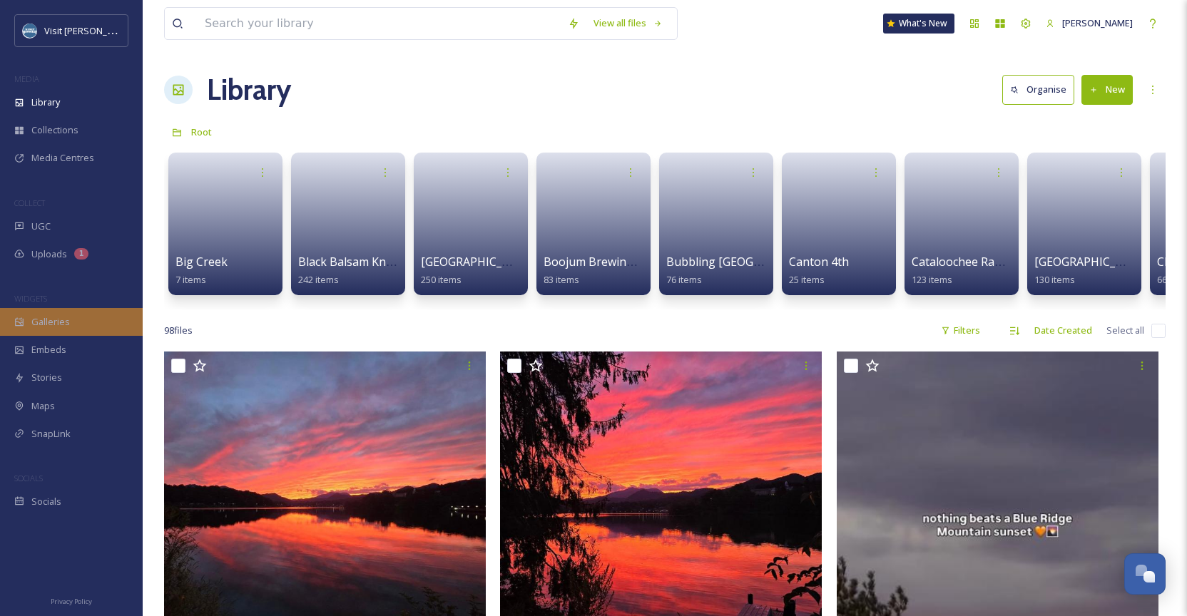
click at [86, 326] on div "Galleries" at bounding box center [71, 322] width 143 height 28
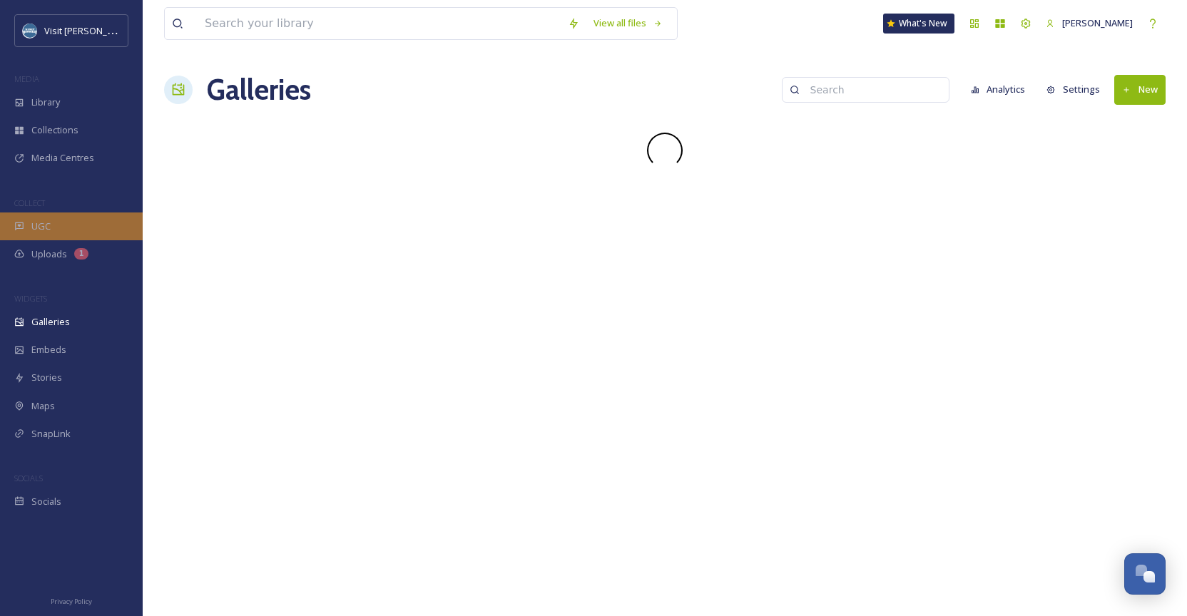
click at [113, 231] on div "UGC" at bounding box center [71, 227] width 143 height 28
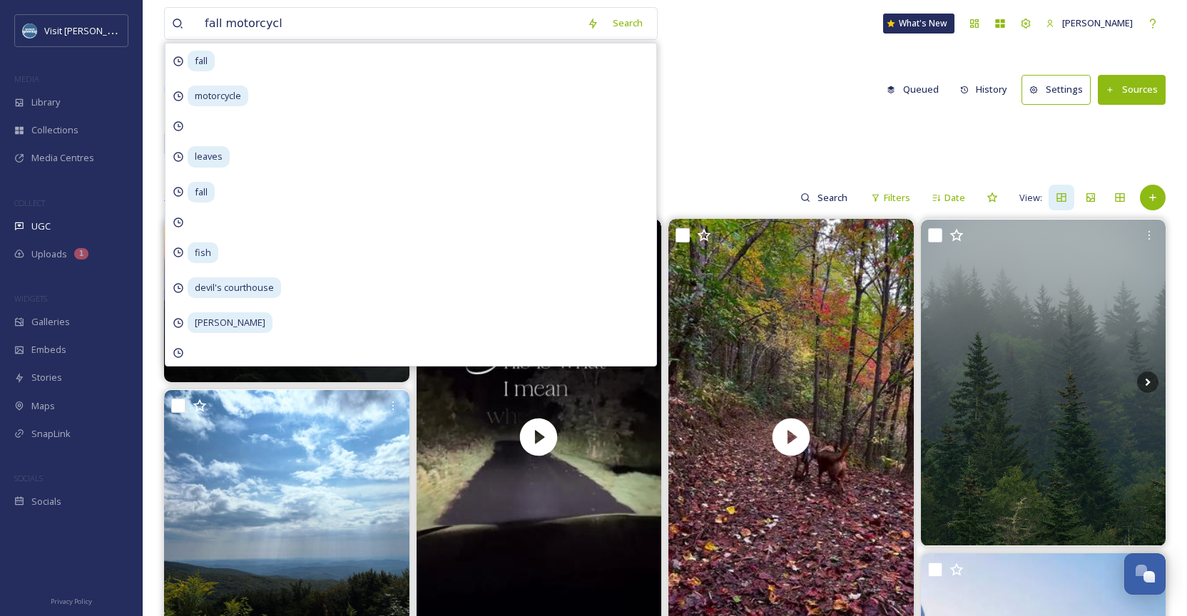
type input "fall motorcycle"
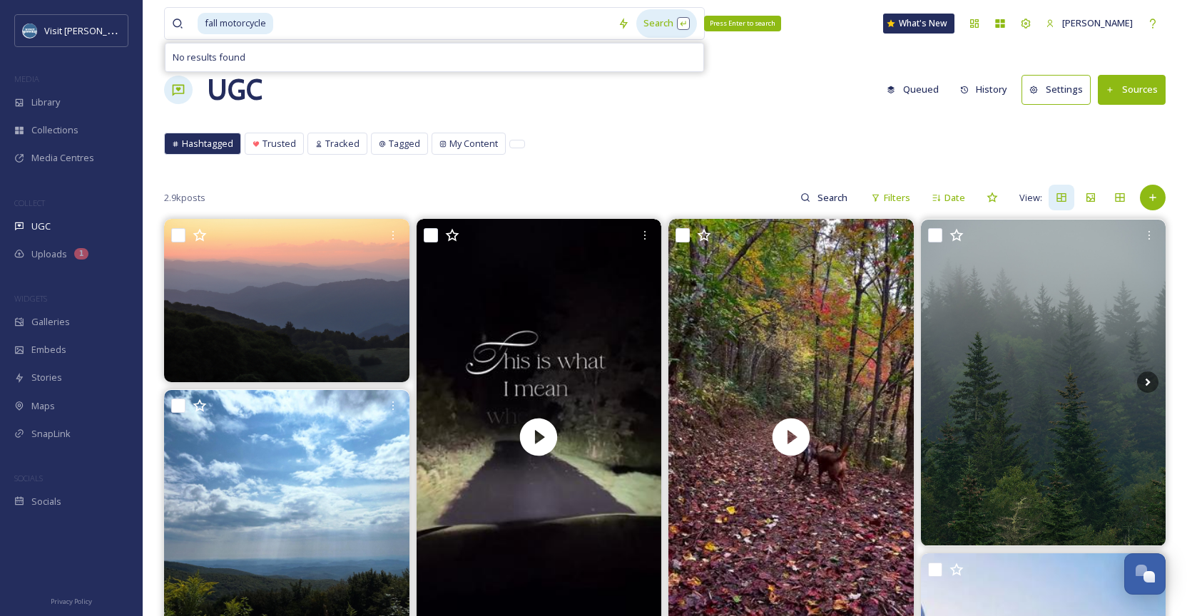
click at [678, 26] on div "Search Press Enter to search" at bounding box center [666, 23] width 61 height 28
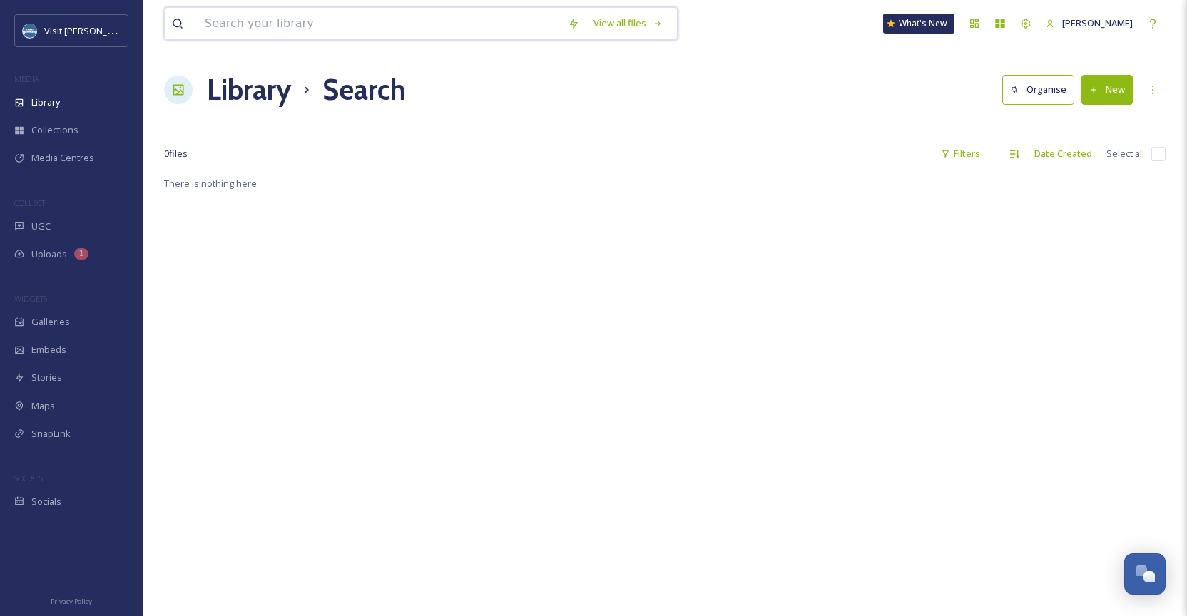
click at [470, 14] on input at bounding box center [379, 23] width 363 height 31
type input "fall"
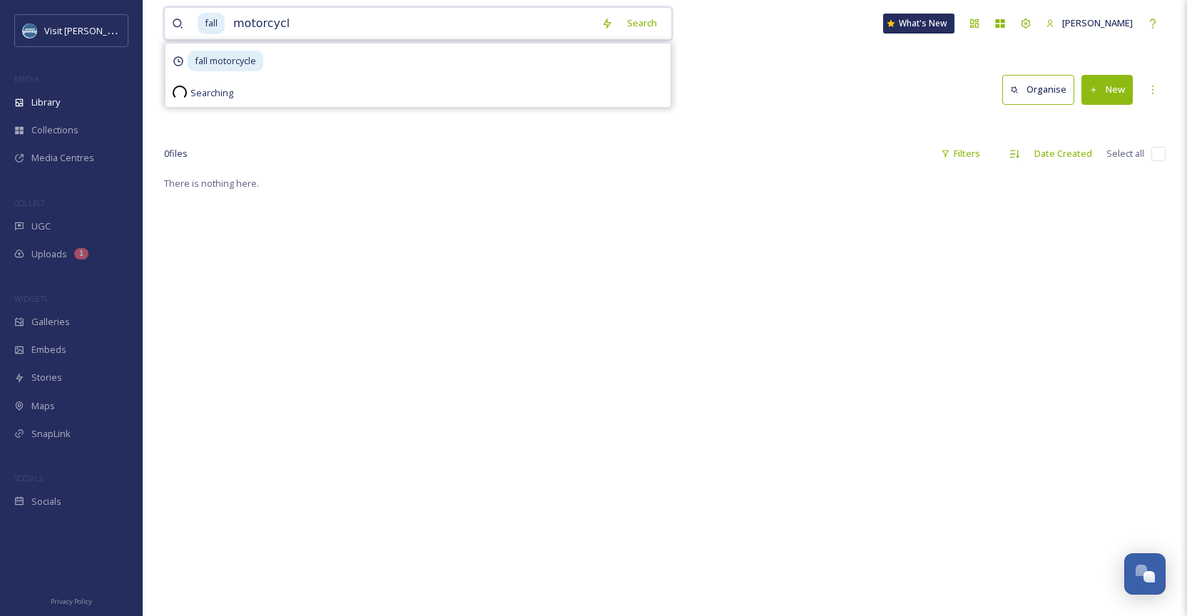
type input "motorcycle"
click at [673, 22] on div "Search" at bounding box center [673, 23] width 61 height 28
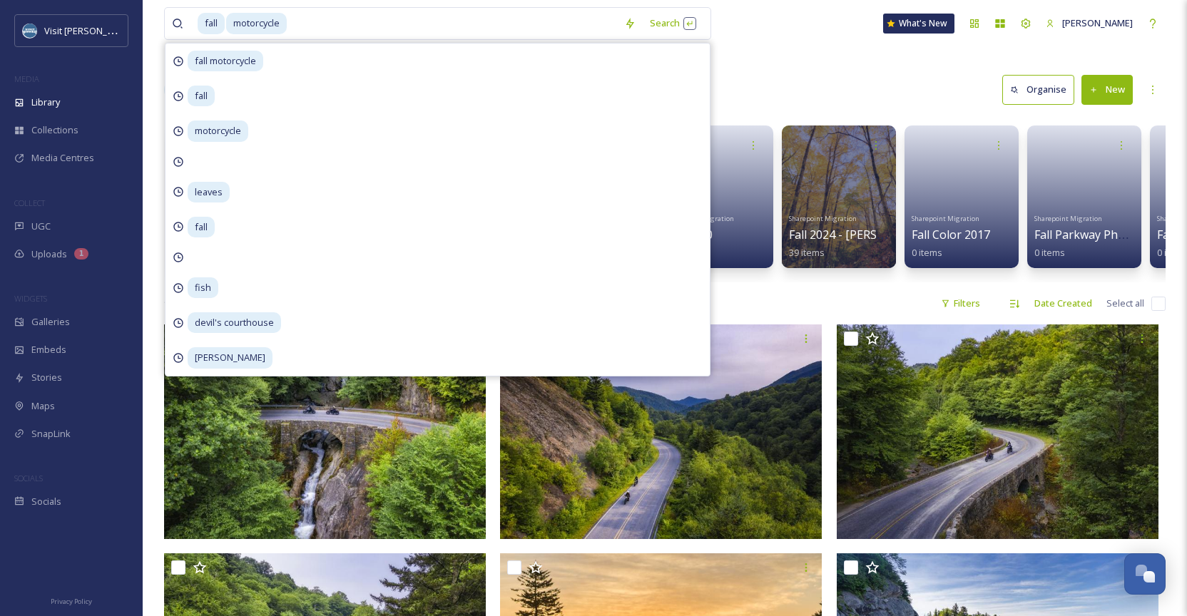
click at [793, 77] on div "Library Search Organise New" at bounding box center [665, 89] width 1002 height 43
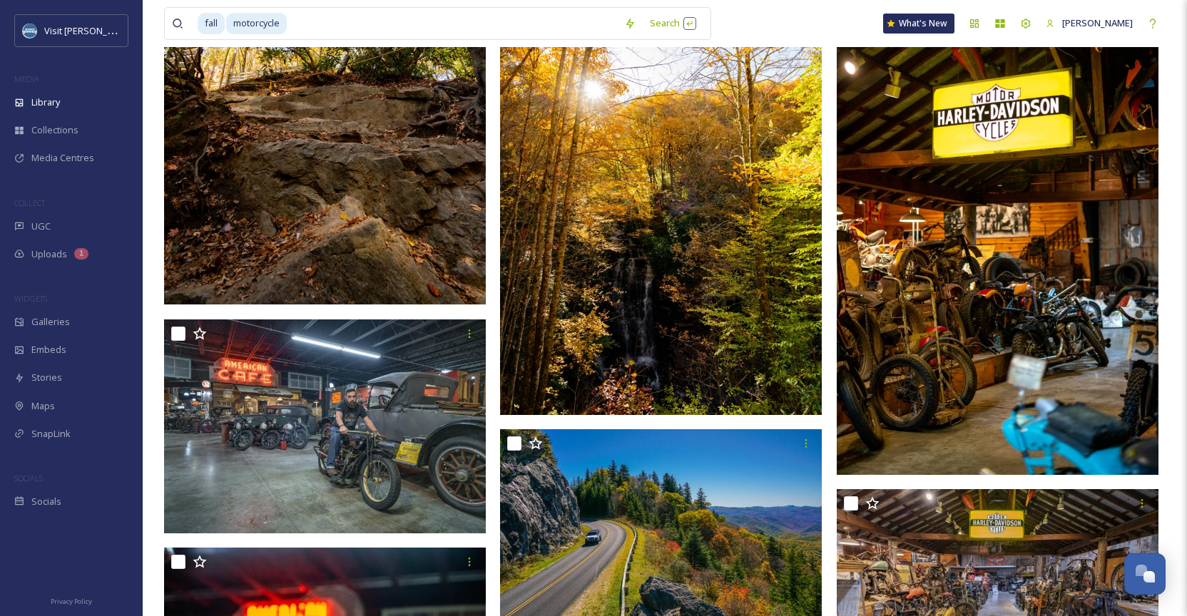
scroll to position [52867, 0]
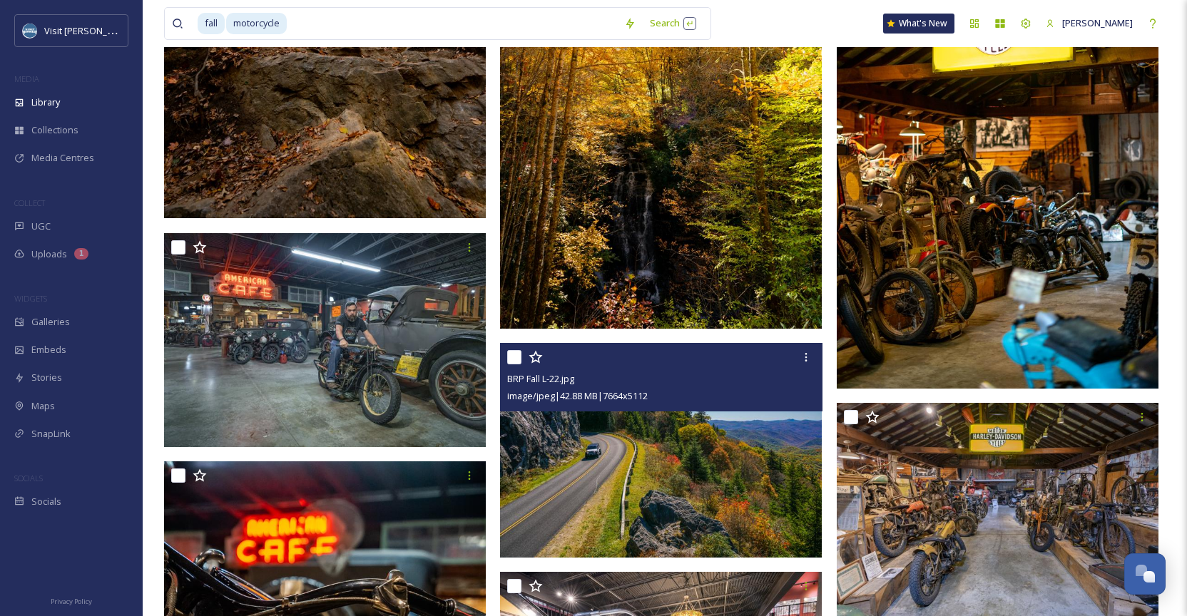
click at [632, 447] on img at bounding box center [661, 450] width 322 height 215
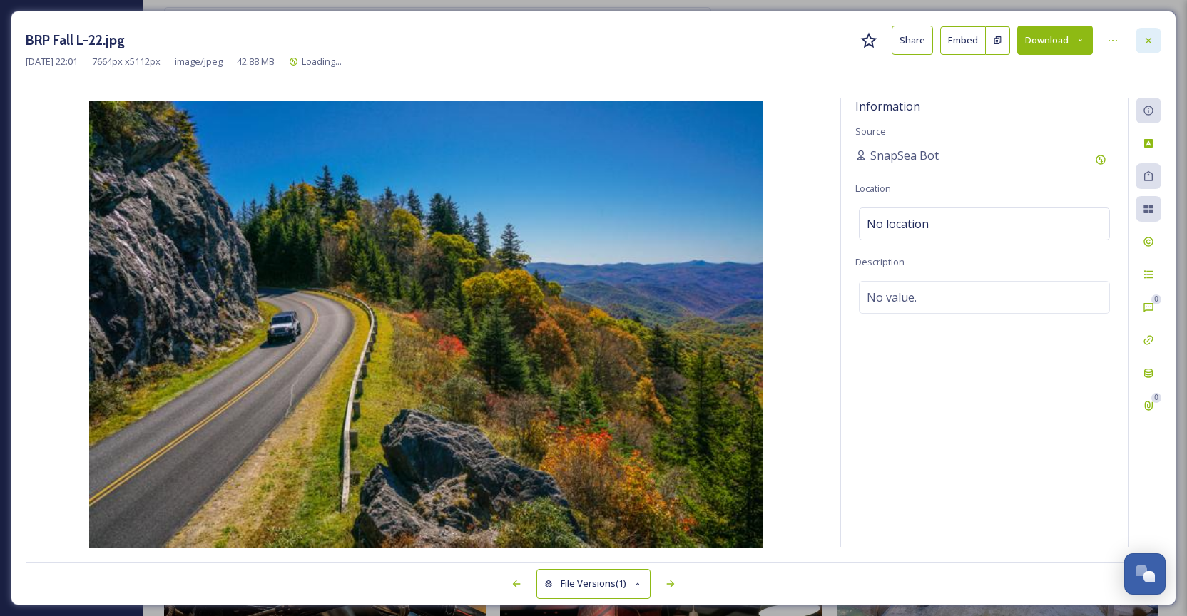
click at [1151, 41] on icon at bounding box center [1148, 40] width 11 height 11
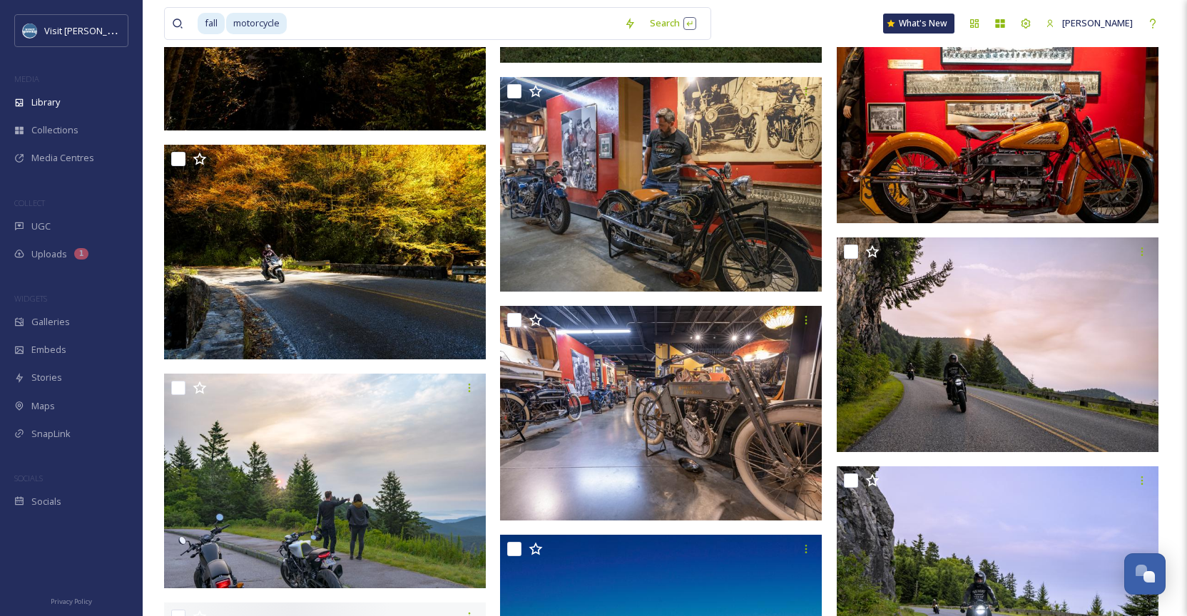
scroll to position [59863, 0]
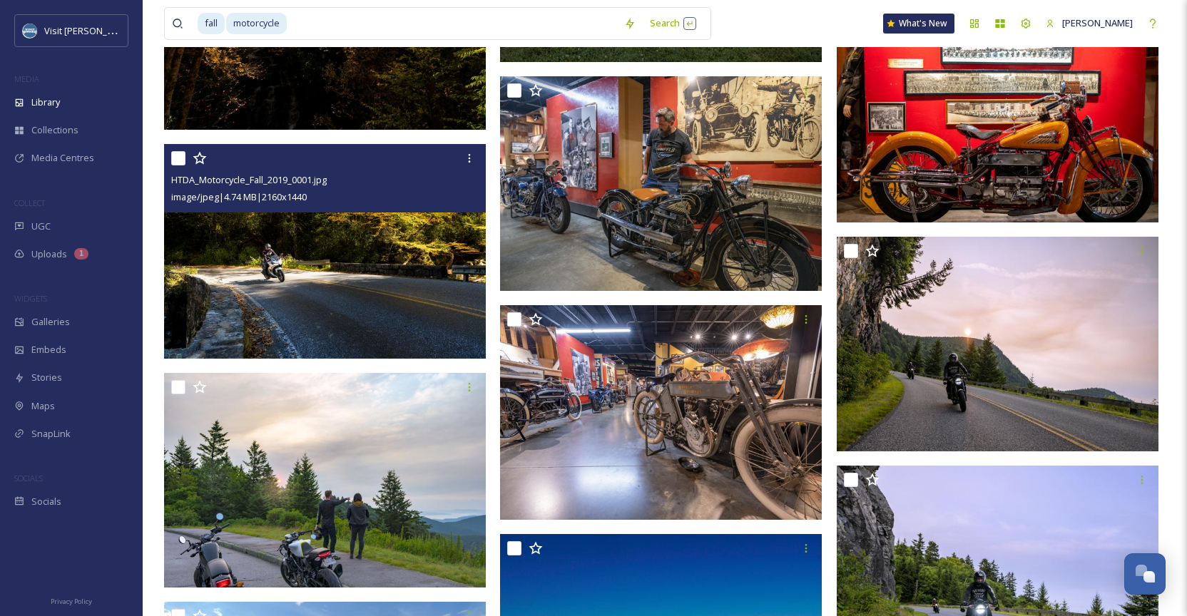
click at [362, 277] on img at bounding box center [325, 251] width 322 height 215
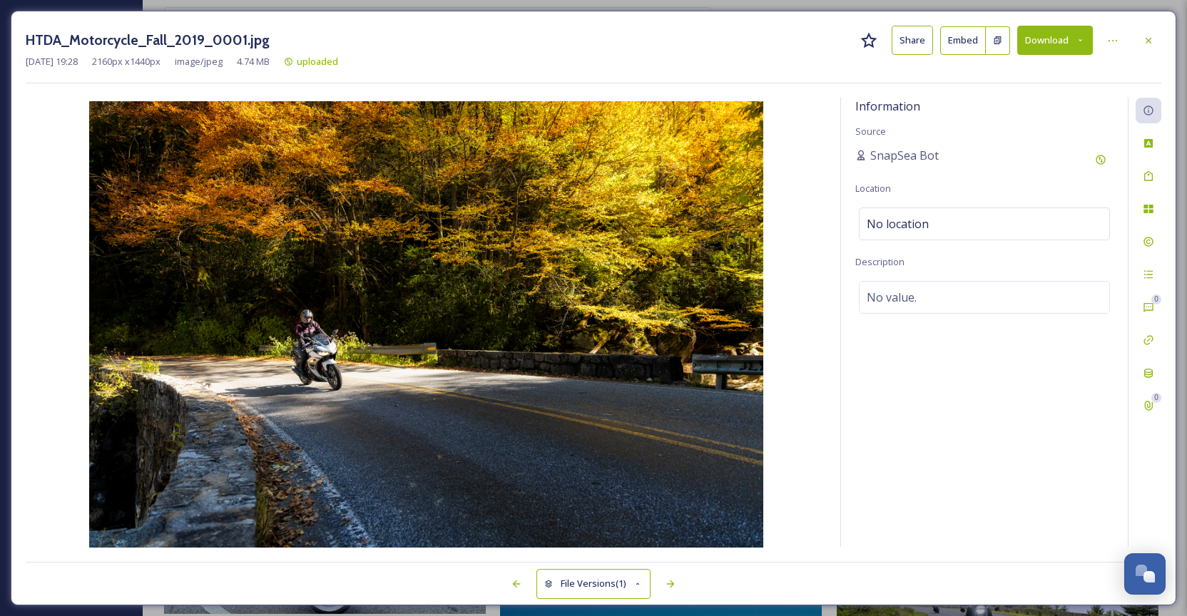
click at [1144, 55] on div "[DATE] 19:28 2160 px x 1440 px image/jpeg 4.74 MB uploaded" at bounding box center [594, 62] width 1136 height 14
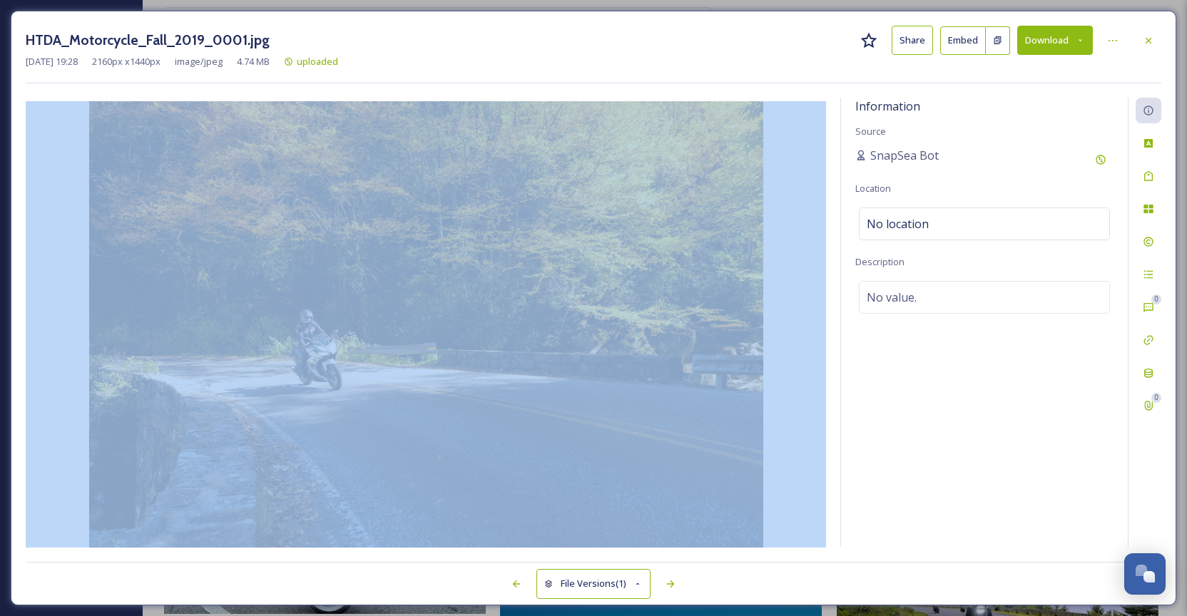
click at [1144, 55] on div "[DATE] 19:28 2160 px x 1440 px image/jpeg 4.74 MB uploaded" at bounding box center [594, 62] width 1136 height 14
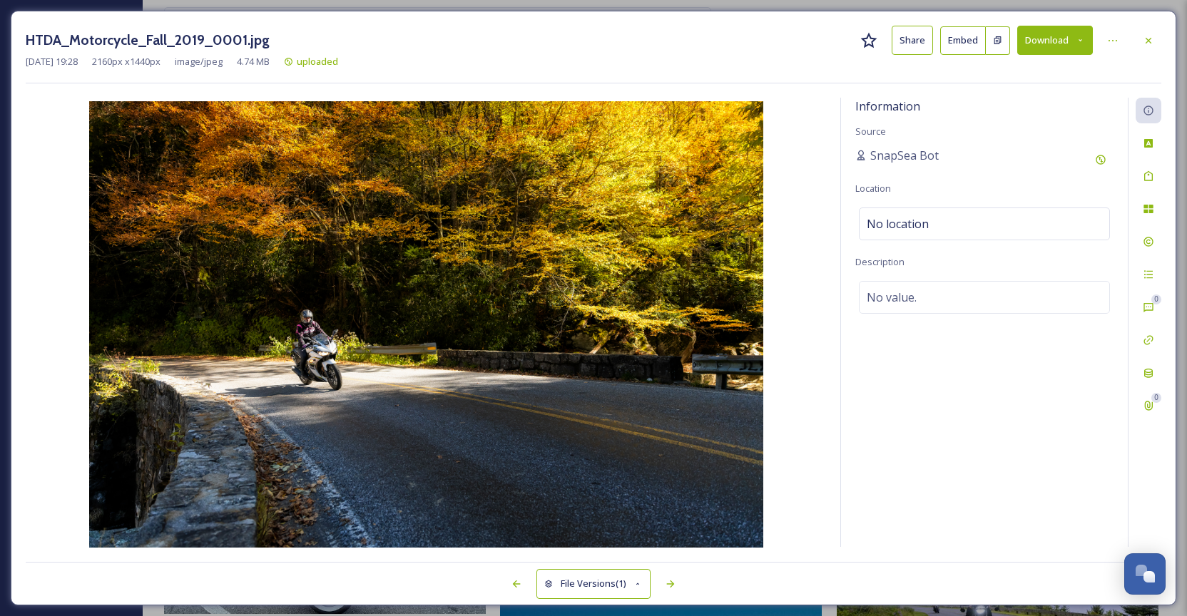
click at [1129, 49] on div "HTDA_Motorcycle_Fall_2019_0001.jpg Share Embed Download" at bounding box center [594, 40] width 1136 height 29
click at [1161, 41] on div at bounding box center [1149, 41] width 26 height 26
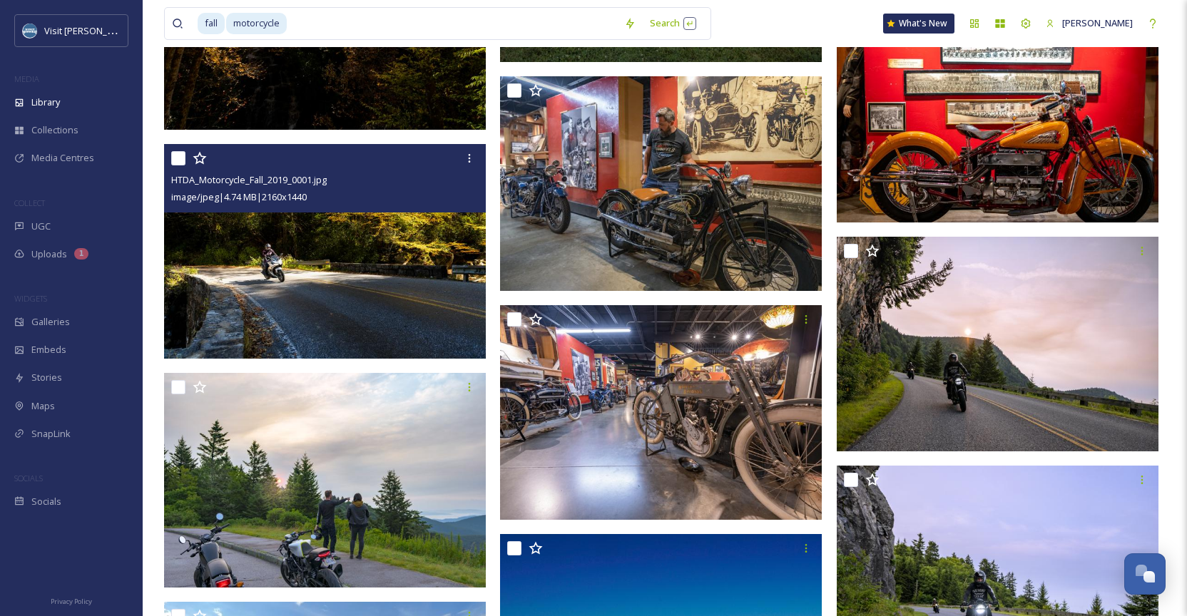
click at [180, 160] on input "checkbox" at bounding box center [178, 158] width 14 height 14
checkbox input "true"
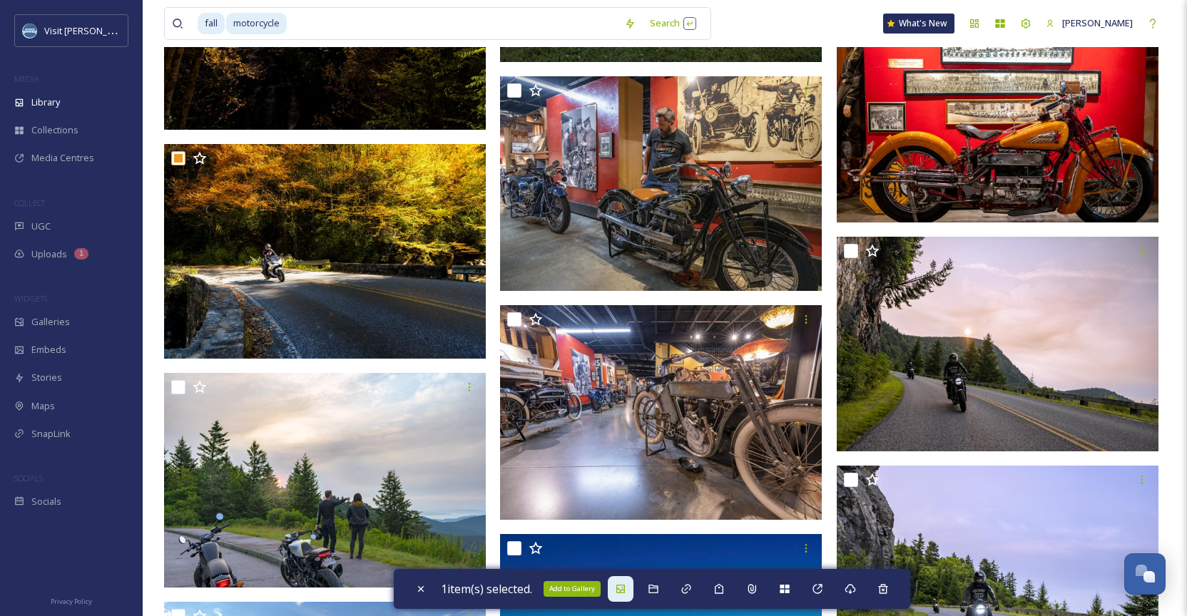
click at [623, 598] on div "Add to Gallery" at bounding box center [621, 589] width 26 height 26
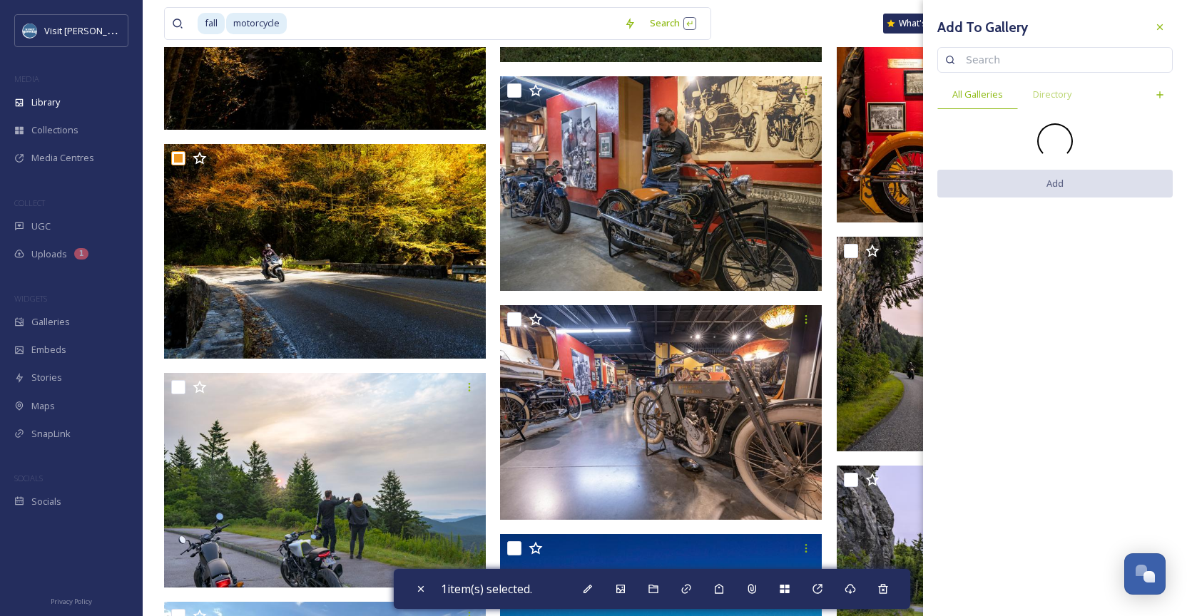
click at [1083, 66] on input at bounding box center [1062, 60] width 206 height 29
type input "where to see"
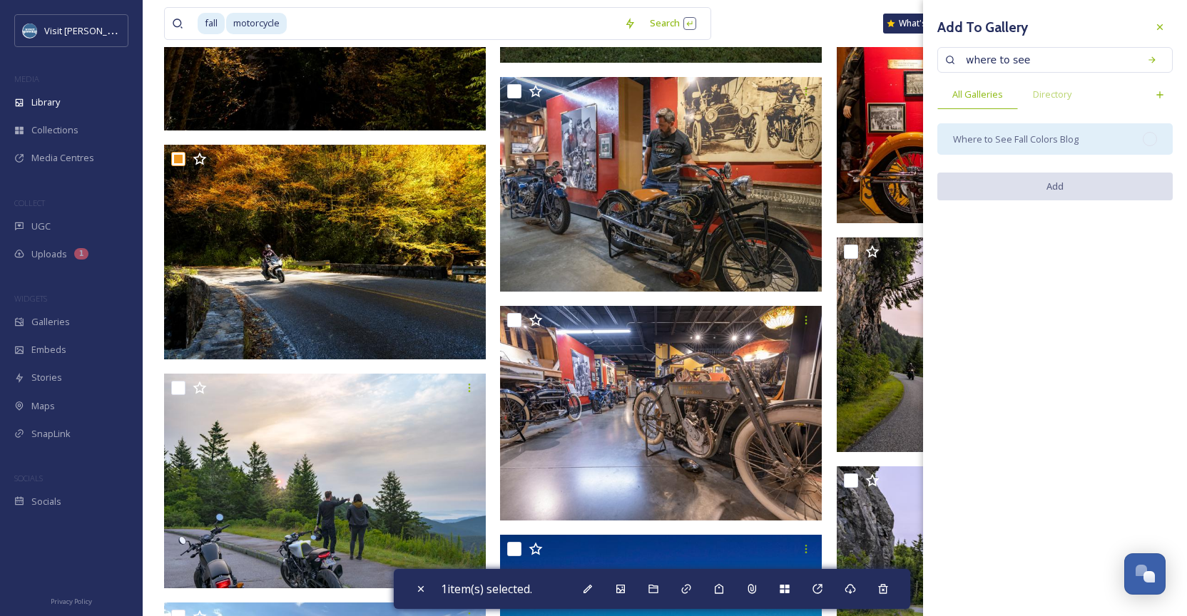
click at [1114, 133] on div "Where to See Fall Colors Blog" at bounding box center [1054, 138] width 235 height 31
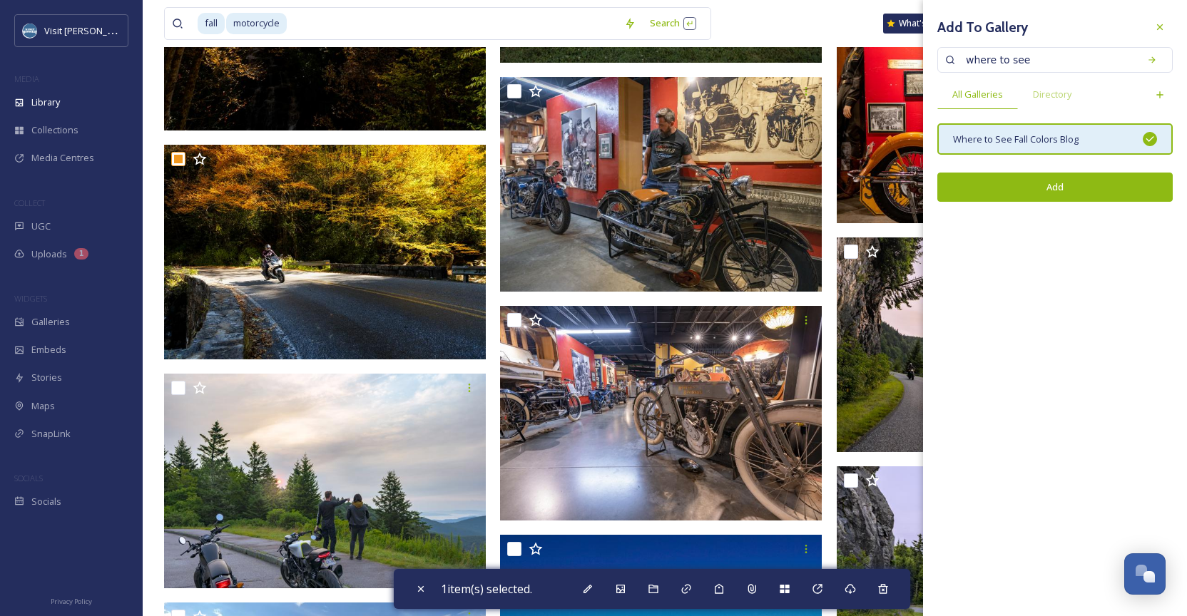
click at [1145, 191] on button "Add" at bounding box center [1054, 187] width 235 height 29
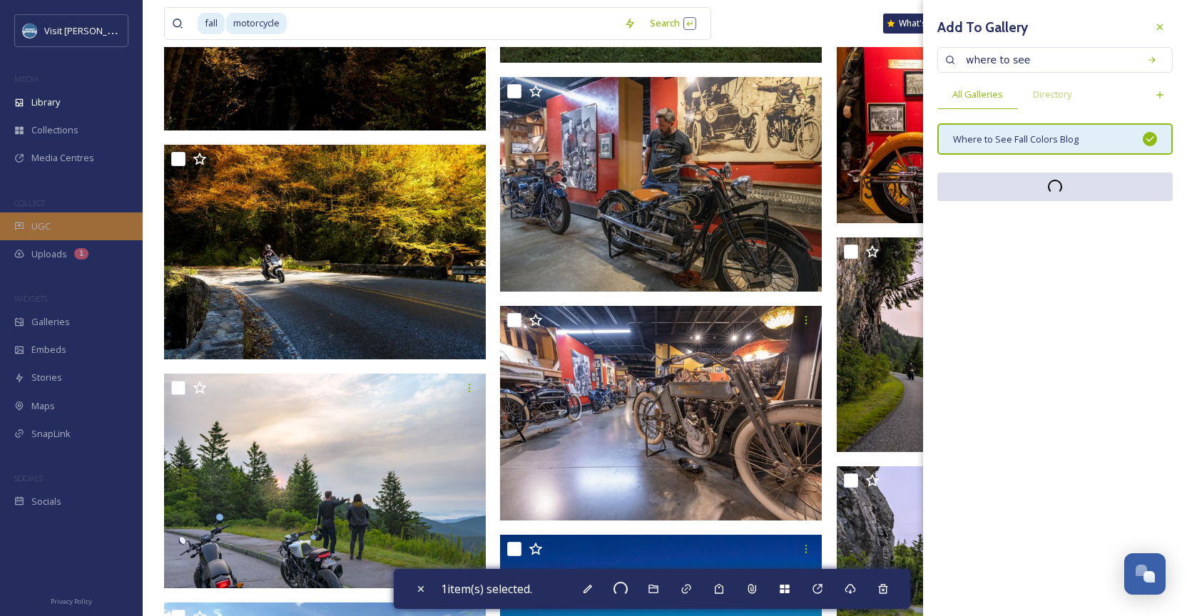
checkbox input "false"
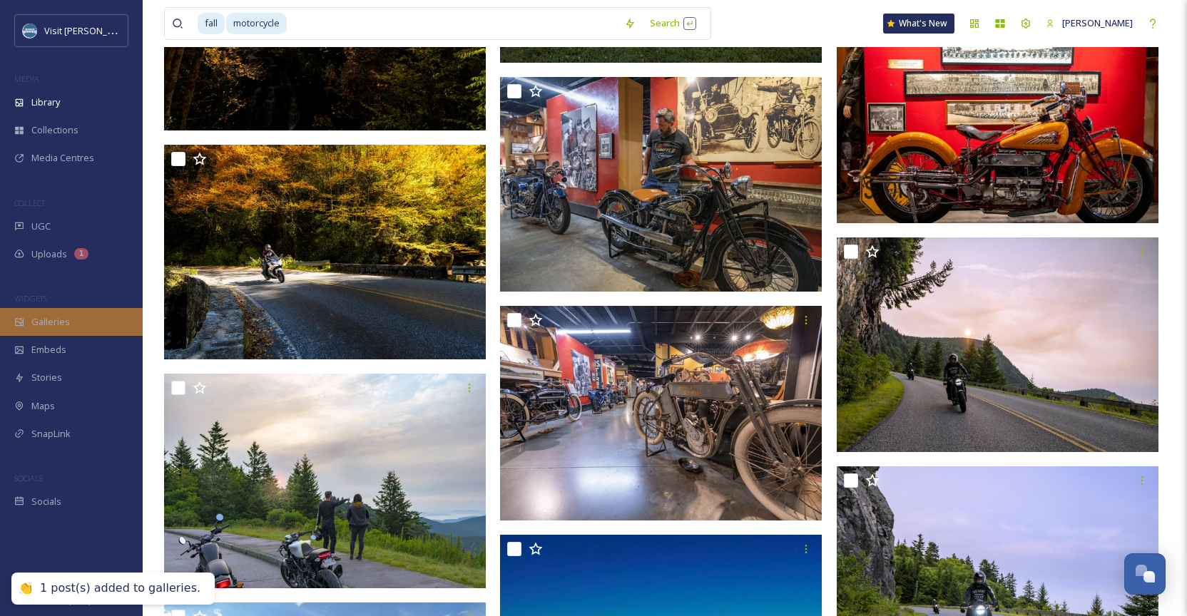
click at [67, 327] on div "Galleries" at bounding box center [71, 322] width 143 height 28
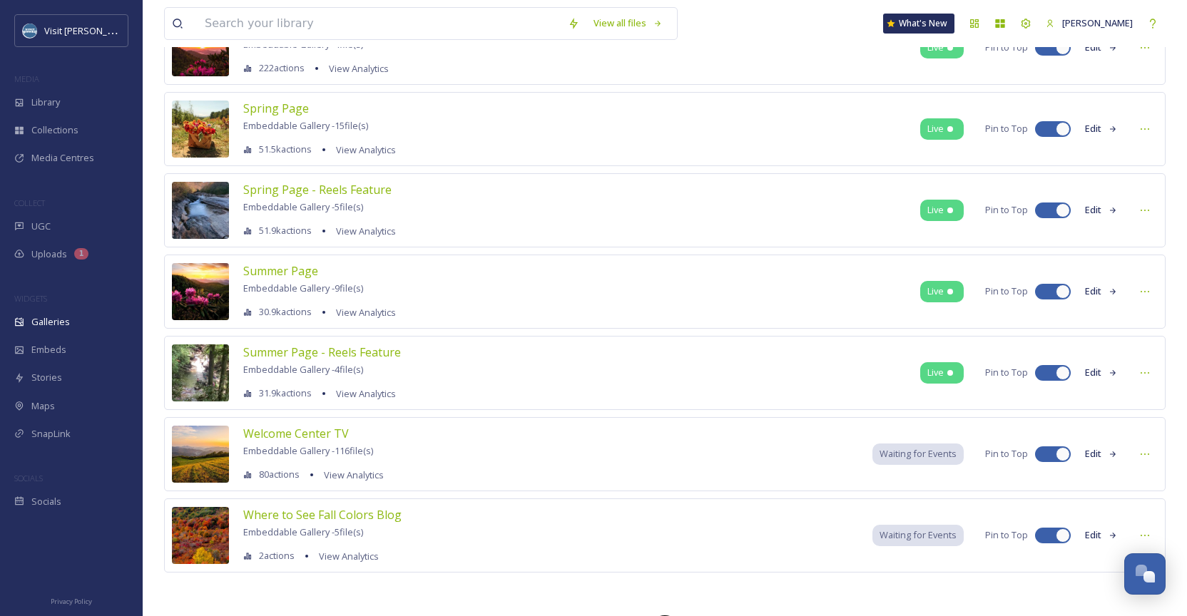
scroll to position [1178, 0]
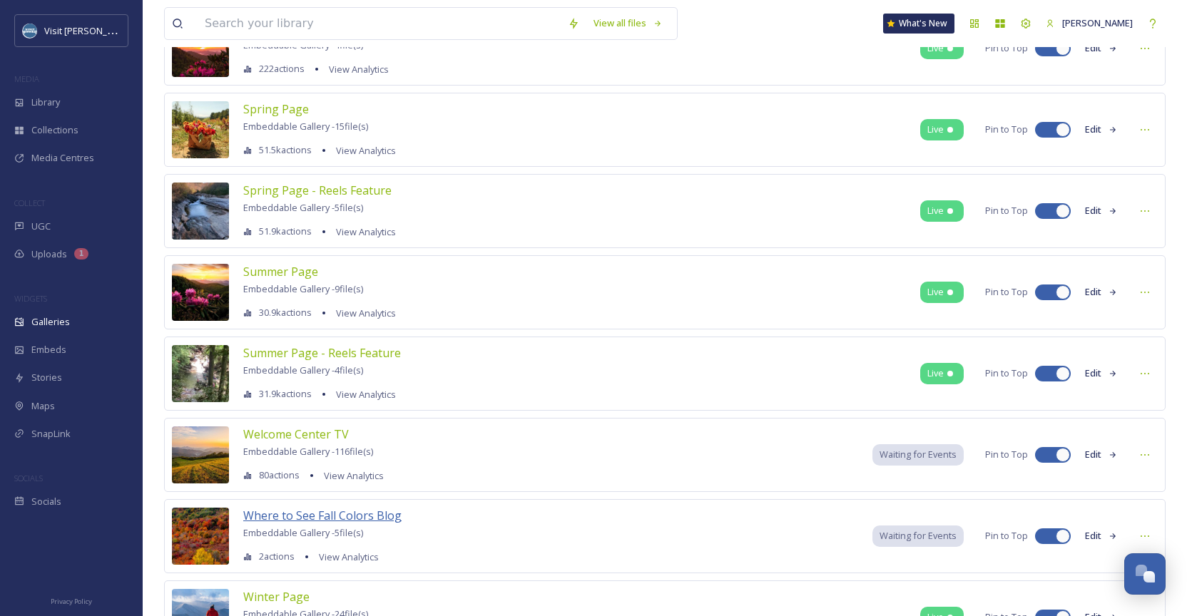
click at [382, 514] on span "Where to See Fall Colors Blog" at bounding box center [322, 516] width 158 height 16
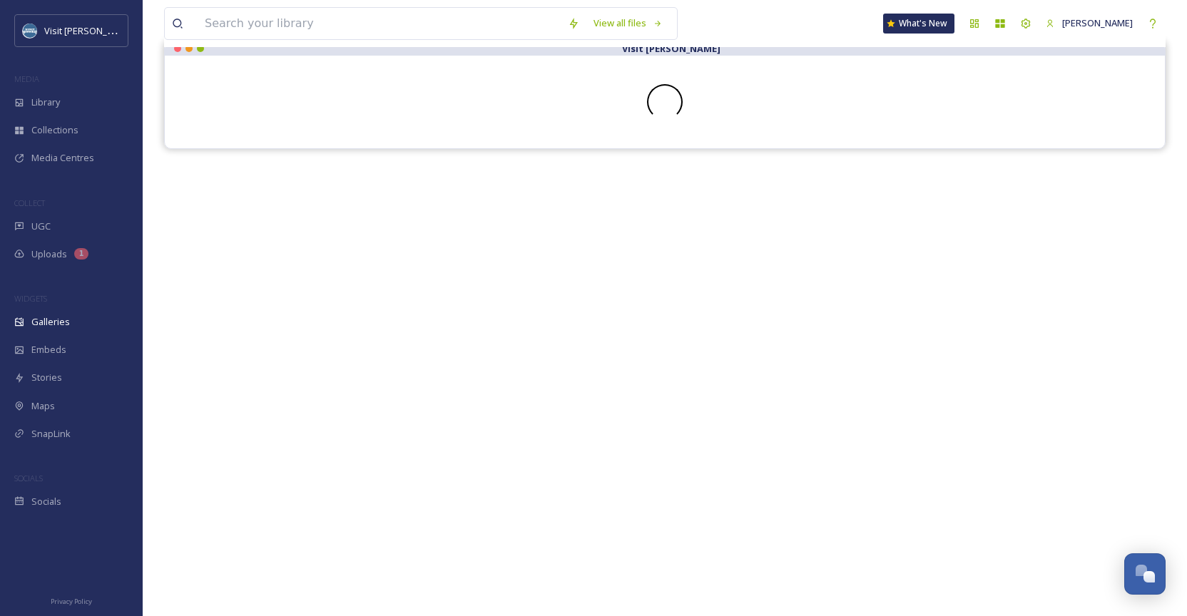
scroll to position [140, 0]
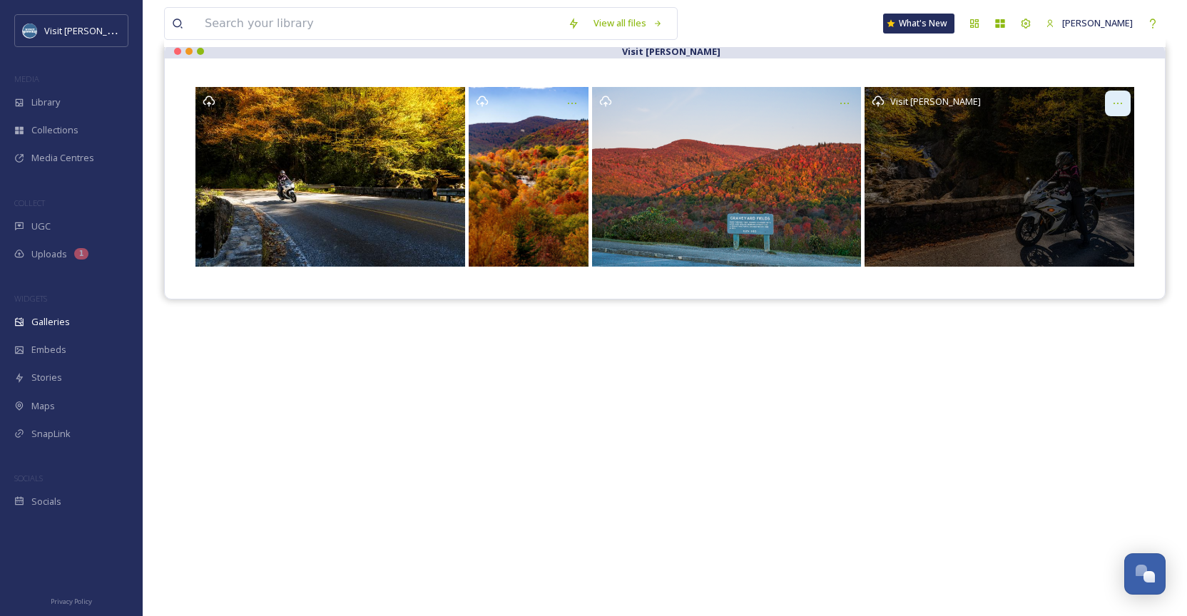
click at [1126, 98] on div at bounding box center [1118, 104] width 26 height 26
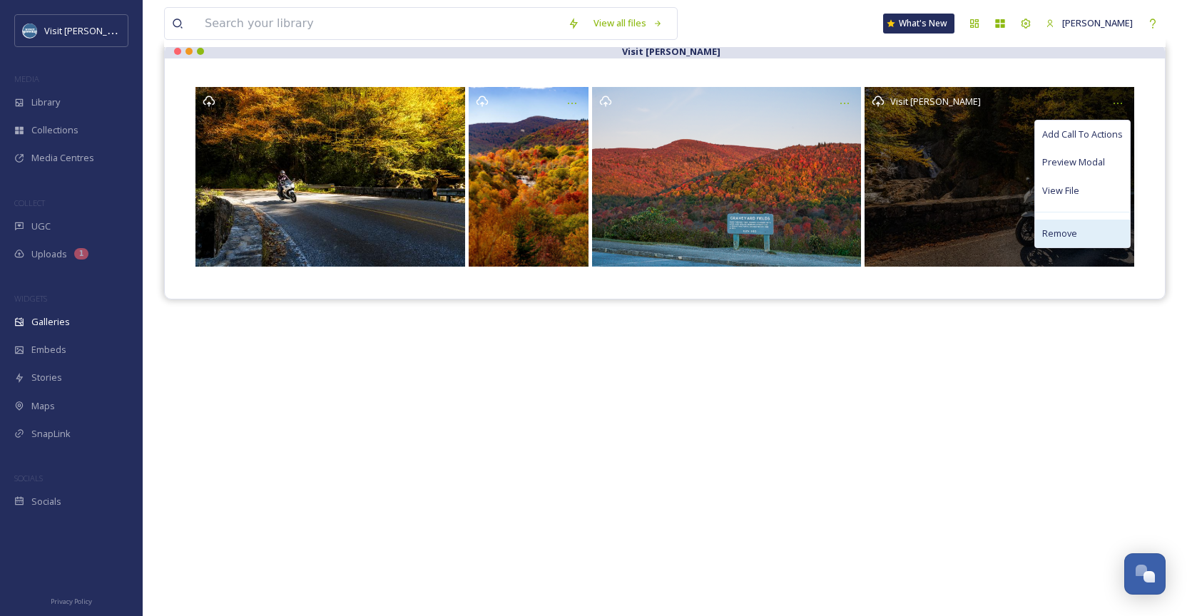
click at [1108, 223] on div "Remove" at bounding box center [1082, 234] width 95 height 28
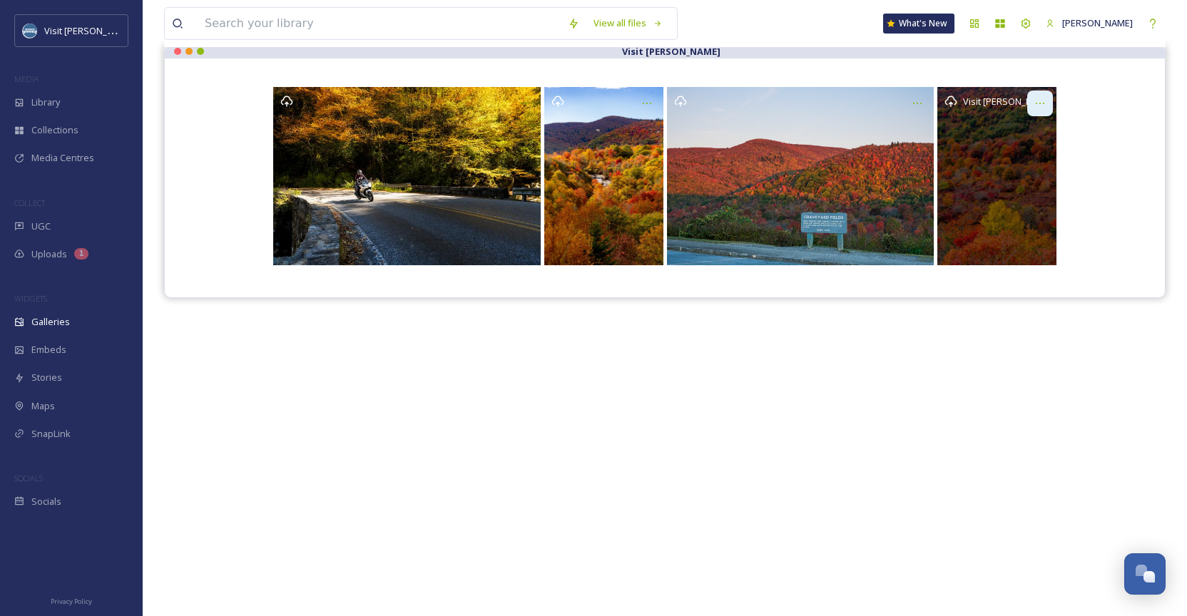
click at [1048, 95] on div at bounding box center [1040, 104] width 26 height 26
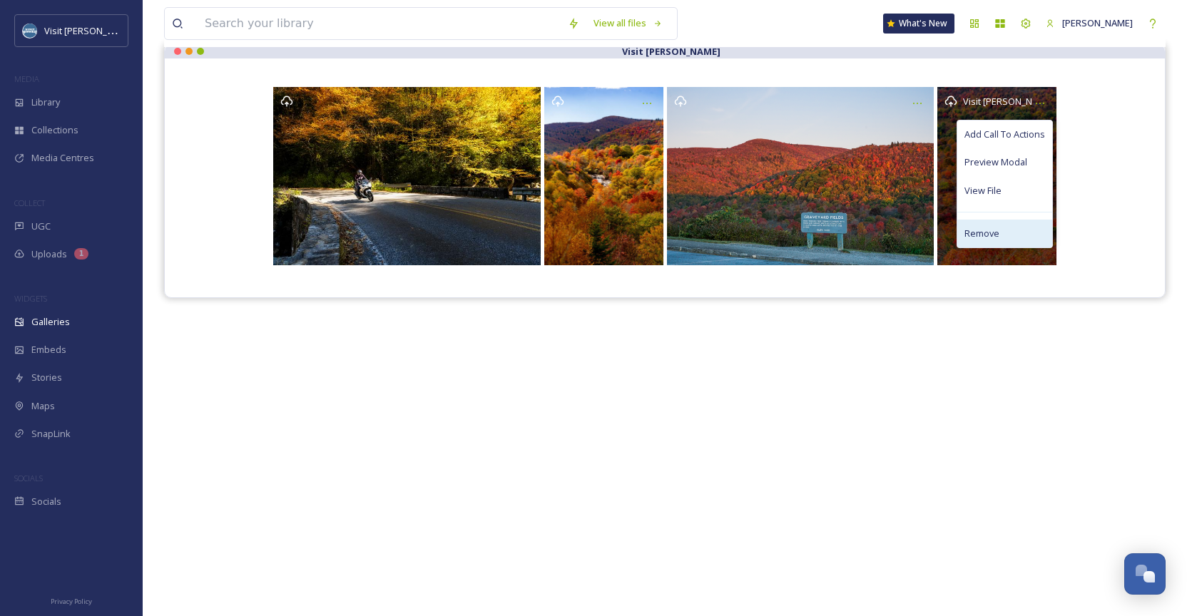
click at [1030, 228] on div "Remove" at bounding box center [1004, 234] width 95 height 28
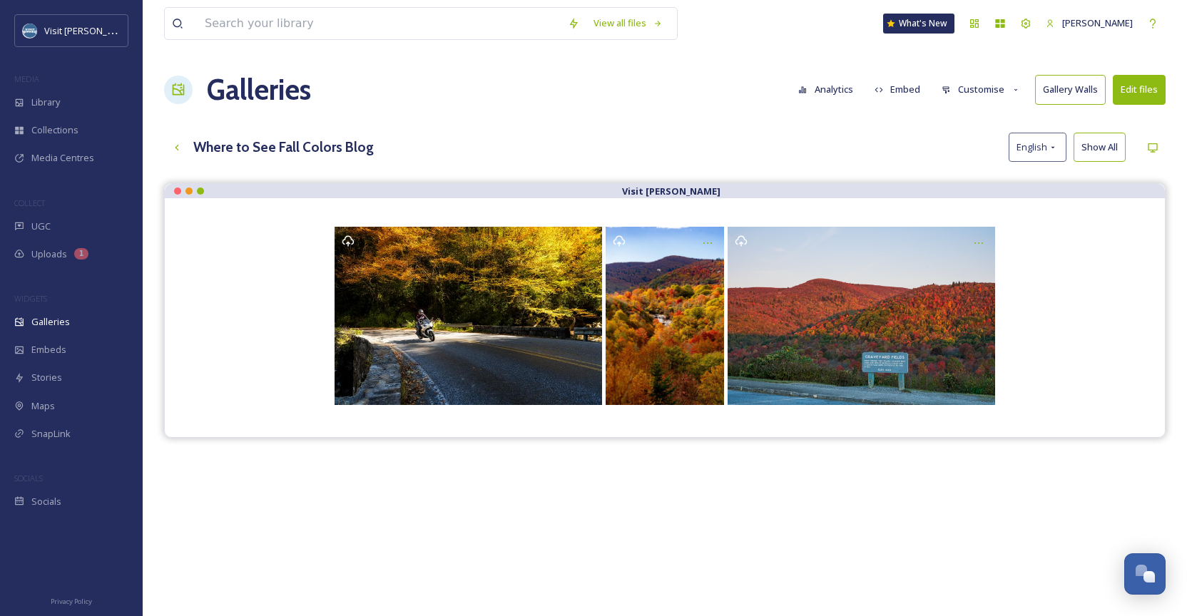
scroll to position [0, 0]
click at [1136, 80] on button "Edit files" at bounding box center [1139, 89] width 53 height 29
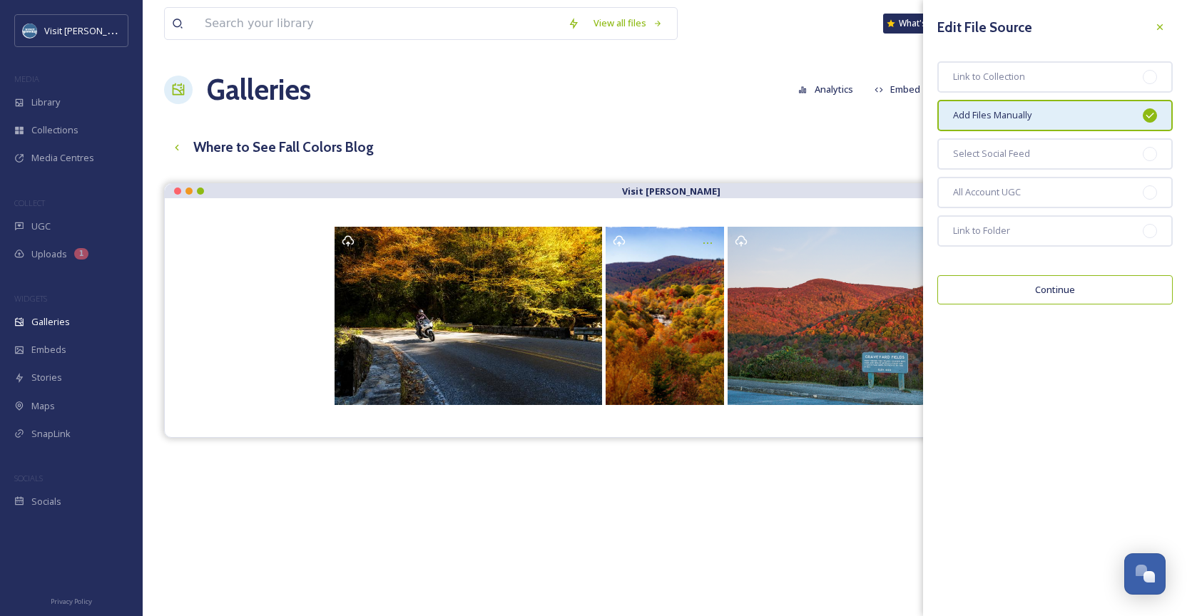
click at [885, 126] on div "View all files What's New [PERSON_NAME] Galleries Analytics Embed Customise Gal…" at bounding box center [665, 410] width 1044 height 821
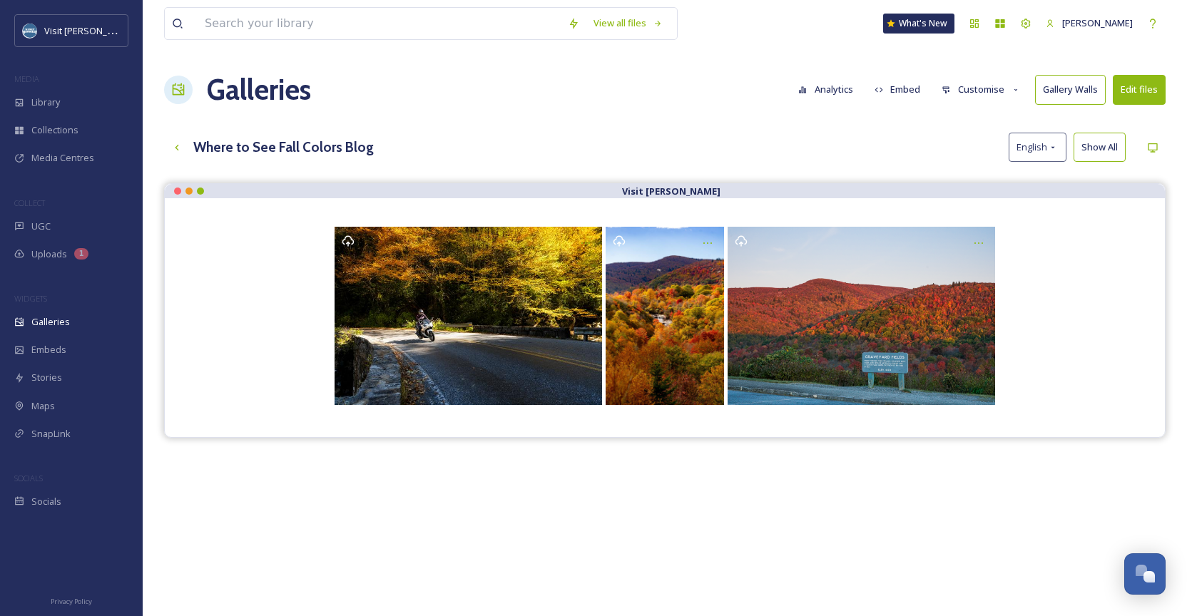
click at [1012, 88] on icon at bounding box center [1016, 90] width 9 height 9
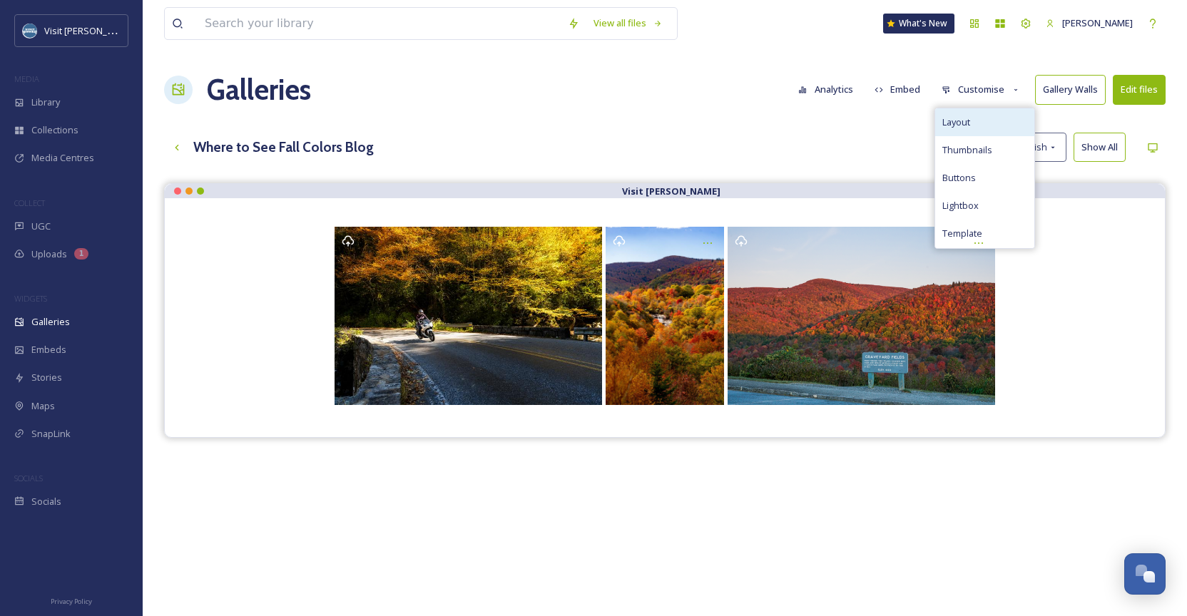
click at [991, 114] on div "Layout" at bounding box center [984, 122] width 99 height 28
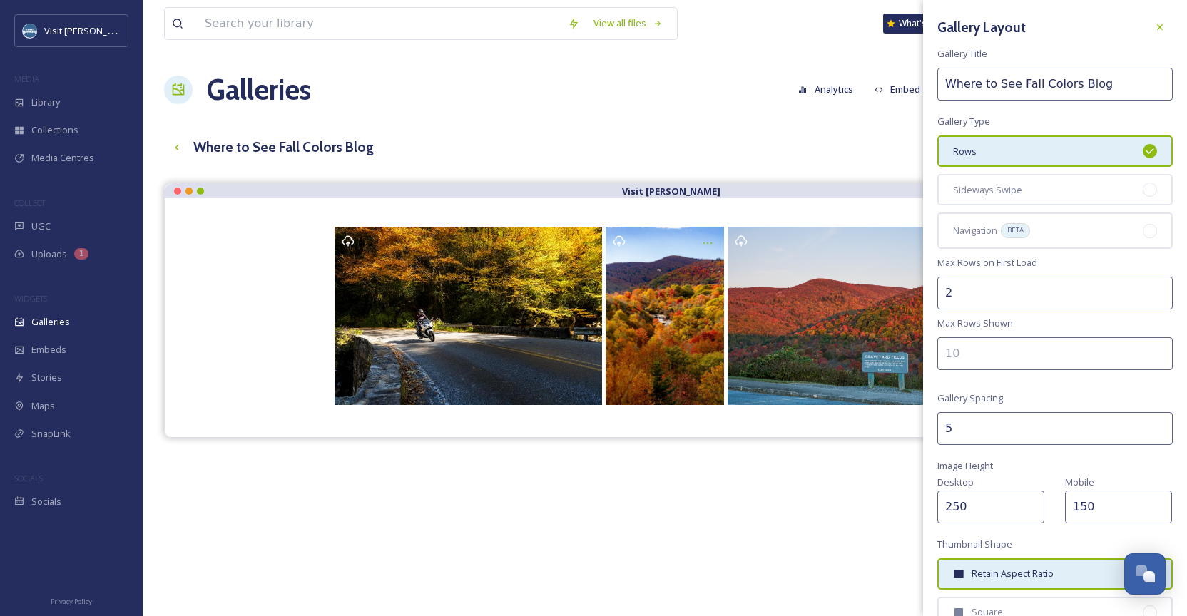
drag, startPoint x: 1025, startPoint y: 489, endPoint x: 947, endPoint y: 487, distance: 78.5
click at [947, 487] on div "Desktop 250" at bounding box center [993, 499] width 113 height 50
type input "300"
click at [853, 501] on div "Visit [PERSON_NAME]" at bounding box center [665, 491] width 1002 height 616
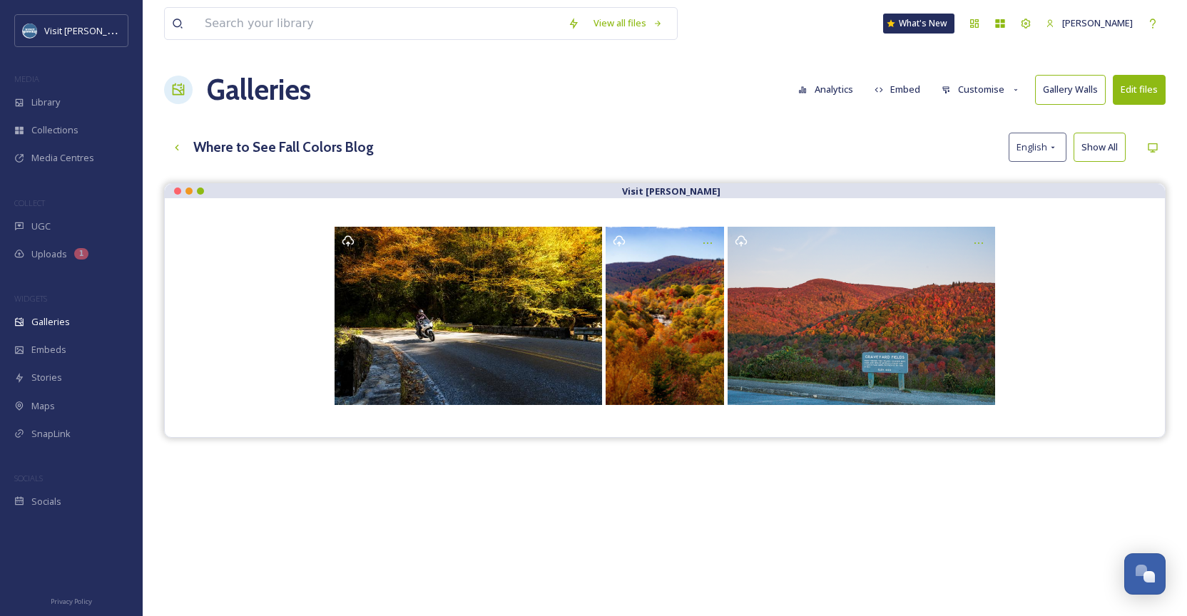
click at [1007, 98] on button "Customise" at bounding box center [980, 90] width 93 height 28
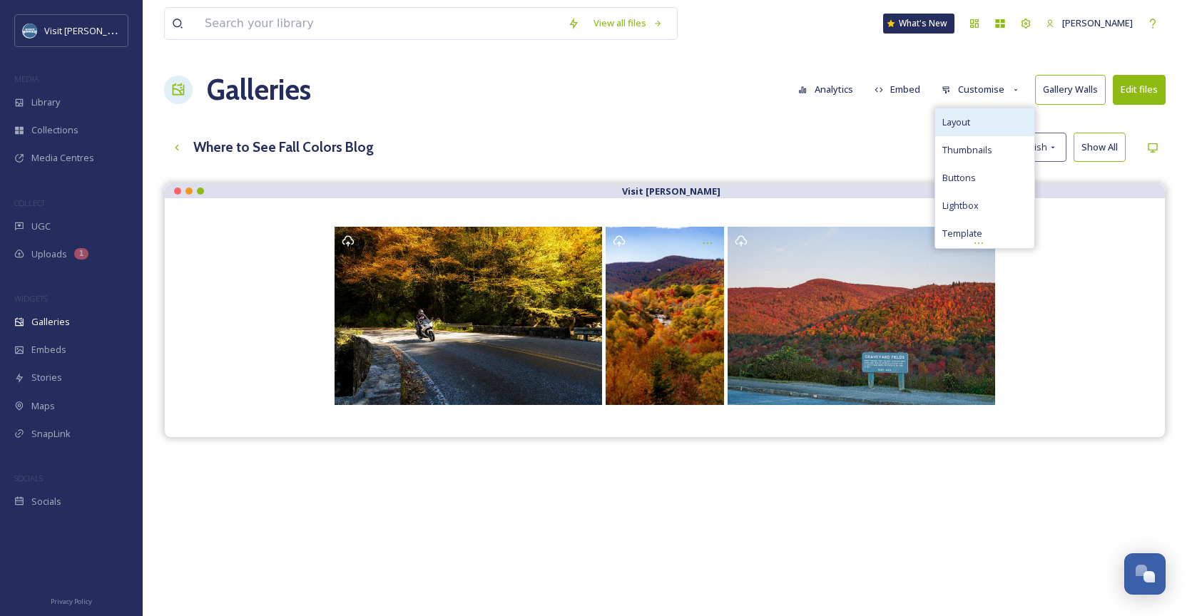
click at [992, 121] on div "Layout" at bounding box center [984, 122] width 99 height 28
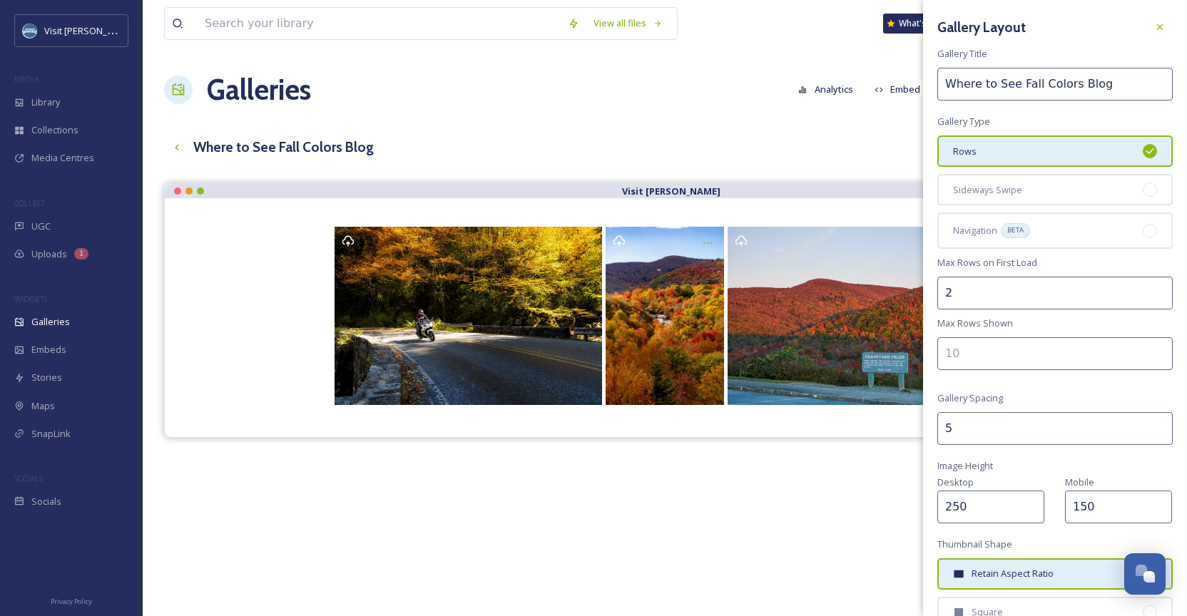
drag, startPoint x: 997, startPoint y: 484, endPoint x: 932, endPoint y: 479, distance: 65.2
click at [932, 479] on div "Gallery Layout Gallery Title Where to See Fall Colors Blog Gallery Type Rows Si…" at bounding box center [1055, 413] width 264 height 826
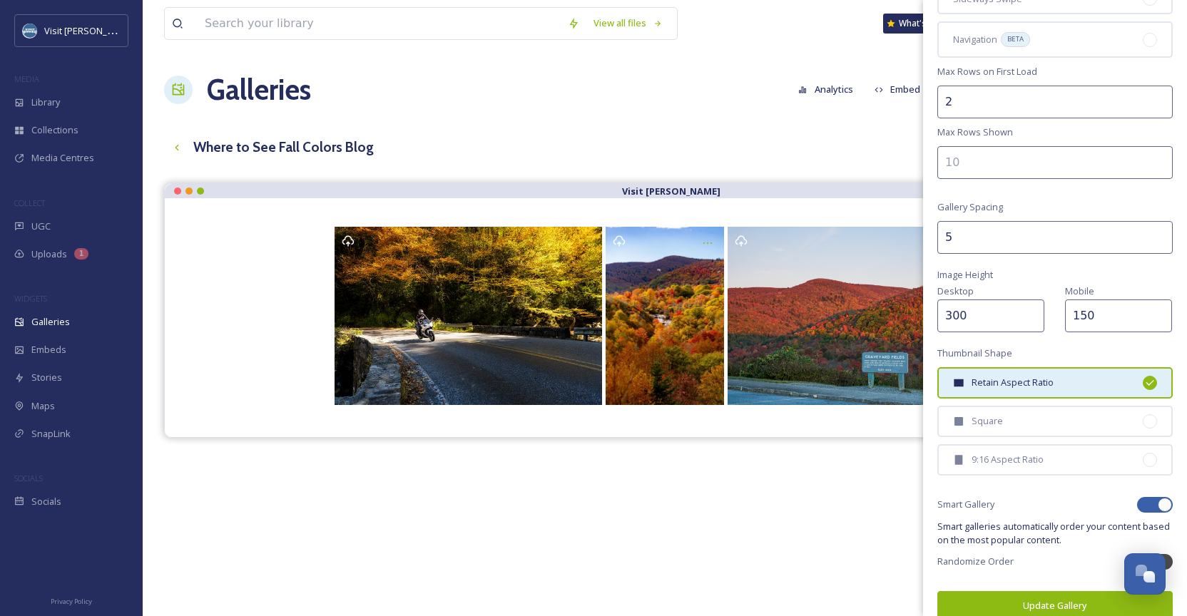
type input "300"
click at [1024, 591] on button "Update Gallery" at bounding box center [1054, 605] width 235 height 29
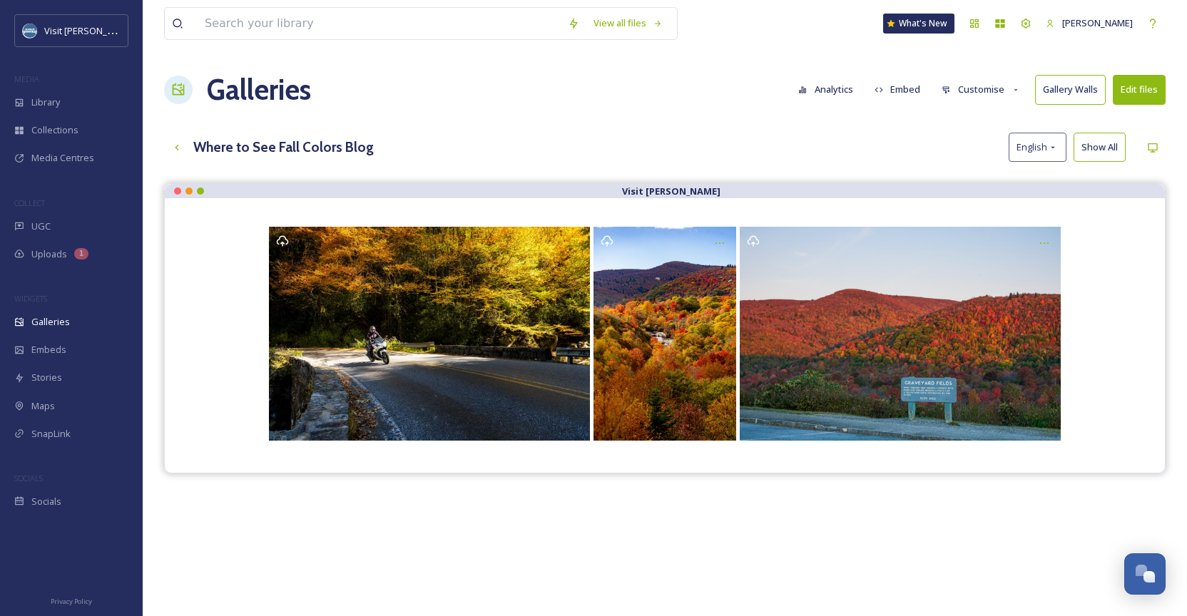
click at [913, 97] on button "Embed" at bounding box center [897, 90] width 61 height 28
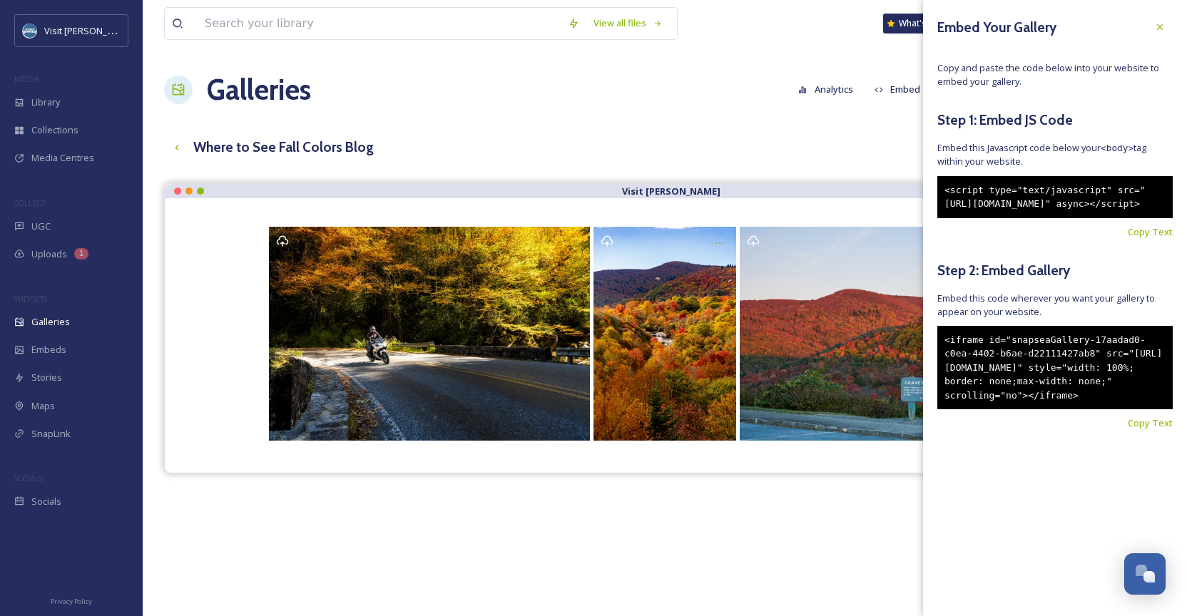
drag, startPoint x: 1024, startPoint y: 450, endPoint x: 934, endPoint y: 357, distance: 129.1
click at [934, 357] on div "Embed Your Gallery Copy and paste the code below into your website to embed you…" at bounding box center [1055, 244] width 264 height 488
copy div "<iframe id="snapseaGallery-17aadad0-c0ea-4402-b6ae-d22111427ab8" src="[URL][DOM…"
